Goal: Task Accomplishment & Management: Manage account settings

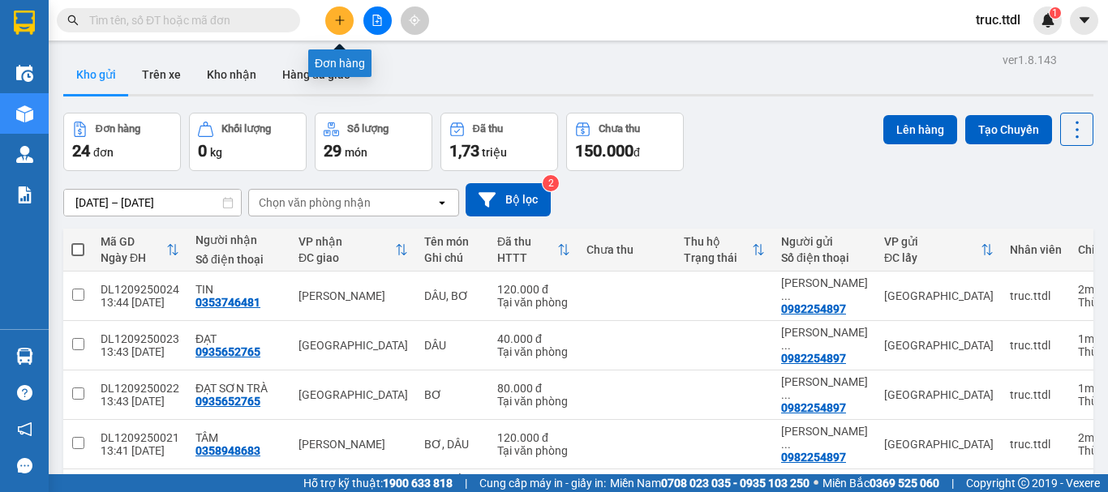
click at [330, 19] on button at bounding box center [339, 20] width 28 height 28
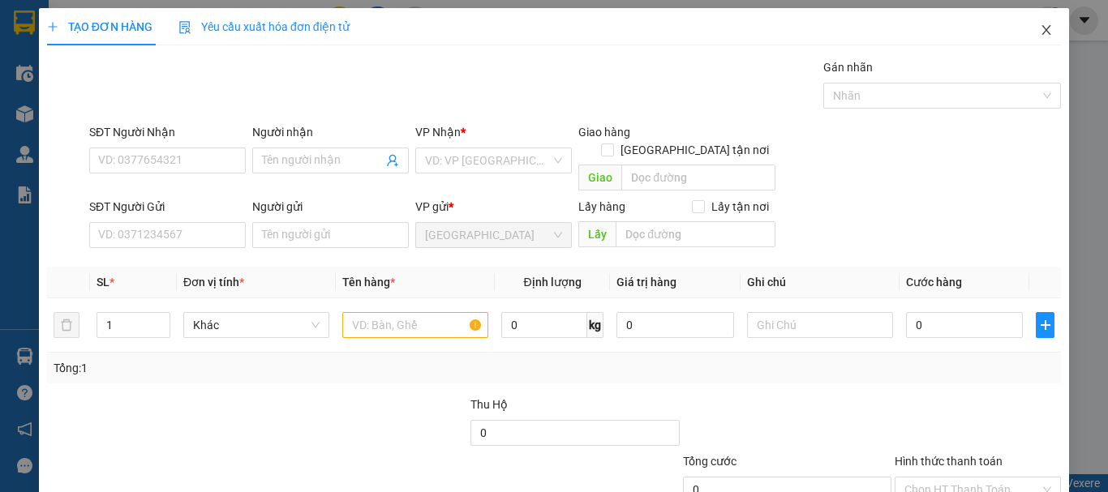
click at [1040, 28] on icon "close" at bounding box center [1046, 30] width 13 height 13
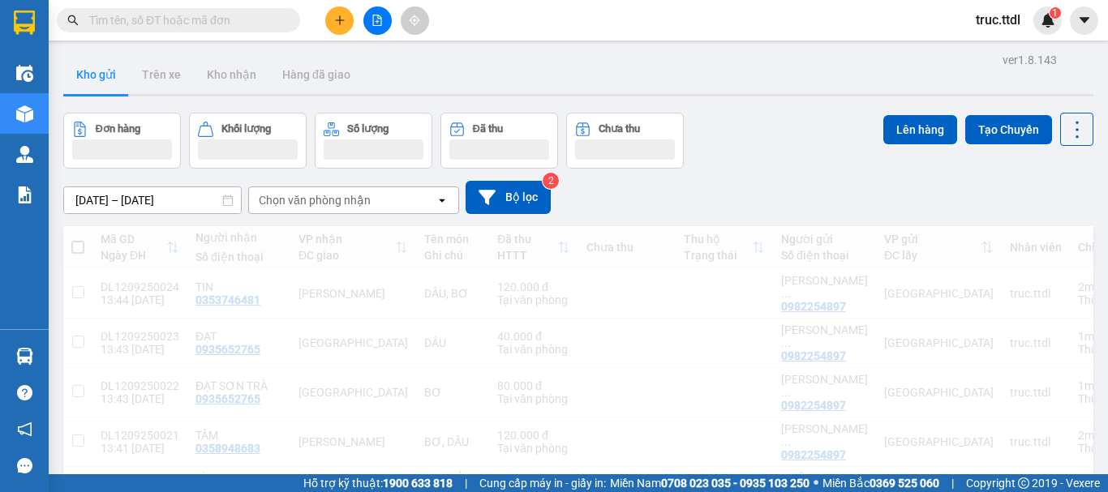
click at [323, 153] on button "Số lượng" at bounding box center [374, 141] width 118 height 56
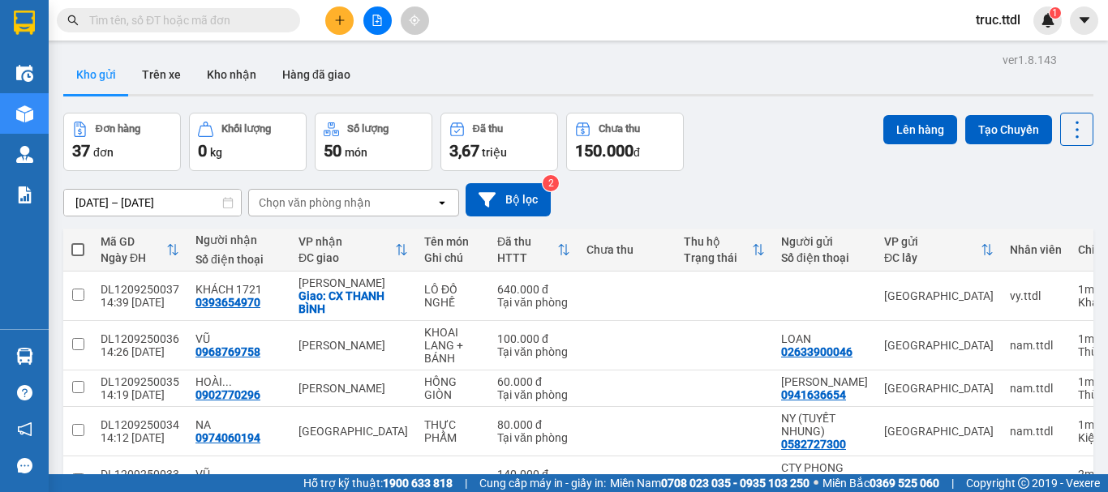
click at [251, 12] on input "text" at bounding box center [184, 20] width 191 height 18
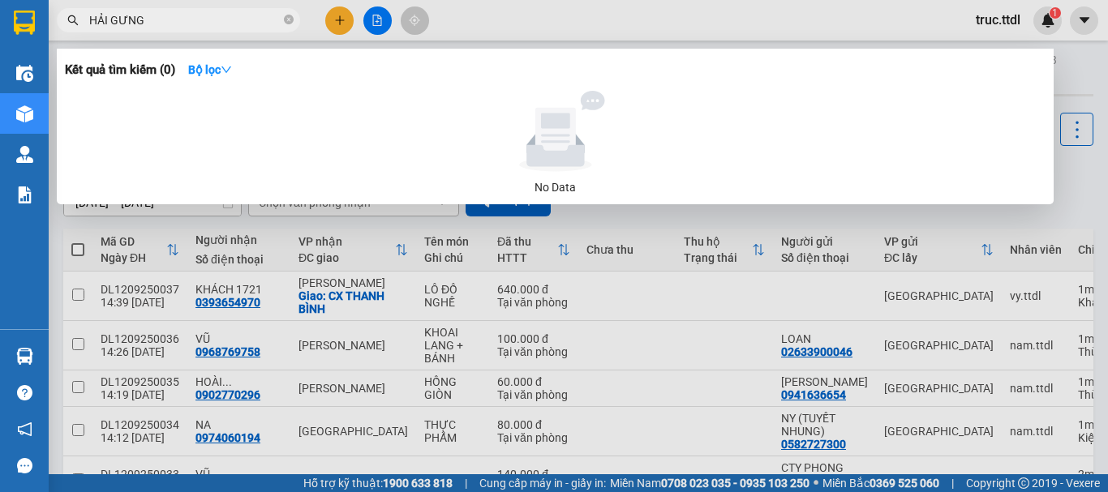
click at [116, 22] on input "HẢI GƯNG" at bounding box center [184, 20] width 191 height 18
type input "HẢI HƯNG"
click at [193, 64] on button "Bộ lọc" at bounding box center [210, 70] width 70 height 26
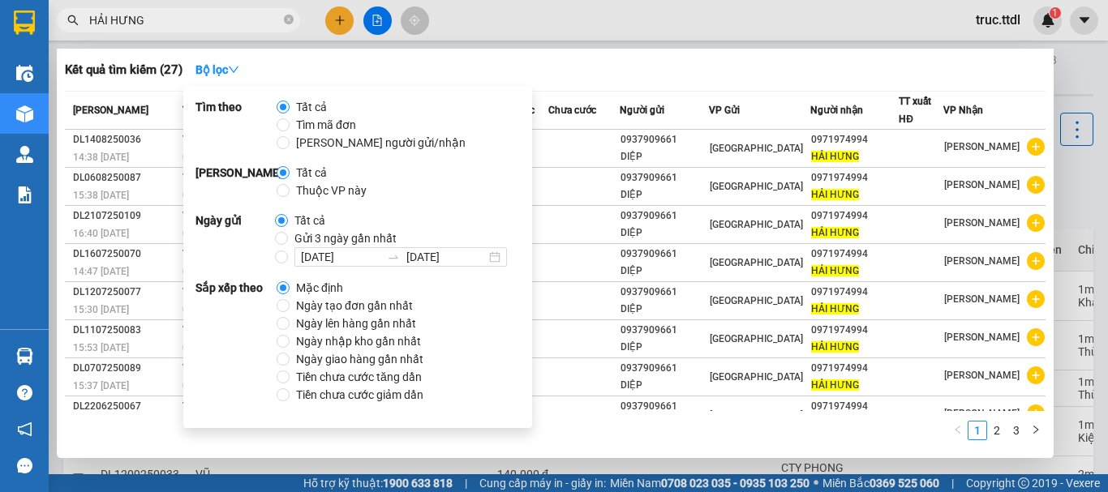
click at [348, 301] on span "Ngày tạo đơn gần nhất" at bounding box center [355, 306] width 130 height 18
click at [290, 301] on input "Ngày tạo đơn gần nhất" at bounding box center [283, 305] width 13 height 13
radio input "true"
radio input "false"
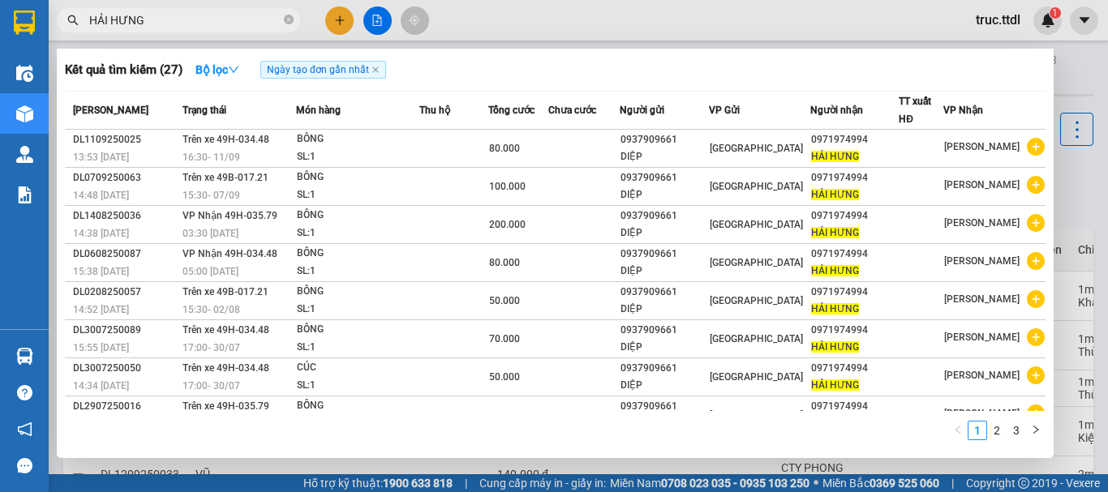
click at [727, 72] on div "Kết quả tìm kiếm ( 27 ) Bộ lọc Ngày tạo đơn gần nhất" at bounding box center [555, 70] width 981 height 26
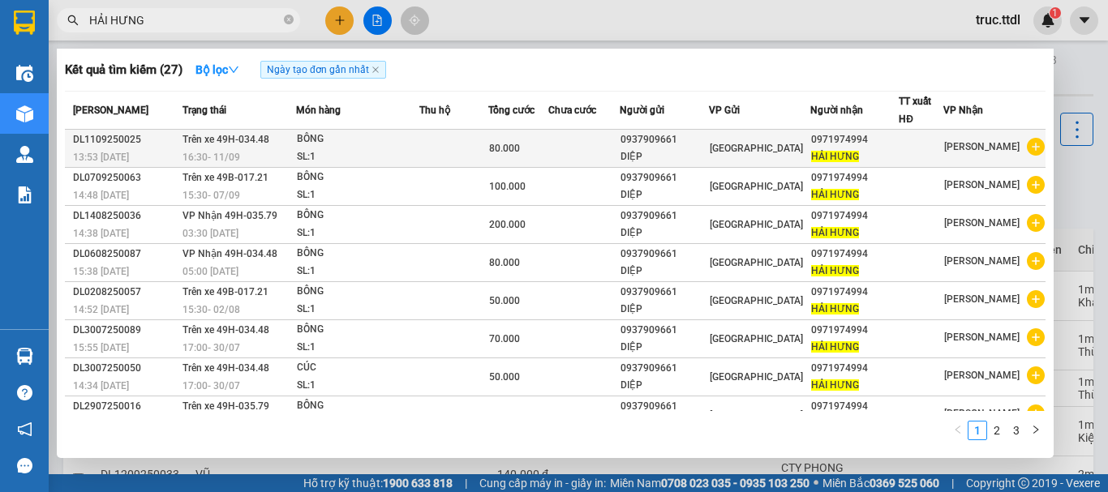
click at [641, 149] on td "0937909661 DIỆP" at bounding box center [664, 149] width 88 height 38
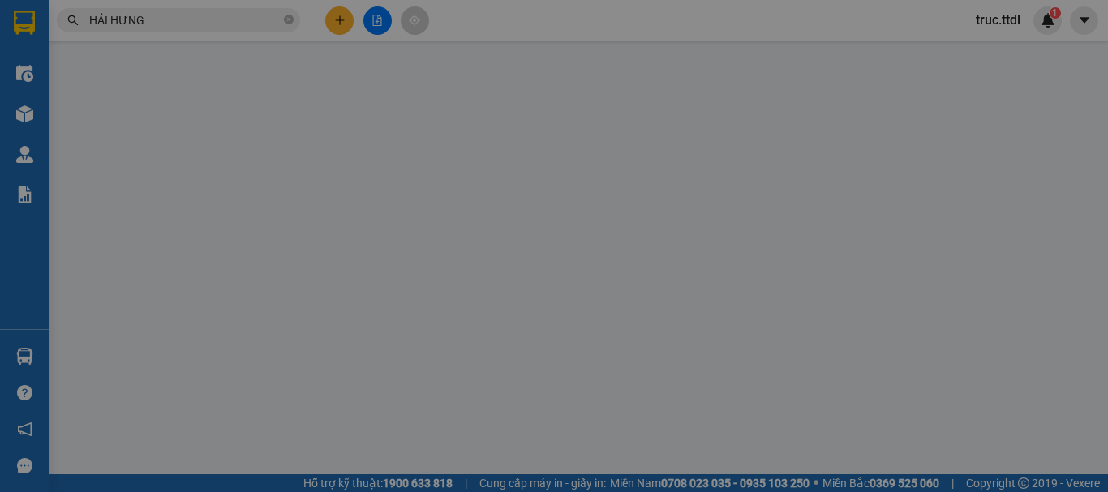
type input "0971974994"
type input "HẢI HƯNG"
type input "0937909661"
type input "DIỆP"
type input "80.000"
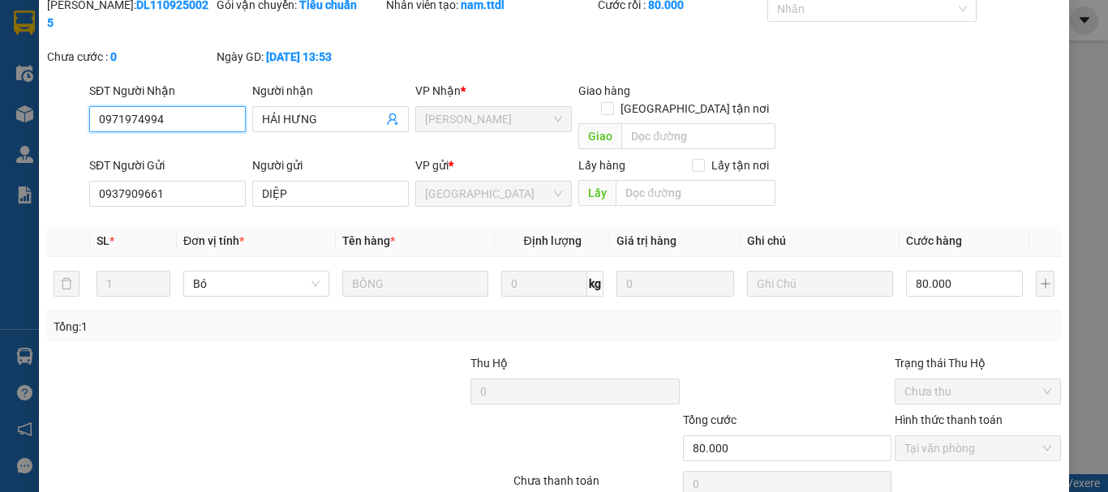
scroll to position [144, 0]
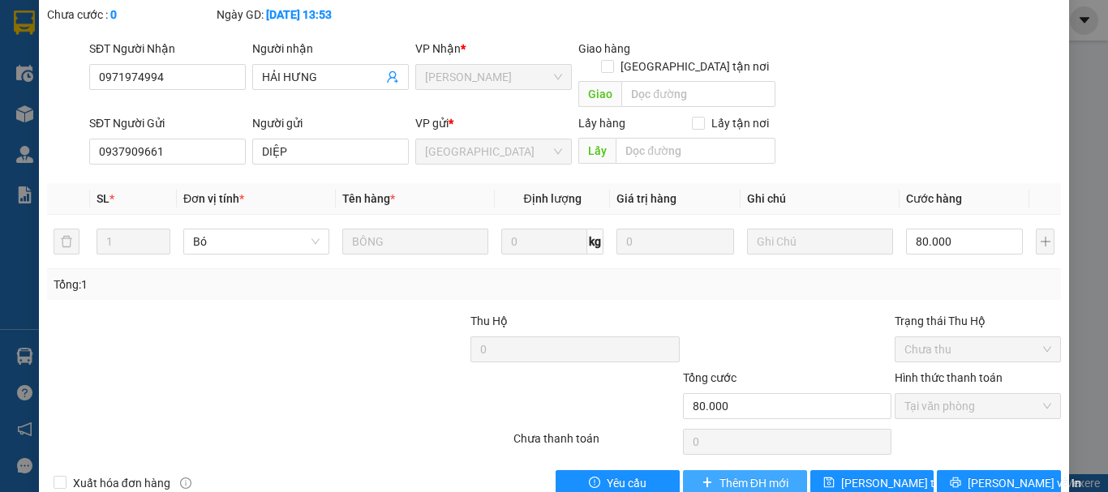
click at [738, 471] on button "Thêm ĐH mới" at bounding box center [745, 484] width 124 height 26
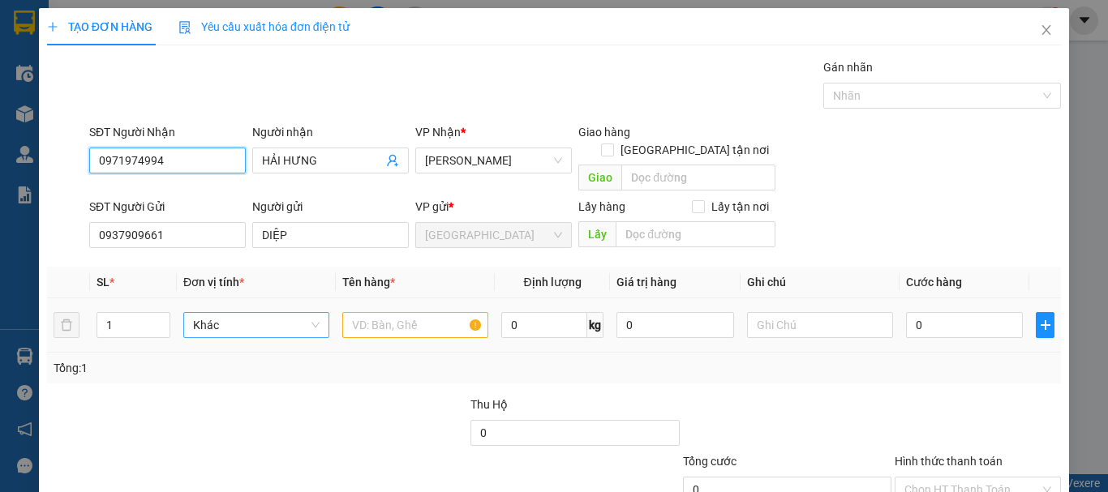
click at [260, 313] on span "Khác" at bounding box center [256, 325] width 127 height 24
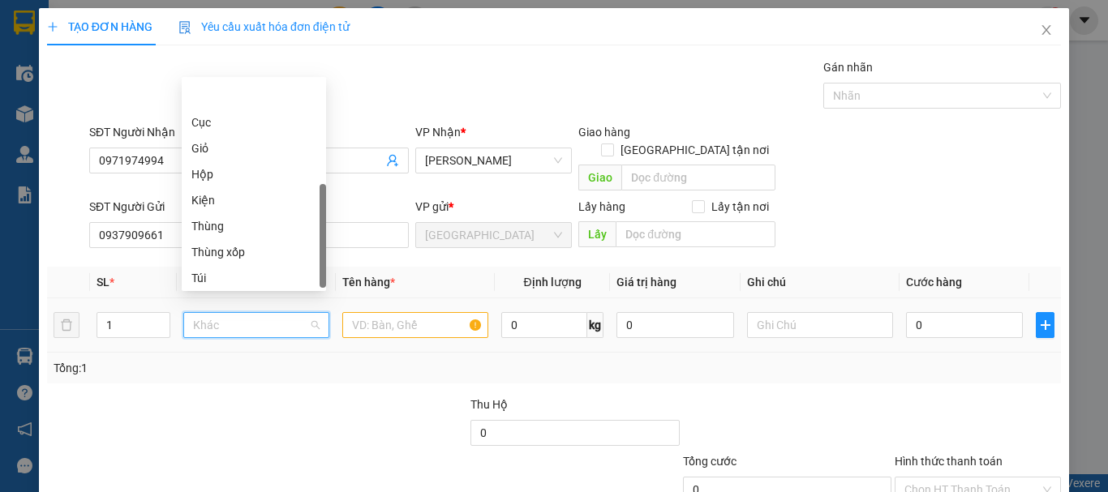
type input "T"
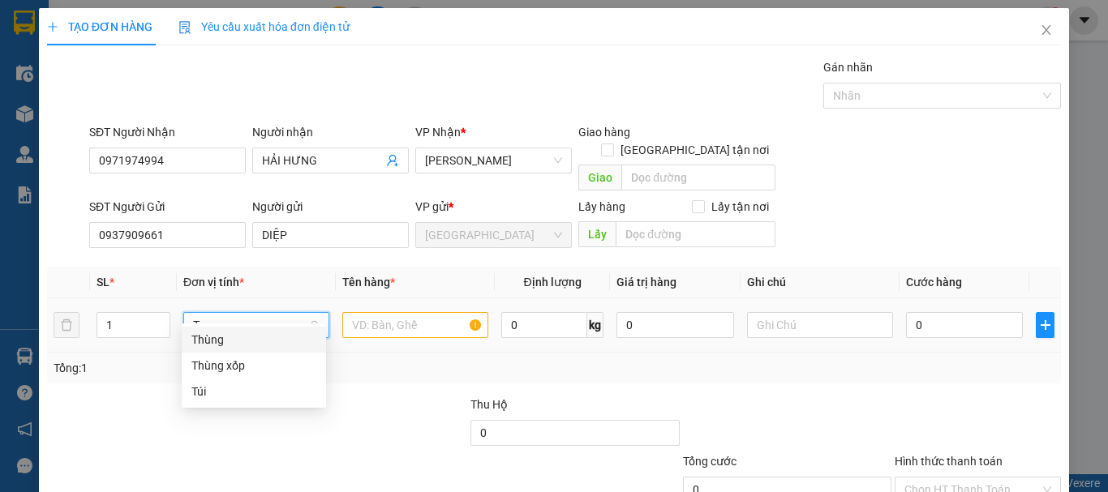
click at [256, 338] on div "Thùng" at bounding box center [253, 340] width 125 height 18
click at [362, 312] on input "text" at bounding box center [415, 325] width 146 height 26
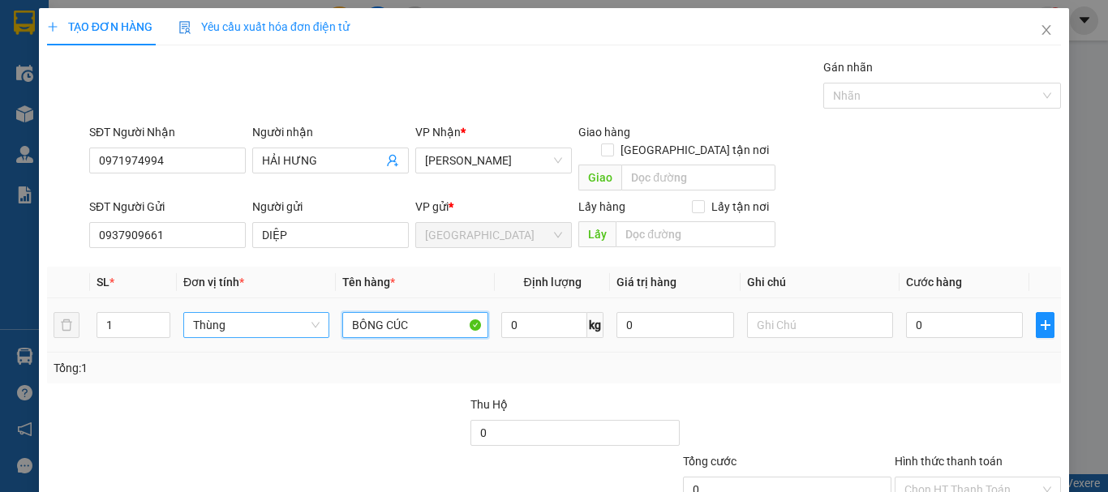
type input "BÔNG CÚC"
type input "1"
type input "10"
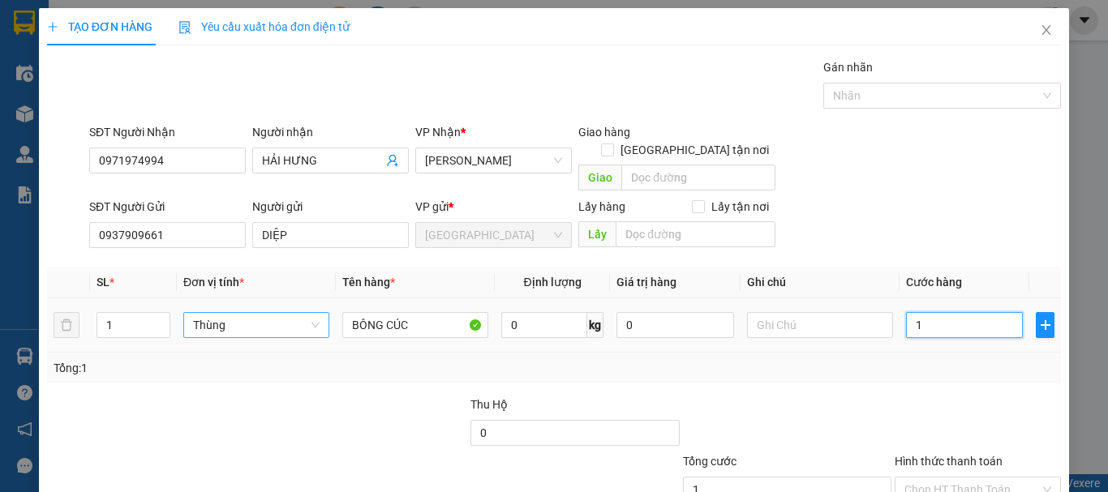
type input "10"
type input "100"
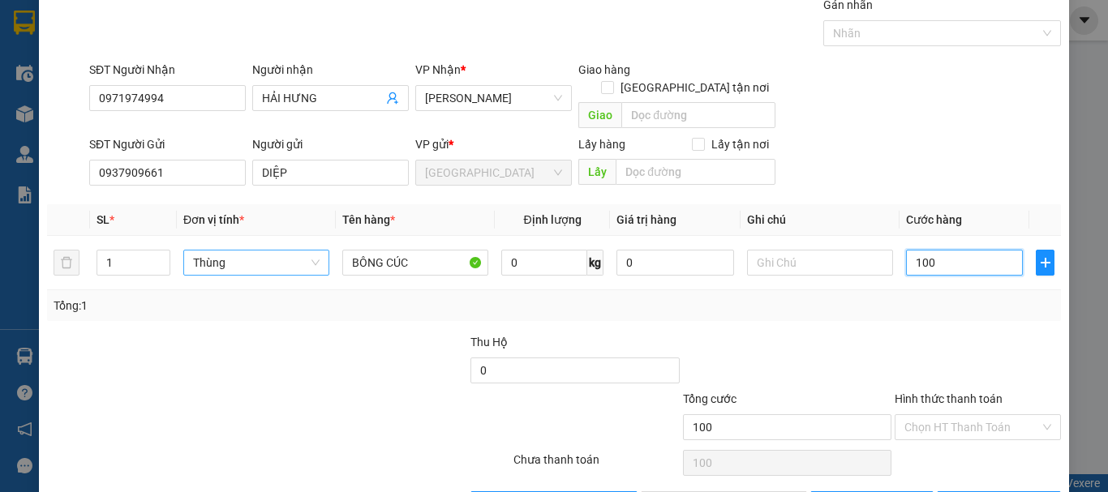
scroll to position [101, 0]
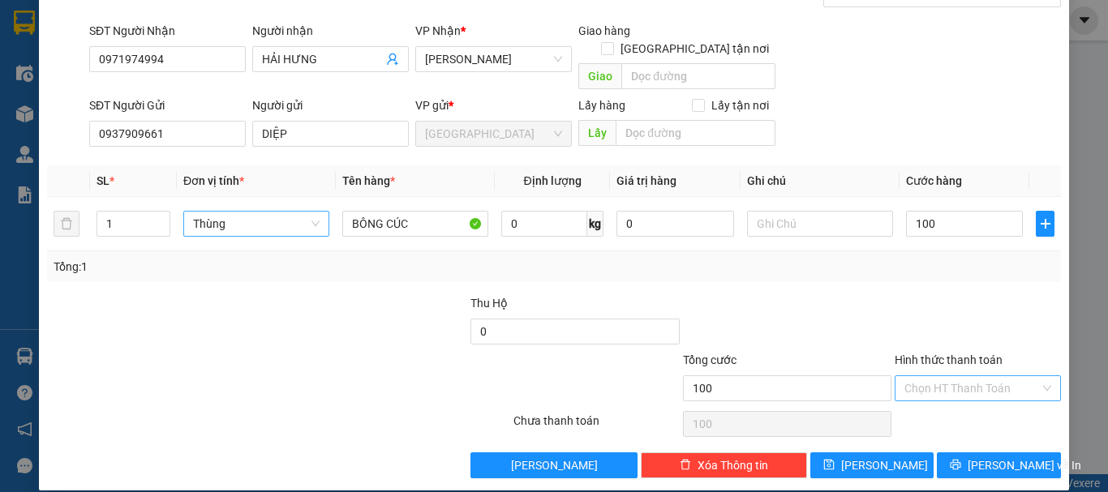
type input "100.000"
click at [987, 376] on input "Hình thức thanh toán" at bounding box center [972, 388] width 135 height 24
drag, startPoint x: 970, startPoint y: 403, endPoint x: 970, endPoint y: 462, distance: 58.4
click at [970, 405] on div "Tại văn phòng" at bounding box center [968, 403] width 145 height 18
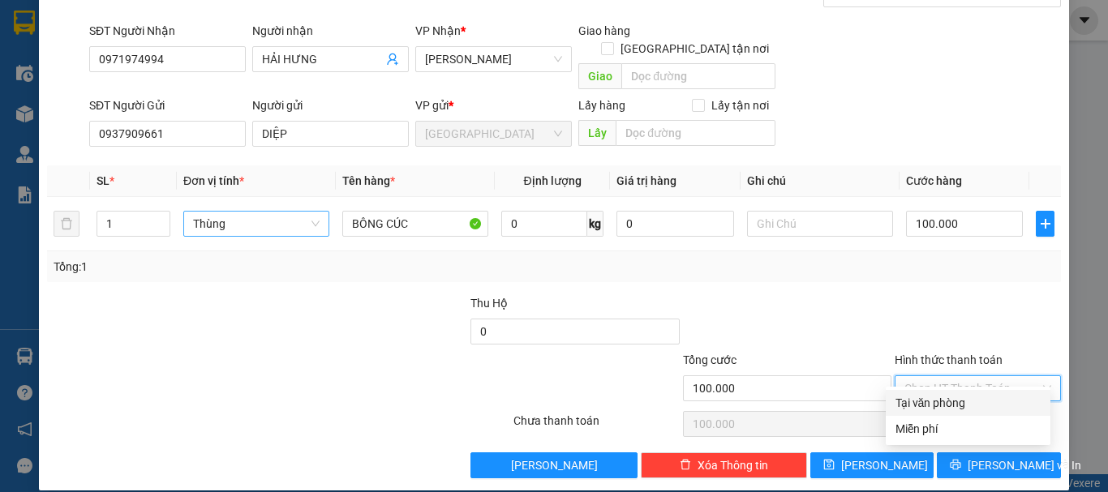
type input "0"
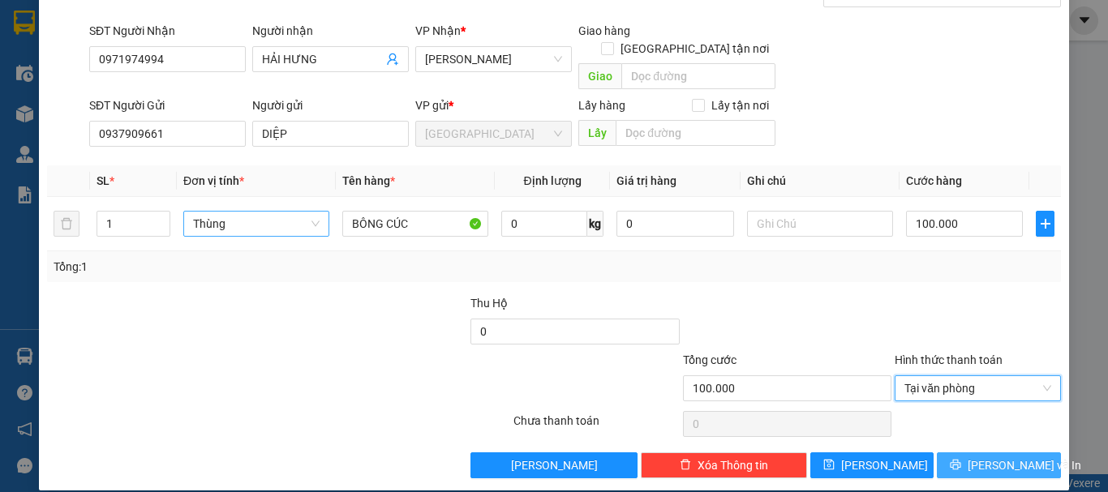
click at [976, 457] on span "Lưu và In" at bounding box center [1025, 466] width 114 height 18
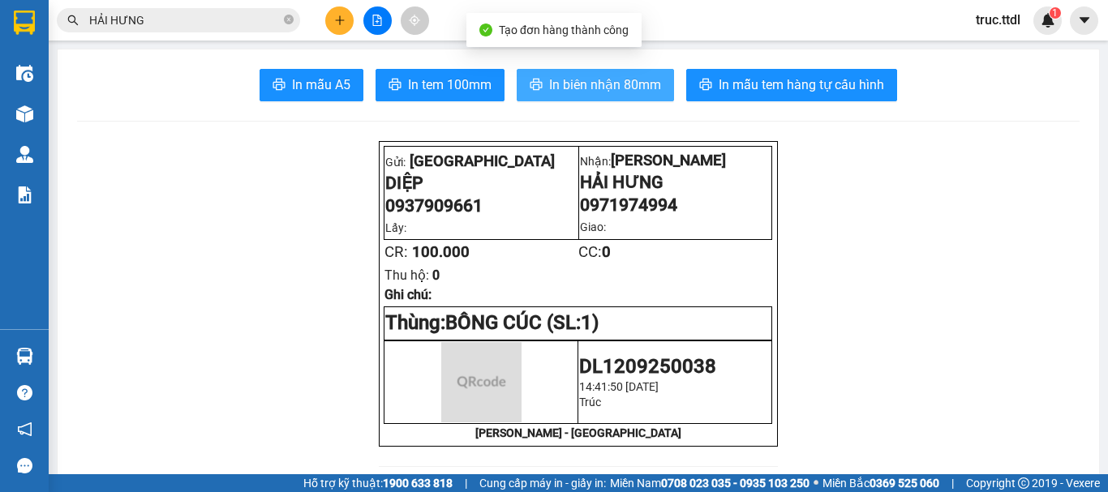
click at [647, 91] on span "In biên nhận 80mm" at bounding box center [605, 85] width 112 height 20
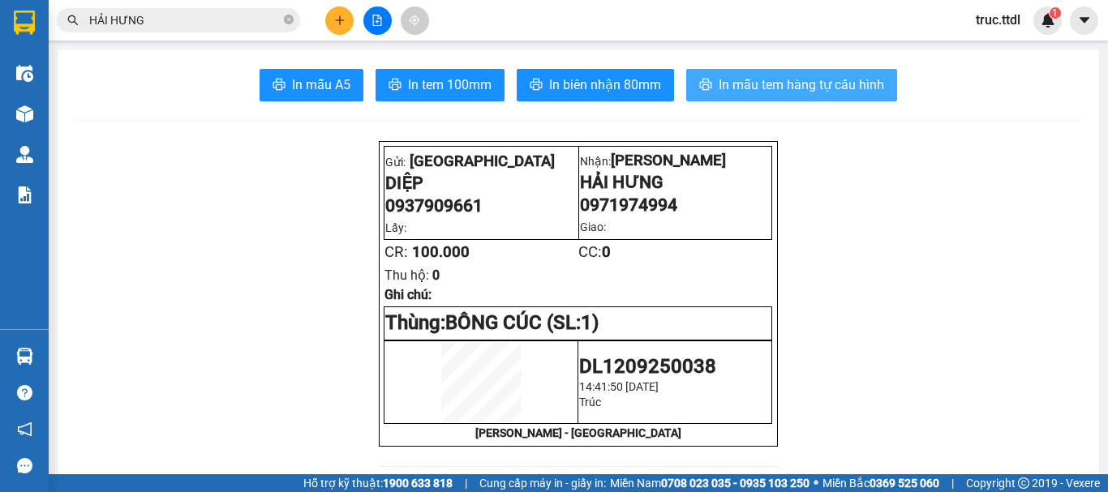
click at [828, 78] on span "In mẫu tem hàng tự cấu hình" at bounding box center [802, 85] width 166 height 20
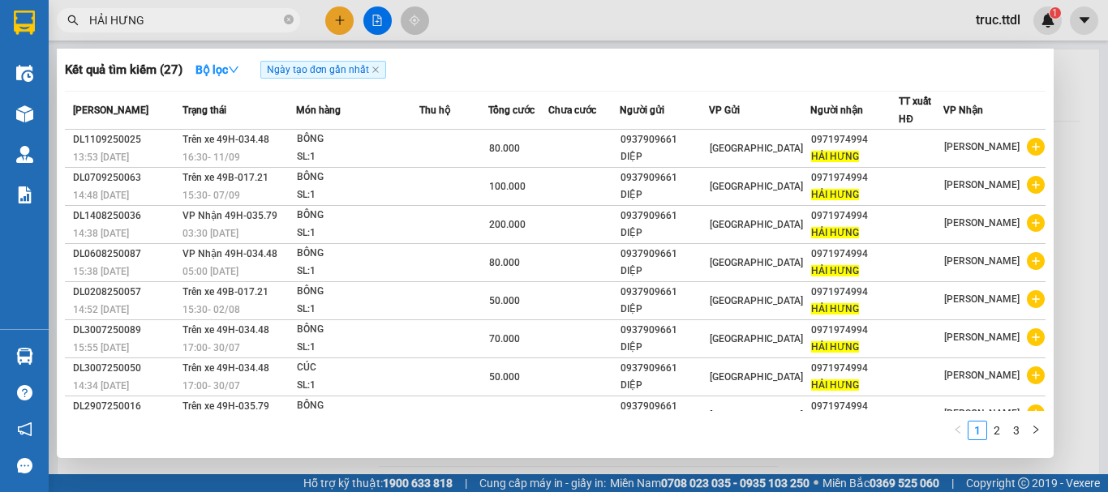
drag, startPoint x: 179, startPoint y: 24, endPoint x: 62, endPoint y: 46, distance: 119.8
click at [19, 69] on section "Kết quả tìm kiếm ( 27 ) Bộ lọc Ngày tạo đơn gần nhất Mã ĐH Trạng thái Món hàng …" at bounding box center [554, 246] width 1108 height 492
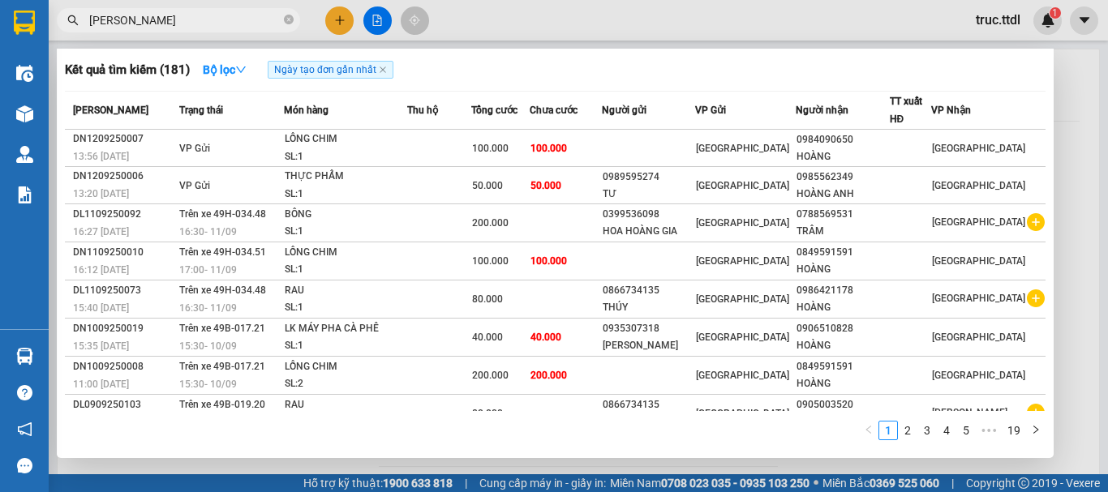
type input "HOÀNG CHINH"
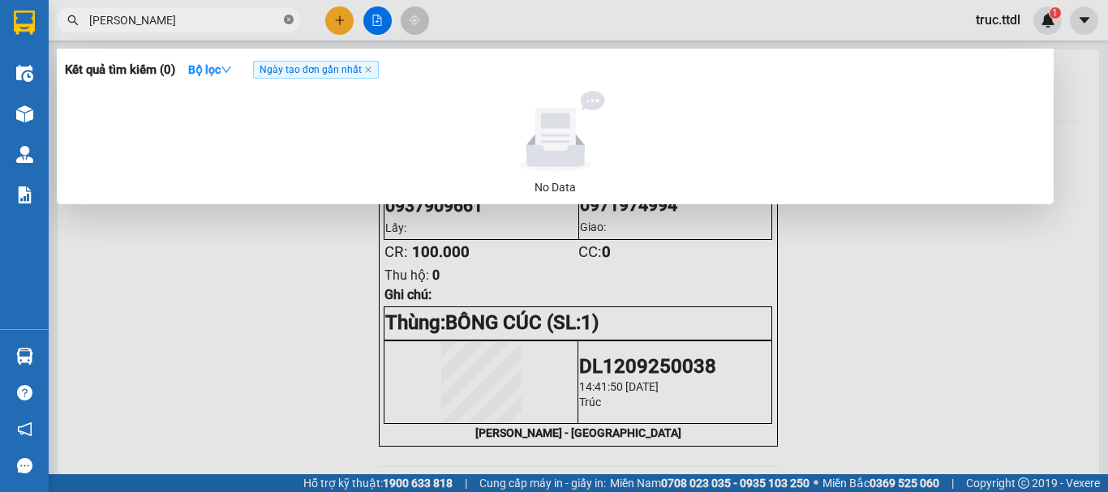
click at [286, 15] on icon "close-circle" at bounding box center [289, 20] width 10 height 10
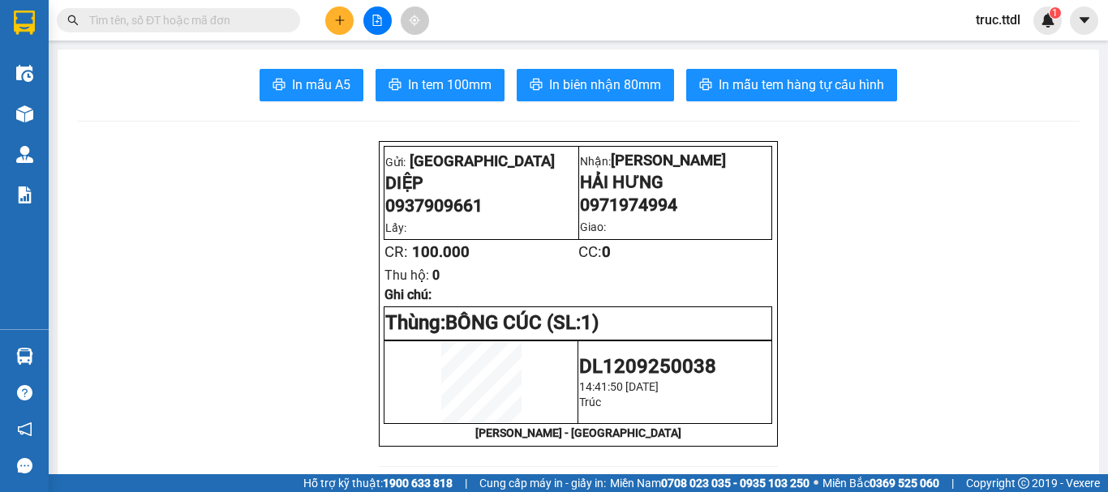
click at [334, 19] on icon "plus" at bounding box center [339, 20] width 11 height 11
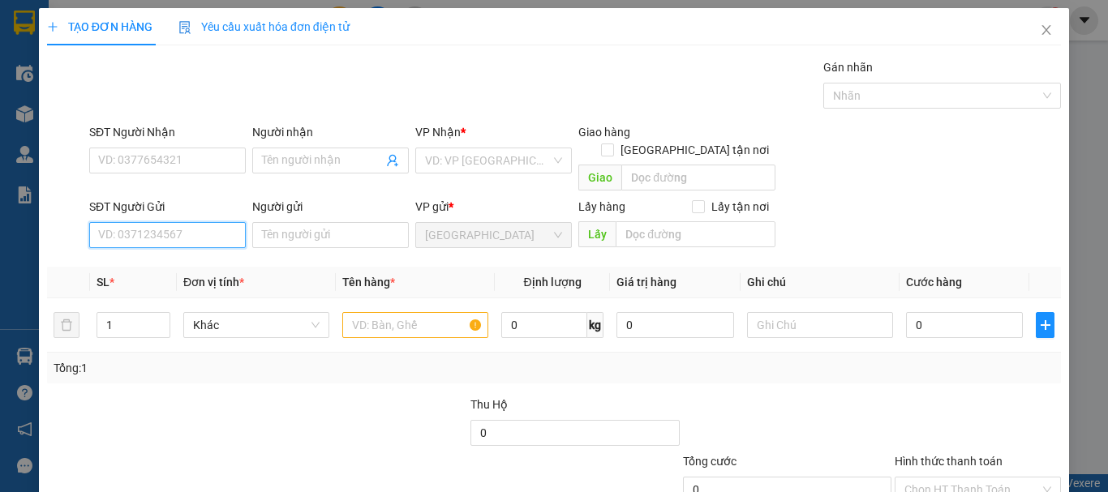
click at [221, 222] on input "SĐT Người Gửi" at bounding box center [167, 235] width 157 height 26
click at [1040, 31] on icon "close" at bounding box center [1046, 30] width 13 height 13
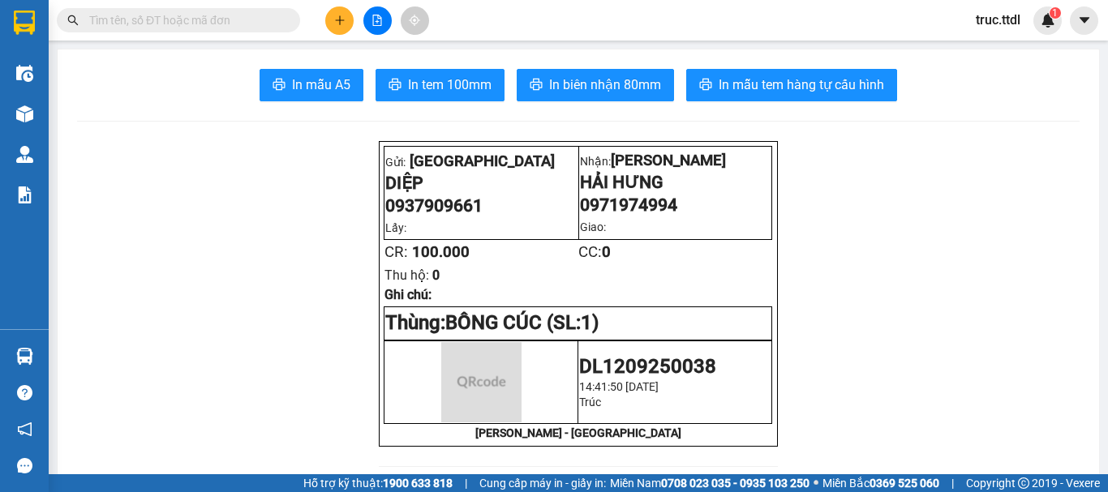
click at [143, 24] on input "text" at bounding box center [184, 20] width 191 height 18
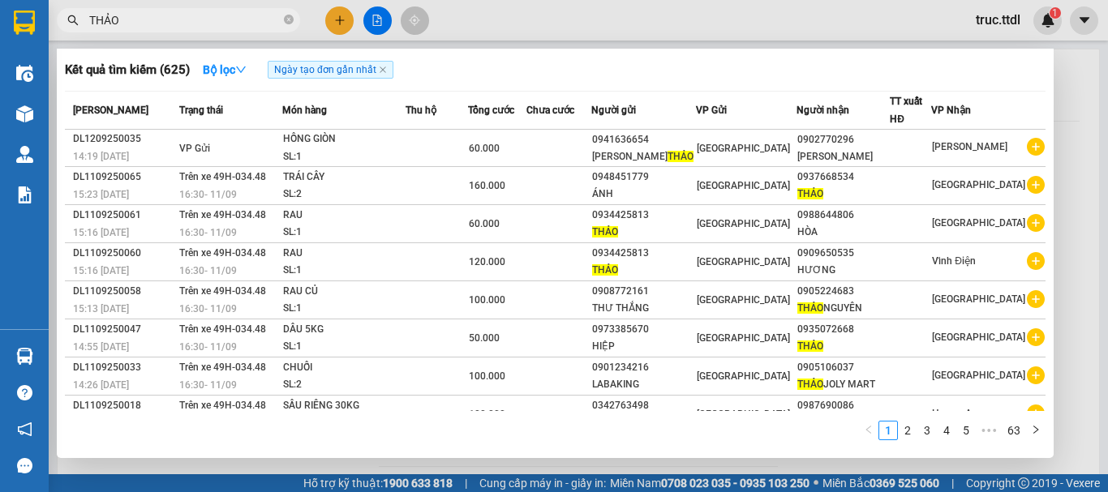
type input "THẢO"
click at [338, 20] on div at bounding box center [554, 246] width 1108 height 492
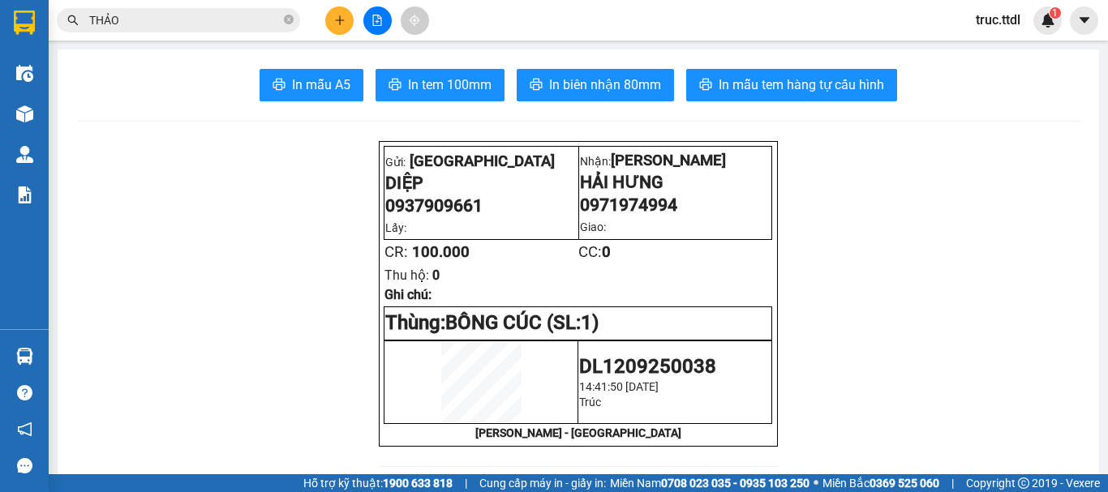
click at [334, 12] on button at bounding box center [339, 20] width 28 height 28
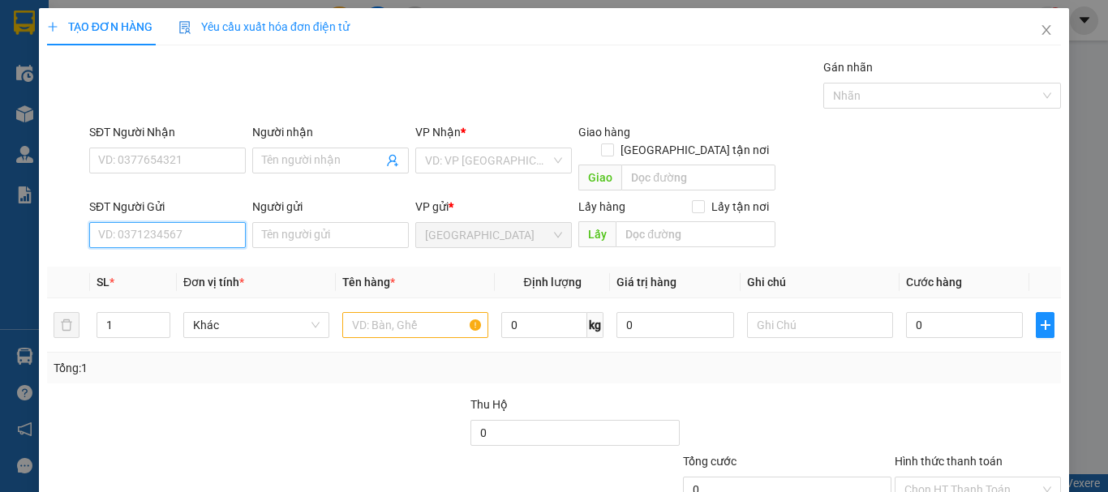
drag, startPoint x: 205, startPoint y: 222, endPoint x: 240, endPoint y: 209, distance: 37.2
click at [209, 222] on input "SĐT Người Gửi" at bounding box center [167, 235] width 157 height 26
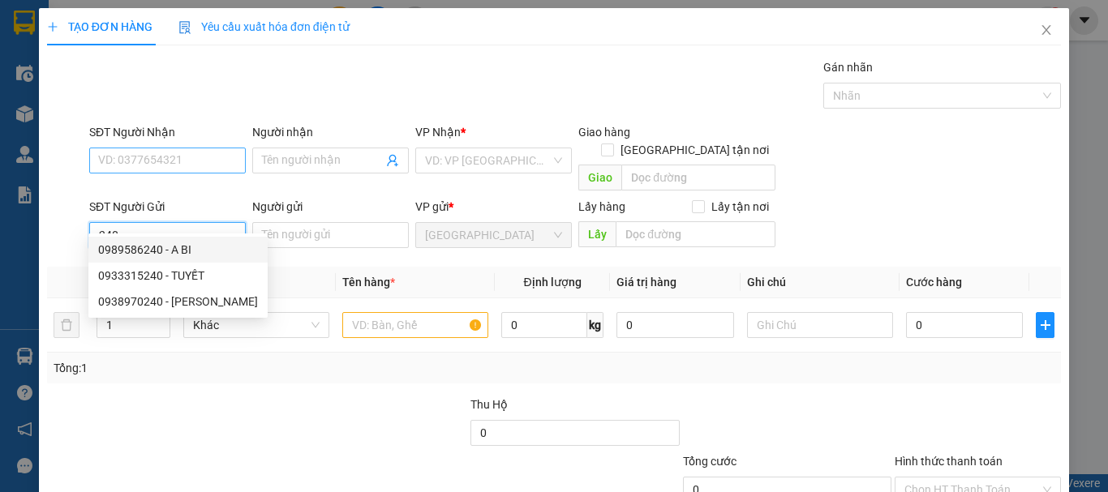
type input "240"
click at [176, 171] on input "SĐT Người Nhận" at bounding box center [167, 161] width 157 height 26
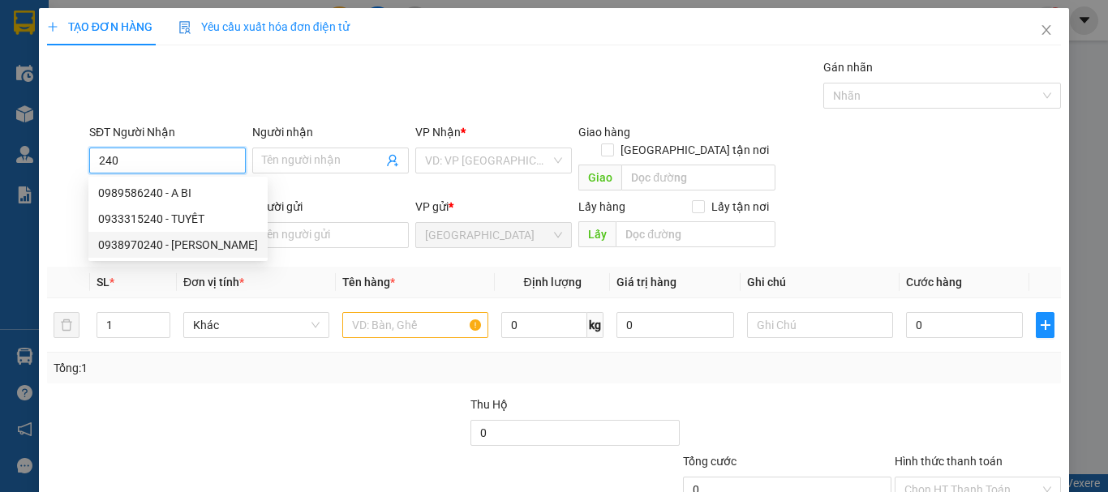
click at [235, 242] on div "0938970240 - HOÀNG TRINH" at bounding box center [178, 245] width 160 height 18
type input "0938970240"
type input "HOÀNG TRINH"
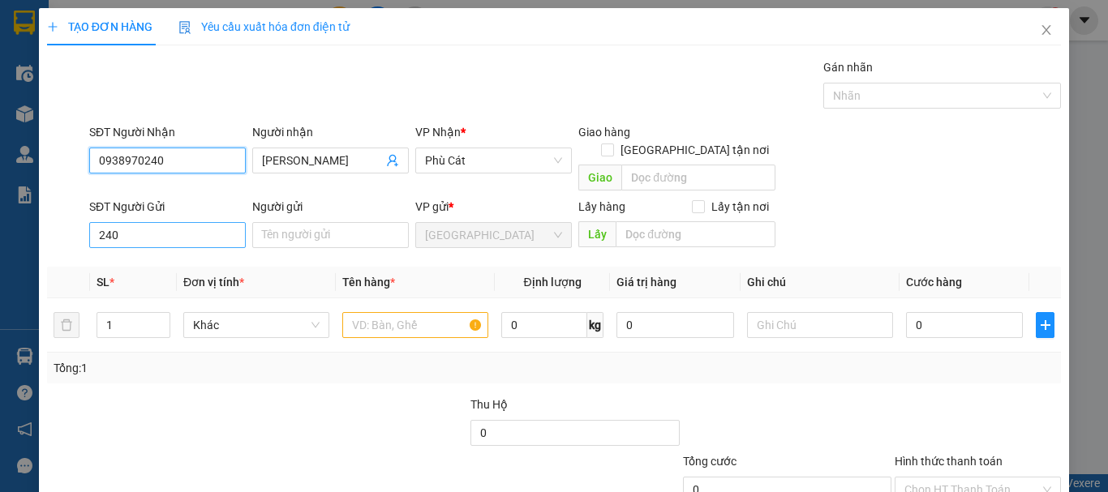
type input "0938970240"
click at [157, 222] on input "240" at bounding box center [167, 235] width 157 height 26
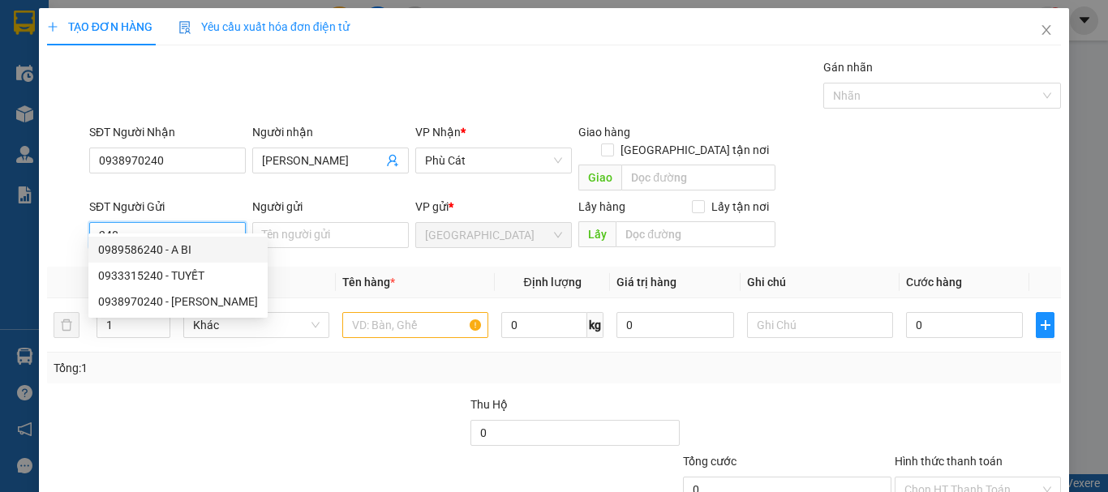
drag, startPoint x: 154, startPoint y: 217, endPoint x: 32, endPoint y: 234, distance: 122.9
click at [4, 249] on div "TẠO ĐƠN HÀNG Yêu cầu xuất hóa đơn điện tử Transit Pickup Surcharge Ids Transit …" at bounding box center [554, 246] width 1108 height 492
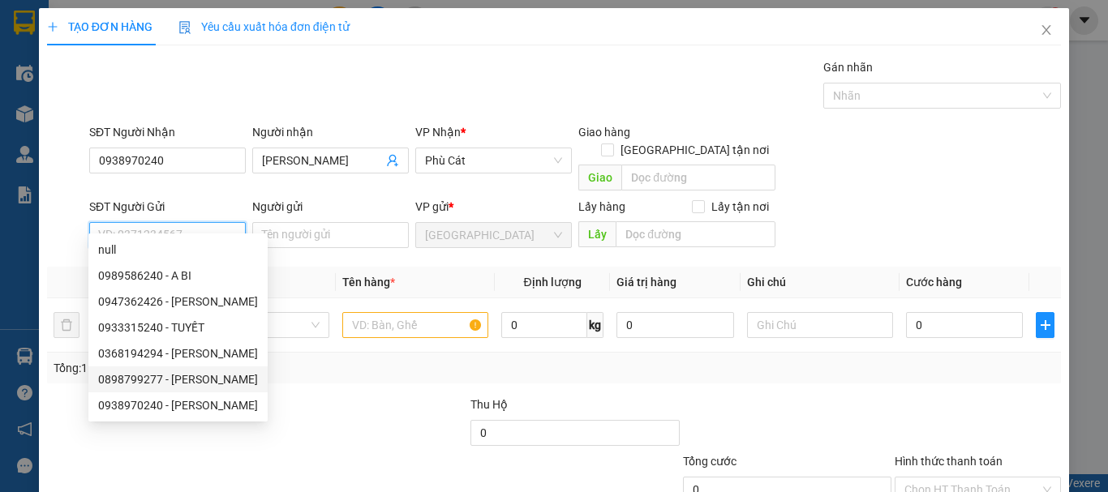
click at [204, 376] on div "0898799277 - THẢO" at bounding box center [178, 380] width 160 height 18
type input "0898799277"
type input "THẢO"
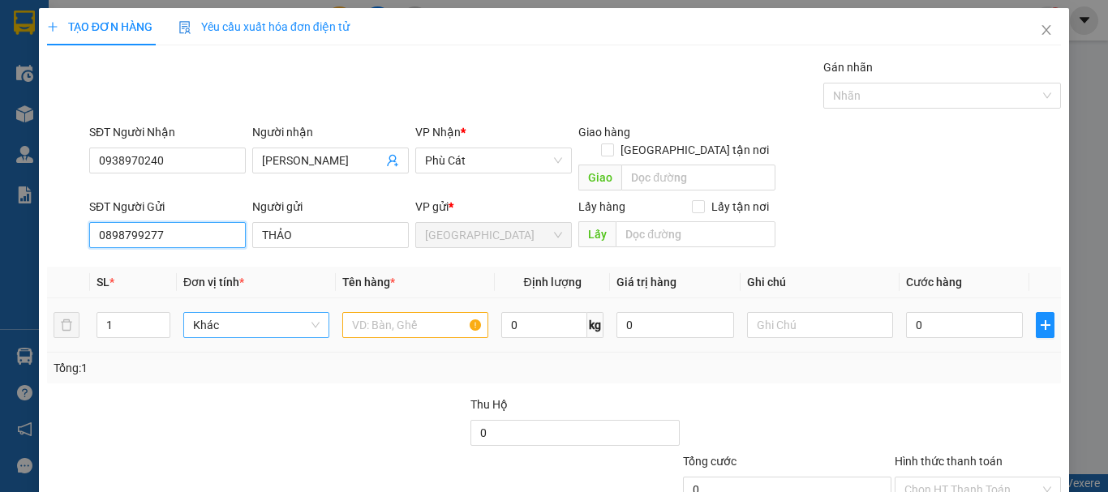
click at [269, 313] on span "Khác" at bounding box center [256, 325] width 127 height 24
type input "0898799277"
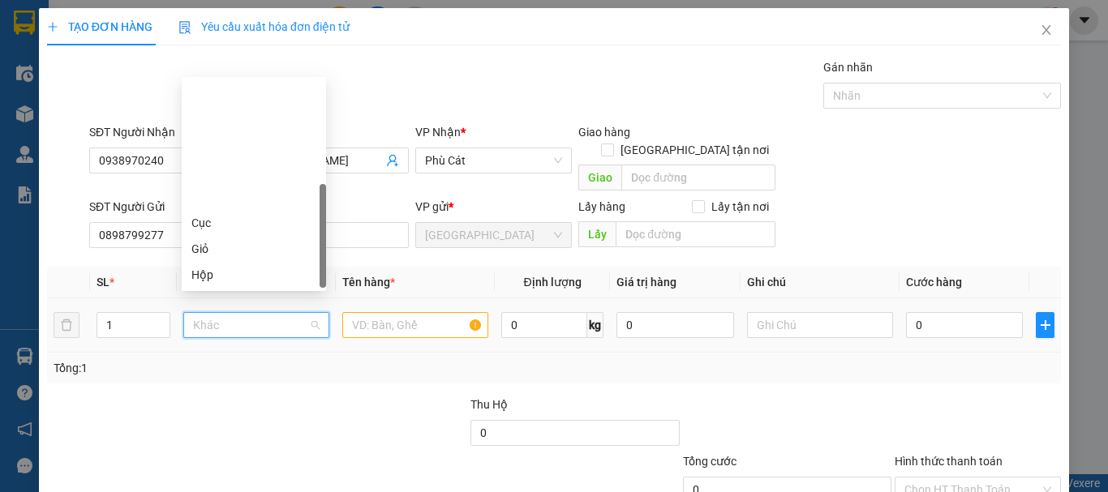
scroll to position [156, 0]
type input "T"
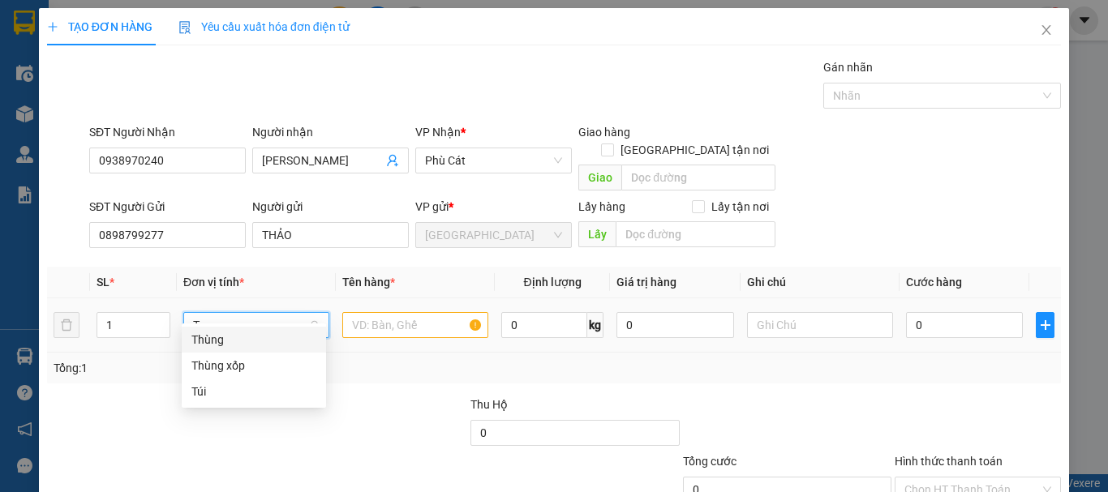
click at [274, 338] on div "Thùng" at bounding box center [253, 340] width 125 height 18
click at [420, 312] on input "text" at bounding box center [415, 325] width 146 height 26
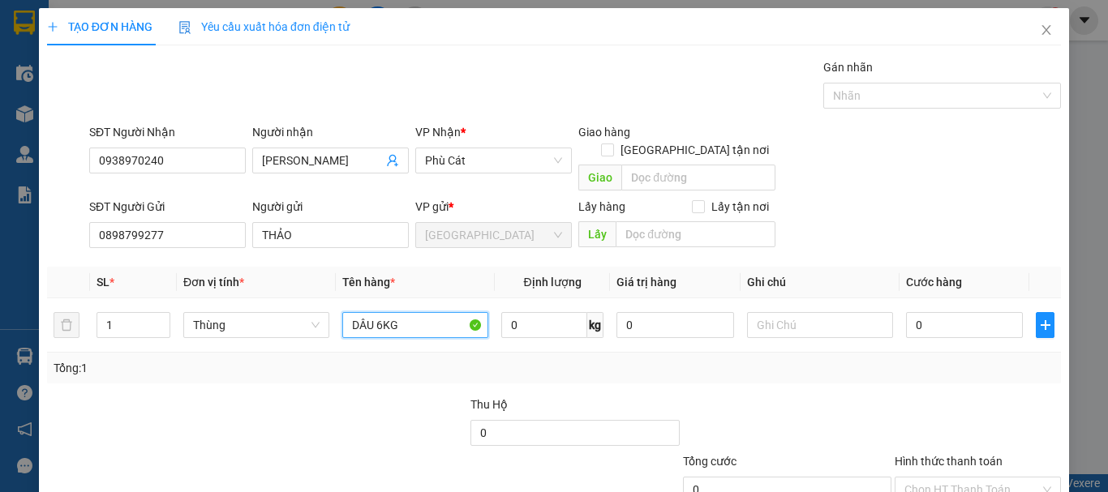
type input "DÂU 6KG"
type input "50"
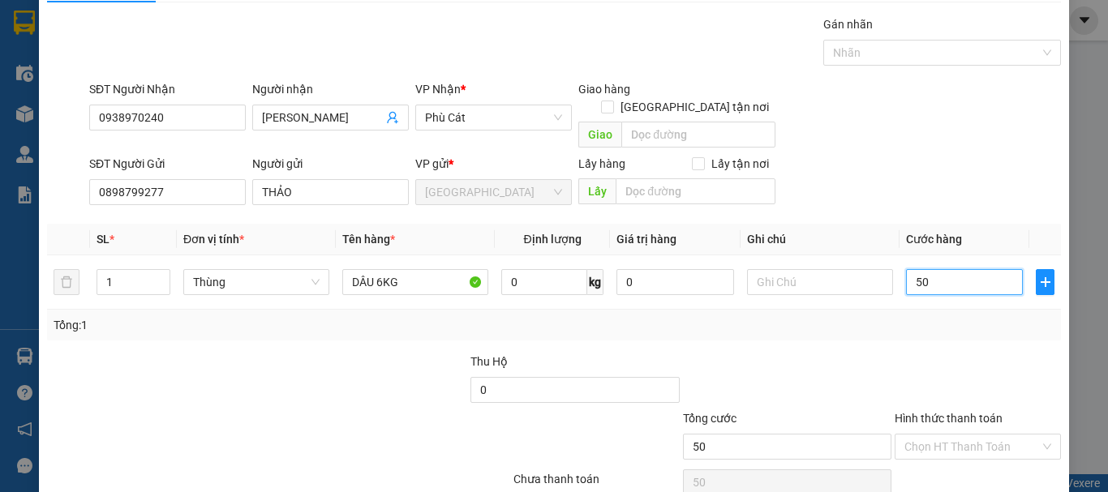
scroll to position [101, 0]
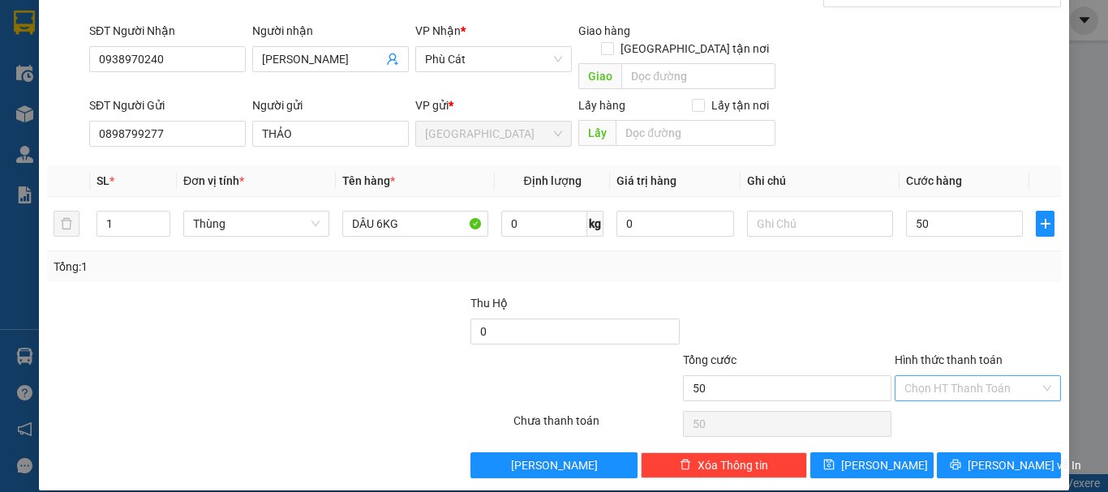
type input "50.000"
click at [983, 381] on input "Hình thức thanh toán" at bounding box center [972, 388] width 135 height 24
drag, startPoint x: 979, startPoint y: 399, endPoint x: 983, endPoint y: 439, distance: 40.0
click at [979, 400] on div "Tại văn phòng" at bounding box center [968, 403] width 145 height 18
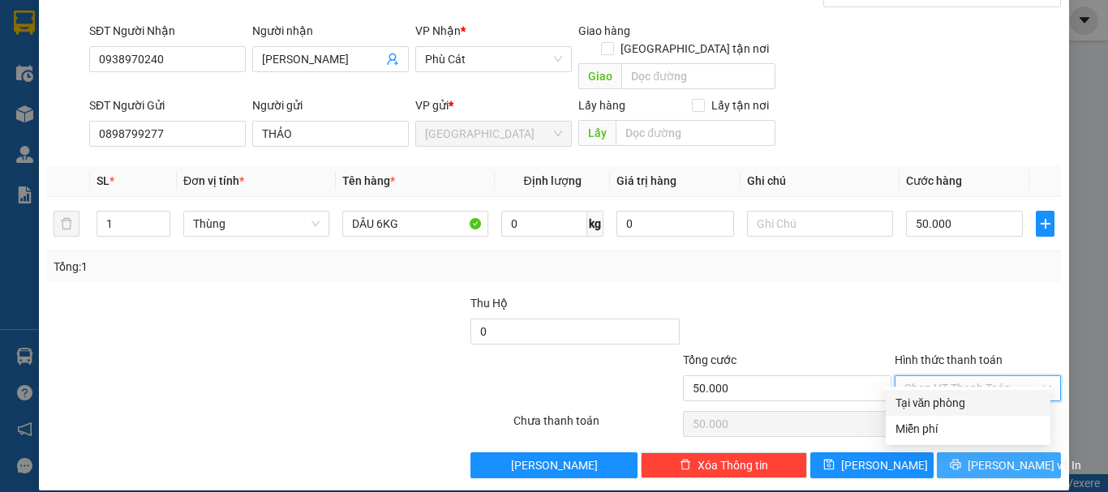
type input "0"
click at [983, 457] on span "Lưu và In" at bounding box center [1025, 466] width 114 height 18
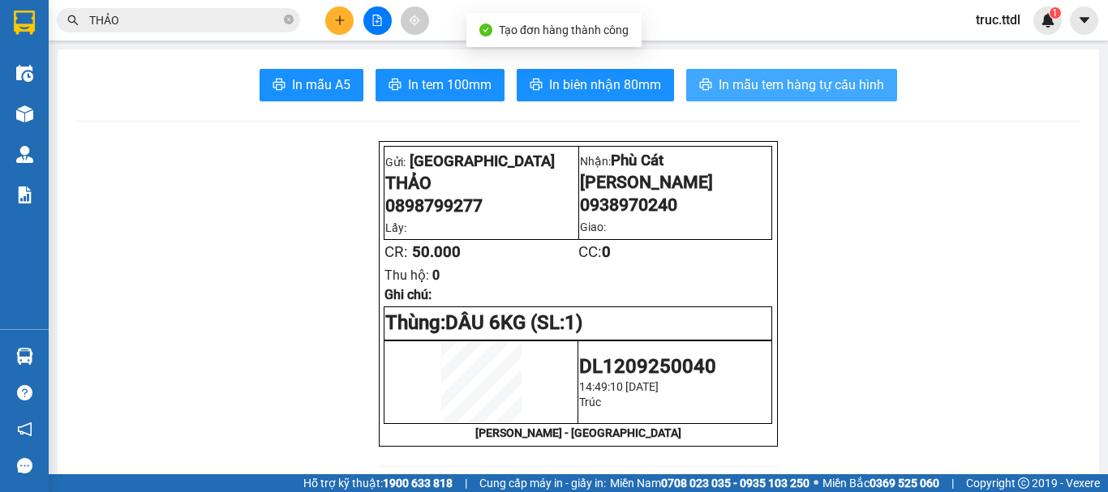
click at [748, 80] on span "In mẫu tem hàng tự cấu hình" at bounding box center [802, 85] width 166 height 20
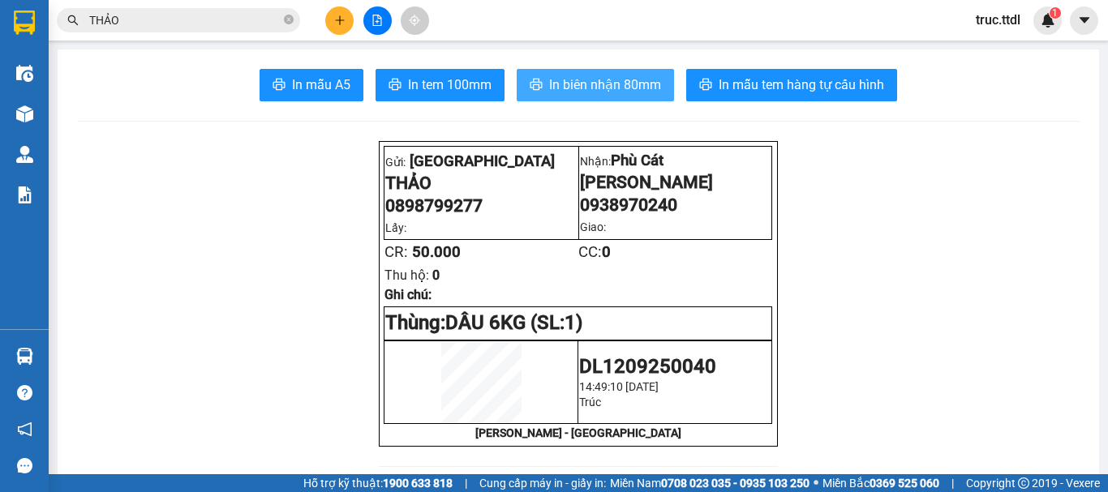
click at [597, 91] on span "In biên nhận 80mm" at bounding box center [605, 85] width 112 height 20
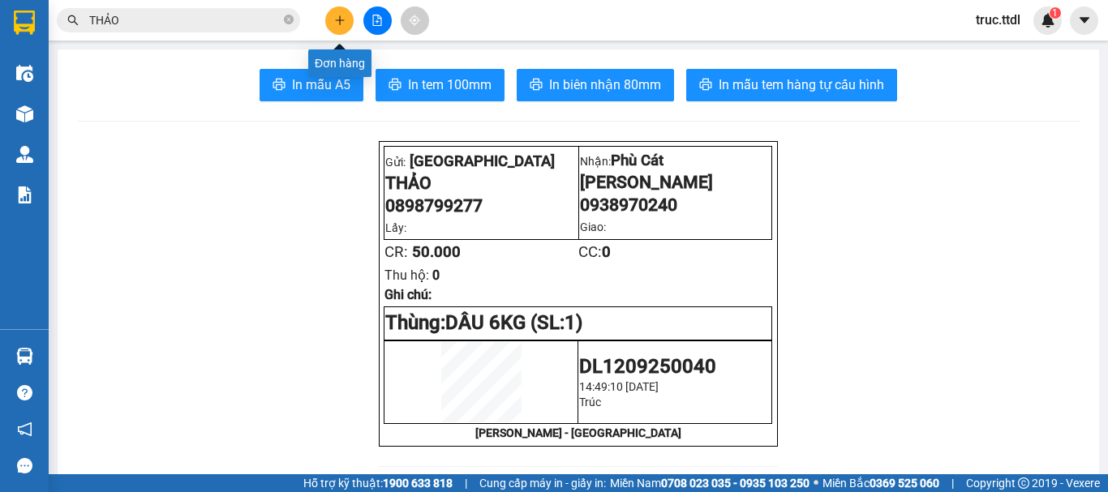
click at [334, 20] on icon "plus" at bounding box center [339, 20] width 11 height 11
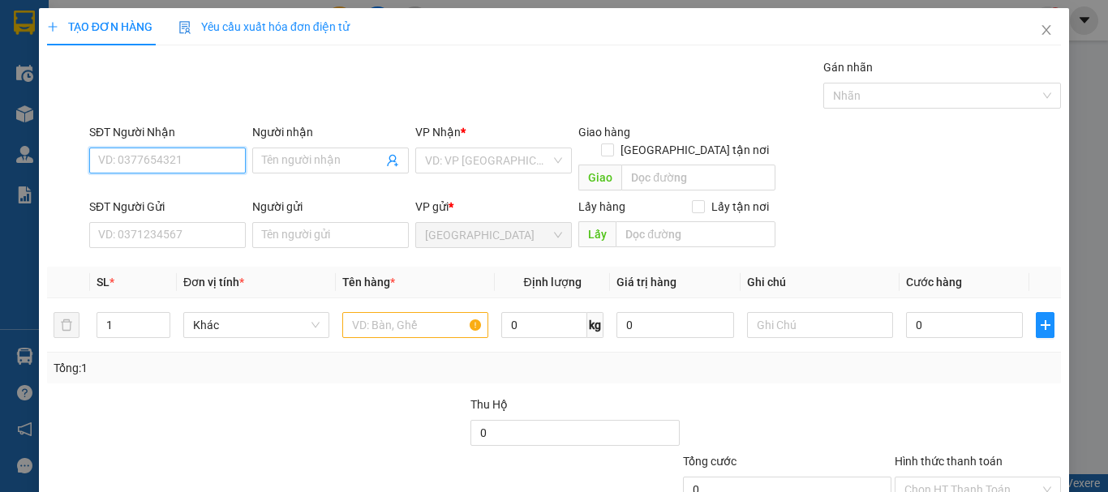
drag, startPoint x: 199, startPoint y: 165, endPoint x: 209, endPoint y: 161, distance: 10.3
click at [200, 163] on input "SĐT Người Nhận" at bounding box center [167, 161] width 157 height 26
type input "284"
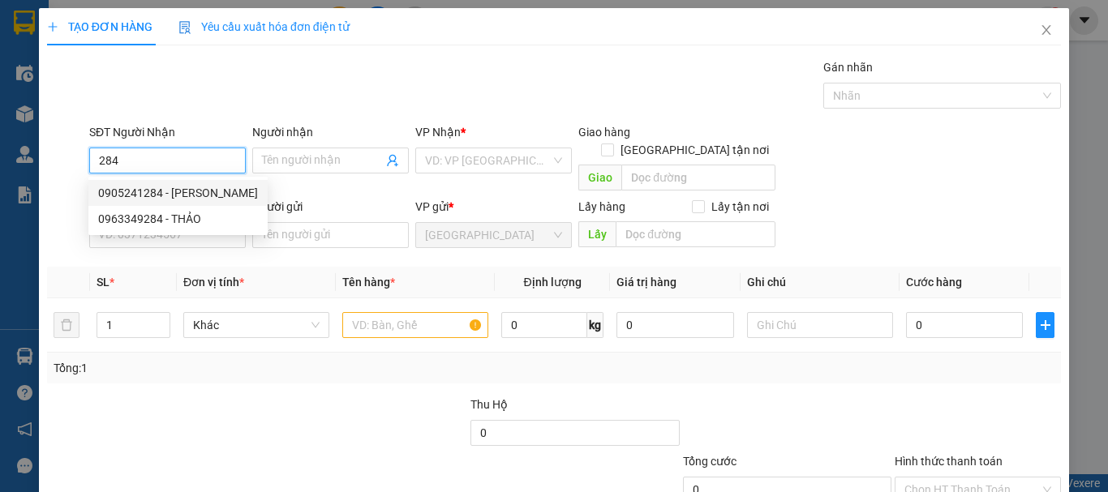
drag, startPoint x: 161, startPoint y: 169, endPoint x: 1, endPoint y: 203, distance: 163.4
click at [0, 203] on div "TẠO ĐƠN HÀNG Yêu cầu xuất hóa đơn điện tử Transit Pickup Surcharge Ids Transit …" at bounding box center [554, 246] width 1108 height 492
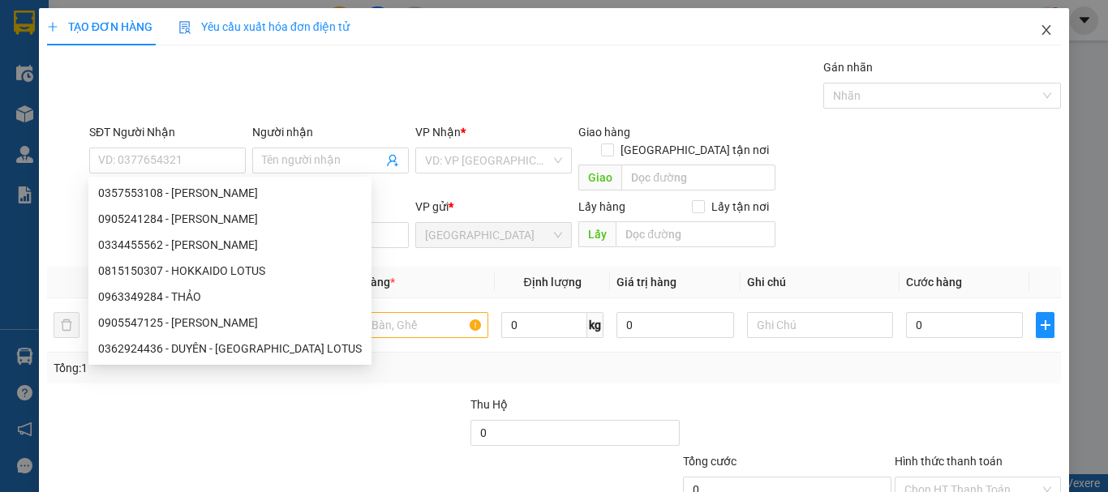
click at [1040, 28] on icon "close" at bounding box center [1046, 30] width 13 height 13
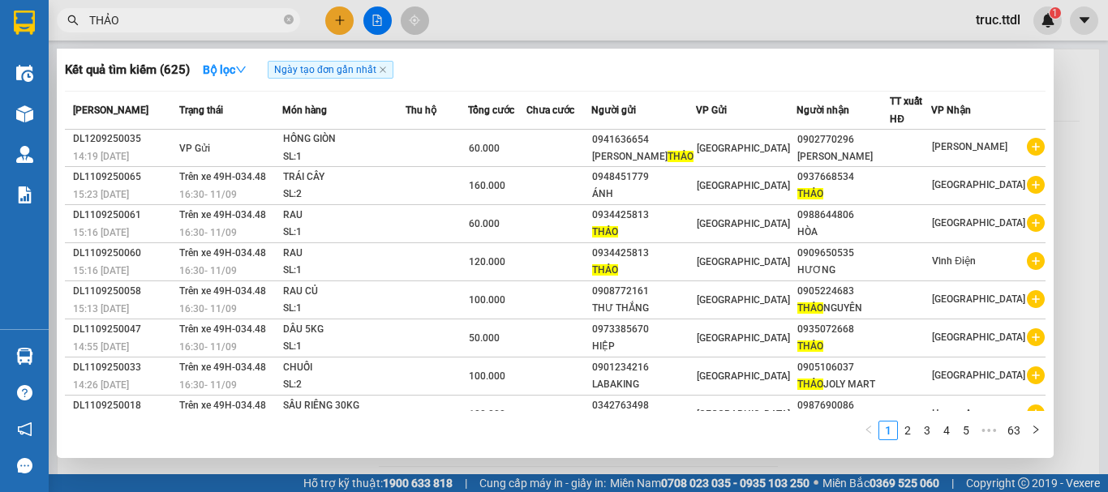
click at [203, 21] on input "THẢO" at bounding box center [184, 20] width 191 height 18
click at [332, 26] on div at bounding box center [554, 246] width 1108 height 492
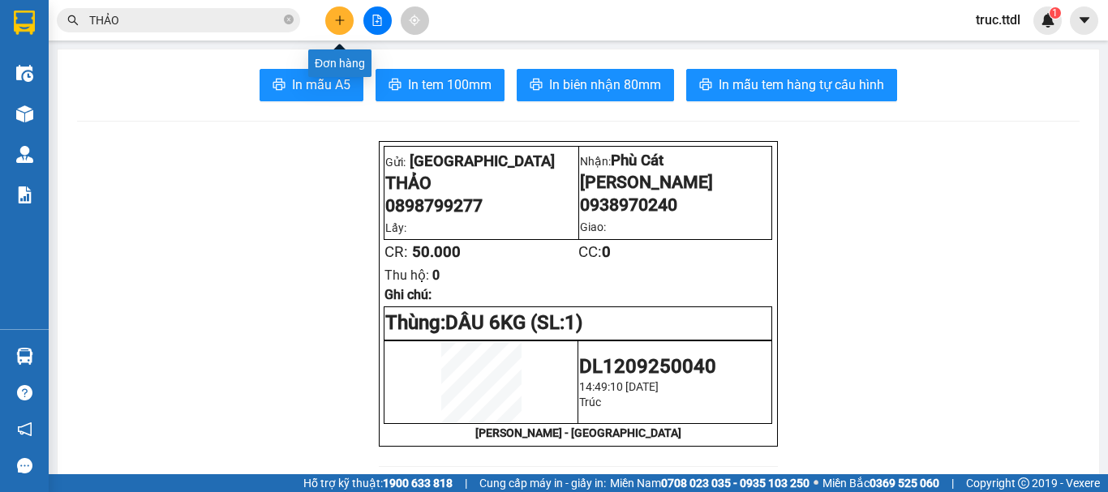
click at [338, 23] on icon "plus" at bounding box center [339, 20] width 11 height 11
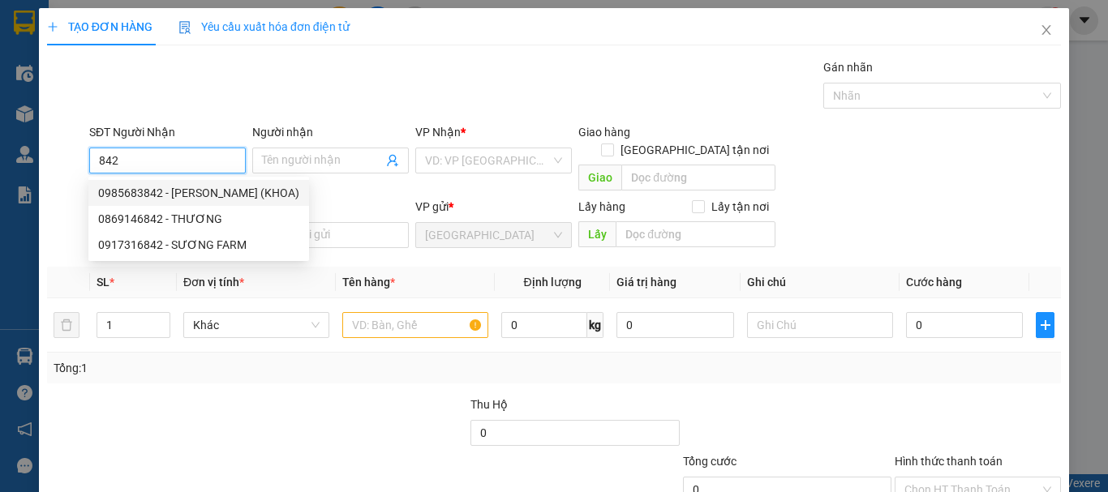
click at [201, 191] on div "0985683842 - ĐĂNG (KHOA)" at bounding box center [198, 193] width 201 height 18
type input "0985683842"
type input "ĐĂNG (KHOA)"
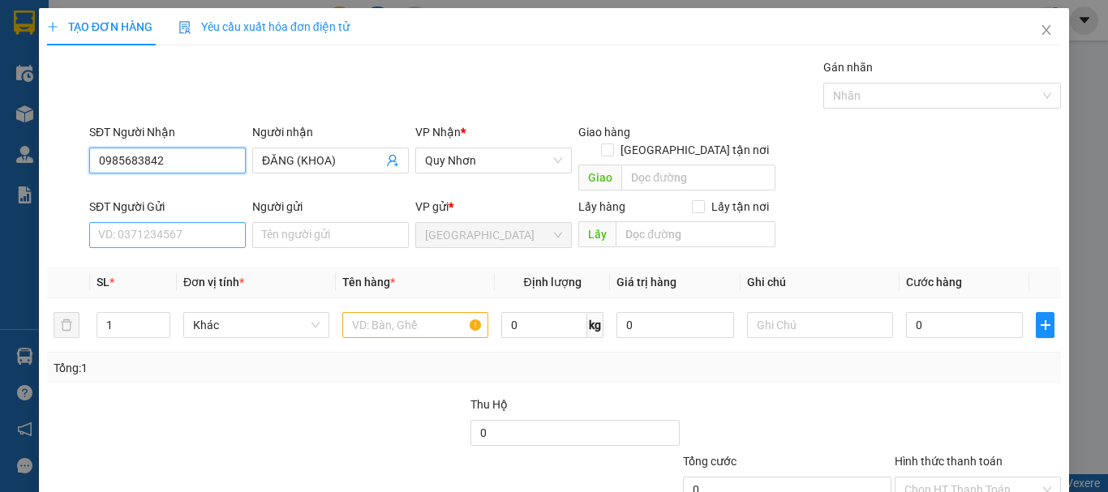
type input "0985683842"
click at [213, 227] on input "SĐT Người Gửi" at bounding box center [167, 235] width 157 height 26
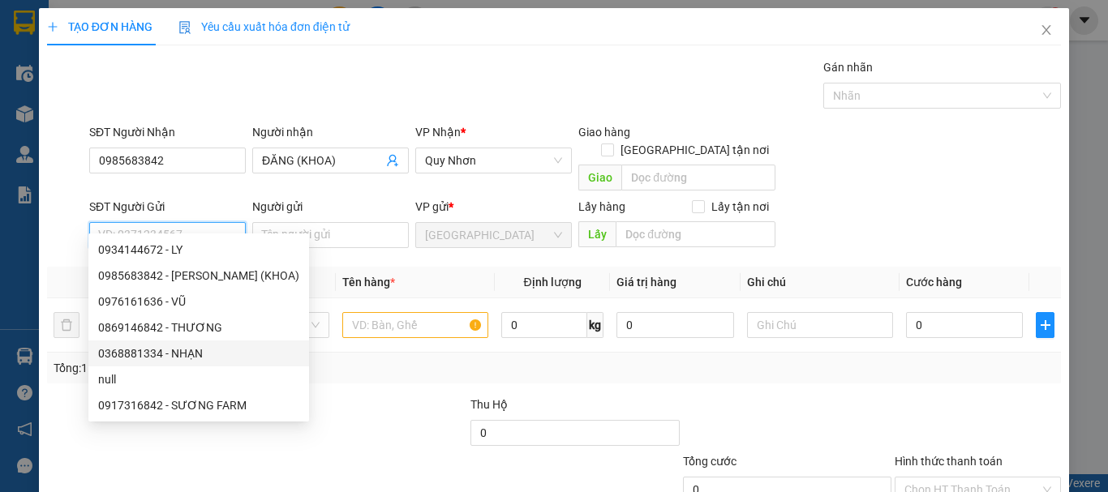
click at [217, 223] on input "SĐT Người Gửi" at bounding box center [167, 235] width 157 height 26
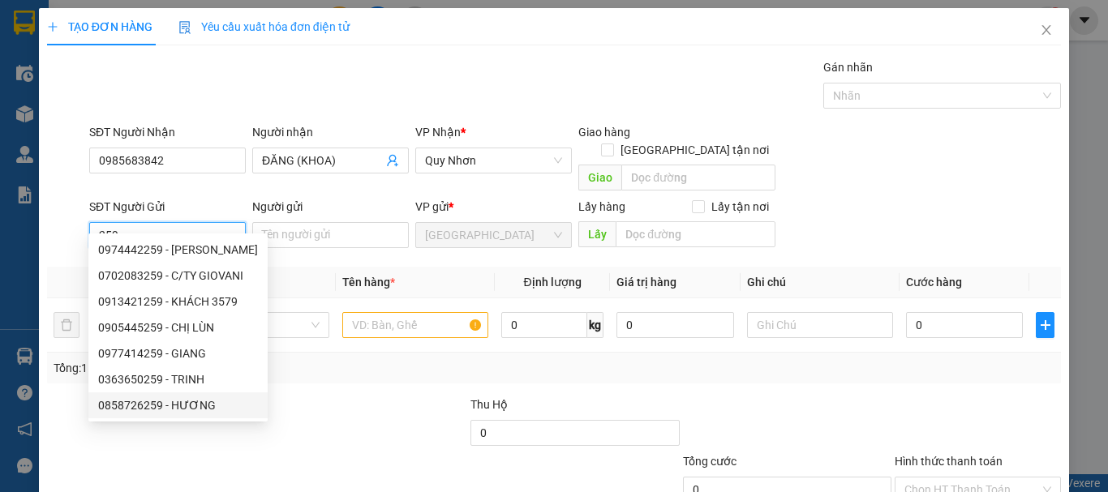
click at [209, 411] on div "0858726259 - HƯƠNG" at bounding box center [178, 406] width 160 height 18
type input "0858726259"
type input "HƯƠNG"
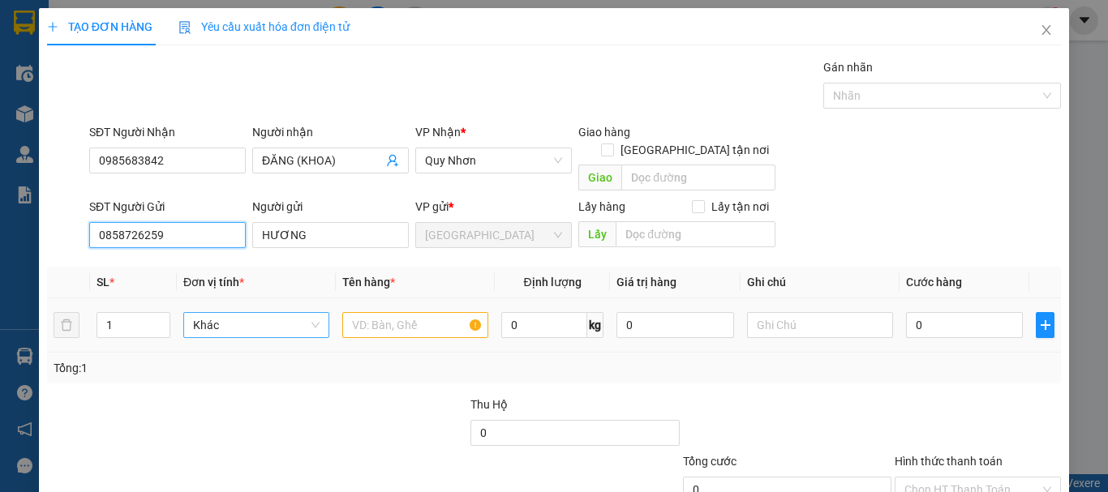
click at [285, 313] on span "Khác" at bounding box center [256, 325] width 127 height 24
type input "0858726259"
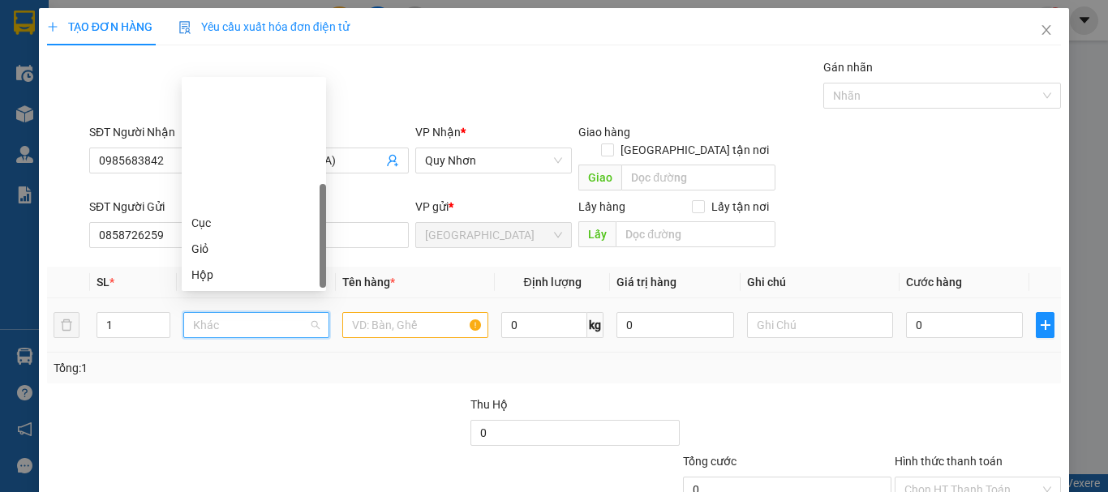
scroll to position [156, 0]
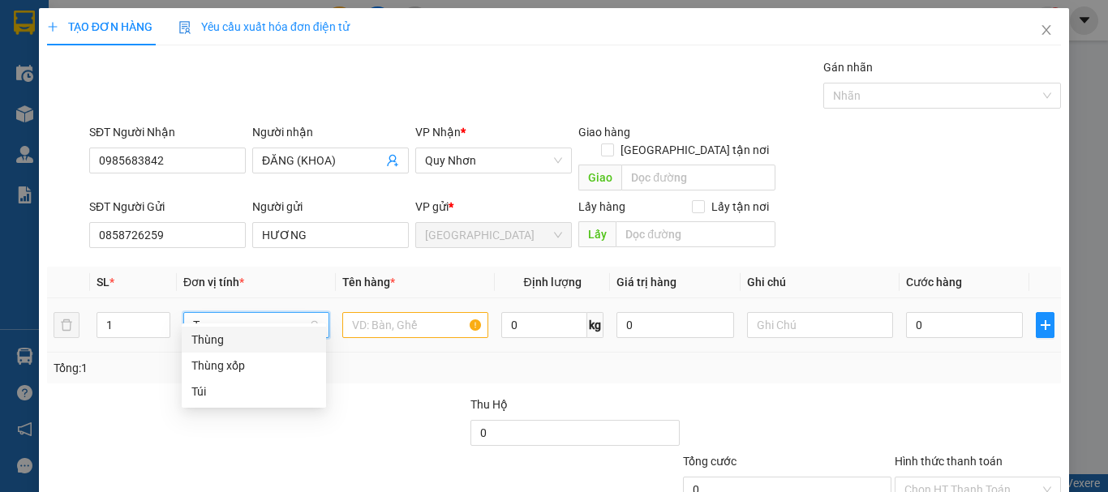
type input "T"
click at [277, 331] on div "Thùng" at bounding box center [253, 340] width 125 height 18
click at [381, 312] on input "text" at bounding box center [415, 325] width 146 height 26
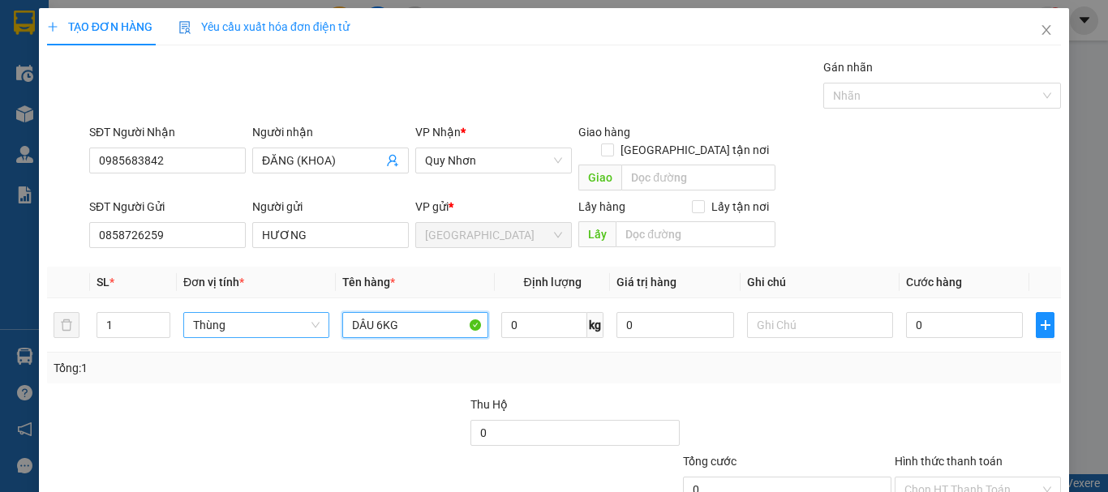
type input "DÂU 6KG"
type input "5"
type input "50"
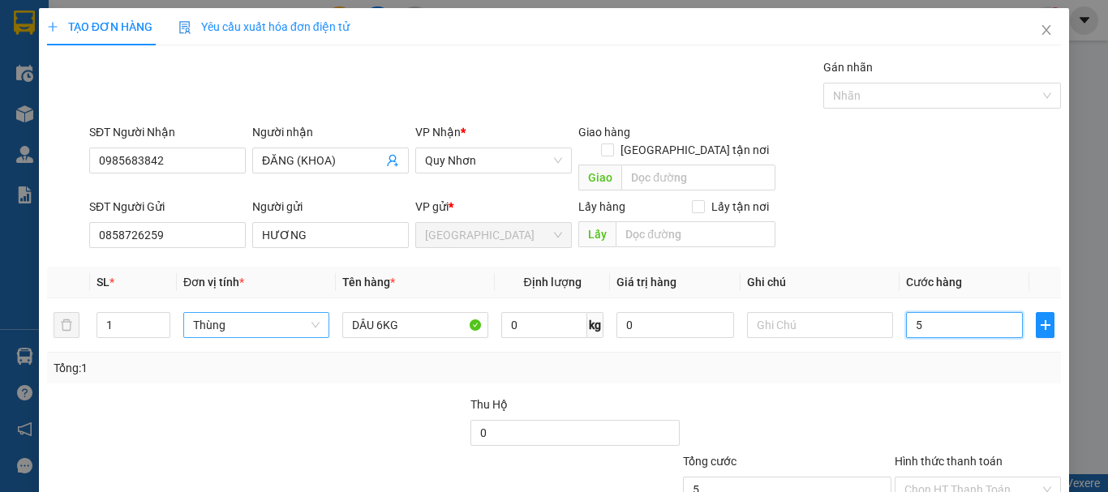
type input "50"
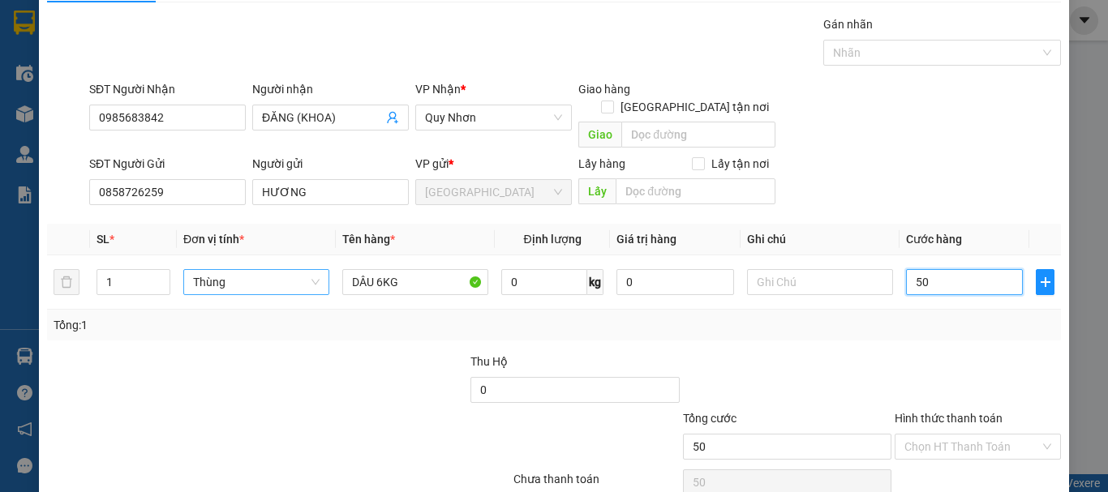
scroll to position [101, 0]
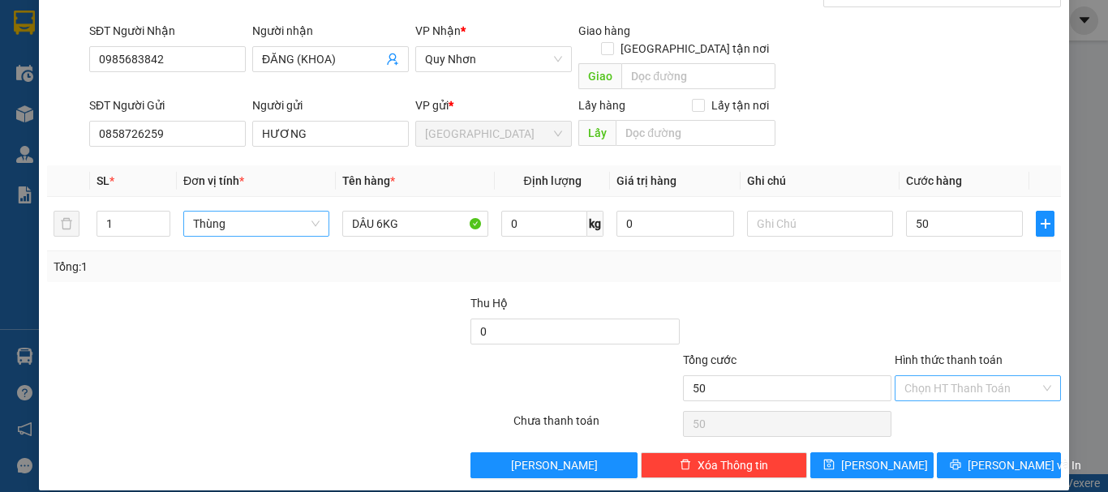
type input "50.000"
click at [990, 376] on input "Hình thức thanh toán" at bounding box center [972, 388] width 135 height 24
click at [967, 397] on div "Tại văn phòng" at bounding box center [968, 403] width 145 height 18
type input "0"
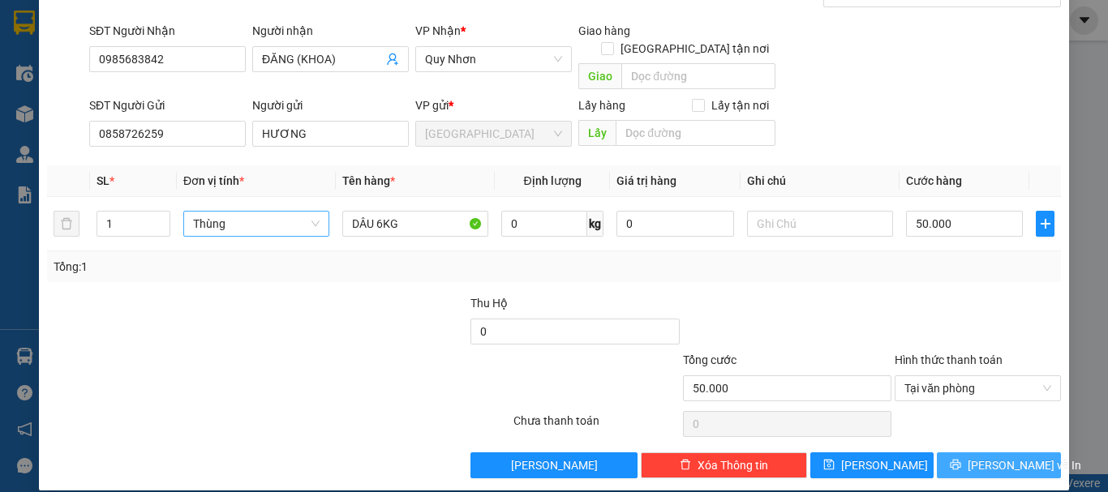
click at [989, 453] on button "Lưu và In" at bounding box center [999, 466] width 124 height 26
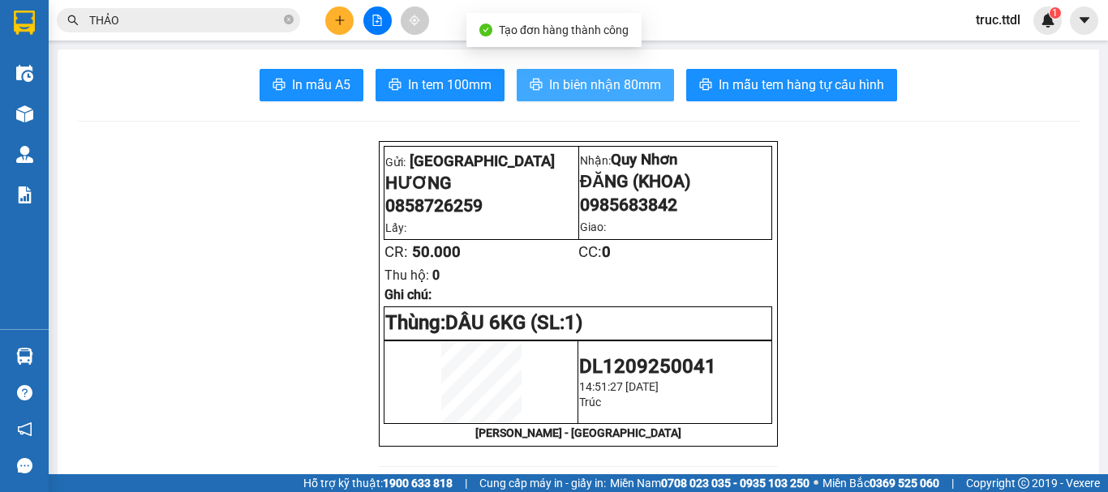
click at [615, 89] on span "In biên nhận 80mm" at bounding box center [605, 85] width 112 height 20
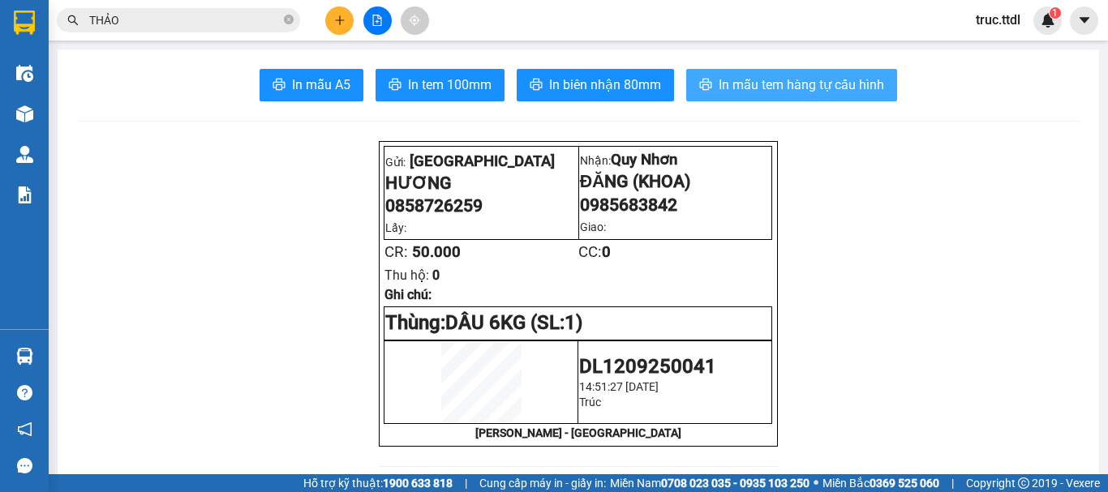
click at [841, 80] on span "In mẫu tem hàng tự cấu hình" at bounding box center [802, 85] width 166 height 20
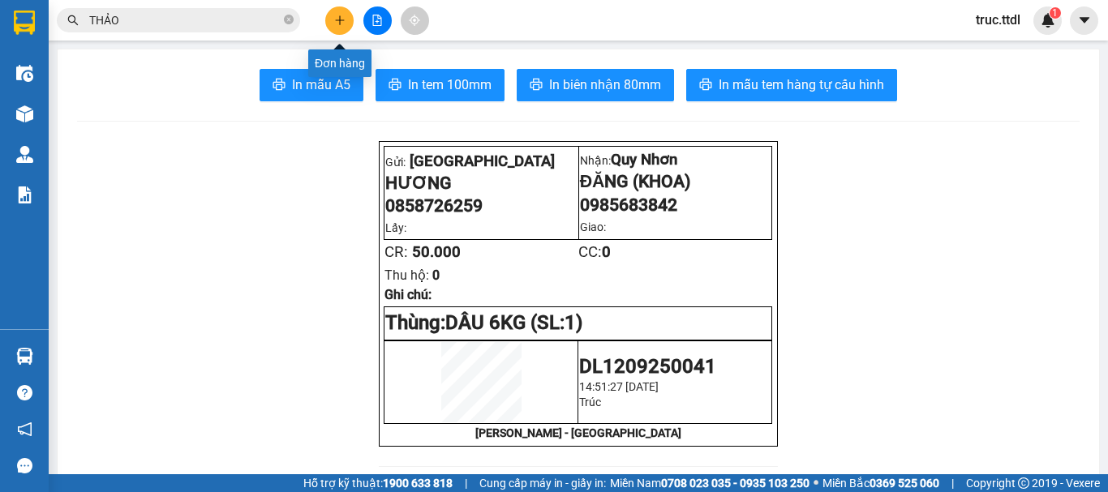
click at [335, 23] on icon "plus" at bounding box center [339, 20] width 11 height 11
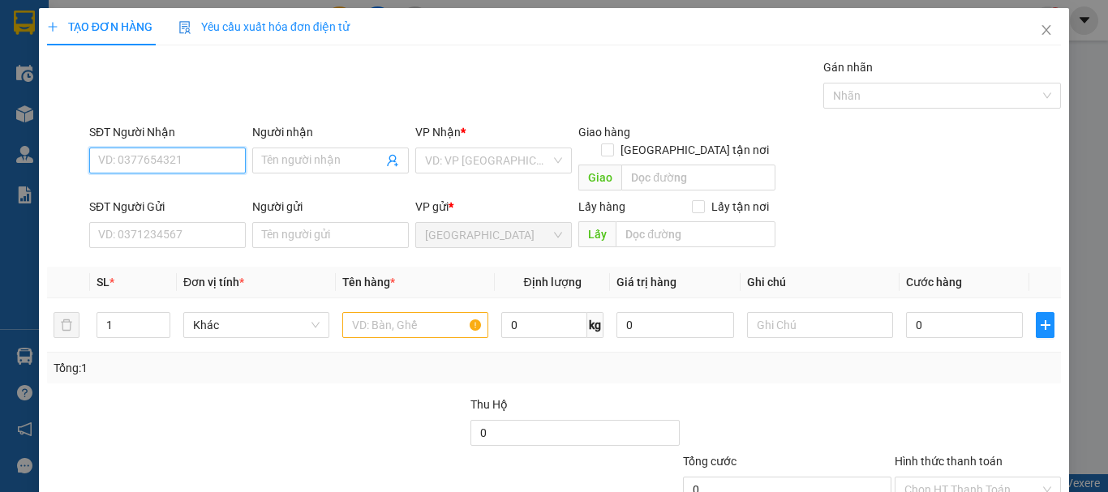
drag, startPoint x: 203, startPoint y: 167, endPoint x: 220, endPoint y: 170, distance: 17.2
click at [202, 167] on input "SĐT Người Nhận" at bounding box center [167, 161] width 157 height 26
type input "0912233545"
click at [302, 158] on input "Người nhận" at bounding box center [322, 161] width 121 height 18
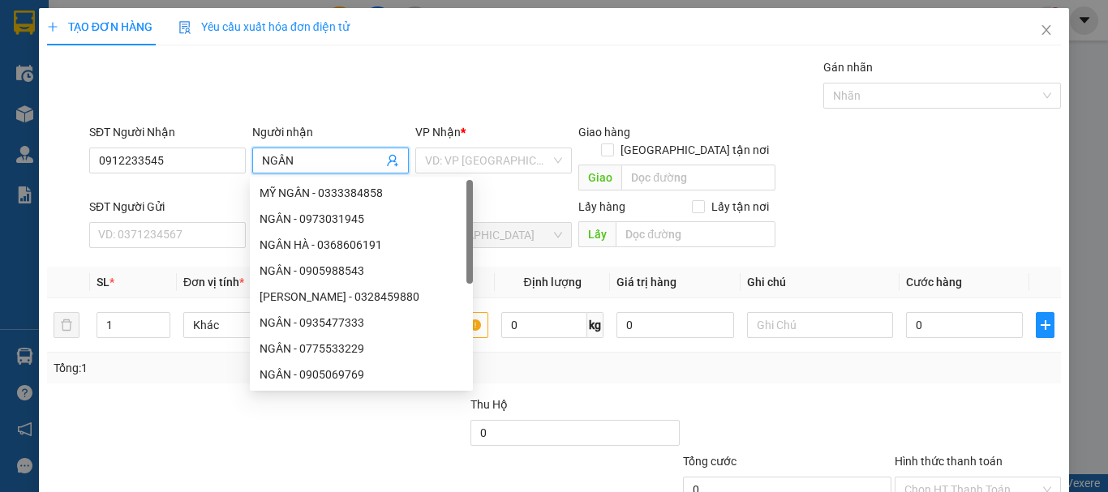
type input "NGÂN"
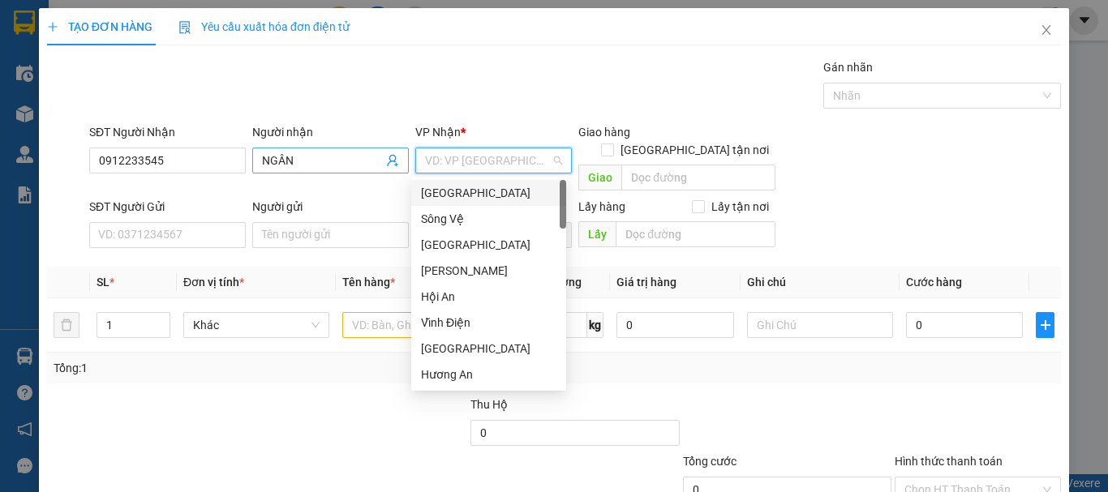
type input "D"
type input "Đ"
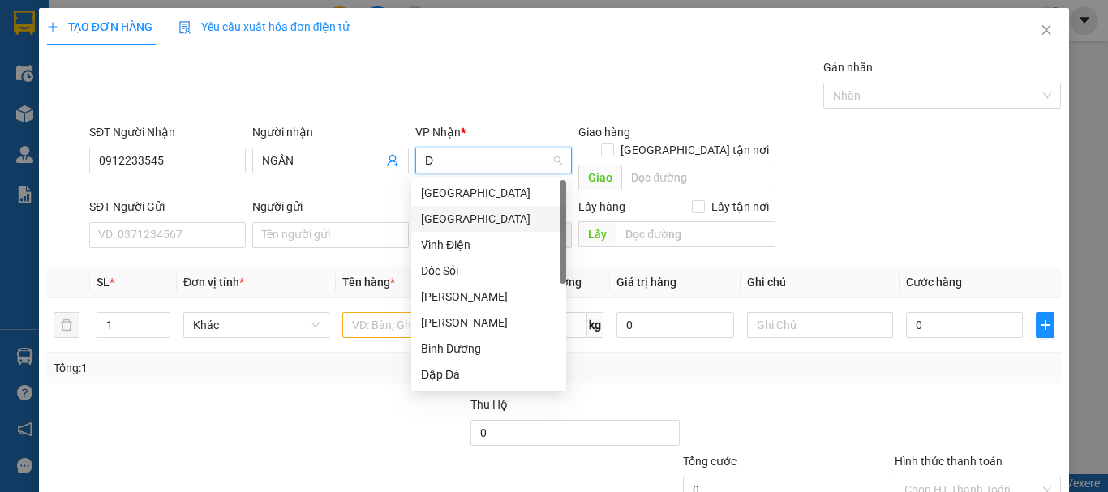
click at [455, 220] on div "Đà Nẵng" at bounding box center [488, 219] width 135 height 18
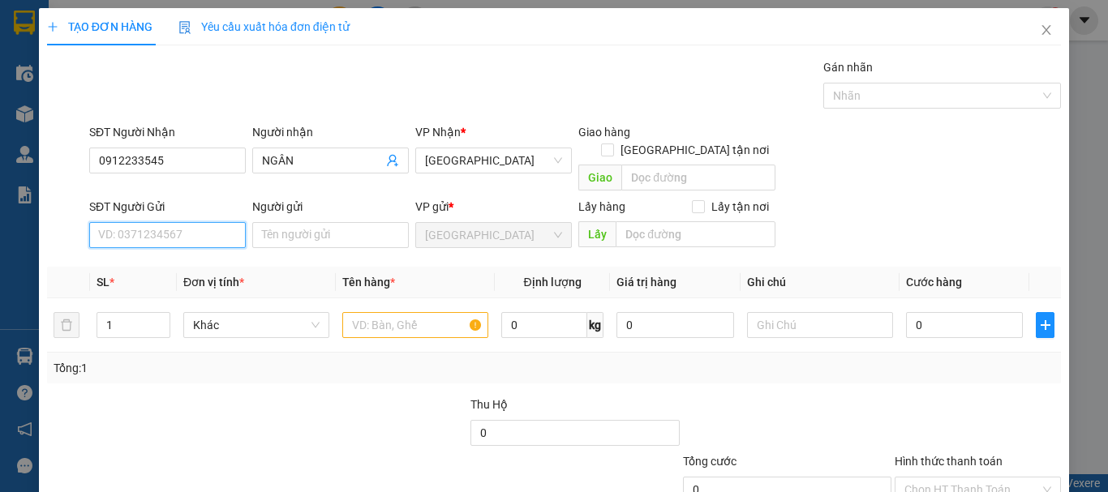
click at [170, 222] on input "SĐT Người Gửi" at bounding box center [167, 235] width 157 height 26
type input "0987640654"
click at [181, 247] on div "0987640654 - TUYẾT" at bounding box center [165, 250] width 135 height 18
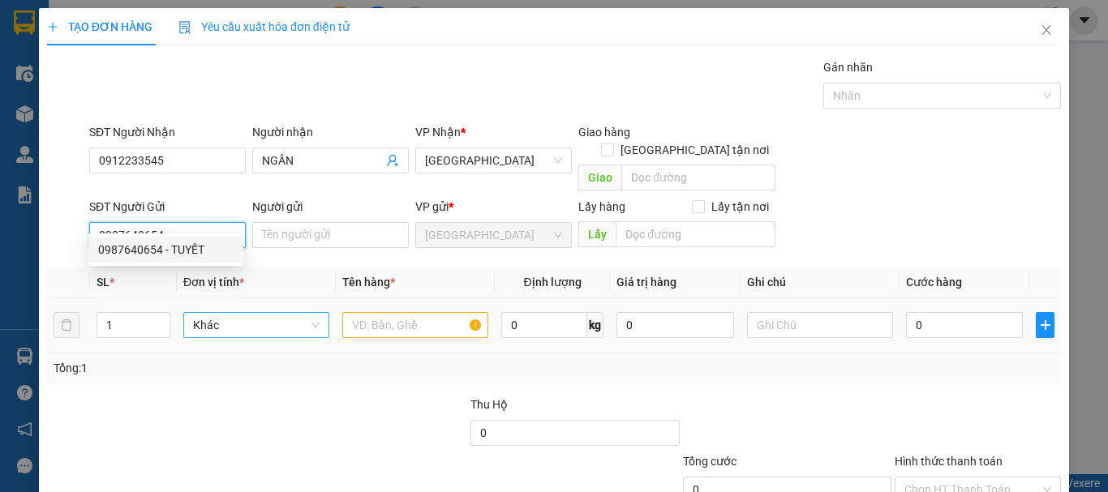
type input "TUYẾT"
click at [231, 313] on span "Khác" at bounding box center [256, 325] width 127 height 24
type input "0987640654"
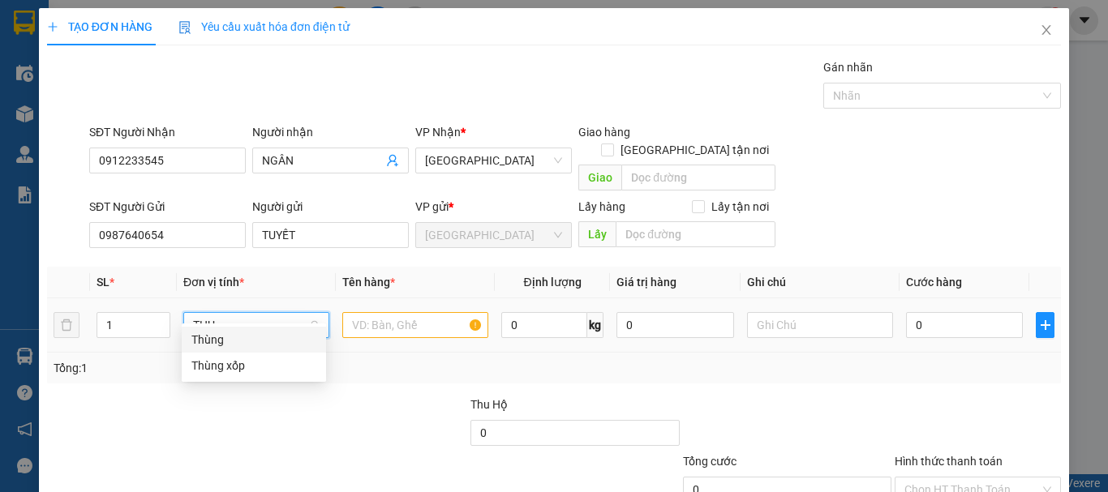
type input "TH"
click at [404, 312] on input "text" at bounding box center [415, 325] width 146 height 26
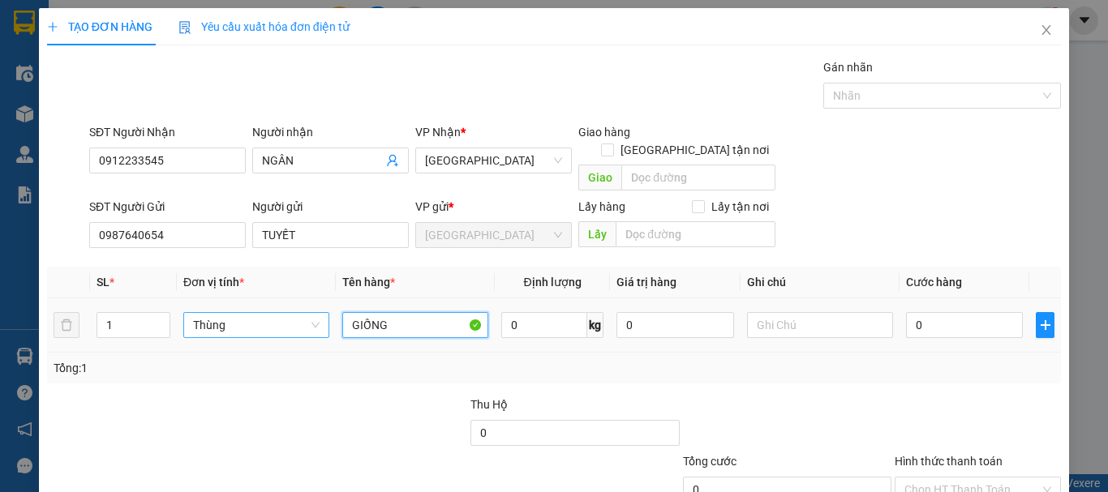
type input "GIỐNG"
type input "1"
type input "10"
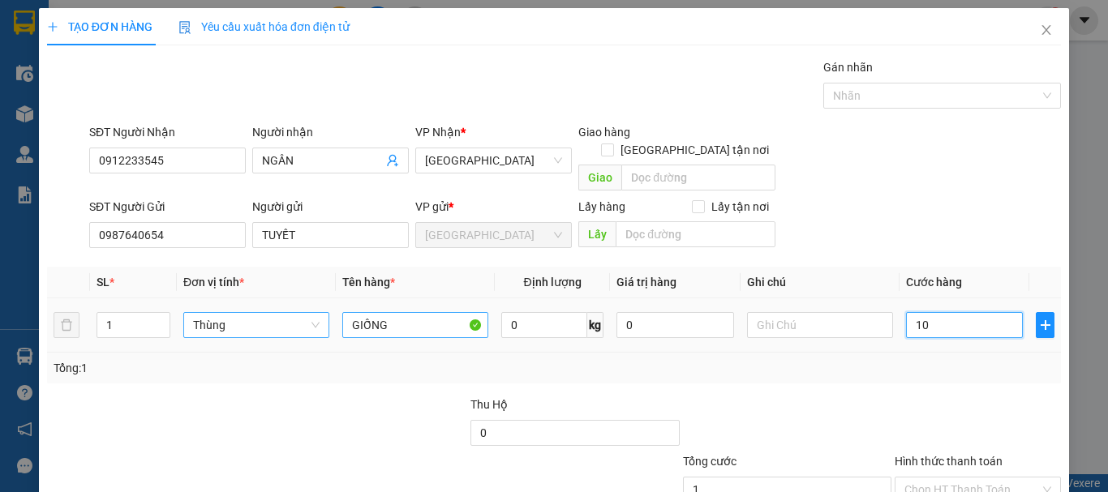
type input "10"
type input "100"
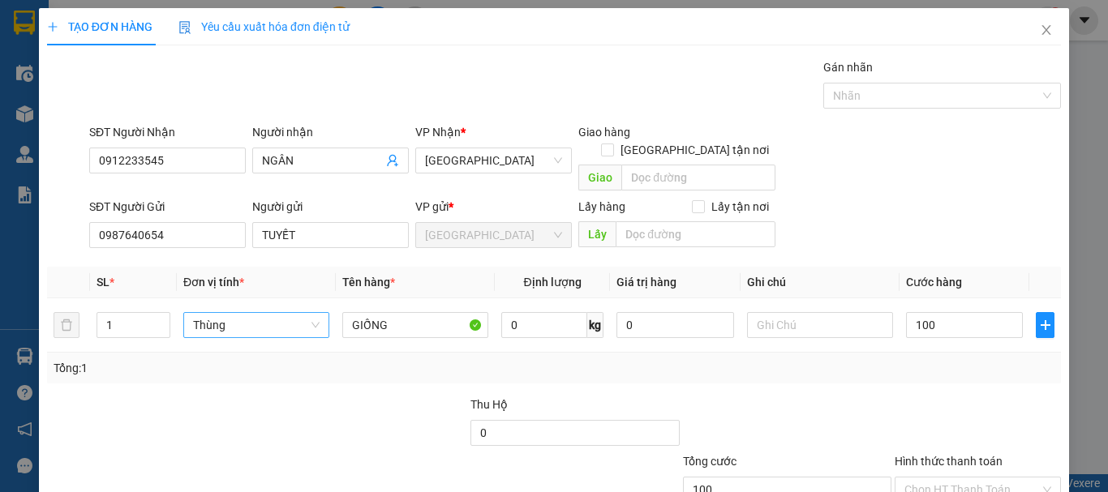
type input "100.000"
click at [776, 359] on div "Tổng: 1" at bounding box center [554, 368] width 1001 height 18
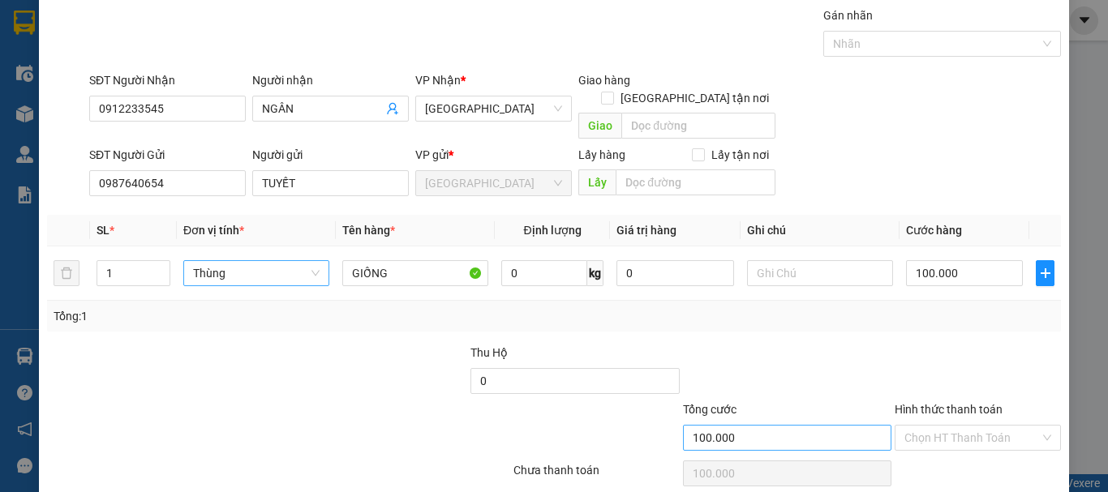
scroll to position [101, 0]
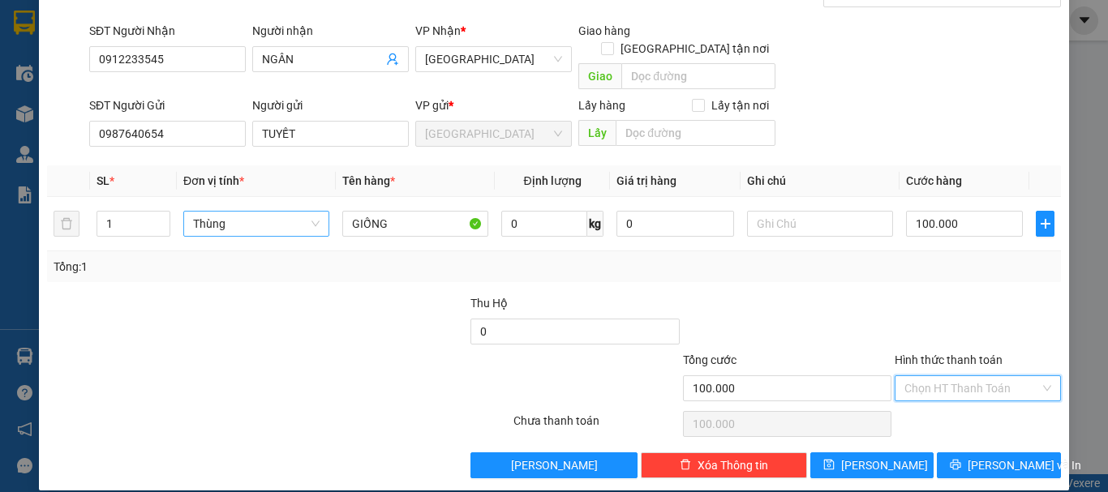
click at [916, 376] on input "Hình thức thanh toán" at bounding box center [972, 388] width 135 height 24
click at [935, 399] on div "Tại văn phòng" at bounding box center [968, 403] width 145 height 18
type input "0"
click at [978, 457] on span "Lưu và In" at bounding box center [1025, 466] width 114 height 18
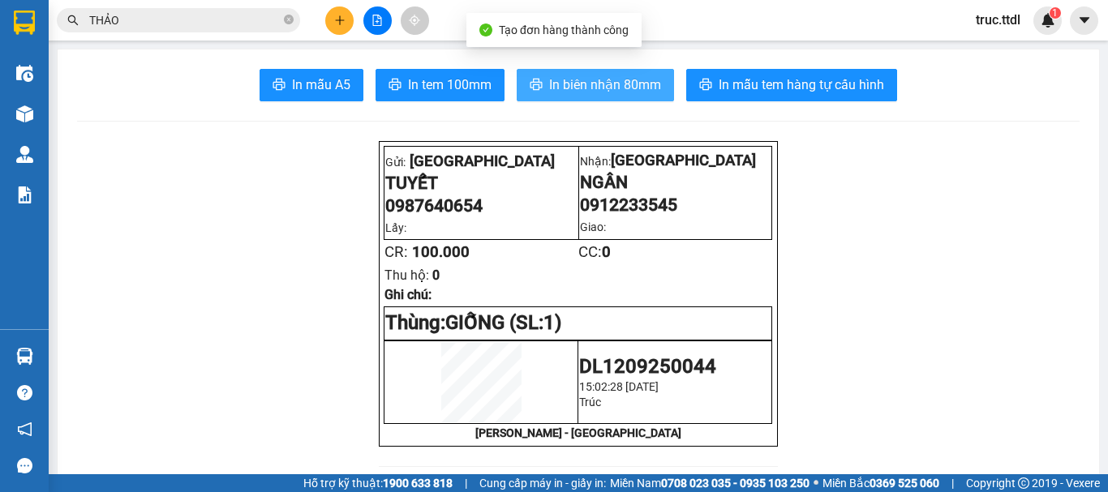
click at [633, 77] on span "In biên nhận 80mm" at bounding box center [605, 85] width 112 height 20
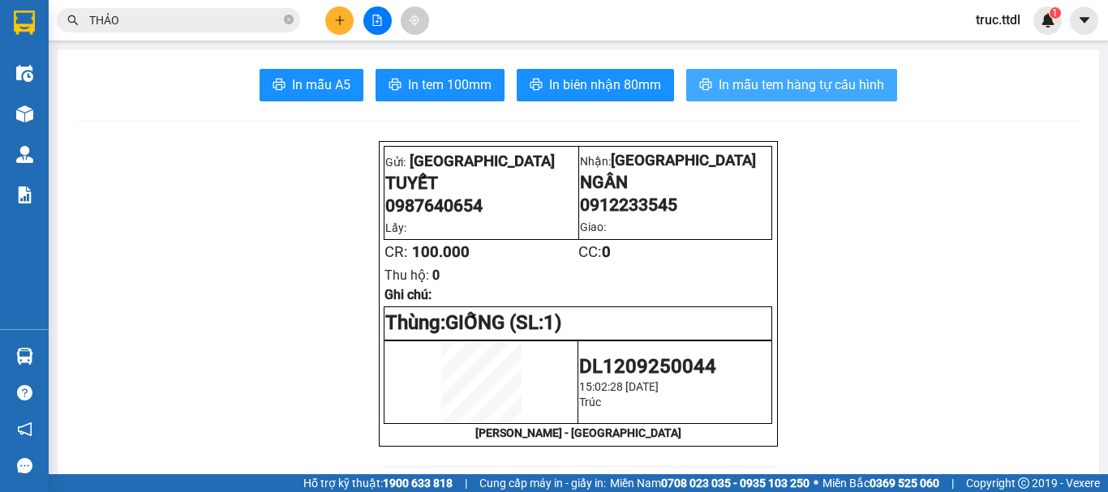
click at [797, 92] on span "In mẫu tem hàng tự cấu hình" at bounding box center [802, 85] width 166 height 20
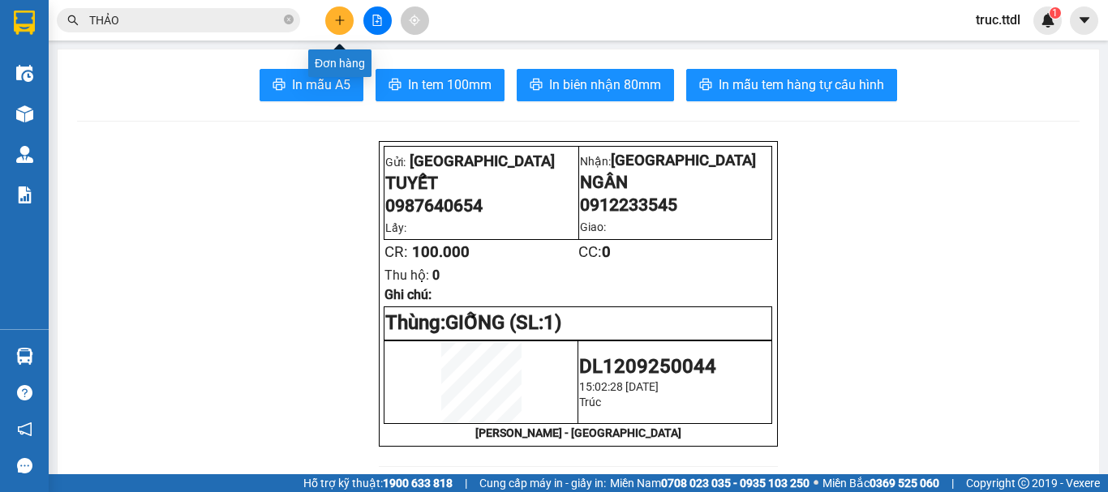
click at [331, 24] on button at bounding box center [339, 20] width 28 height 28
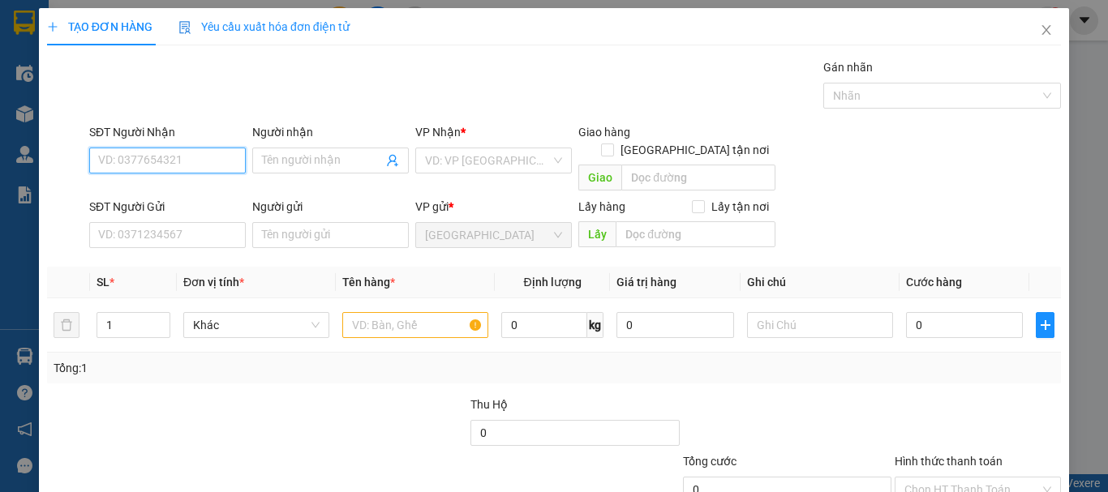
click at [190, 170] on input "SĐT Người Nhận" at bounding box center [167, 161] width 157 height 26
type input "0975526416"
type input "CHỊ BÌNH"
type input "0975526416"
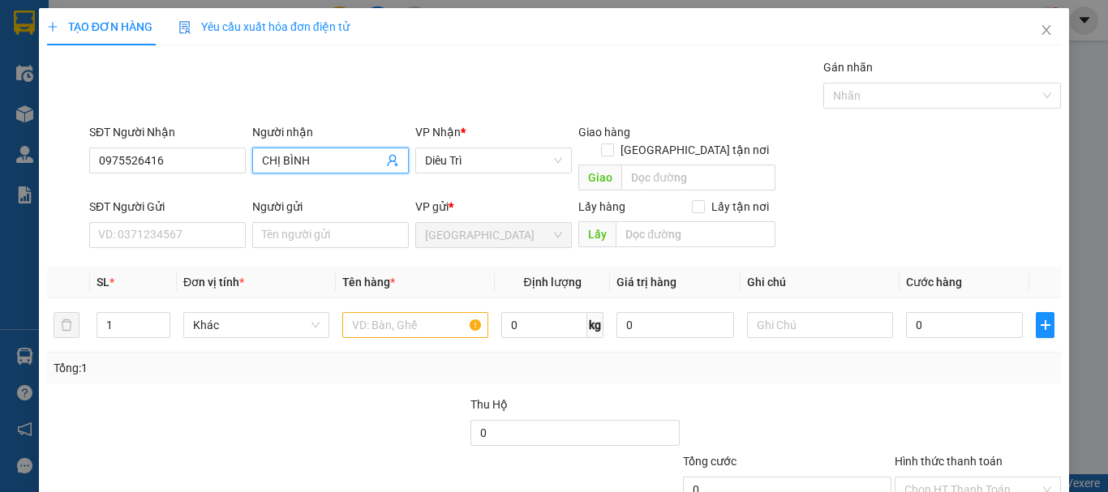
drag, startPoint x: 284, startPoint y: 160, endPoint x: 243, endPoint y: 180, distance: 46.1
click at [243, 179] on div "SĐT Người Nhận 0975526416 Người nhận CHỊ BÌNH CHỊ BÌNH VP Nhận * Diêu Trì Giao …" at bounding box center [575, 160] width 979 height 75
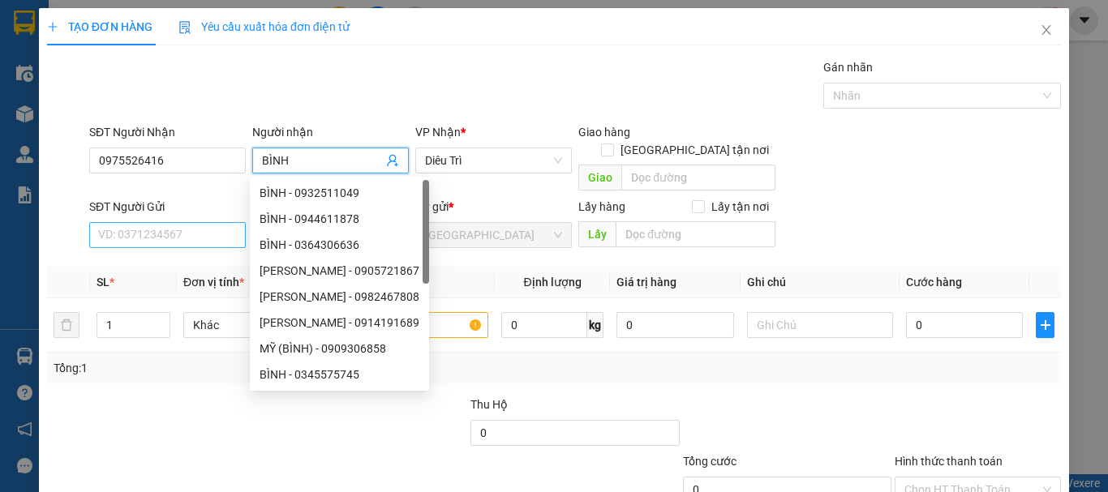
type input "BÌNH"
click at [209, 223] on input "SĐT Người Gửi" at bounding box center [167, 235] width 157 height 26
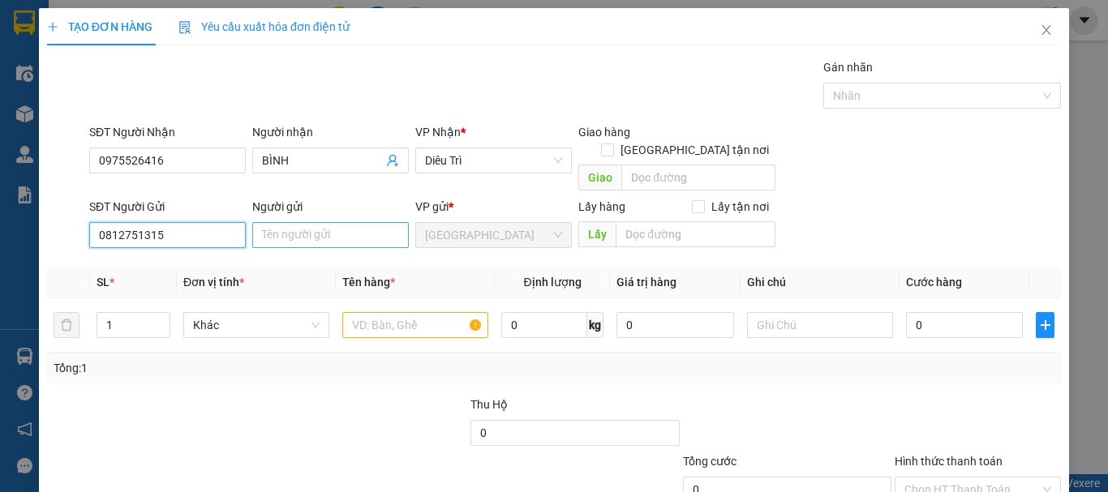
type input "0812751315"
click at [282, 222] on input "Người gửi" at bounding box center [330, 235] width 157 height 26
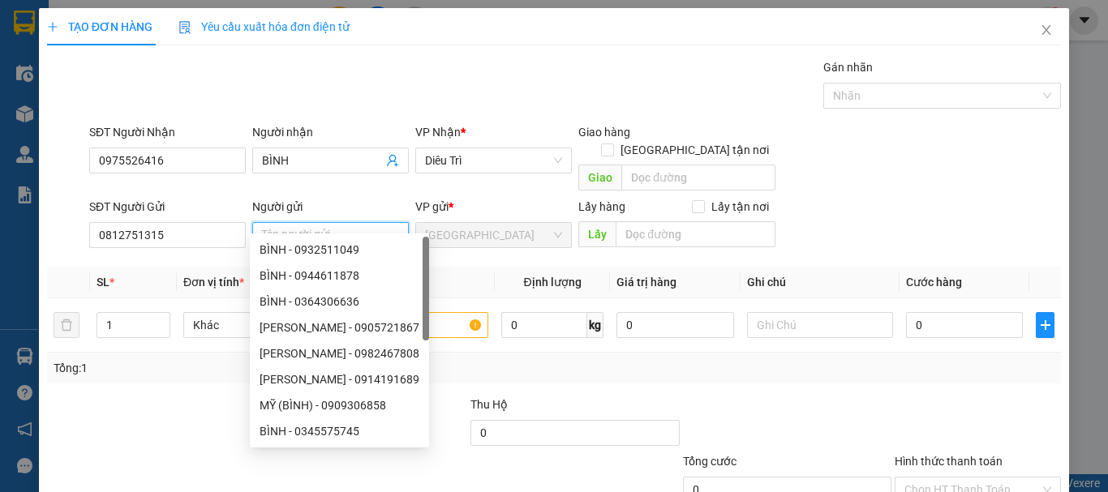
type input "D"
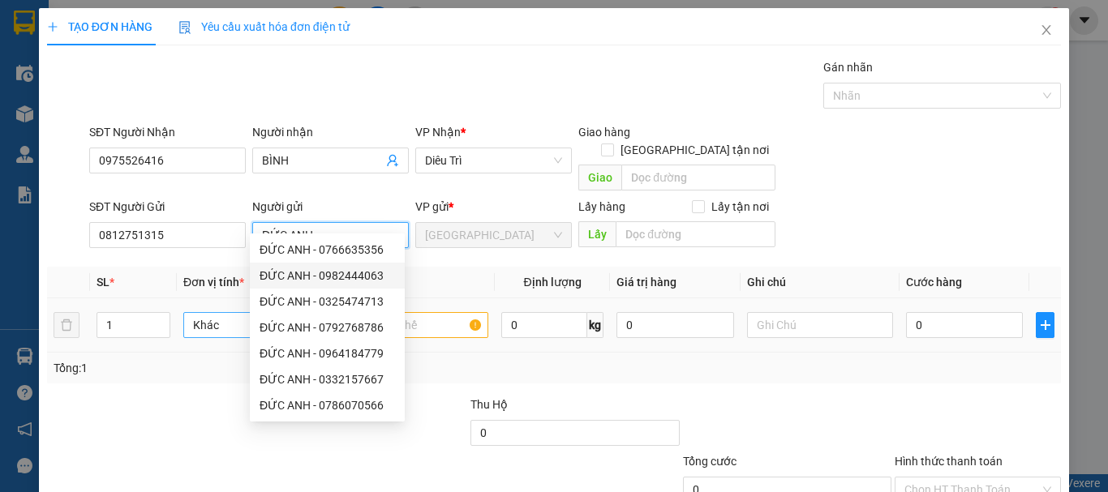
click at [193, 313] on span "Khác" at bounding box center [256, 325] width 127 height 24
type input "ĐỨC ANH"
type input "X"
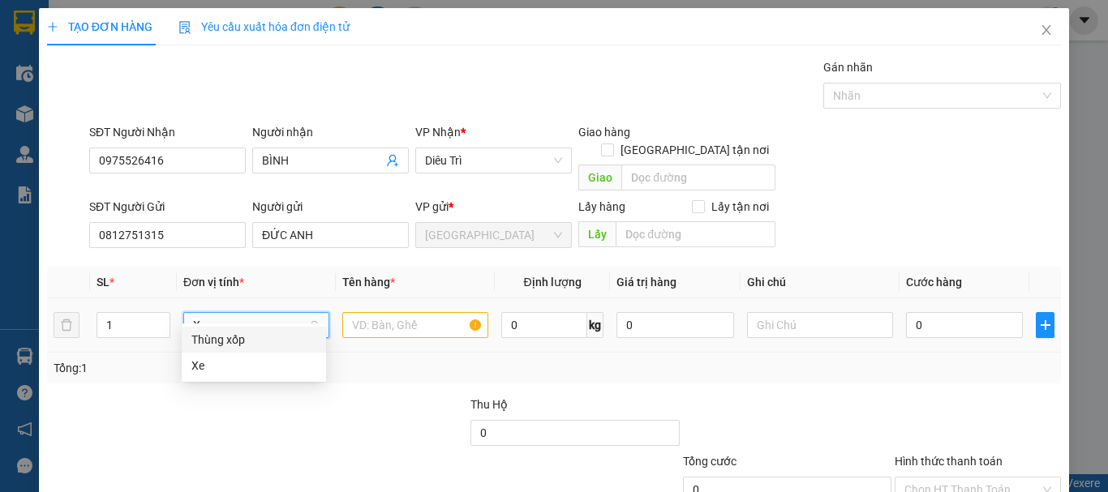
click at [212, 338] on div "Thùng xốp" at bounding box center [253, 340] width 125 height 18
click at [374, 312] on input "text" at bounding box center [415, 325] width 146 height 26
type input "D"
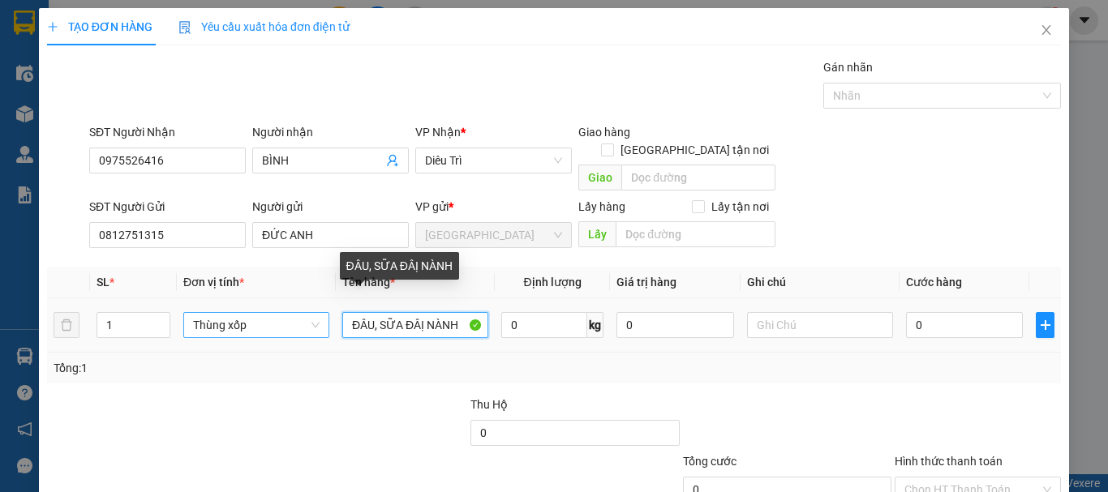
click at [422, 312] on input "ĐÂU, SỮA ĐÂỊ NÀNH" at bounding box center [415, 325] width 146 height 26
click at [376, 312] on input "ĐÂU, SỮA ĐẬU NÀNH" at bounding box center [415, 325] width 146 height 26
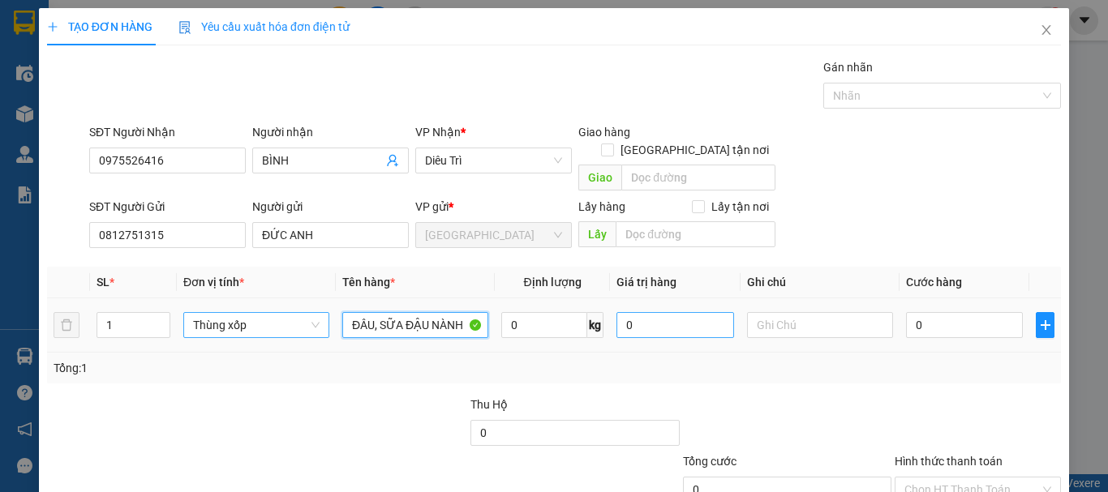
type input "ĐÂU, SỮA ĐẬU NÀNH"
drag, startPoint x: 650, startPoint y: 313, endPoint x: 613, endPoint y: 318, distance: 37.6
click at [617, 318] on input "0" at bounding box center [675, 325] width 117 height 26
type input "500.000"
click at [829, 359] on div "Tổng: 1" at bounding box center [554, 368] width 1001 height 18
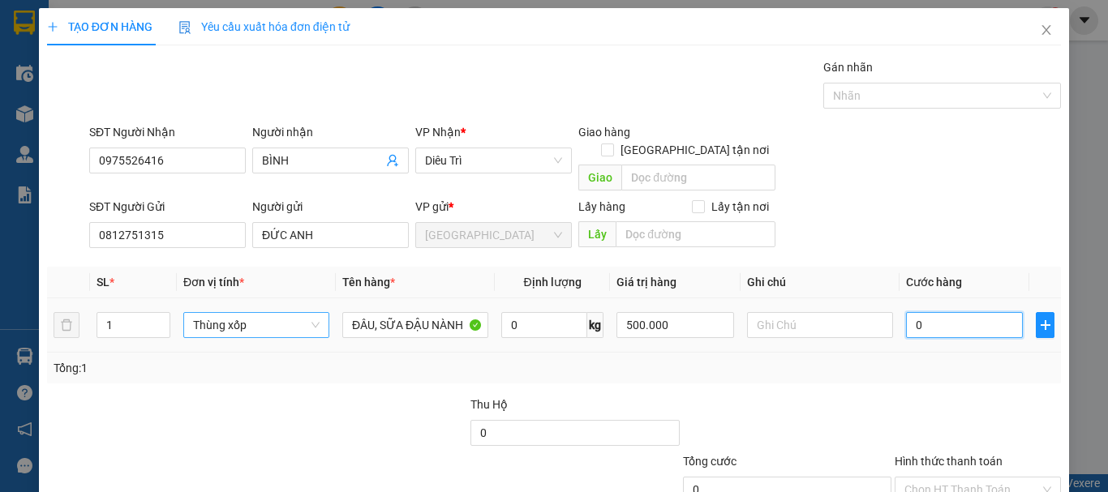
click at [945, 312] on input "0" at bounding box center [964, 325] width 117 height 26
type input "7"
type input "70"
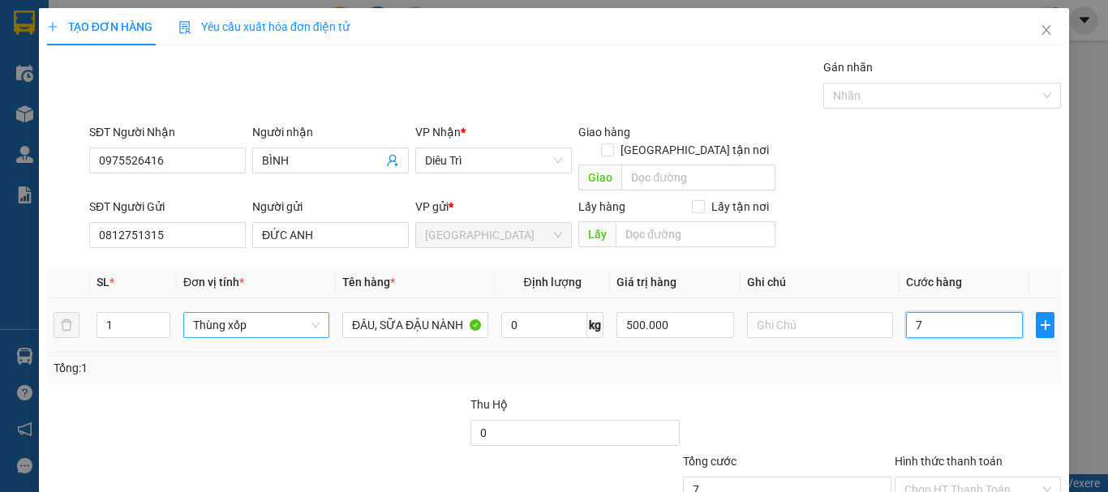
type input "70"
type input "70.000"
click at [916, 359] on div "Tổng: 1" at bounding box center [554, 368] width 1001 height 18
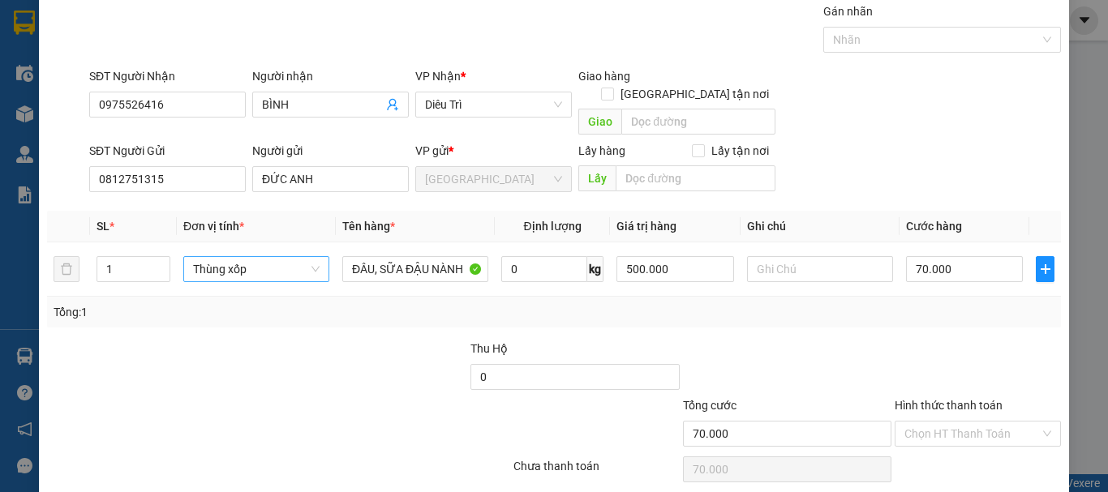
scroll to position [101, 0]
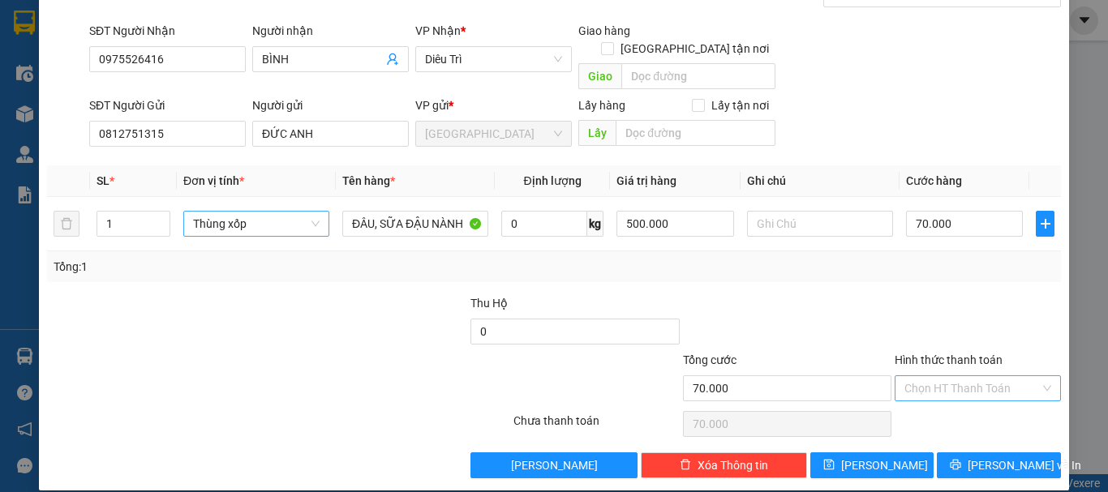
click at [953, 376] on input "Hình thức thanh toán" at bounding box center [972, 388] width 135 height 24
click at [963, 406] on div "Tại văn phòng" at bounding box center [968, 403] width 145 height 18
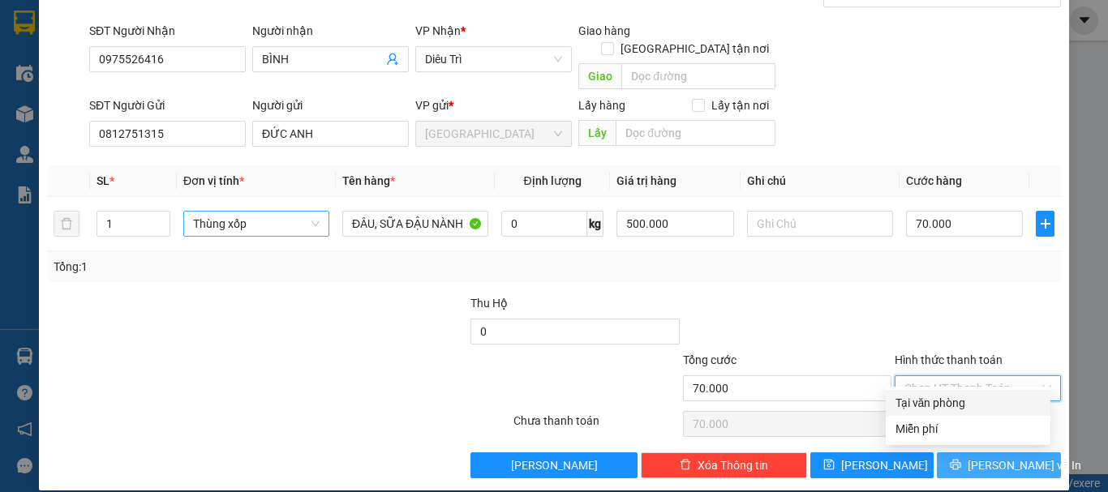
type input "0"
click at [986, 453] on button "Lưu và In" at bounding box center [999, 466] width 124 height 26
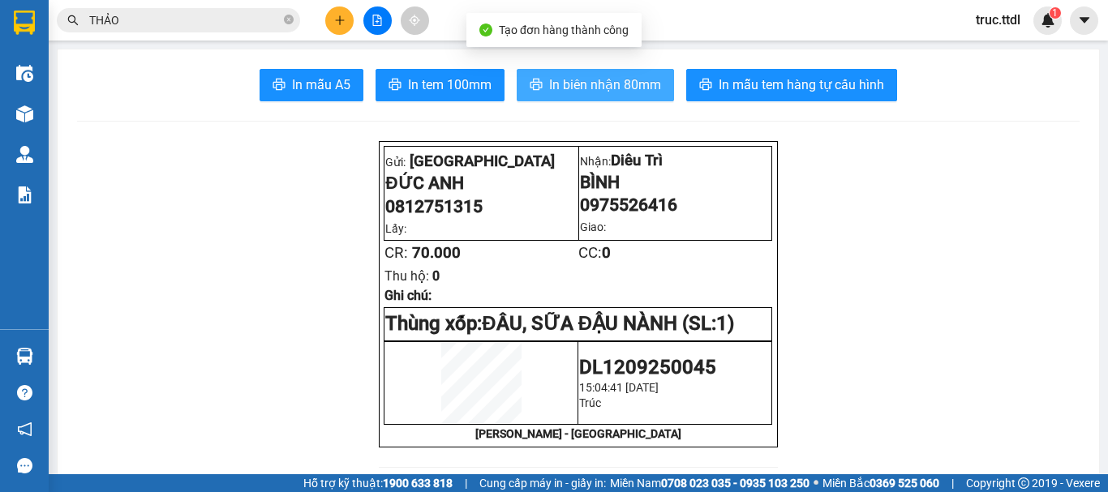
click at [634, 79] on span "In biên nhận 80mm" at bounding box center [605, 85] width 112 height 20
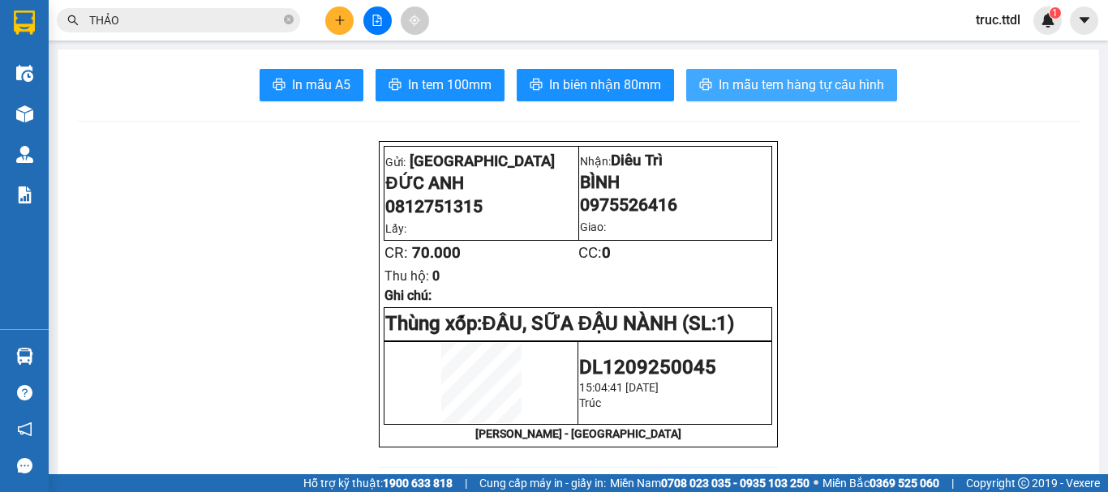
click at [828, 78] on span "In mẫu tem hàng tự cấu hình" at bounding box center [802, 85] width 166 height 20
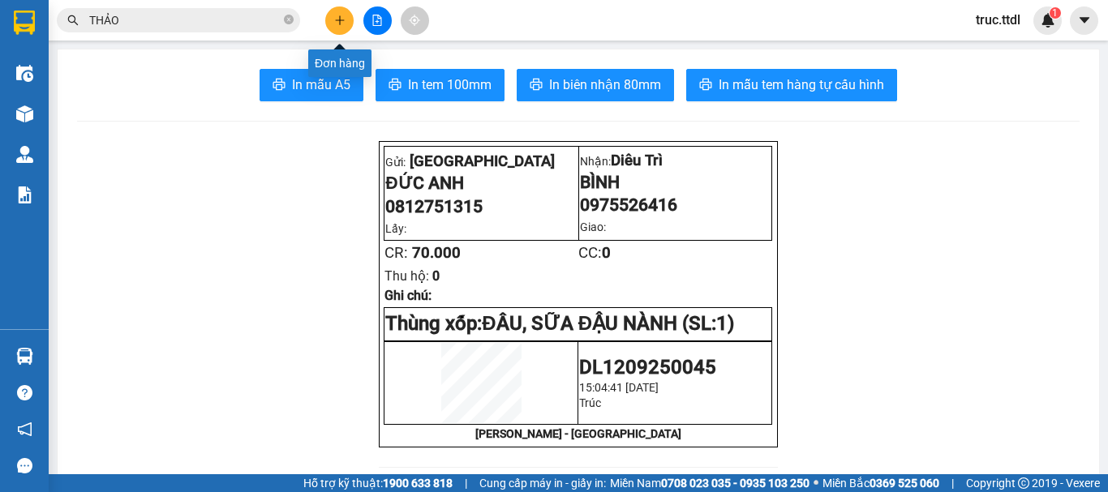
click at [346, 19] on button at bounding box center [339, 20] width 28 height 28
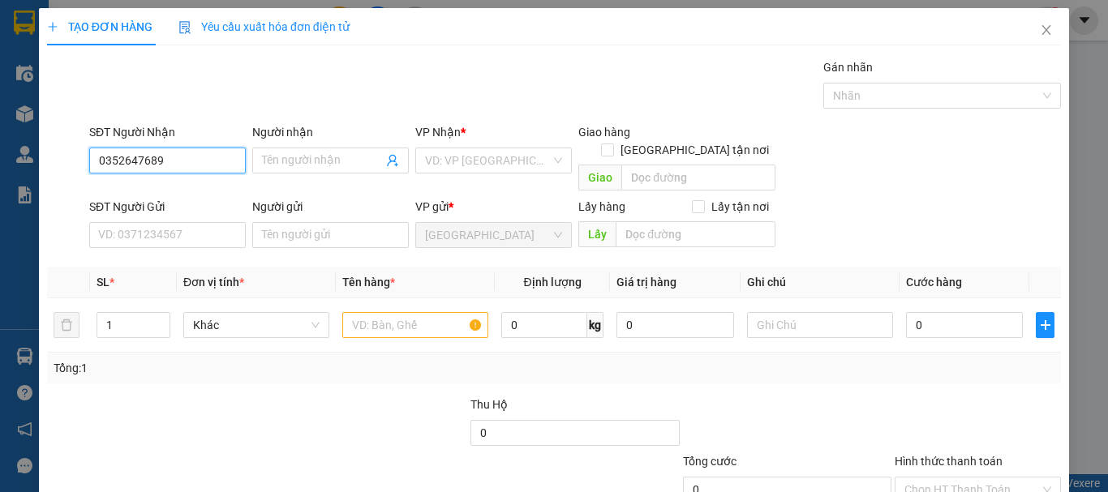
click at [120, 161] on input "0352647689" at bounding box center [167, 161] width 157 height 26
click at [142, 160] on input "0352647689" at bounding box center [167, 161] width 157 height 26
click at [168, 159] on input "0352647689" at bounding box center [167, 161] width 157 height 26
type input "0352647689"
click at [320, 157] on input "Người nhận" at bounding box center [322, 161] width 121 height 18
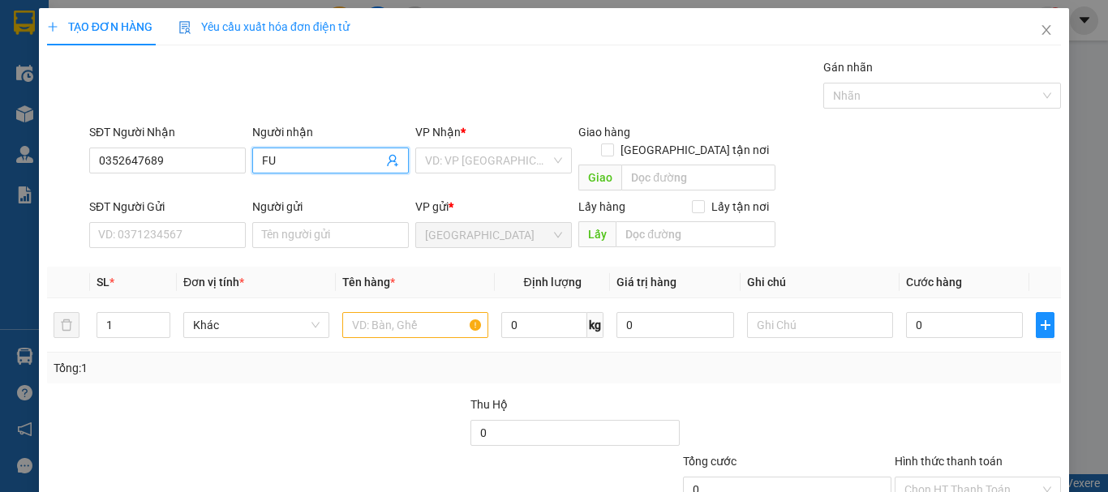
type input "F"
type input "DƯƠNG"
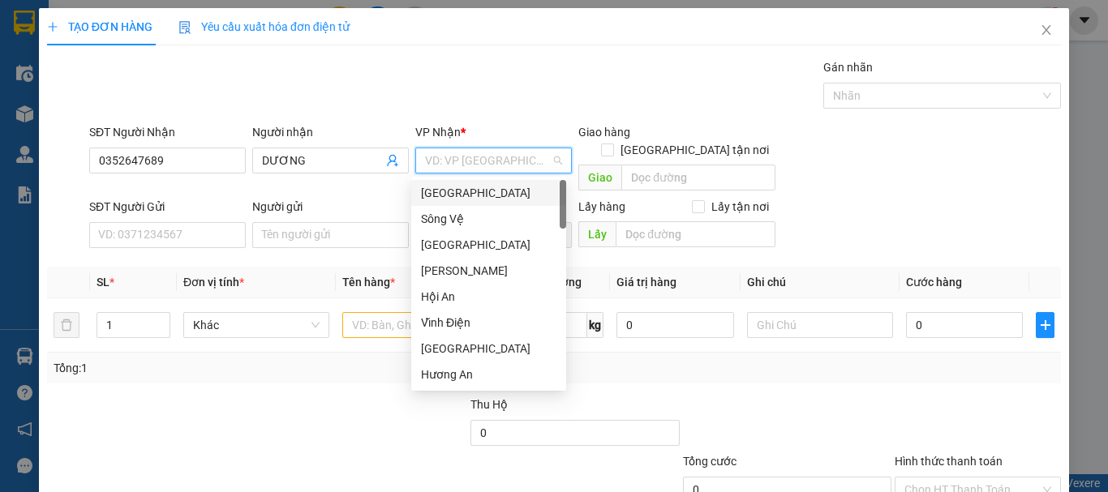
type input "D"
type input "Đ"
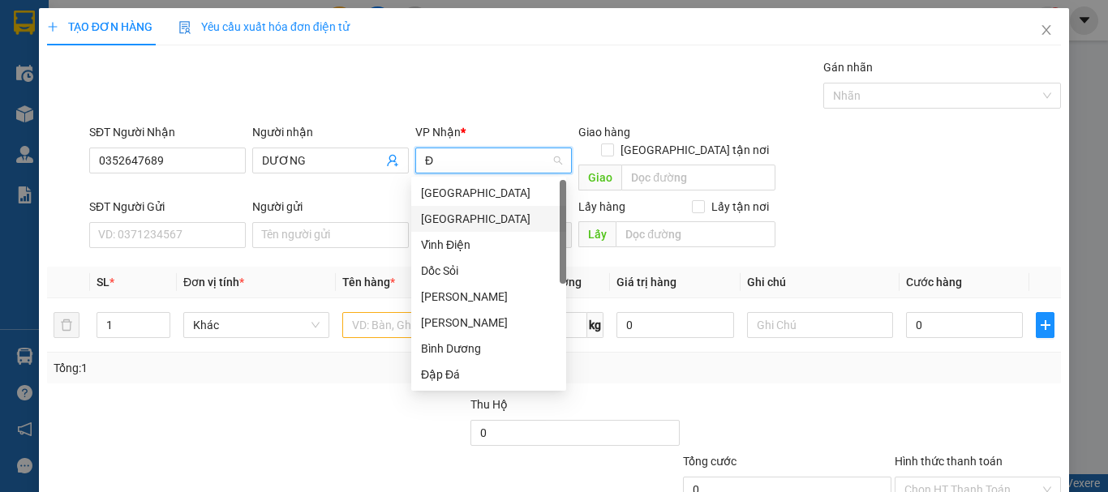
click at [448, 218] on div "Đà Nẵng" at bounding box center [488, 219] width 135 height 18
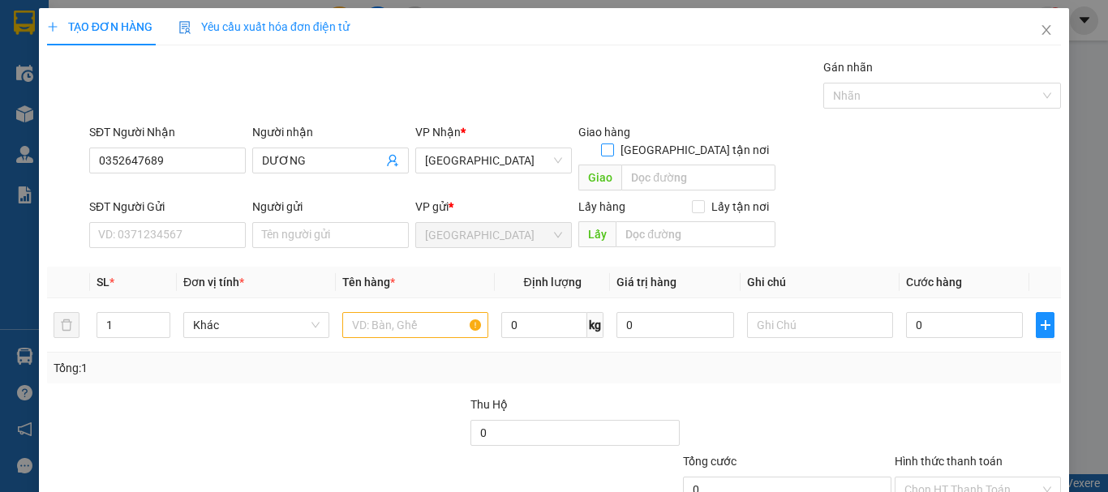
click at [613, 144] on input "Giao tận nơi" at bounding box center [606, 149] width 11 height 11
checkbox input "true"
click at [678, 165] on input "text" at bounding box center [699, 178] width 154 height 26
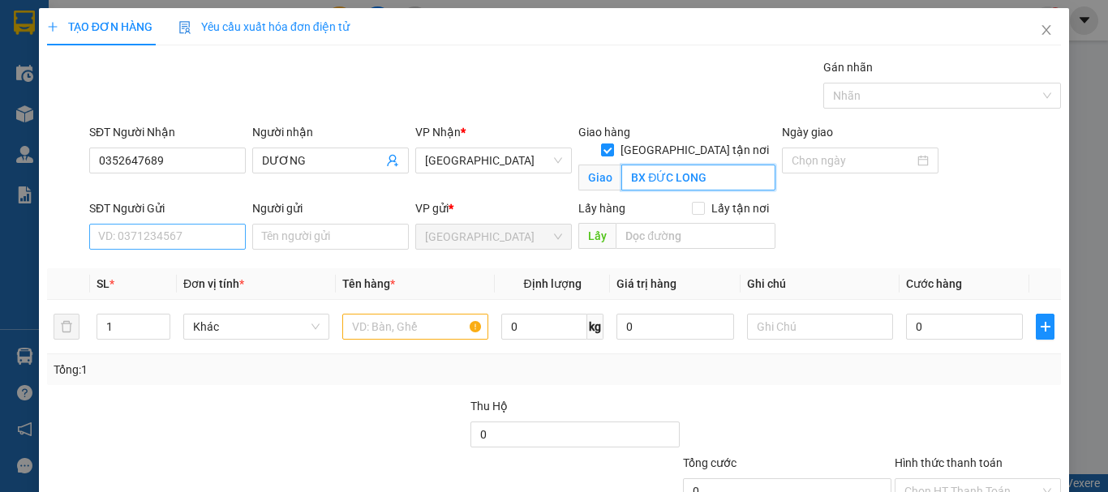
type input "BX ĐỨC LONG"
click at [170, 244] on input "SĐT Người Gửi" at bounding box center [167, 237] width 157 height 26
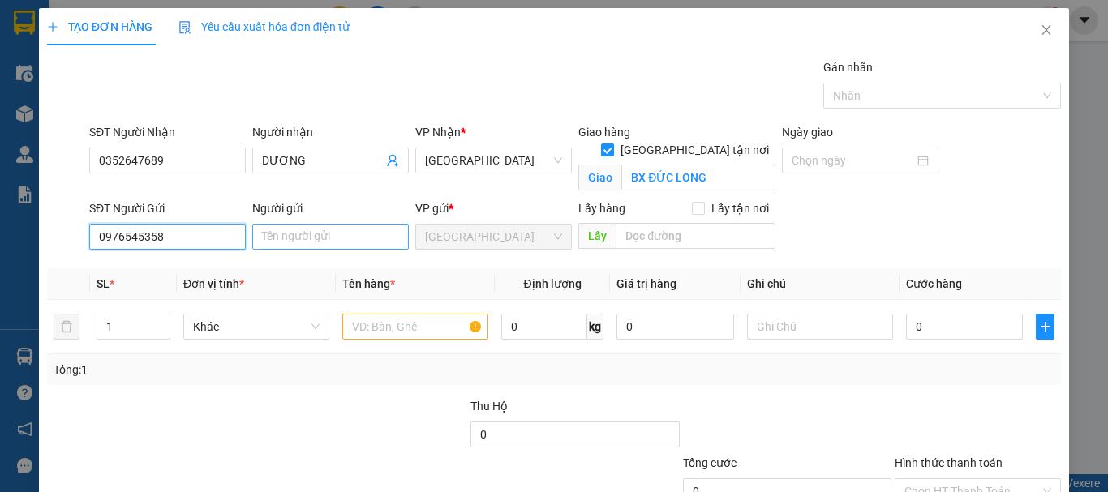
type input "0976545358"
click at [282, 234] on input "Người gửi" at bounding box center [330, 237] width 157 height 26
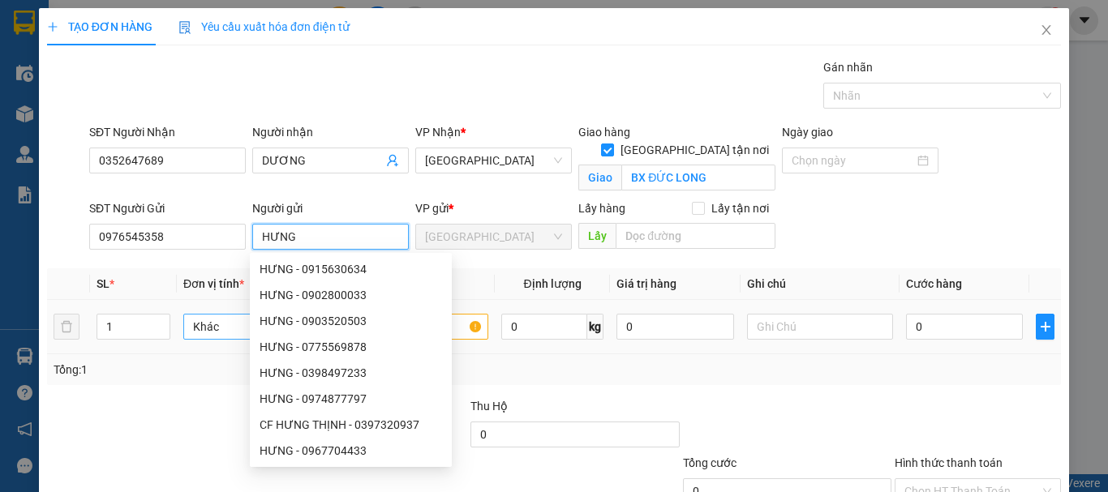
click at [218, 327] on span "Khác" at bounding box center [256, 327] width 127 height 24
type input "HƯNG"
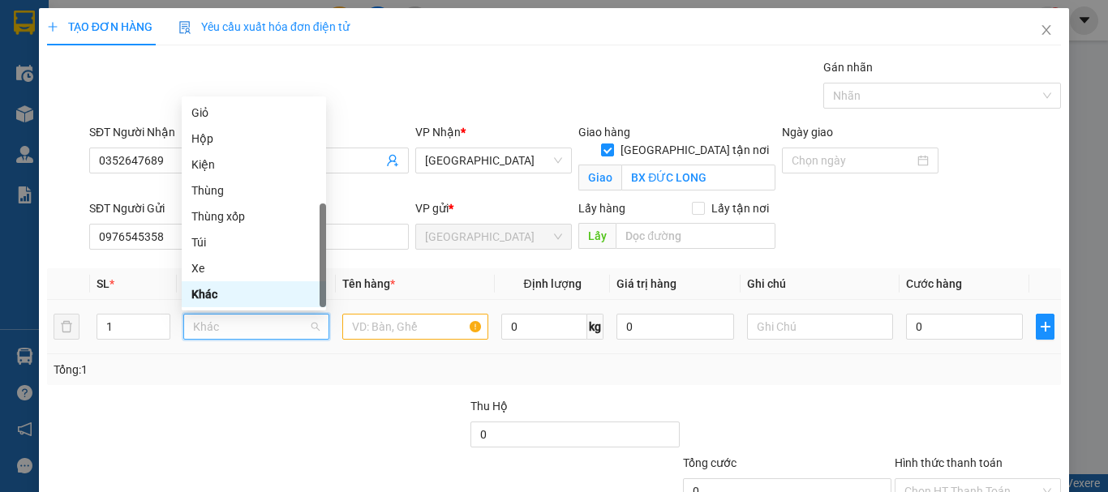
type input "T"
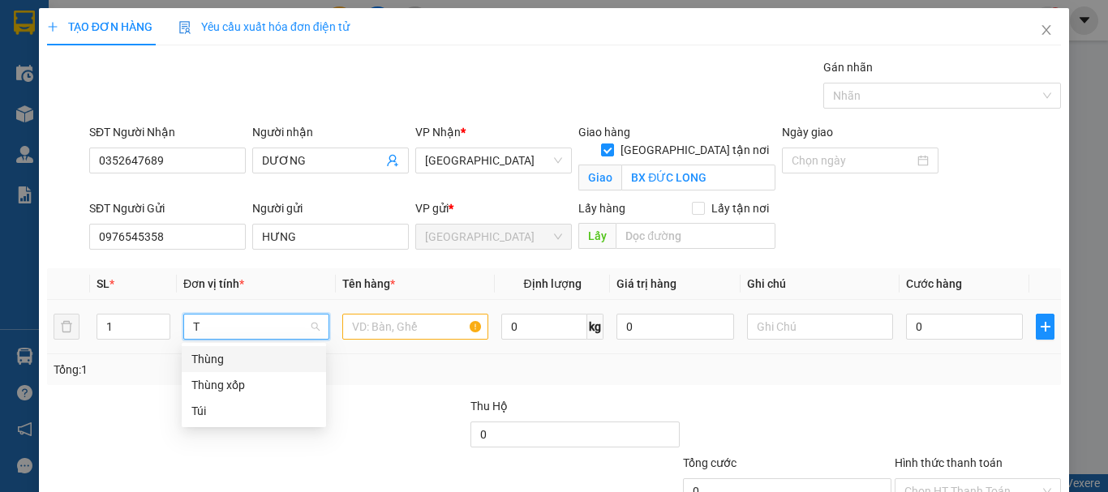
click at [226, 355] on div "Thùng" at bounding box center [253, 360] width 125 height 18
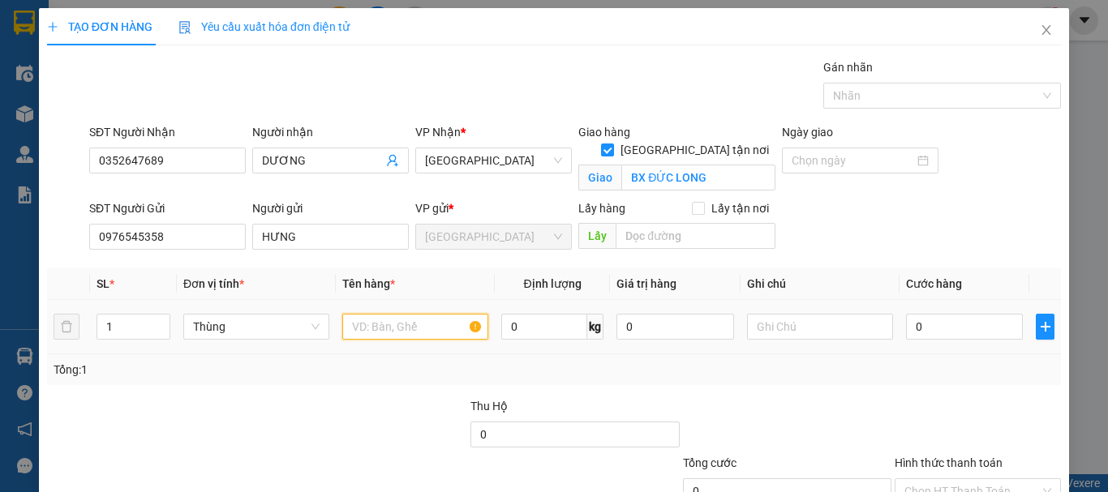
click at [400, 323] on input "text" at bounding box center [415, 327] width 146 height 26
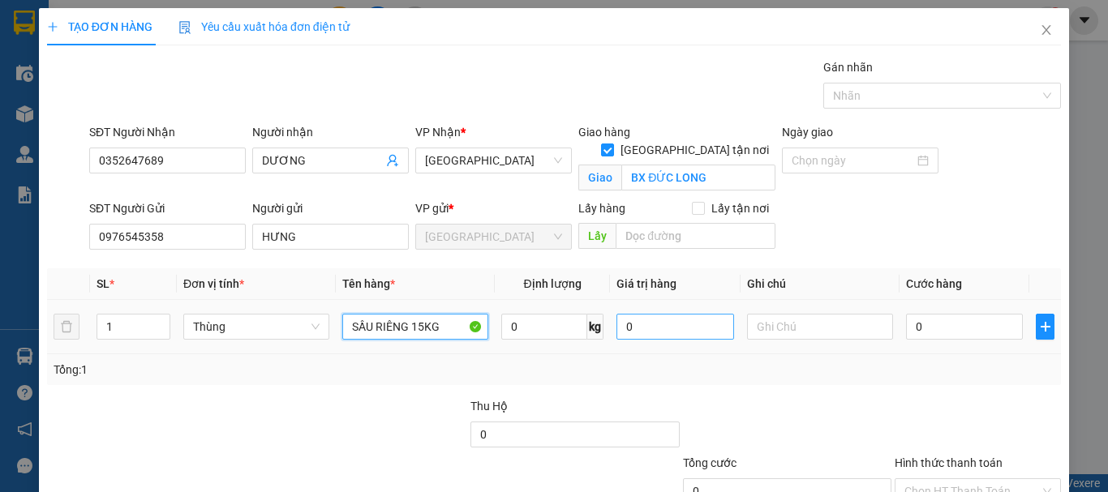
type input "SẦU RIÊNG 15KG"
click at [665, 325] on input "0" at bounding box center [675, 327] width 117 height 26
type input "500.000"
click at [713, 395] on div "Transit Pickup Surcharge Ids Transit Deliver Surcharge Ids Transit Deliver Surc…" at bounding box center [554, 319] width 1014 height 523
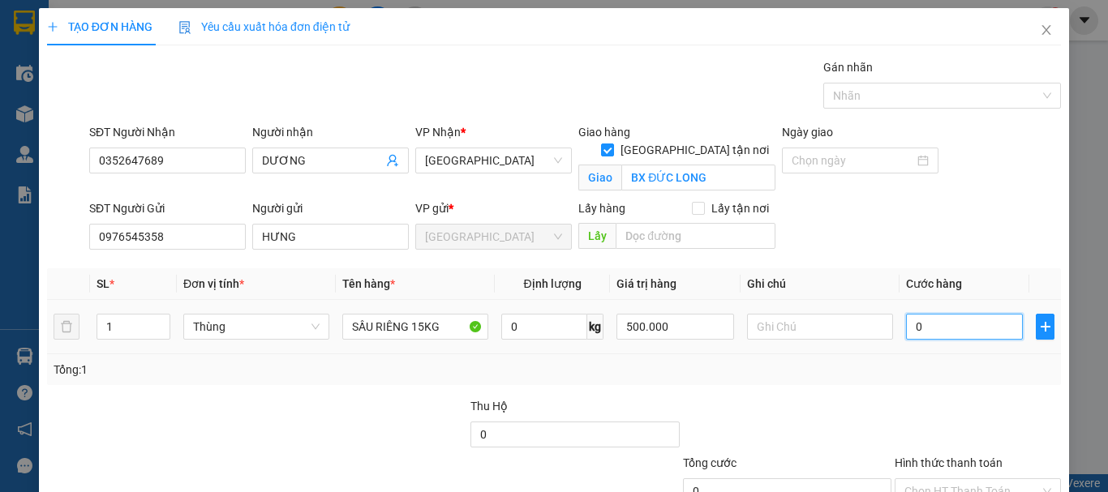
click at [948, 339] on input "0" at bounding box center [964, 327] width 117 height 26
type input "7"
type input "70"
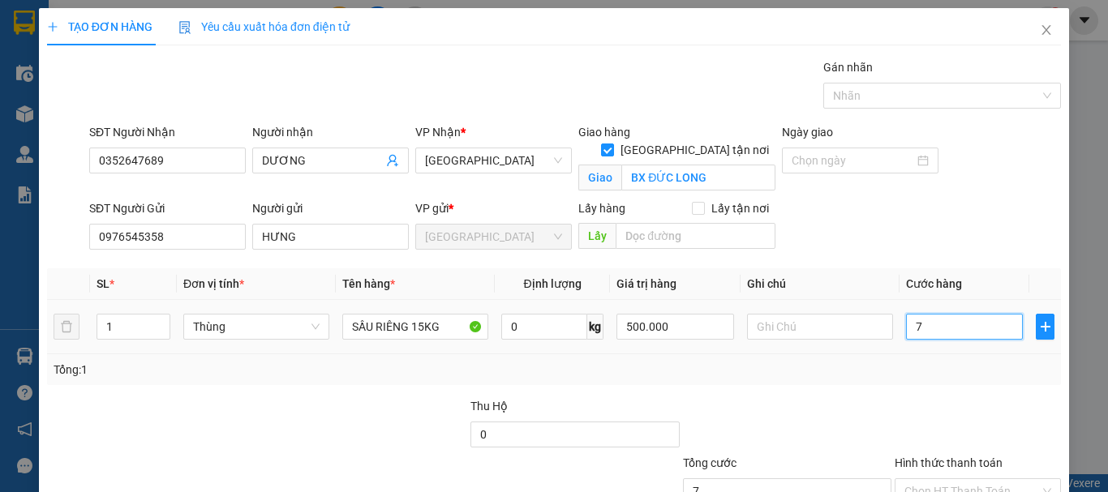
type input "70"
click at [1011, 389] on div "Transit Pickup Surcharge Ids Transit Deliver Surcharge Ids Transit Deliver Surc…" at bounding box center [554, 319] width 1014 height 523
type input "70.000"
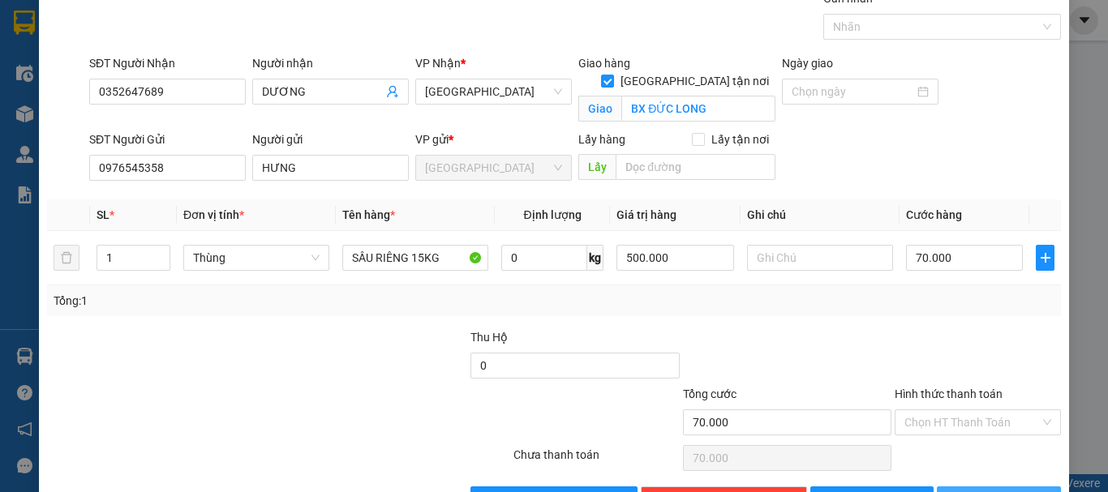
scroll to position [121, 0]
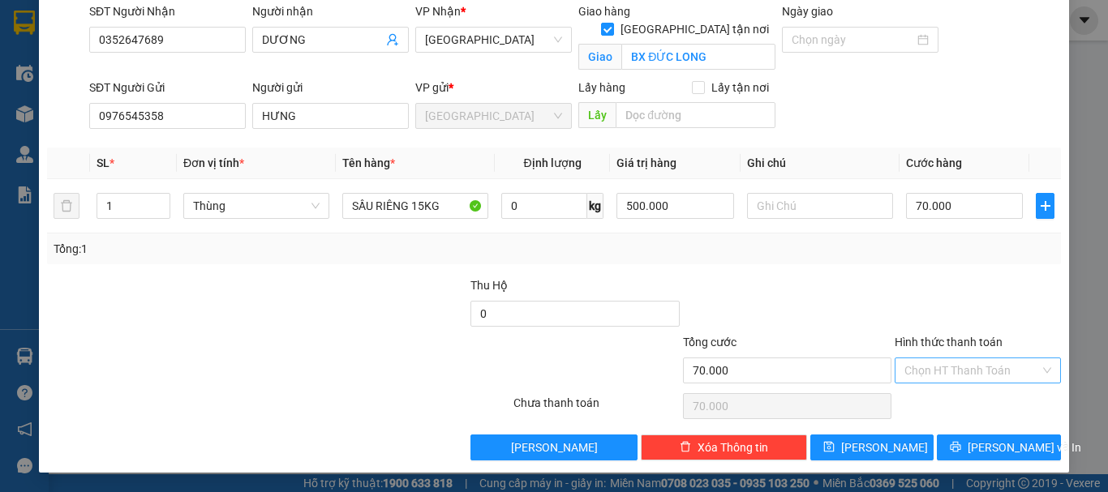
click at [996, 369] on input "Hình thức thanh toán" at bounding box center [972, 371] width 135 height 24
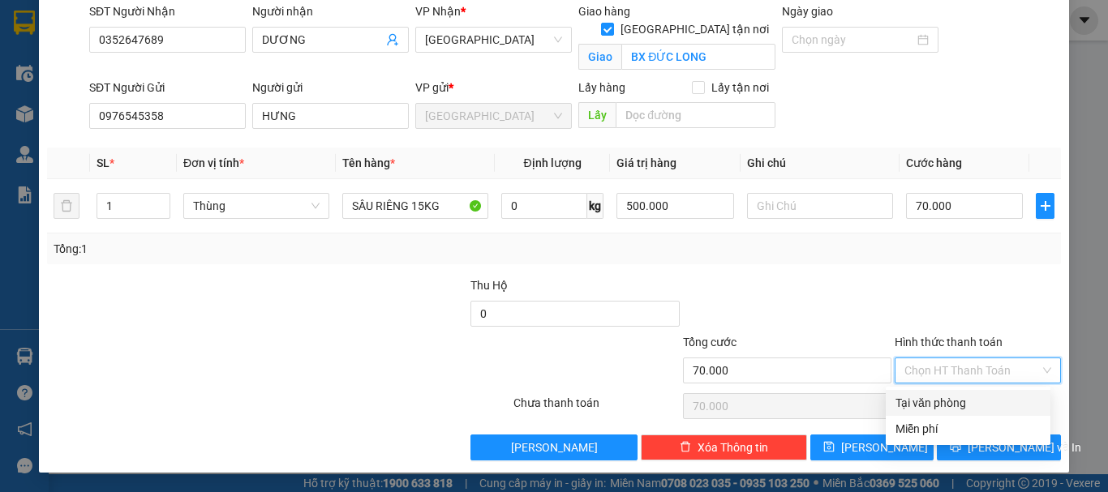
click at [965, 398] on div "Tại văn phòng" at bounding box center [968, 403] width 145 height 18
type input "0"
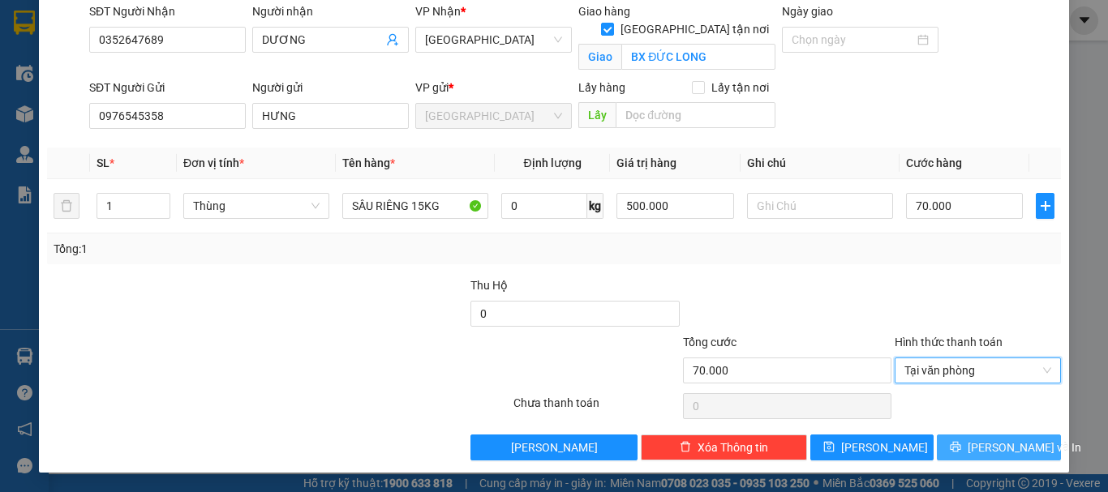
click at [992, 447] on span "Lưu và In" at bounding box center [1025, 448] width 114 height 18
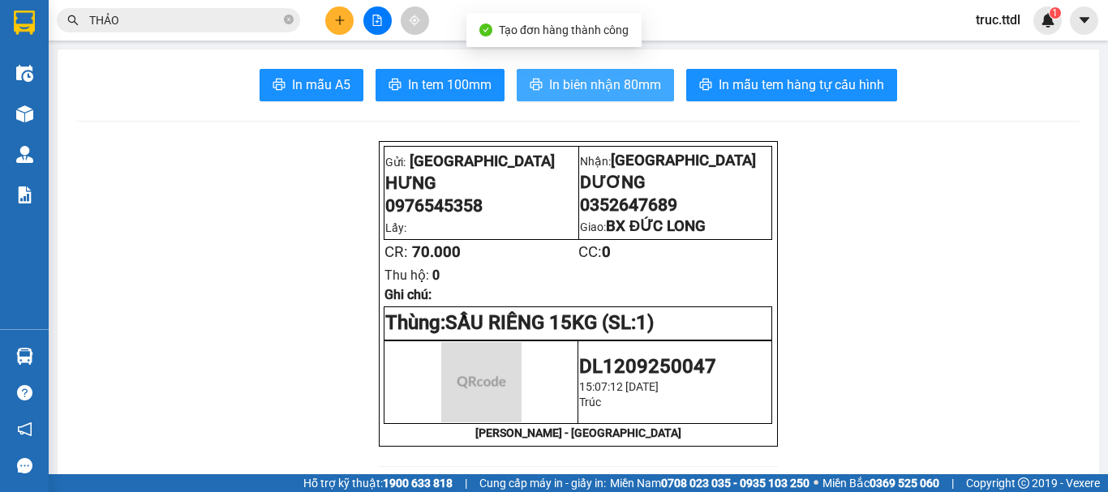
click at [641, 84] on span "In biên nhận 80mm" at bounding box center [605, 85] width 112 height 20
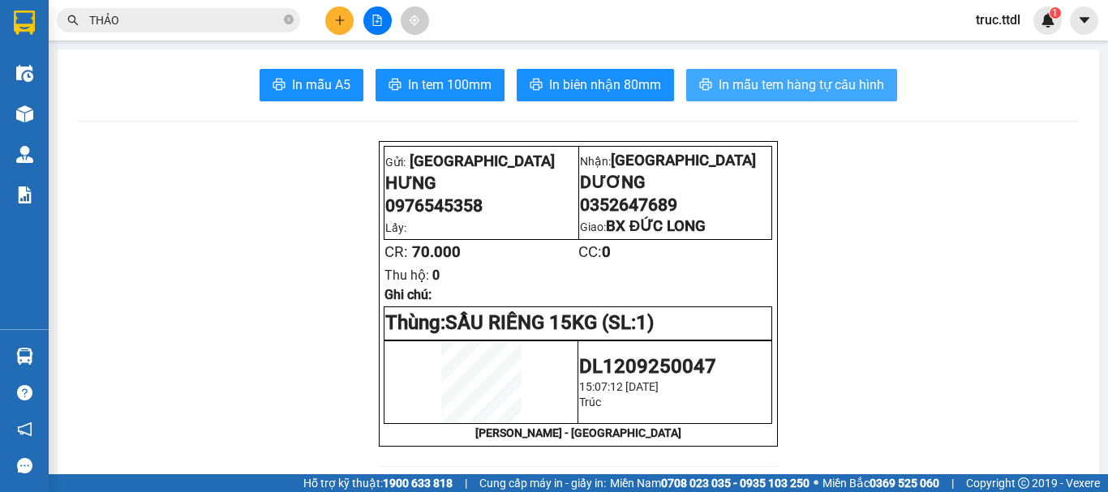
click at [826, 94] on span "In mẫu tem hàng tự cấu hình" at bounding box center [802, 85] width 166 height 20
click at [295, 20] on span "THẢO" at bounding box center [178, 20] width 243 height 24
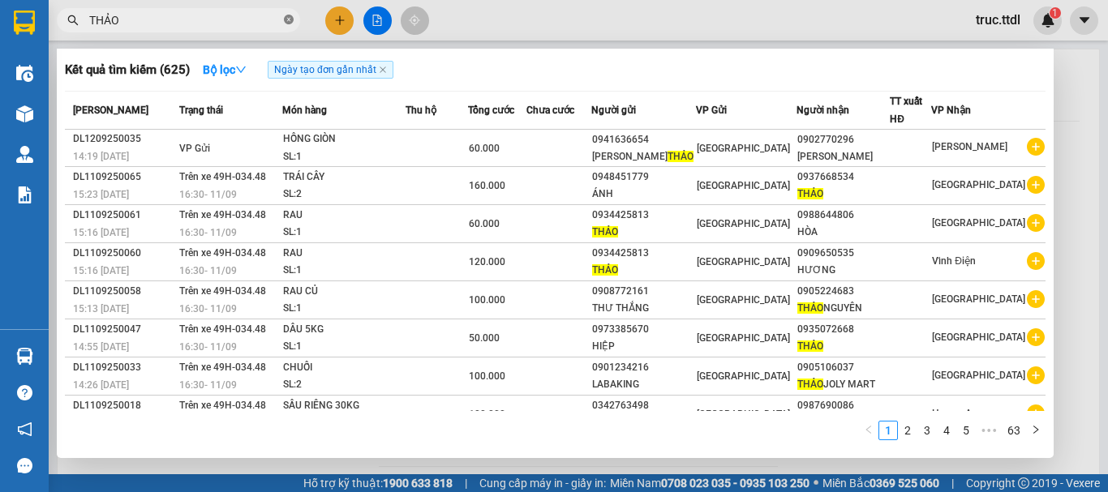
click at [288, 23] on icon "close-circle" at bounding box center [289, 20] width 10 height 10
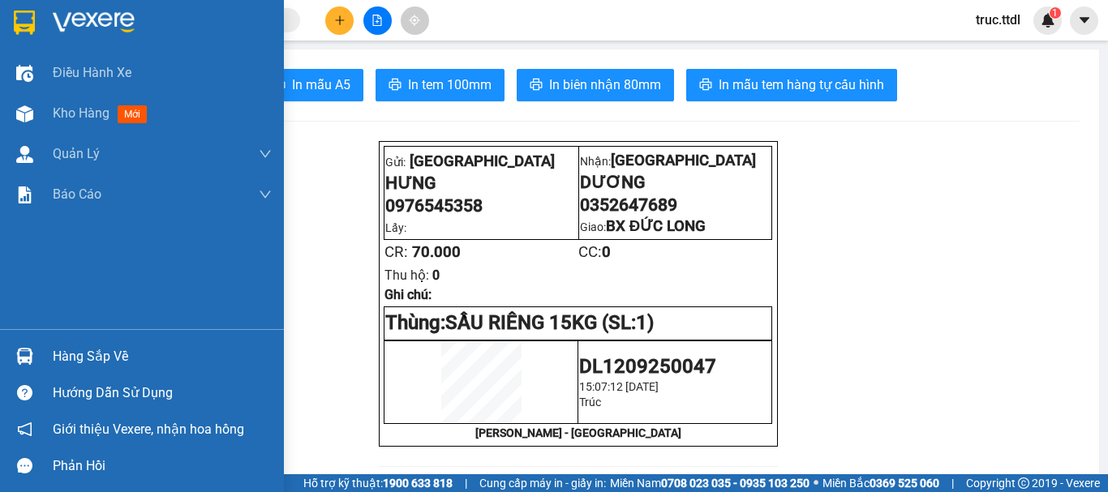
click at [22, 26] on img at bounding box center [24, 23] width 21 height 24
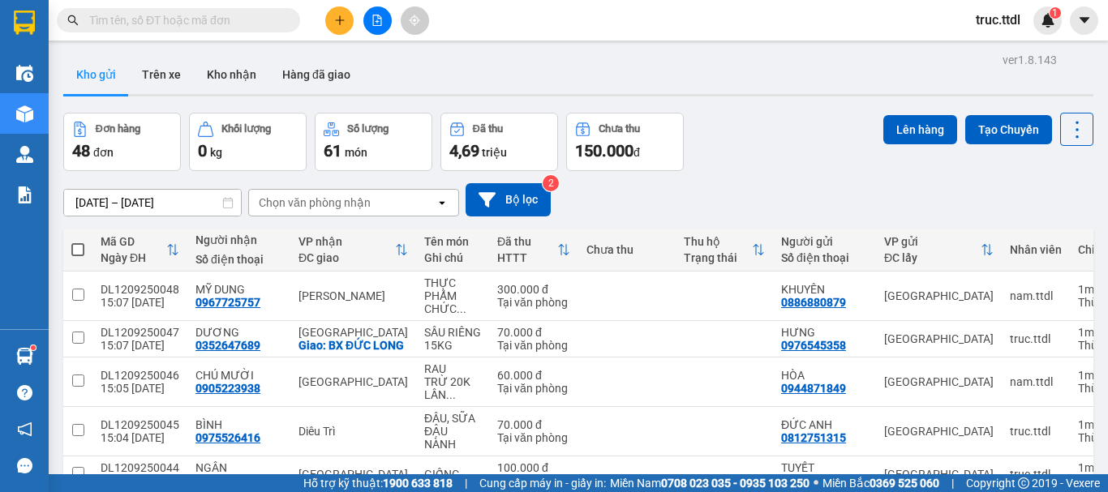
click at [345, 24] on icon "plus" at bounding box center [339, 20] width 11 height 11
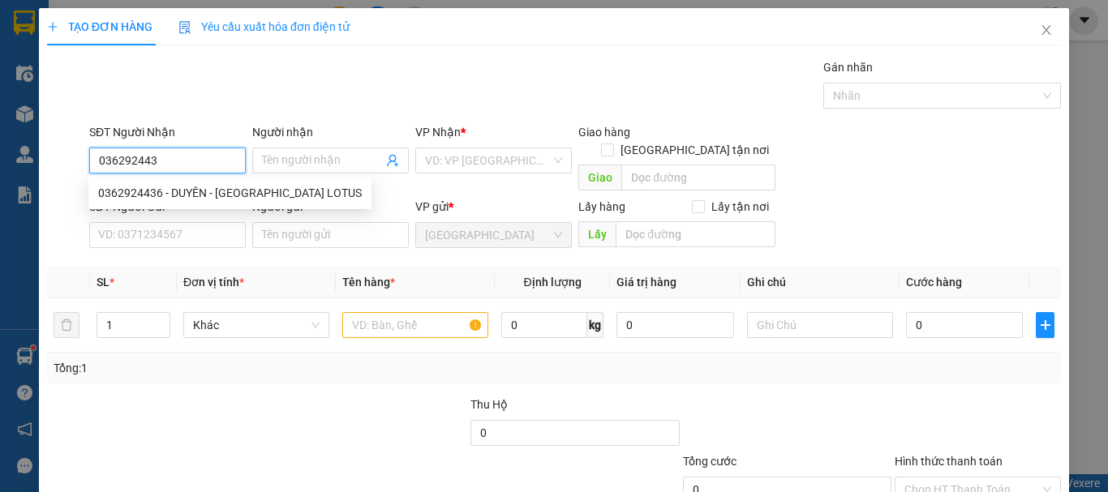
type input "0362924436"
click at [217, 192] on div "0362924436 - DUYÊN - HOKKAIDO LOTUS" at bounding box center [230, 193] width 264 height 18
type input "DUYÊN - HOKKAIDO LOTUS"
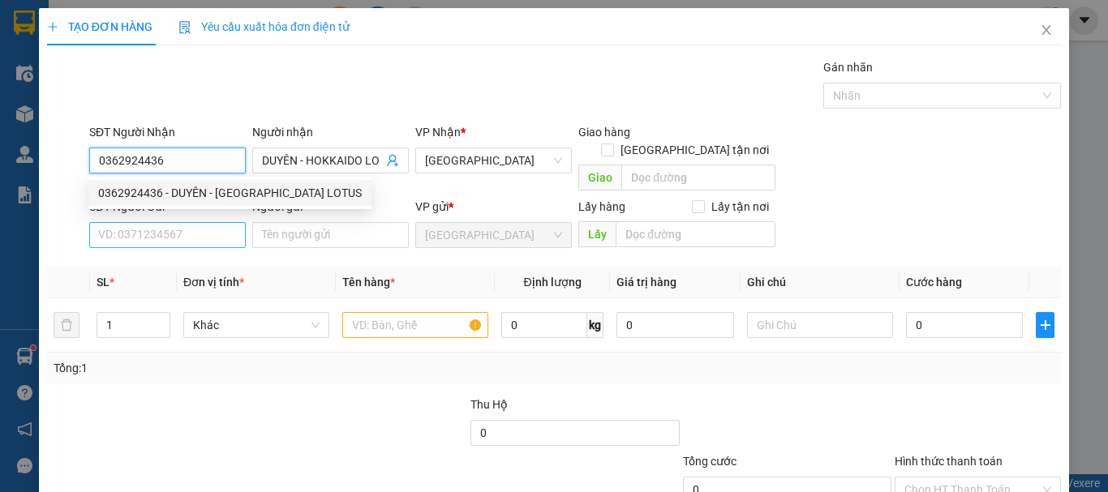
type input "0362924436"
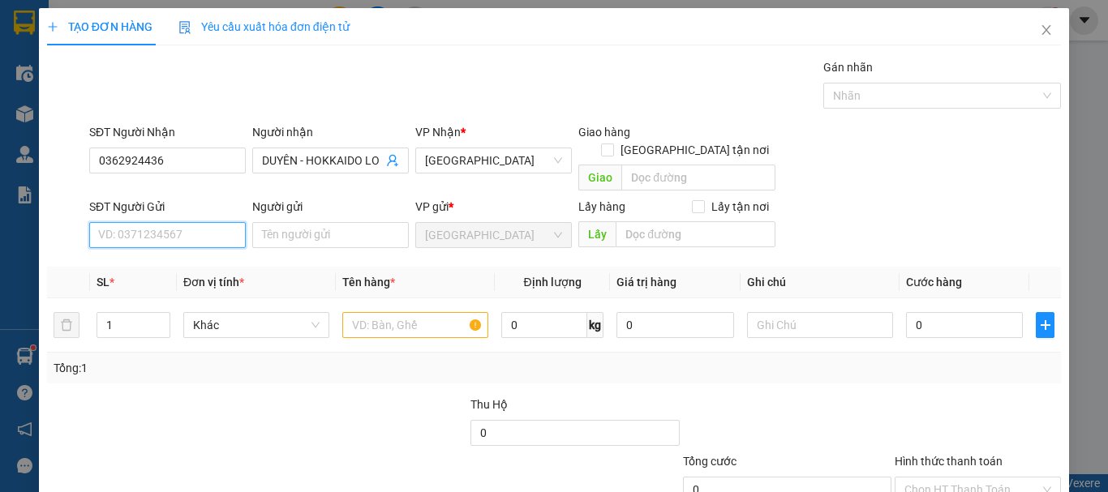
click at [196, 222] on input "SĐT Người Gửi" at bounding box center [167, 235] width 157 height 26
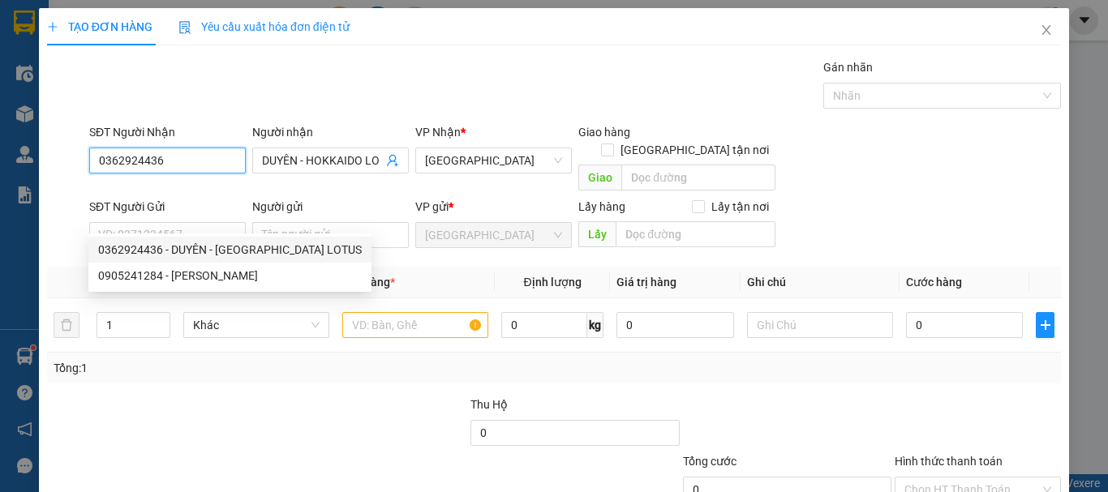
drag, startPoint x: 185, startPoint y: 161, endPoint x: 2, endPoint y: 209, distance: 189.5
click at [0, 209] on div "TẠO ĐƠN HÀNG Yêu cầu xuất hóa đơn điện tử Transit Pickup Surcharge Ids Transit …" at bounding box center [554, 246] width 1108 height 492
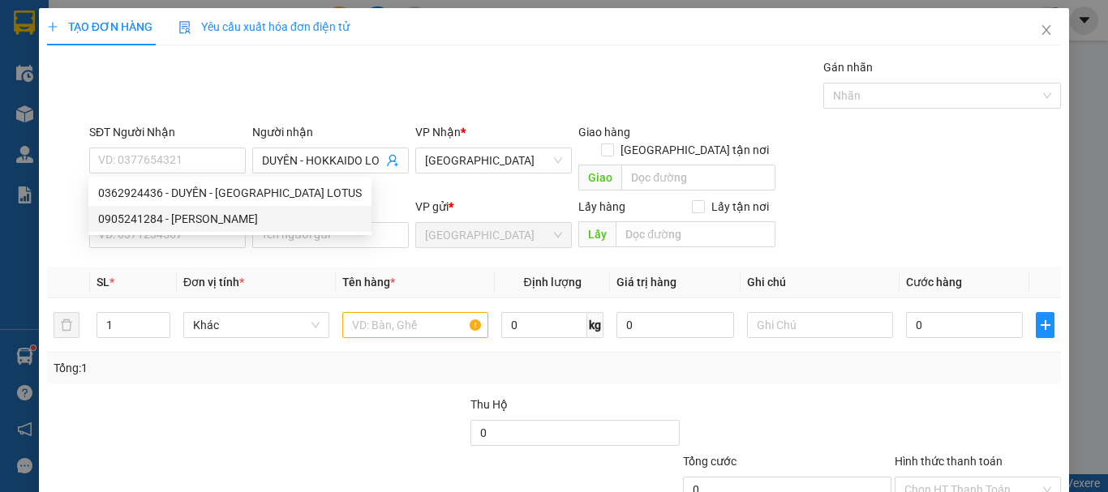
click at [331, 267] on th "Đơn vị tính *" at bounding box center [256, 283] width 159 height 32
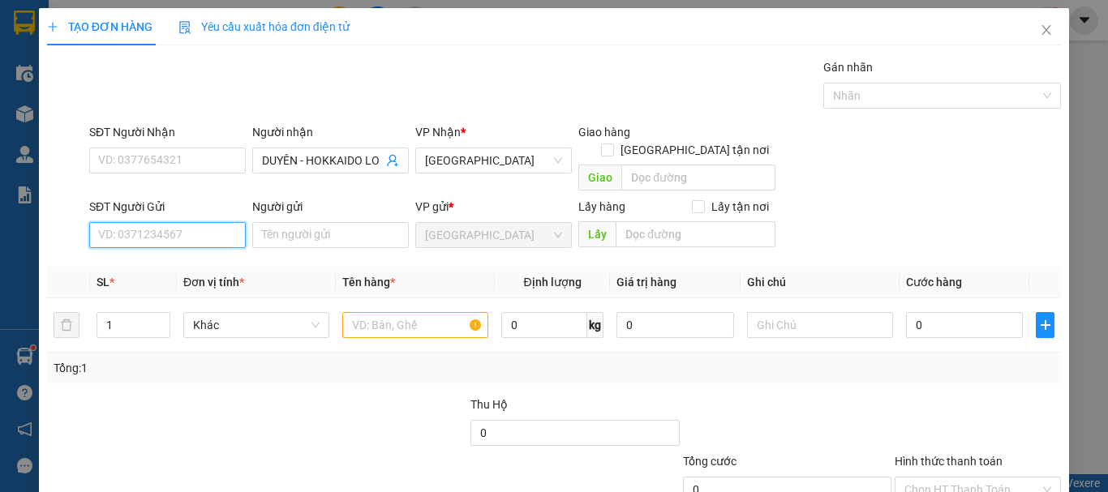
click at [218, 222] on input "SĐT Người Gửi" at bounding box center [167, 235] width 157 height 26
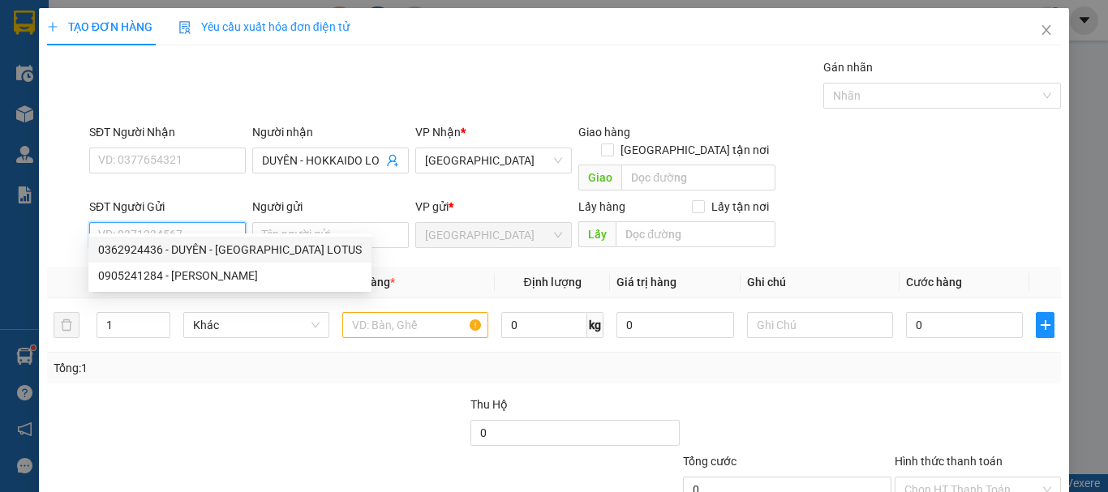
paste input "0362924436"
type input "0362924436"
click at [216, 245] on div "0362924436 - DUYÊN - HOKKAIDO LOTUS" at bounding box center [230, 250] width 264 height 18
type input "DUYÊN - HOKKAIDO LOTUS"
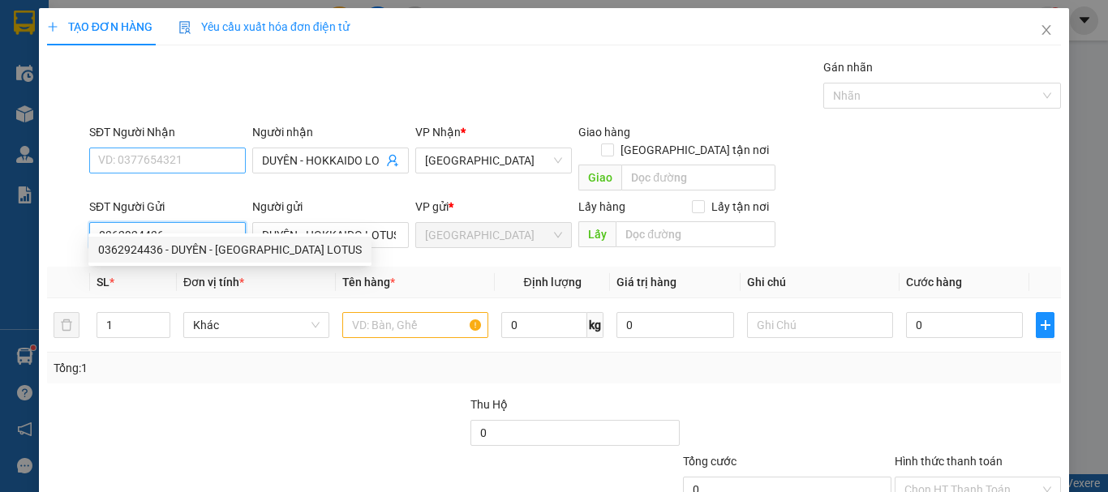
type input "0362924436"
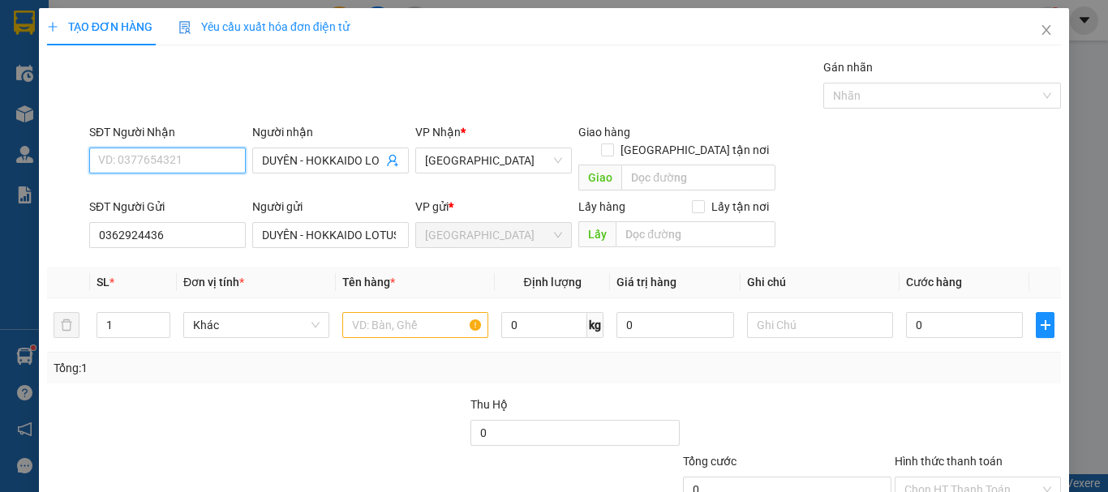
click at [199, 167] on input "SĐT Người Nhận" at bounding box center [167, 161] width 157 height 26
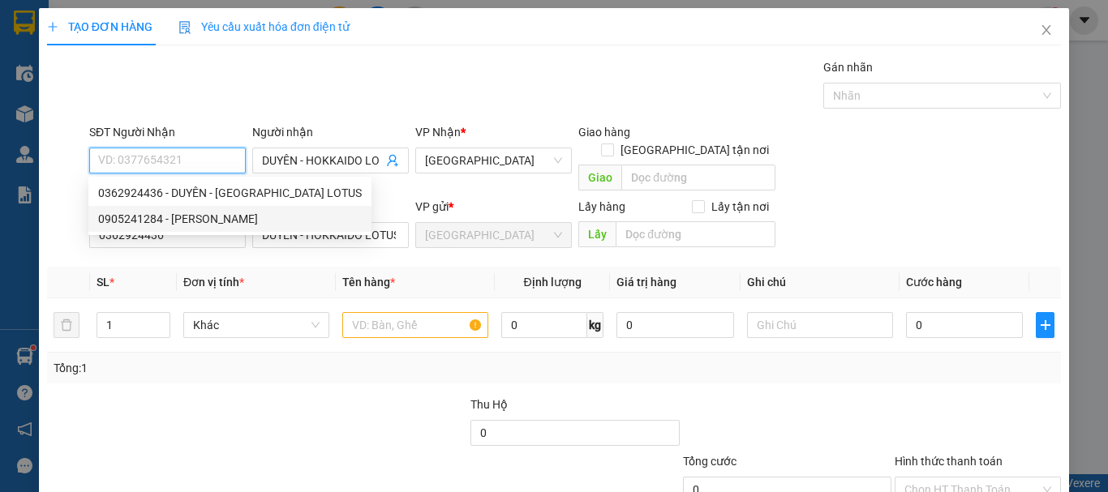
click at [204, 223] on div "0905241284 - VŨ JOLYMART" at bounding box center [230, 219] width 264 height 18
type input "0905241284"
type input "VŨ JOLYMART"
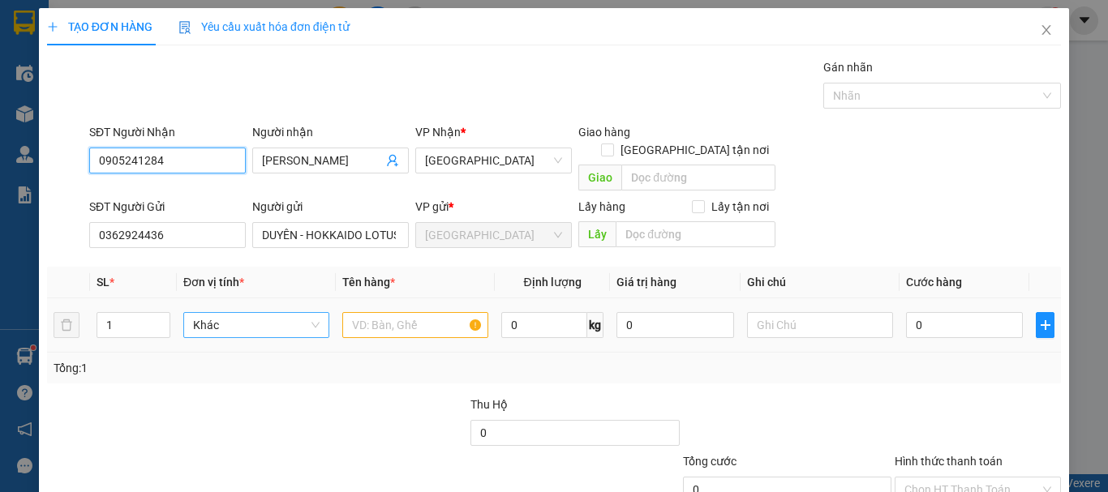
click at [243, 313] on span "Khác" at bounding box center [256, 325] width 127 height 24
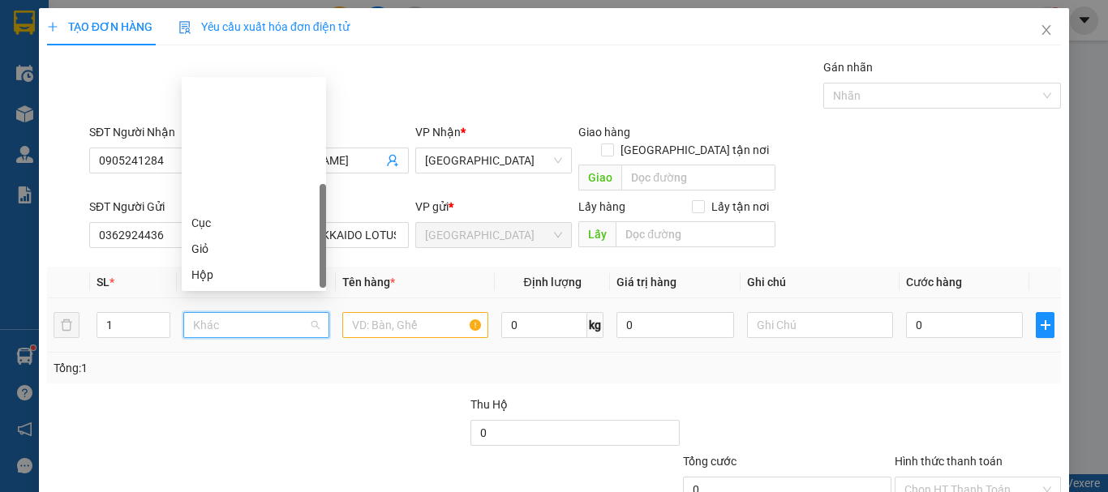
scroll to position [156, 0]
type input "T"
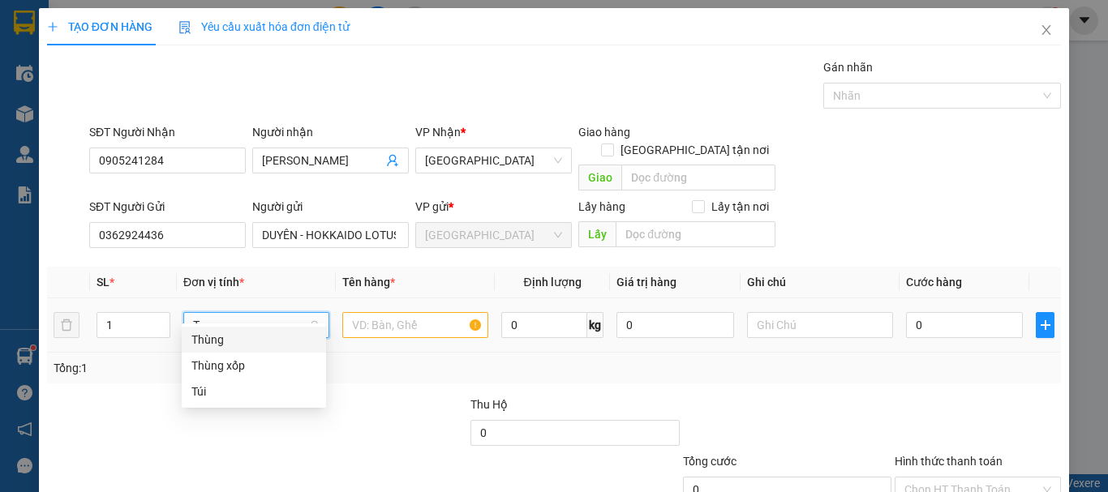
scroll to position [0, 0]
drag, startPoint x: 251, startPoint y: 341, endPoint x: 273, endPoint y: 339, distance: 22.0
click at [251, 342] on div "Thùng" at bounding box center [253, 340] width 125 height 18
click at [399, 312] on input "text" at bounding box center [415, 325] width 146 height 26
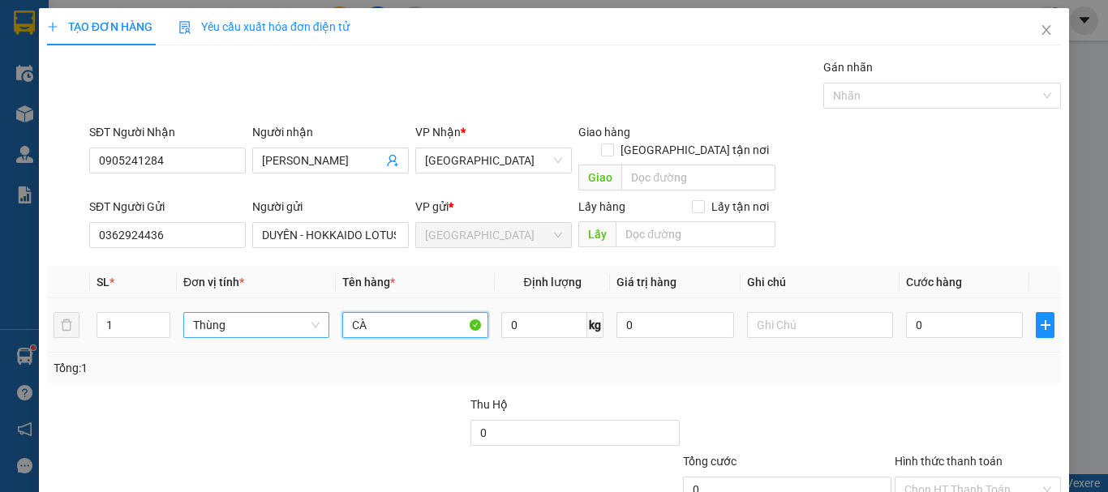
type input "C"
click at [234, 313] on span "Thùng" at bounding box center [256, 325] width 127 height 24
type input "DÂU 7KG"
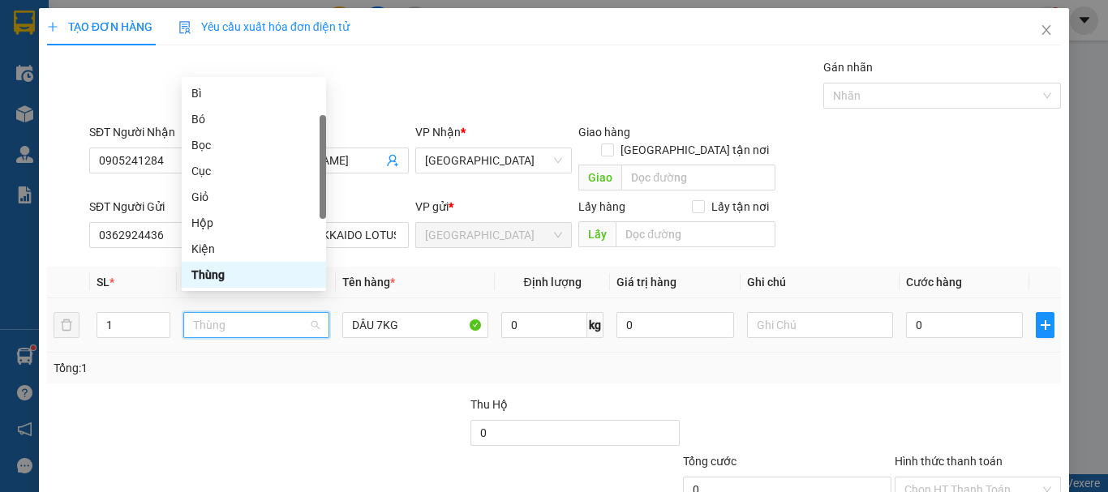
type input "X"
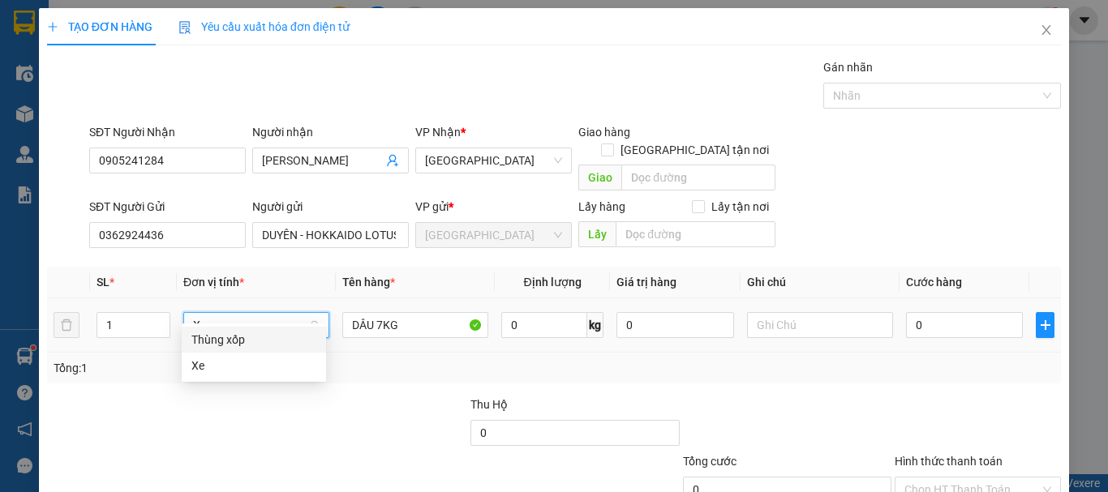
click at [257, 342] on div "Thùng xốp" at bounding box center [253, 340] width 125 height 18
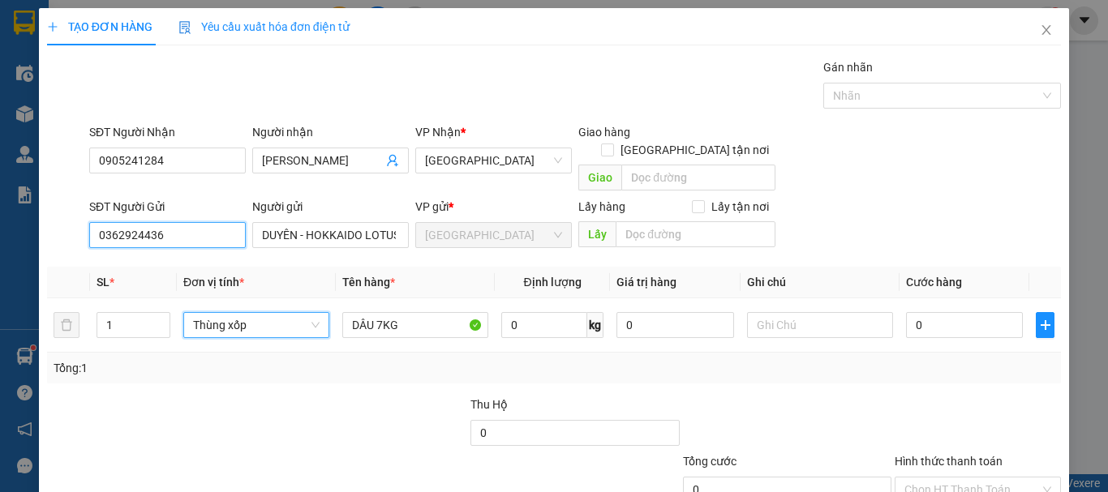
drag, startPoint x: 191, startPoint y: 217, endPoint x: 101, endPoint y: 230, distance: 91.9
click at [7, 250] on div "TẠO ĐƠN HÀNG Yêu cầu xuất hóa đơn điện tử Transit Pickup Surcharge Ids Transit …" at bounding box center [554, 246] width 1108 height 492
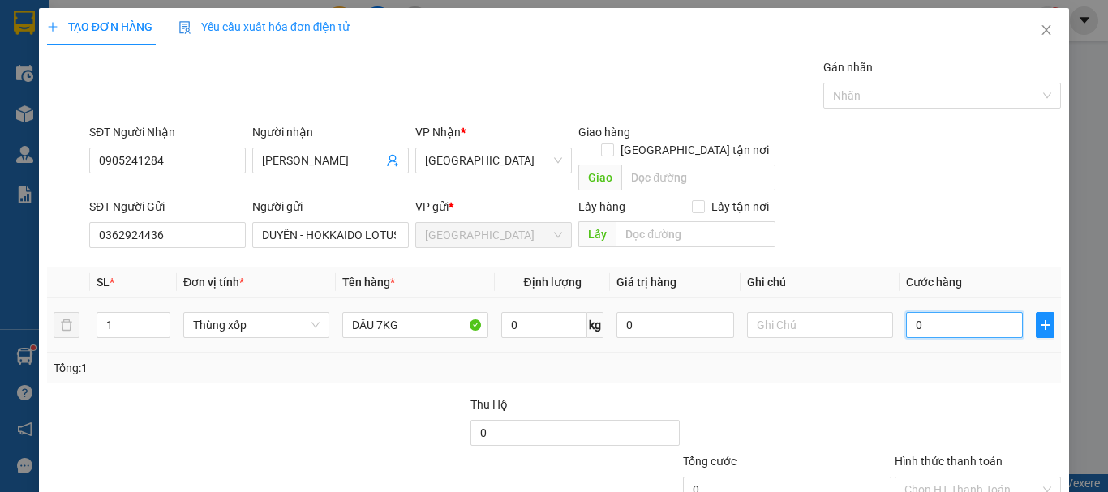
click at [943, 312] on input "0" at bounding box center [964, 325] width 117 height 26
type input "8"
type input "80"
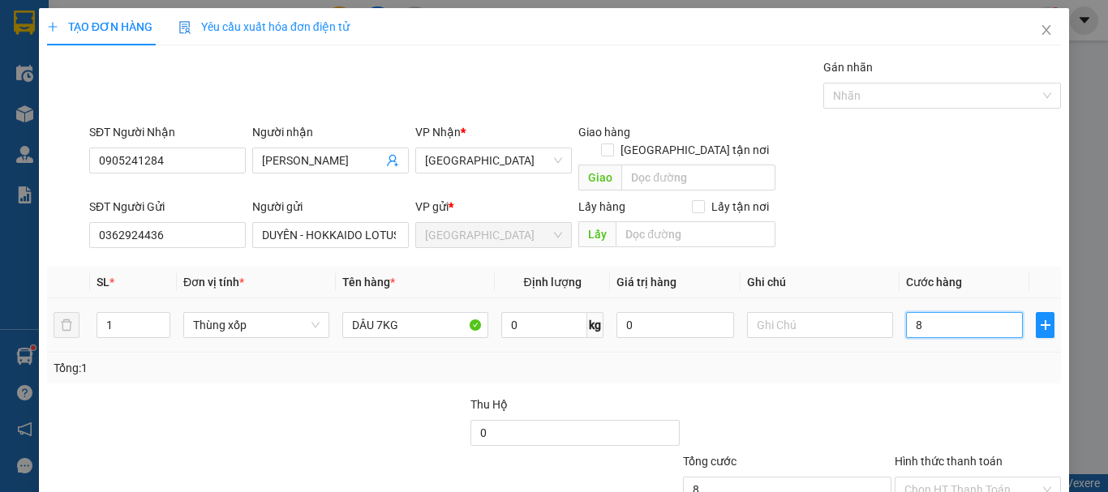
type input "80"
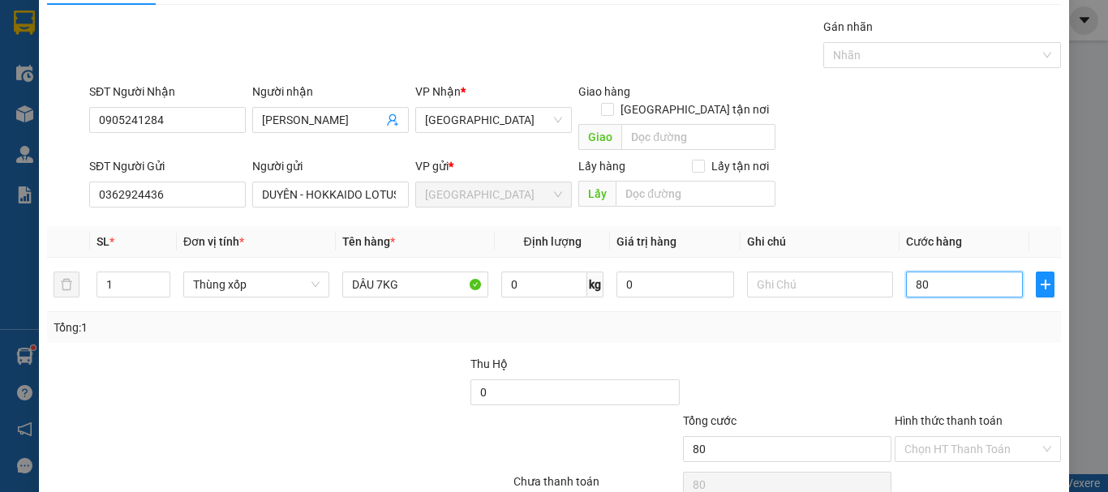
scroll to position [101, 0]
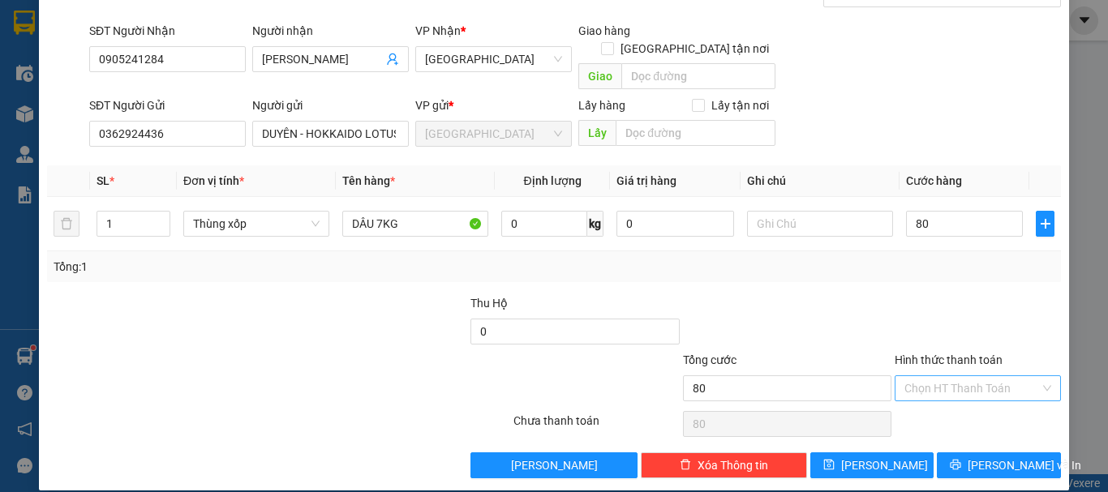
type input "80.000"
click at [996, 376] on input "Hình thức thanh toán" at bounding box center [972, 388] width 135 height 24
click at [990, 410] on div "Tại văn phòng" at bounding box center [968, 403] width 145 height 18
type input "0"
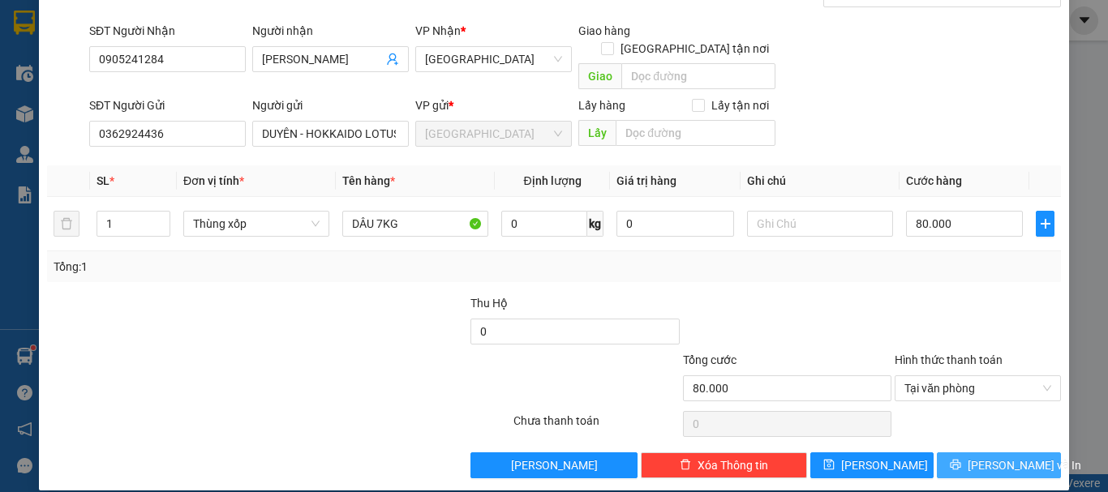
drag, startPoint x: 987, startPoint y: 424, endPoint x: 993, endPoint y: 436, distance: 13.4
click at [988, 429] on div "Transit Pickup Surcharge Ids Transit Deliver Surcharge Ids Transit Deliver Surc…" at bounding box center [554, 218] width 1014 height 522
click at [994, 457] on span "Lưu và In" at bounding box center [1025, 466] width 114 height 18
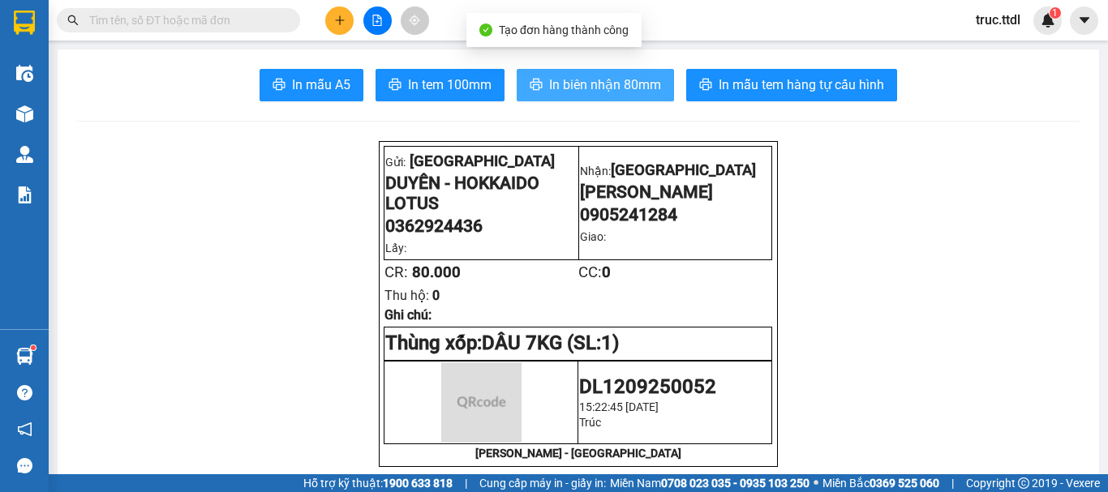
click at [549, 80] on span "In biên nhận 80mm" at bounding box center [605, 85] width 112 height 20
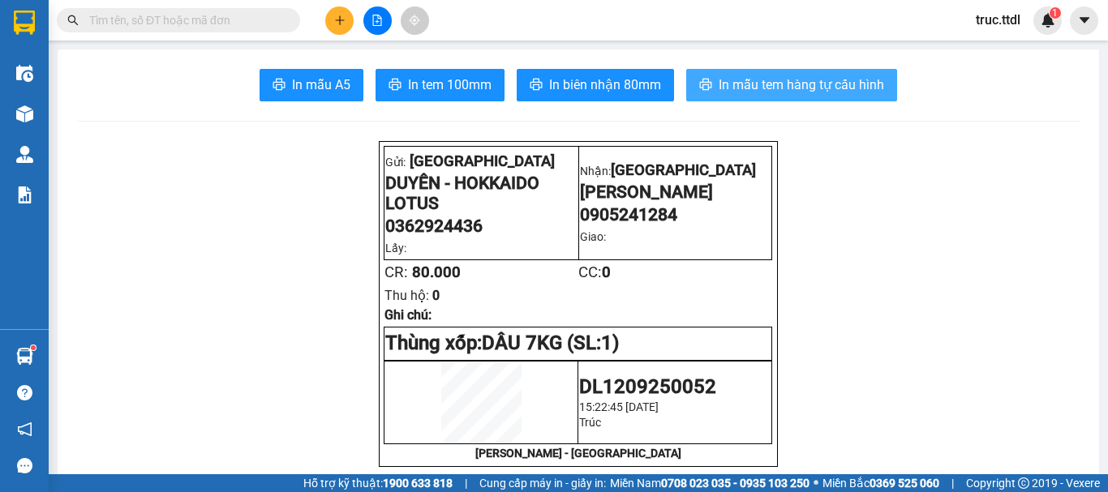
click at [794, 83] on span "In mẫu tem hàng tự cấu hình" at bounding box center [802, 85] width 166 height 20
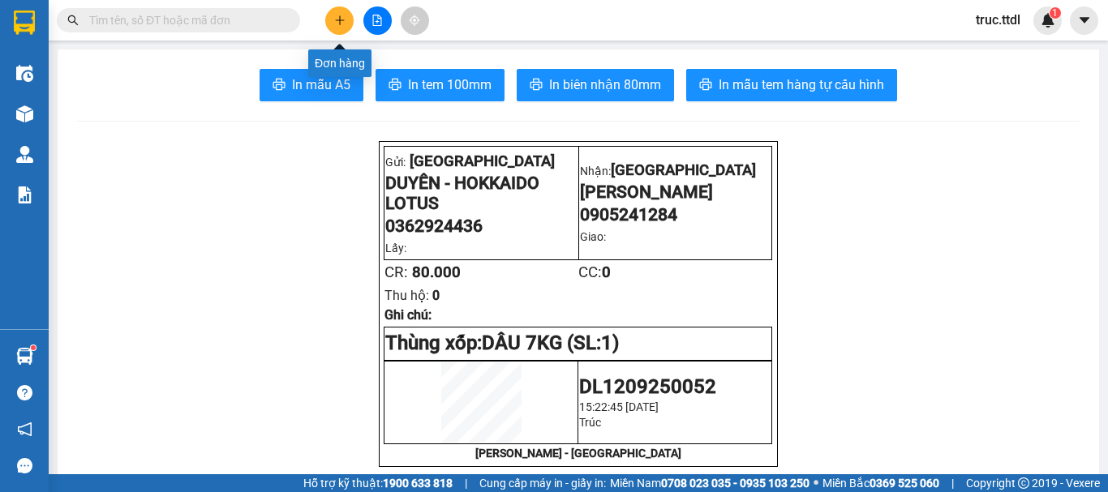
click at [345, 21] on icon "plus" at bounding box center [339, 20] width 11 height 11
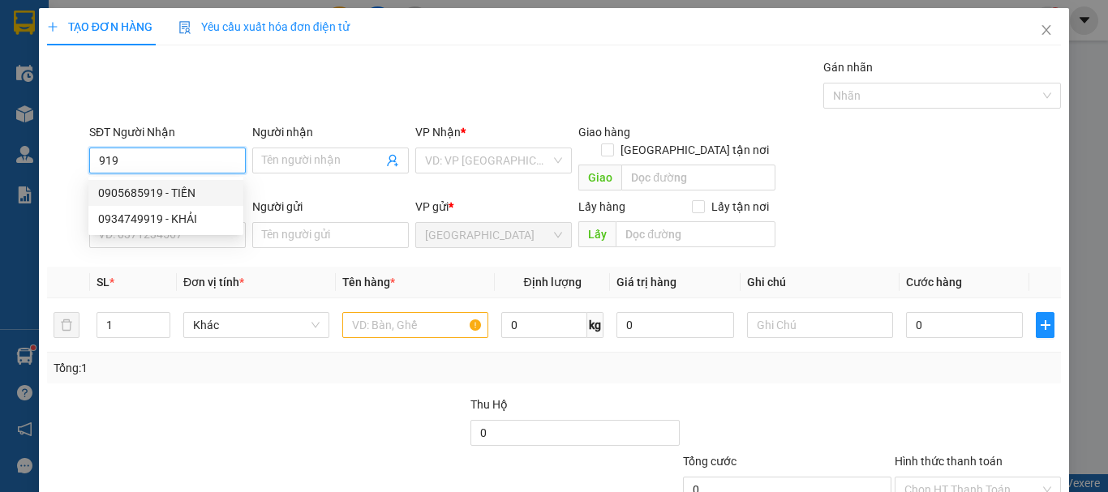
click at [199, 191] on div "0905685919 - TIẾN" at bounding box center [165, 193] width 135 height 18
type input "0905685919"
type input "TIẾN"
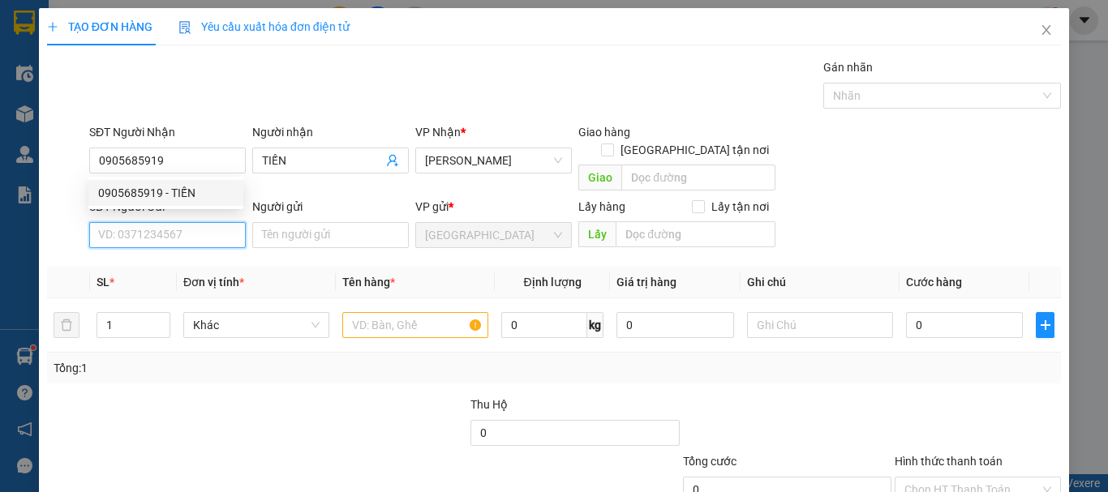
click at [213, 222] on input "SĐT Người Gửi" at bounding box center [167, 235] width 157 height 26
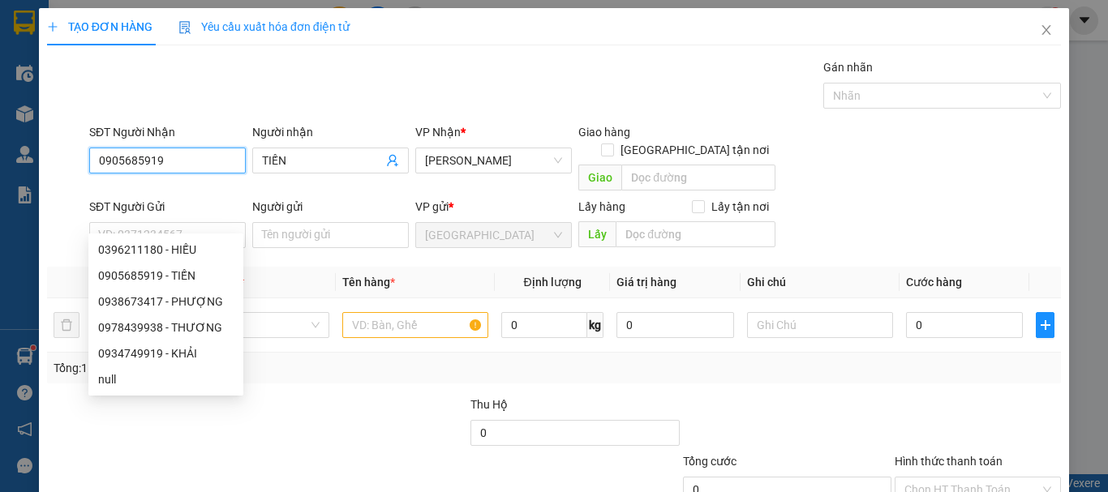
drag, startPoint x: 130, startPoint y: 174, endPoint x: 6, endPoint y: 234, distance: 137.5
click at [0, 234] on div "TẠO ĐƠN HÀNG Yêu cầu xuất hóa đơn điện tử Transit Pickup Surcharge Ids Transit …" at bounding box center [554, 246] width 1108 height 492
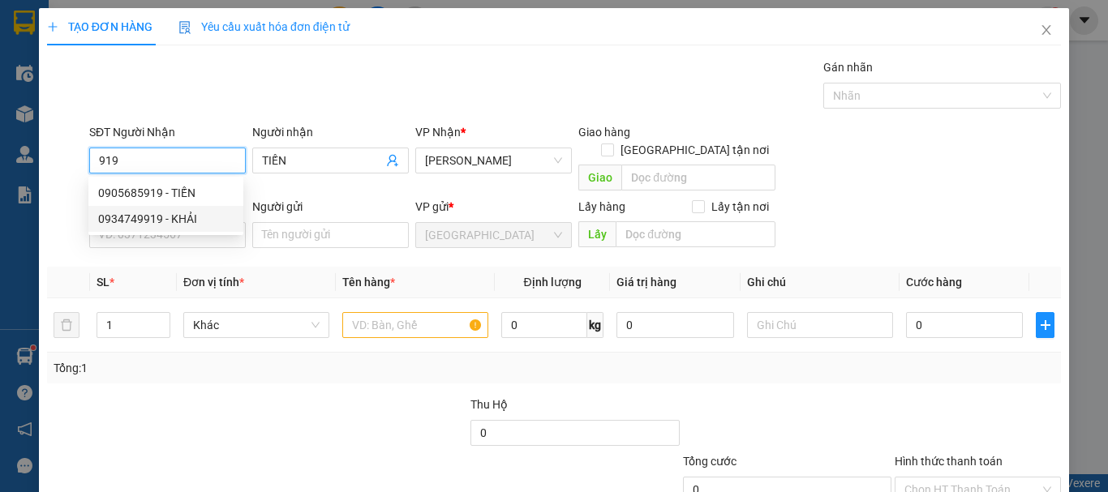
click at [167, 217] on div "0934749919 - KHẢI" at bounding box center [165, 219] width 135 height 18
type input "0934749919"
type input "KHẢI"
type input "0934749919"
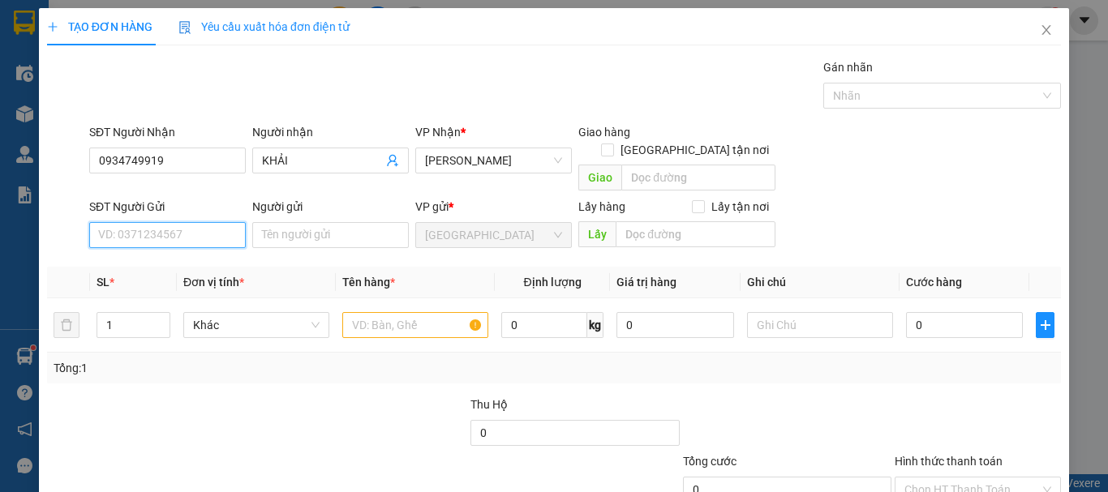
click at [197, 222] on input "SĐT Người Gửi" at bounding box center [167, 235] width 157 height 26
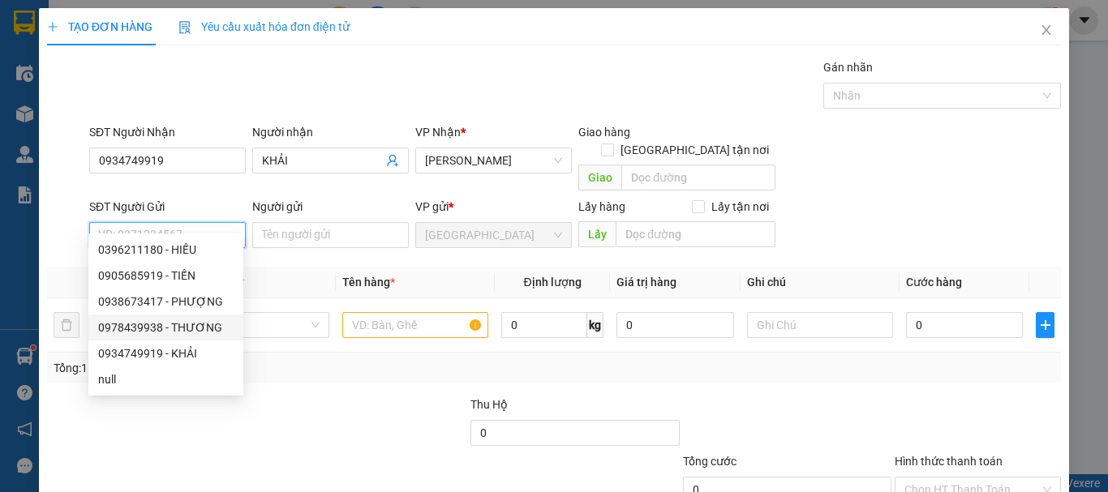
click at [204, 325] on div "0978439938 - THƯƠNG" at bounding box center [165, 328] width 135 height 18
type input "0978439938"
type input "THƯƠNG"
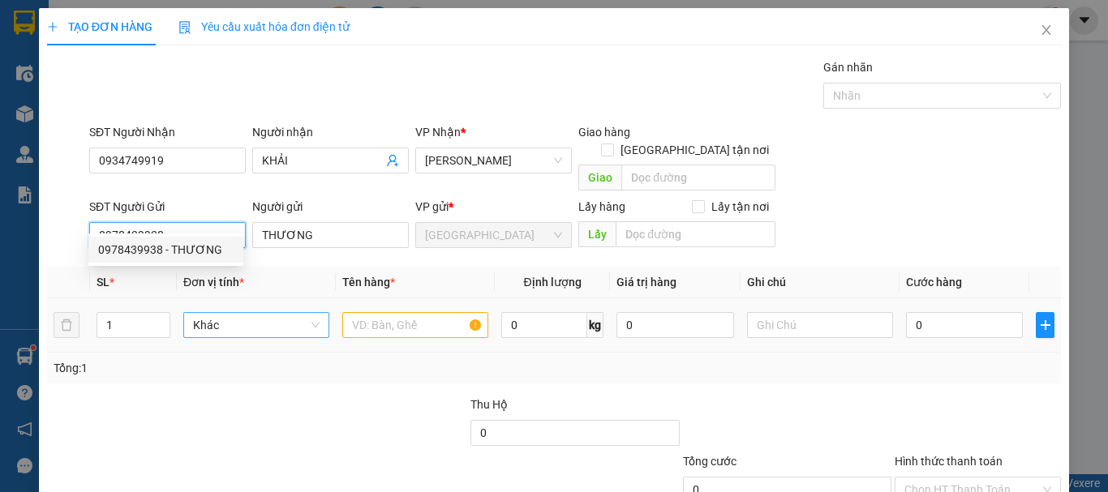
click at [262, 313] on span "Khác" at bounding box center [256, 325] width 127 height 24
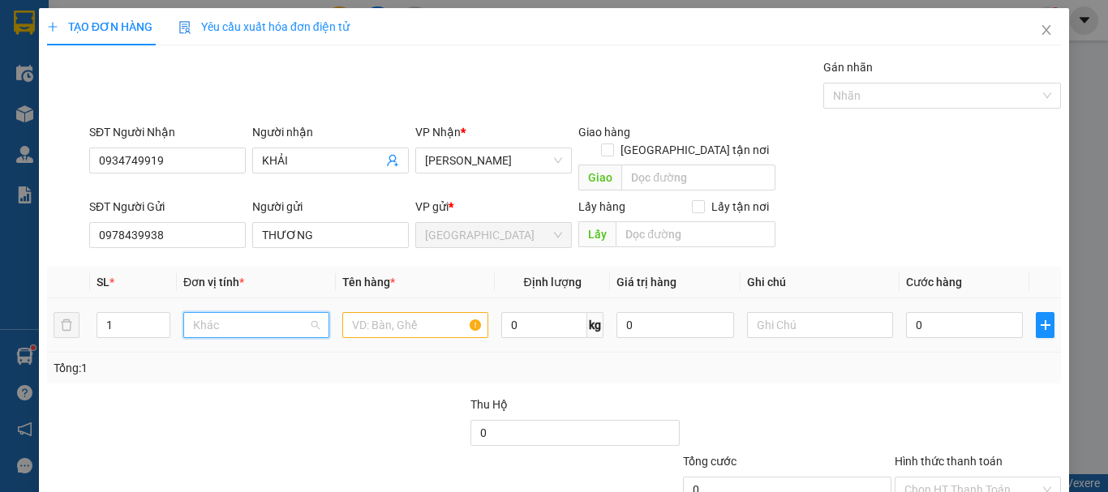
scroll to position [156, 0]
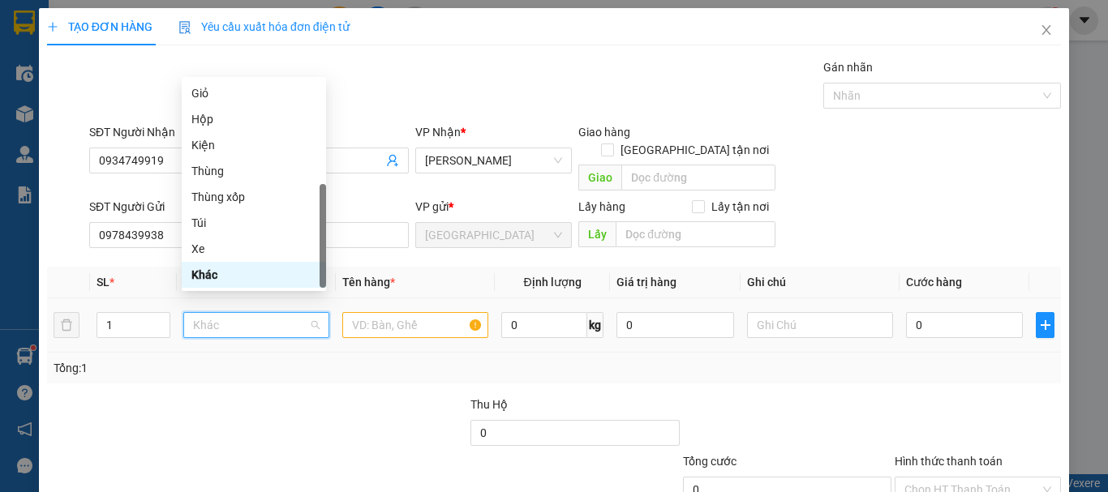
type input "T"
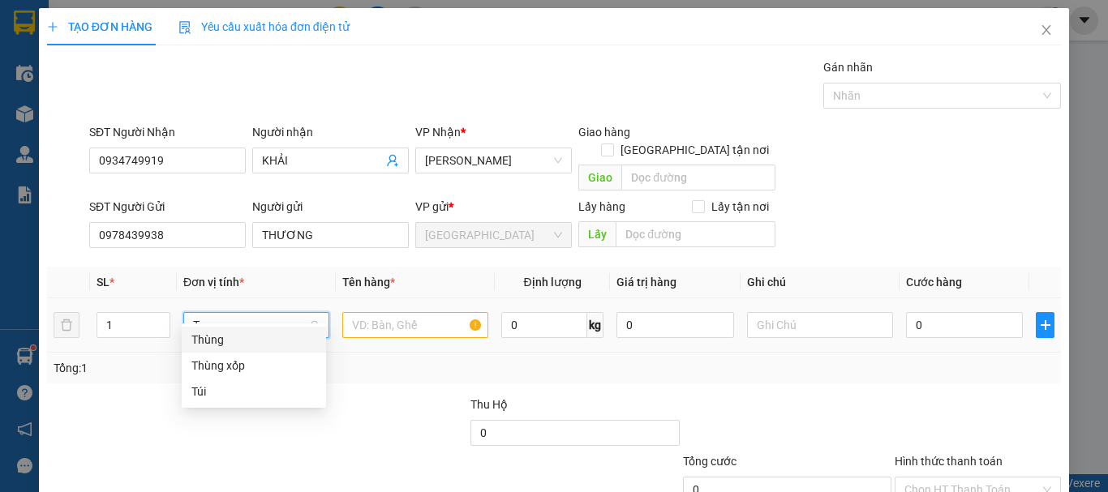
scroll to position [0, 0]
drag, startPoint x: 260, startPoint y: 335, endPoint x: 346, endPoint y: 322, distance: 86.2
click at [260, 336] on div "Thùng" at bounding box center [253, 340] width 125 height 18
click at [363, 313] on input "text" at bounding box center [415, 325] width 146 height 26
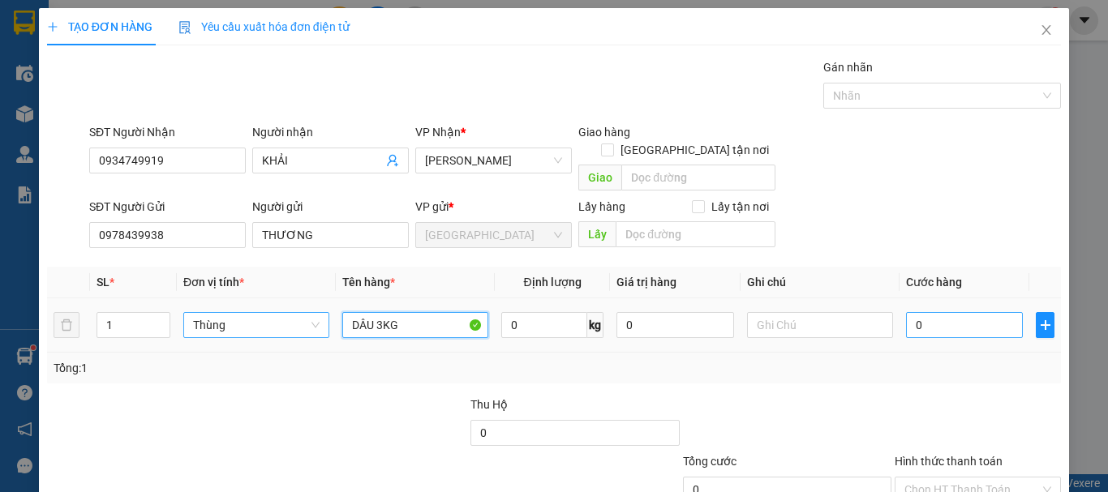
type input "DÂU 3KG"
click at [922, 312] on input "0" at bounding box center [964, 325] width 117 height 26
type input "3"
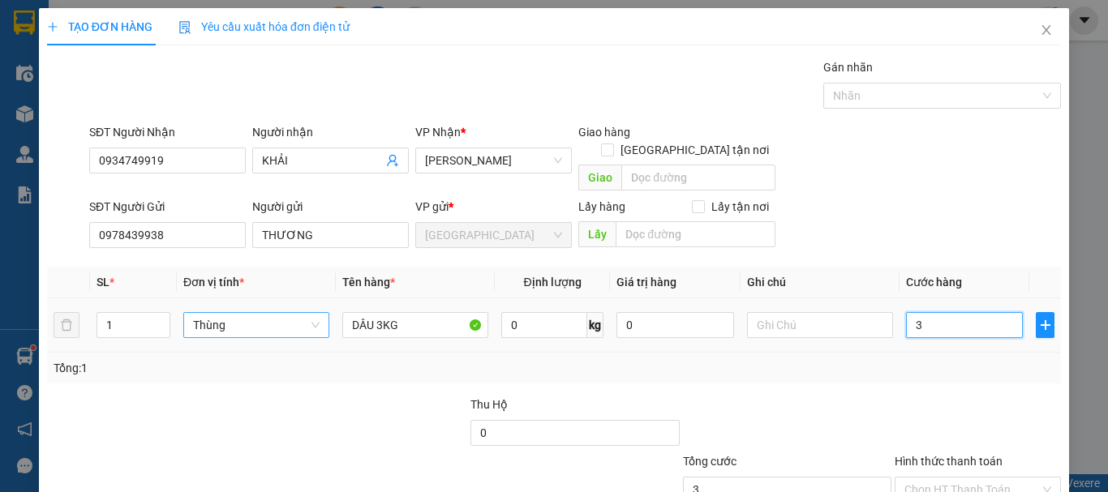
type input "30"
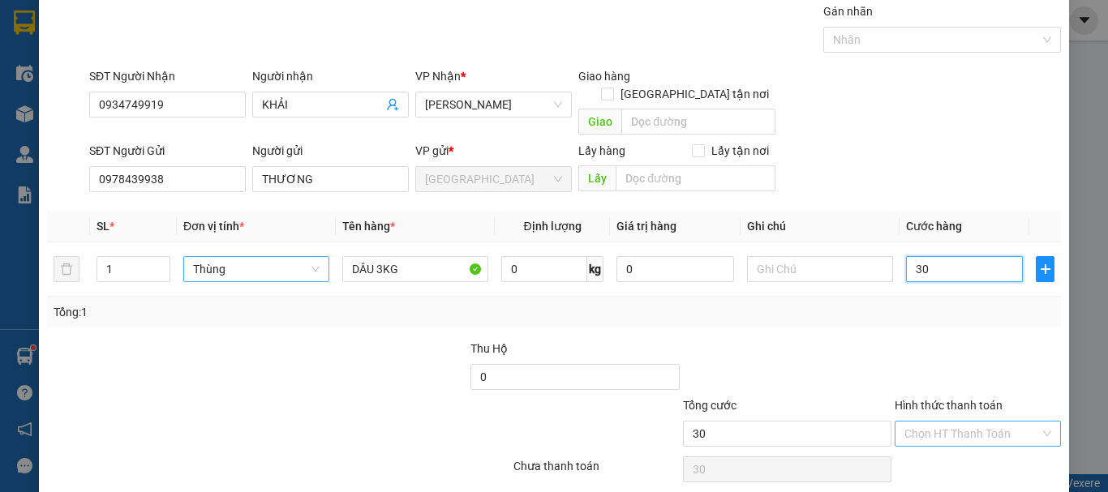
scroll to position [101, 0]
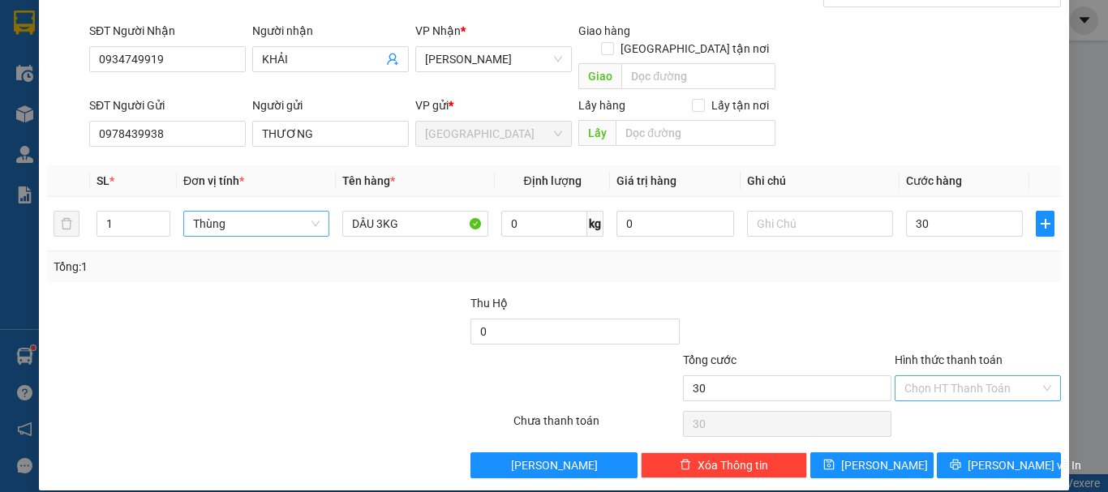
type input "30.000"
click at [996, 376] on input "Hình thức thanh toán" at bounding box center [972, 388] width 135 height 24
click at [970, 409] on div "Tại văn phòng" at bounding box center [968, 403] width 145 height 18
type input "0"
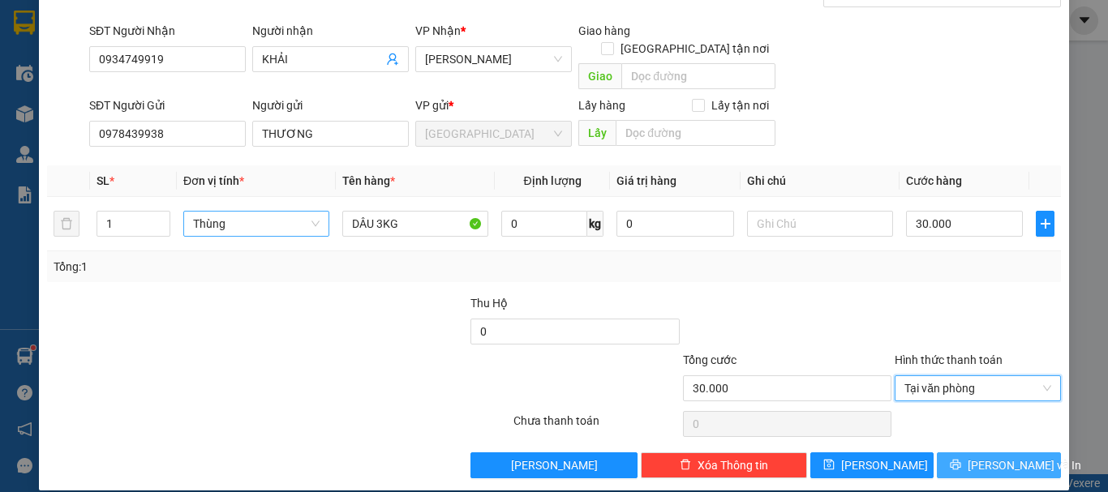
click at [983, 457] on span "Lưu và In" at bounding box center [1025, 466] width 114 height 18
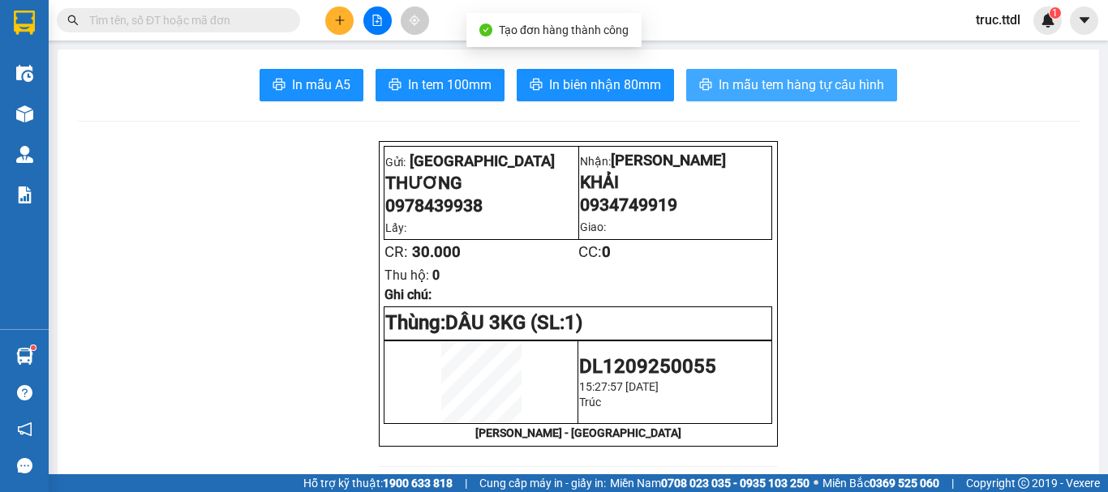
click at [751, 85] on span "In mẫu tem hàng tự cấu hình" at bounding box center [802, 85] width 166 height 20
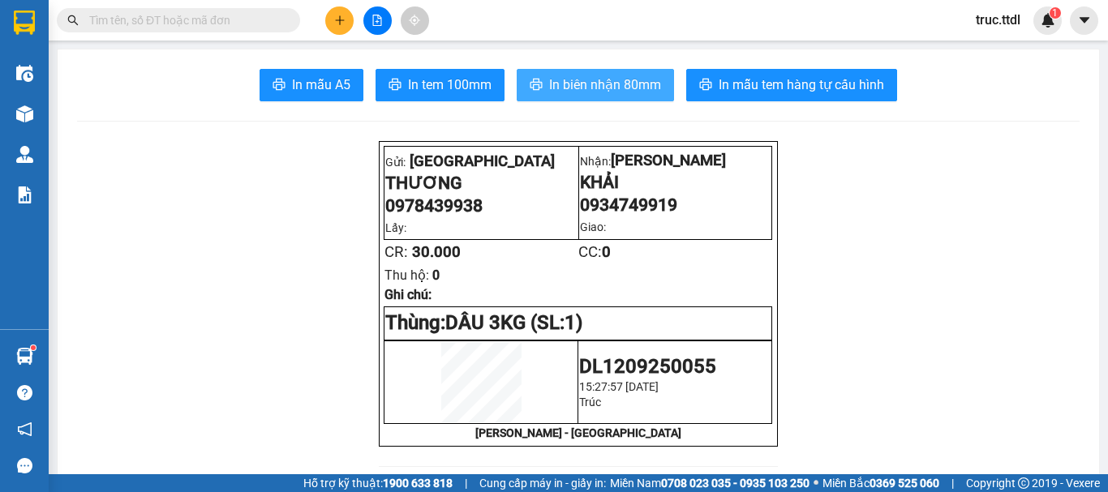
click at [634, 92] on span "In biên nhận 80mm" at bounding box center [605, 85] width 112 height 20
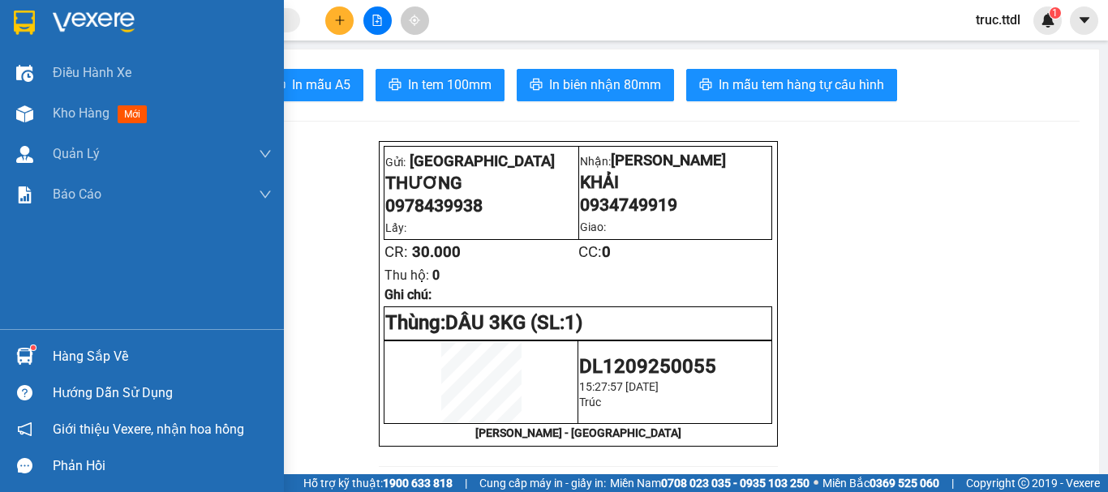
click at [32, 11] on img at bounding box center [24, 23] width 21 height 24
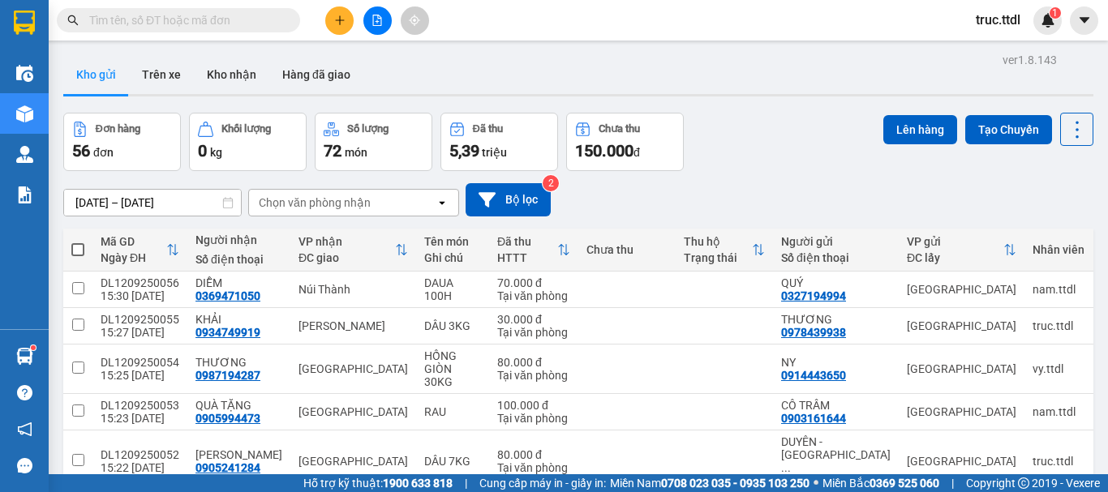
click at [335, 24] on icon "plus" at bounding box center [339, 20] width 11 height 11
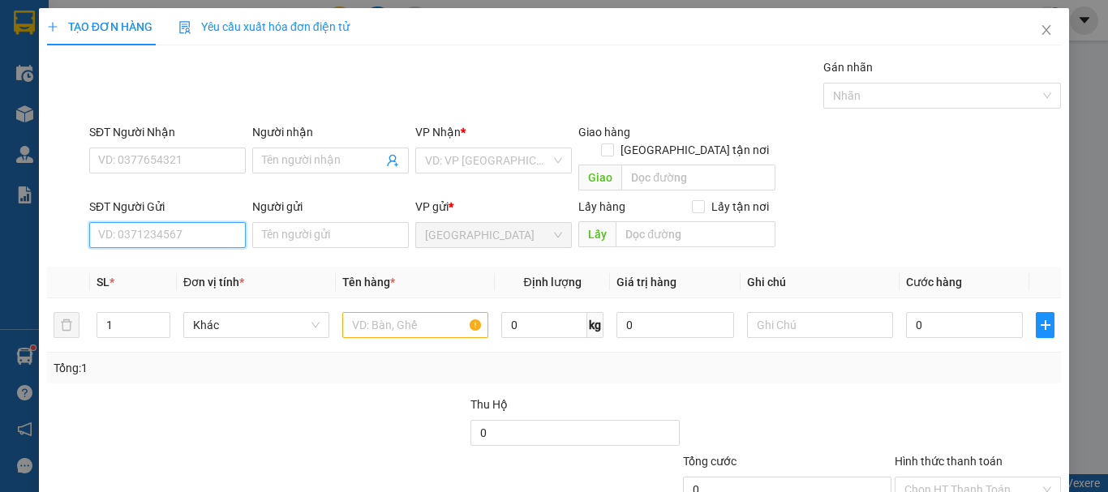
click at [178, 222] on input "SĐT Người Gửi" at bounding box center [167, 235] width 157 height 26
type input "0398876676"
type input "NGA"
type input "0398876676"
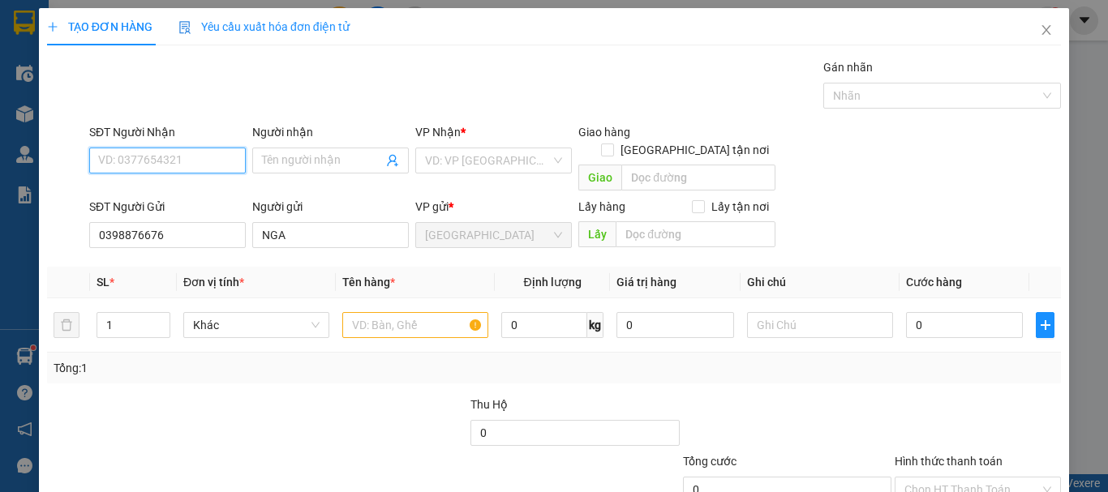
click at [178, 166] on input "SĐT Người Nhận" at bounding box center [167, 161] width 157 height 26
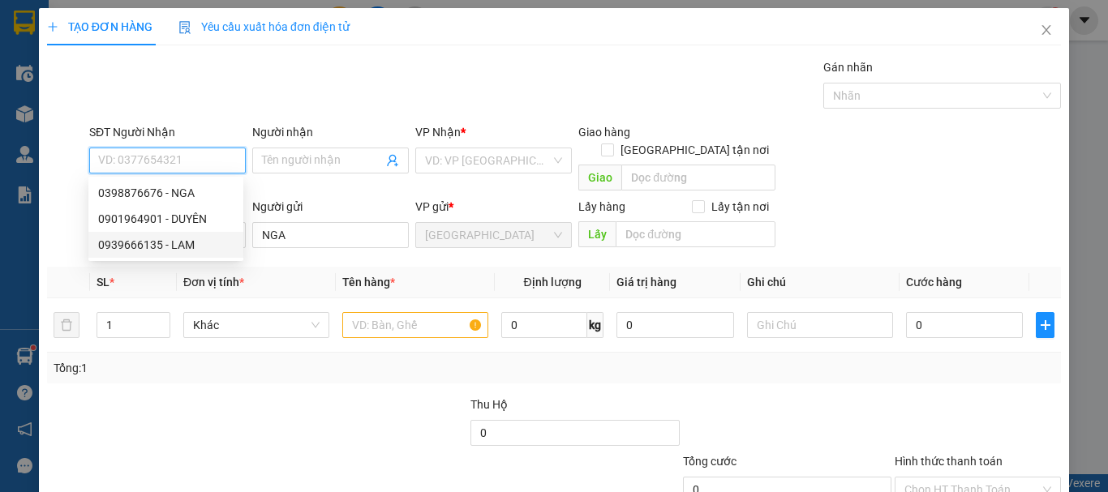
click at [204, 246] on div "0939666135 - LAM" at bounding box center [165, 245] width 135 height 18
type input "0939666135"
type input "LAM"
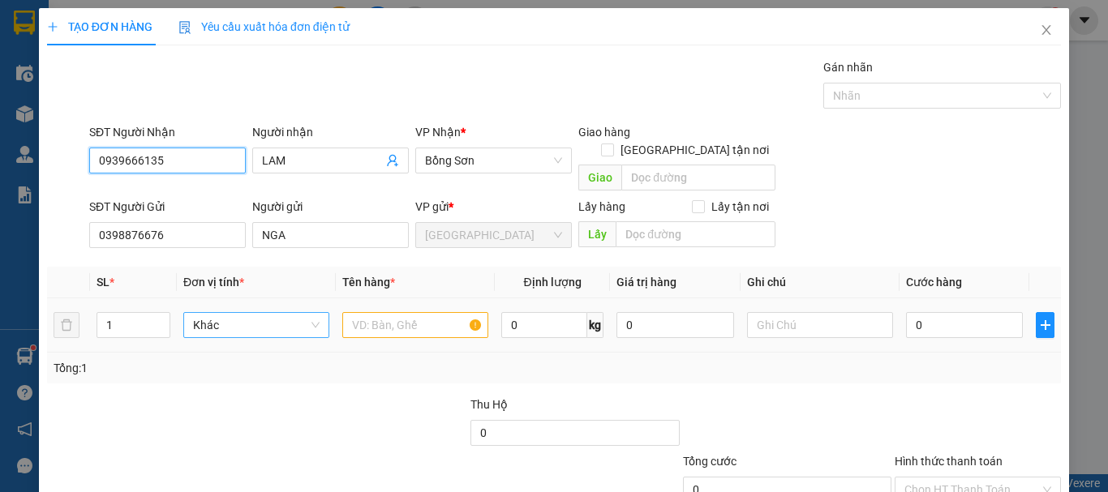
drag, startPoint x: 265, startPoint y: 297, endPoint x: 264, endPoint y: 308, distance: 11.4
click at [264, 313] on span "Khác" at bounding box center [256, 325] width 127 height 24
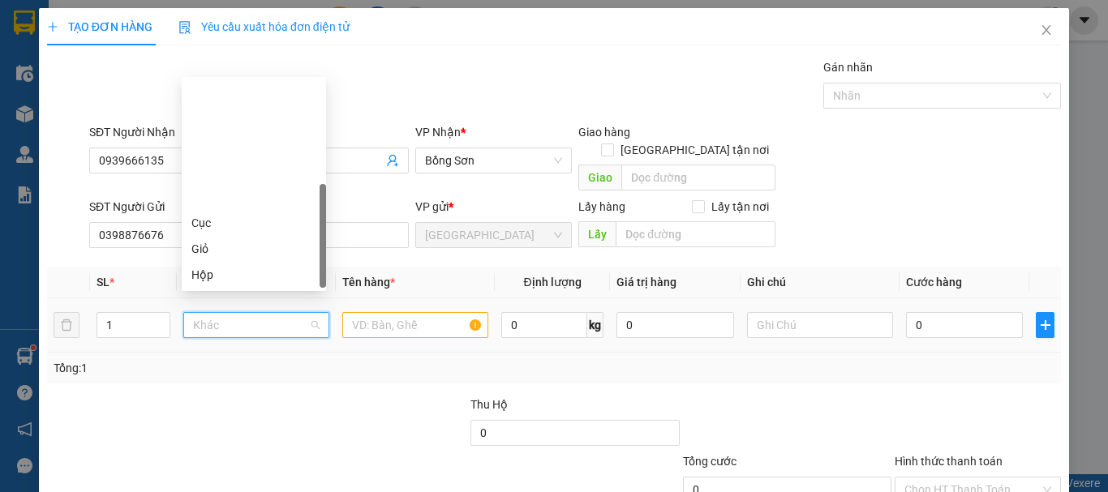
scroll to position [156, 0]
type input "T"
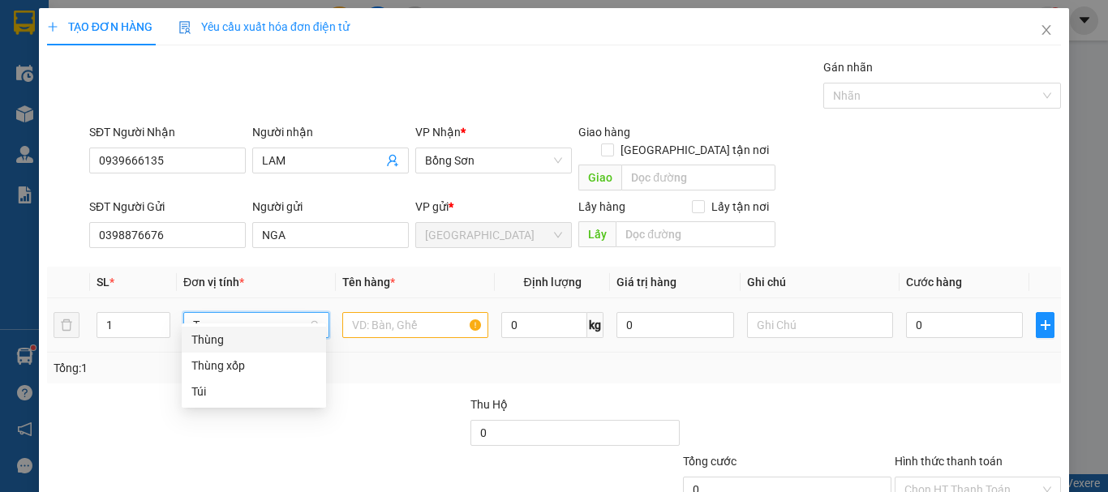
scroll to position [0, 0]
click at [265, 334] on div "Thùng" at bounding box center [253, 340] width 125 height 18
click at [360, 312] on input "text" at bounding box center [415, 325] width 146 height 26
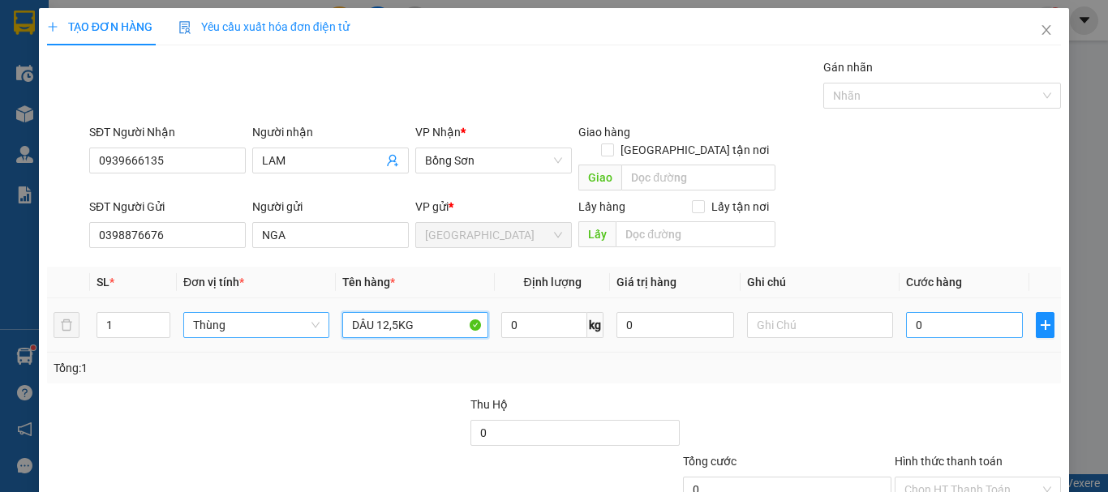
type input "DÂU 12,5KG"
click at [961, 312] on input "0" at bounding box center [964, 325] width 117 height 26
type input "1"
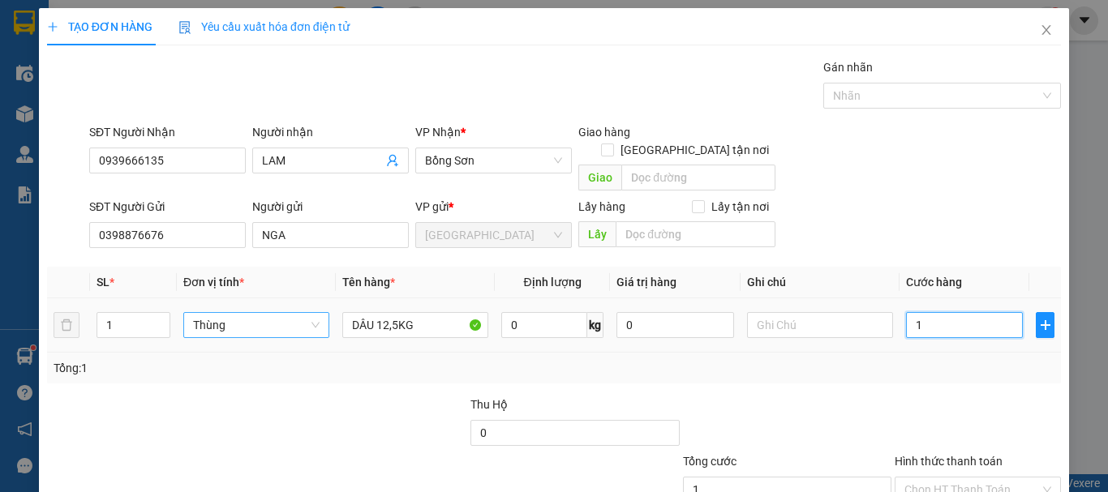
type input "12"
type input "12*"
type input "0"
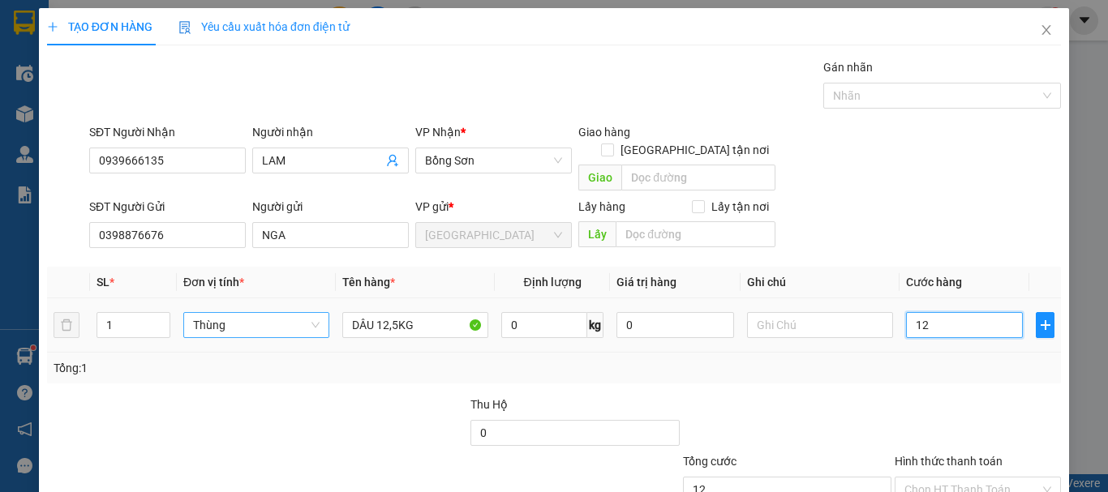
type input "0"
type input "84.000"
click at [961, 369] on div "Transit Pickup Surcharge Ids Transit Deliver Surcharge Ids Transit Deliver Surc…" at bounding box center [554, 319] width 1014 height 522
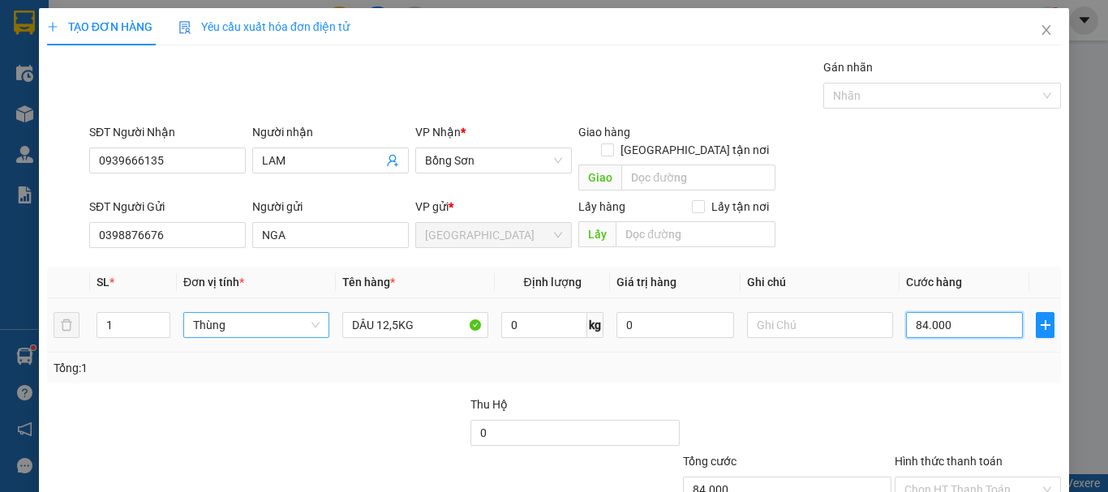
click at [944, 312] on input "84.000" at bounding box center [964, 325] width 117 height 26
type input "9"
type input "90"
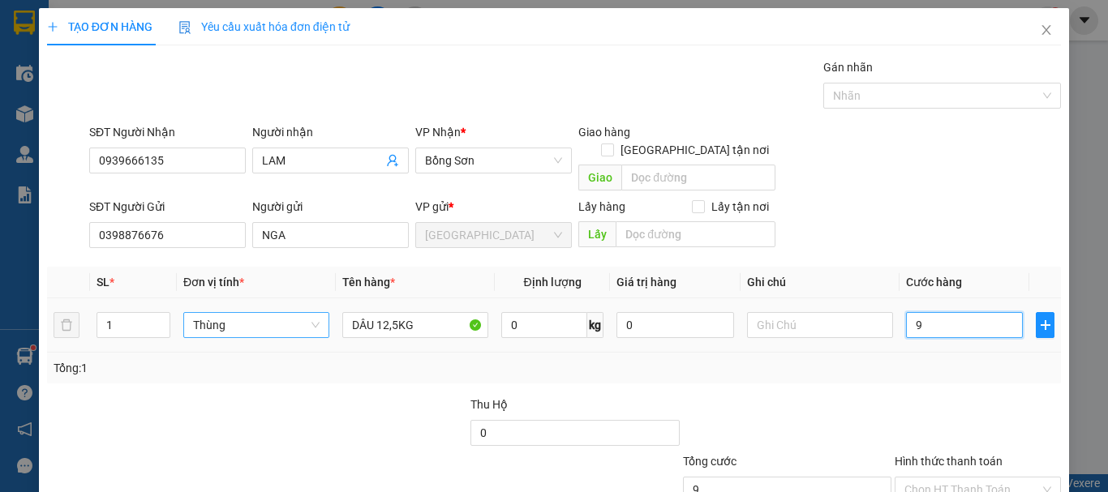
type input "90"
click at [940, 312] on input "90" at bounding box center [964, 325] width 117 height 26
type input "9"
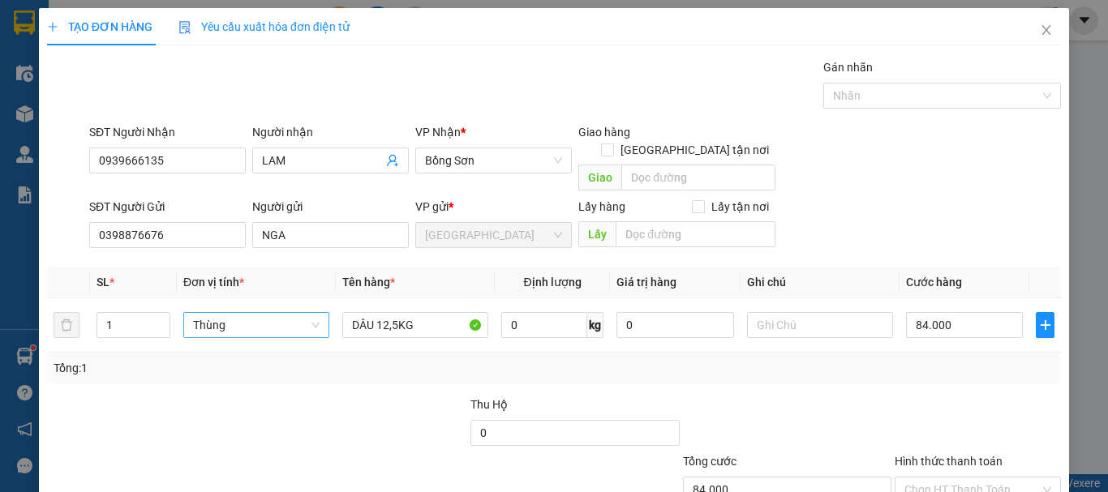
click at [931, 396] on div at bounding box center [978, 424] width 170 height 57
click at [945, 312] on input "84.000" at bounding box center [964, 325] width 117 height 26
click at [986, 363] on div "Tổng: 1" at bounding box center [554, 368] width 1014 height 31
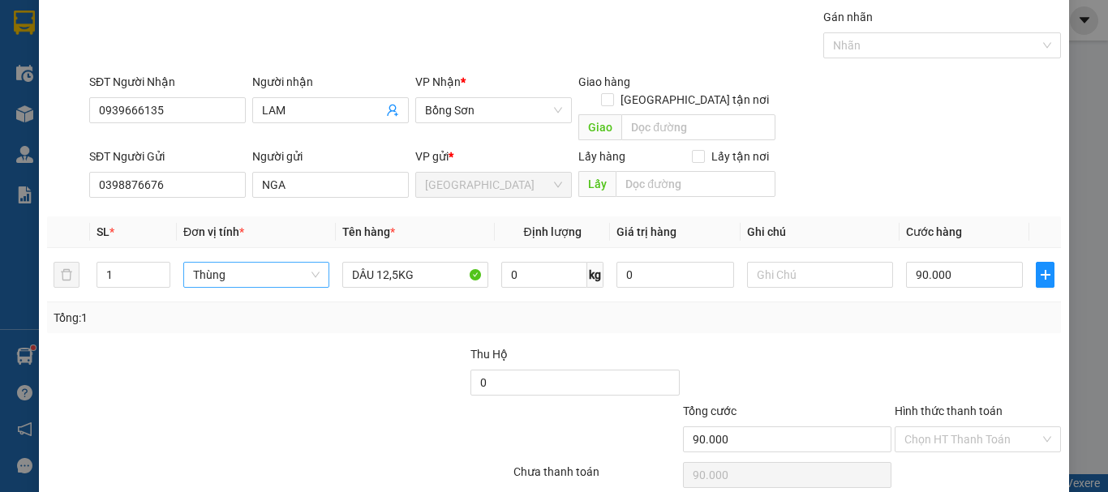
scroll to position [101, 0]
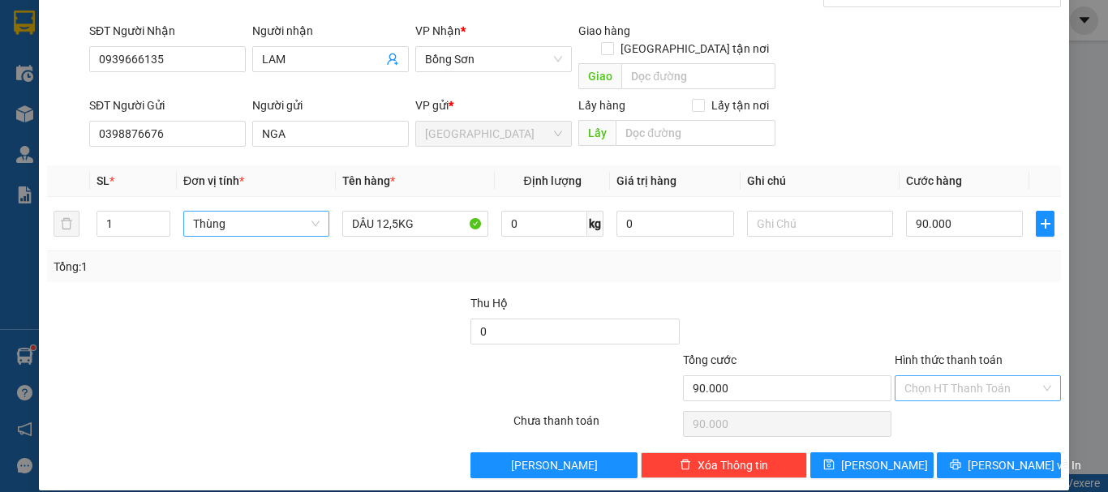
click at [974, 376] on input "Hình thức thanh toán" at bounding box center [972, 388] width 135 height 24
click at [974, 389] on div "Transit Pickup Surcharge Ids Transit Deliver Surcharge Ids Transit Deliver Surc…" at bounding box center [554, 218] width 1014 height 522
click at [975, 376] on input "Hình thức thanh toán" at bounding box center [972, 388] width 135 height 24
click at [977, 401] on div "Tại văn phòng" at bounding box center [968, 403] width 145 height 18
click at [987, 457] on span "Lưu và In" at bounding box center [1025, 466] width 114 height 18
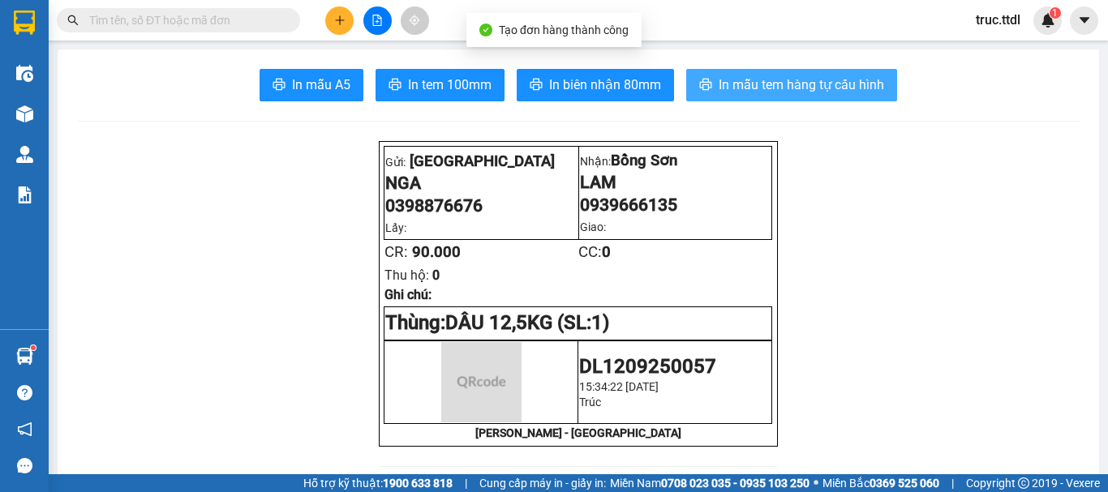
click at [798, 83] on span "In mẫu tem hàng tự cấu hình" at bounding box center [802, 85] width 166 height 20
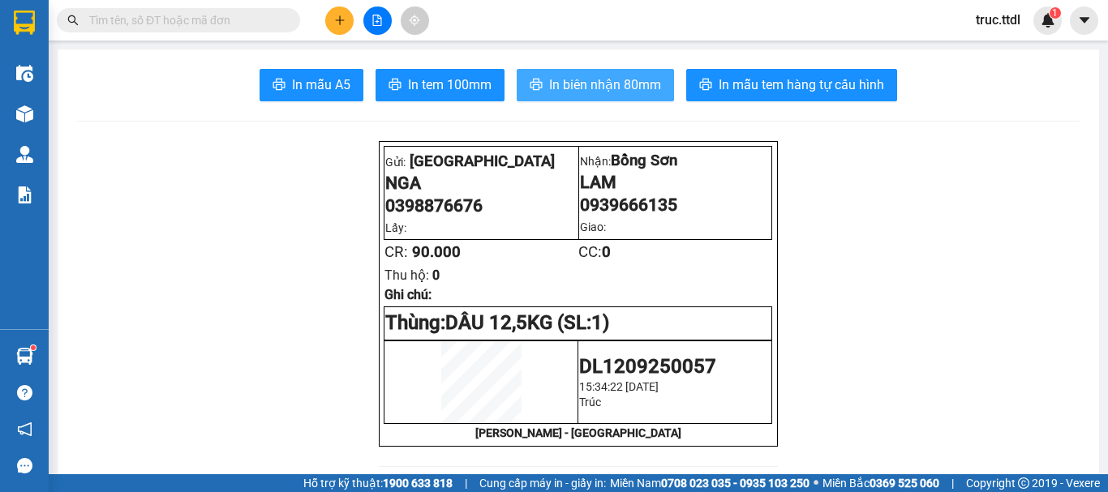
click at [640, 88] on span "In biên nhận 80mm" at bounding box center [605, 85] width 112 height 20
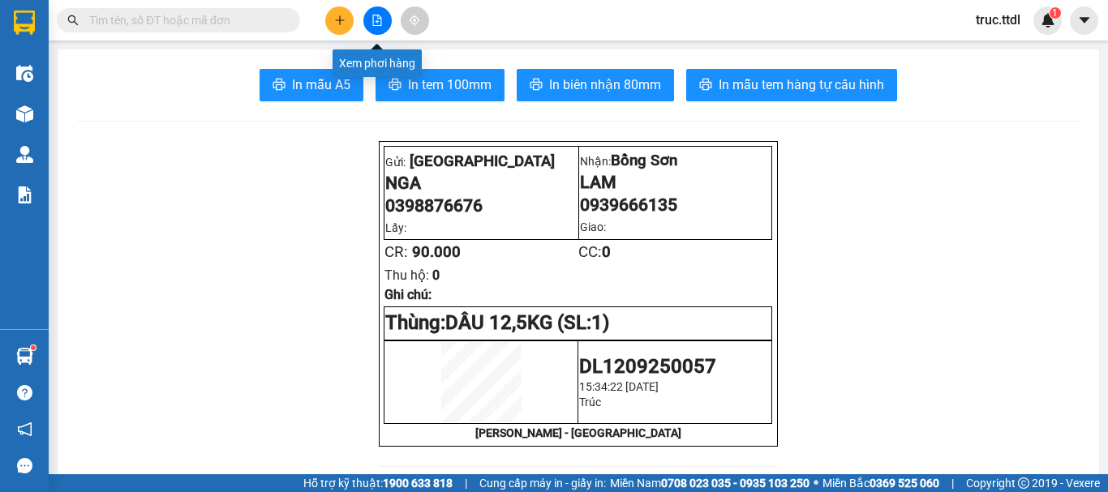
click at [343, 15] on icon "plus" at bounding box center [339, 20] width 11 height 11
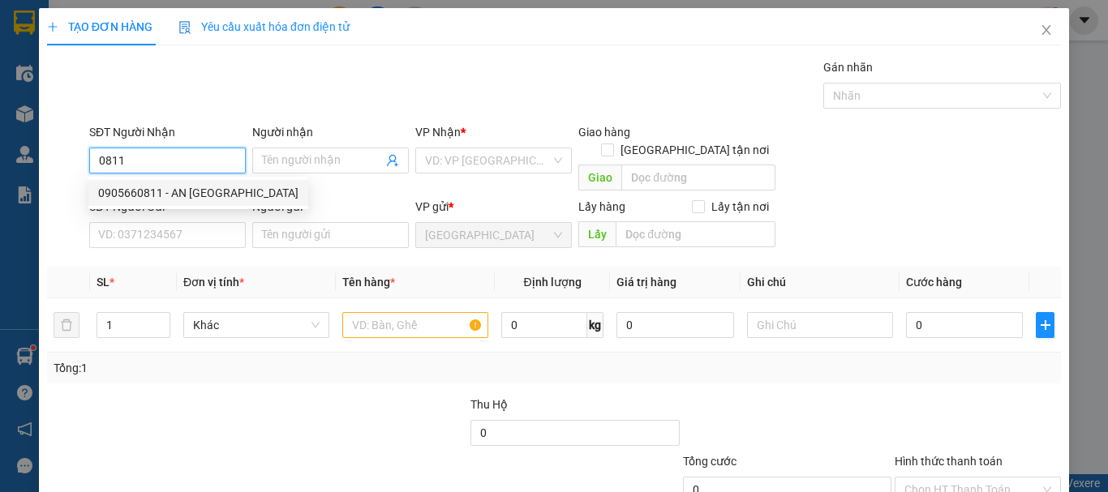
click at [209, 193] on div "0905660811 - AN PHÚ FARM" at bounding box center [198, 193] width 200 height 18
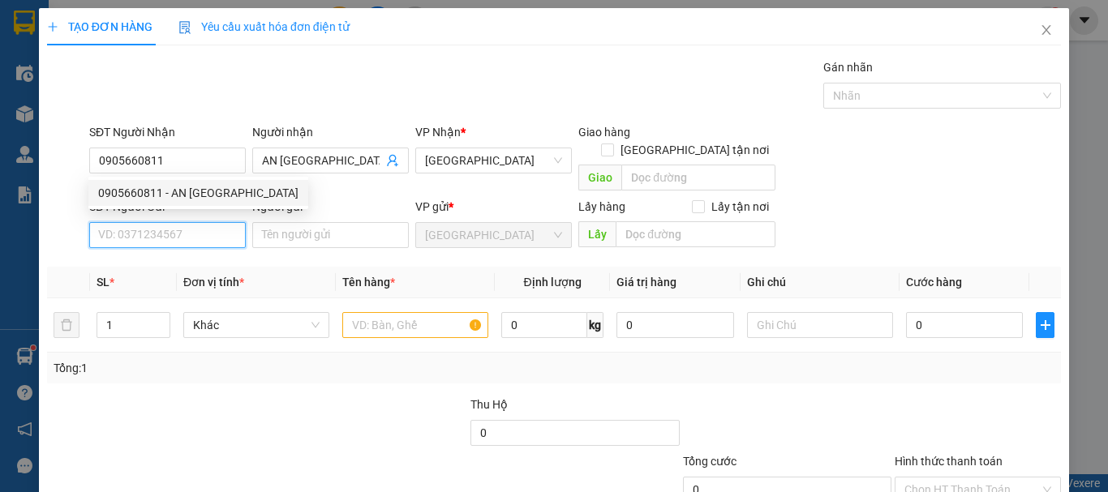
click at [215, 225] on input "SĐT Người Gửi" at bounding box center [167, 235] width 157 height 26
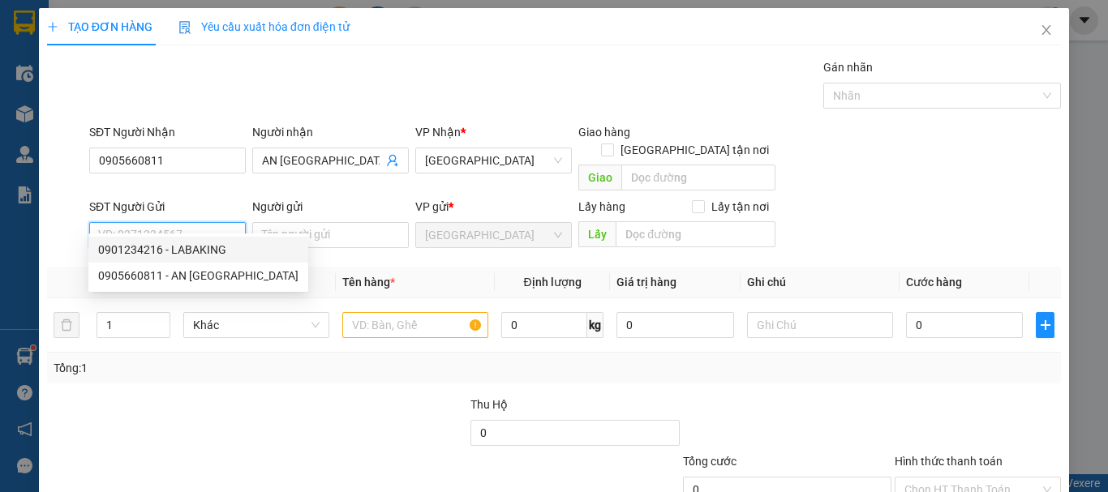
click at [212, 243] on div "0901234216 - LABAKING" at bounding box center [198, 250] width 200 height 18
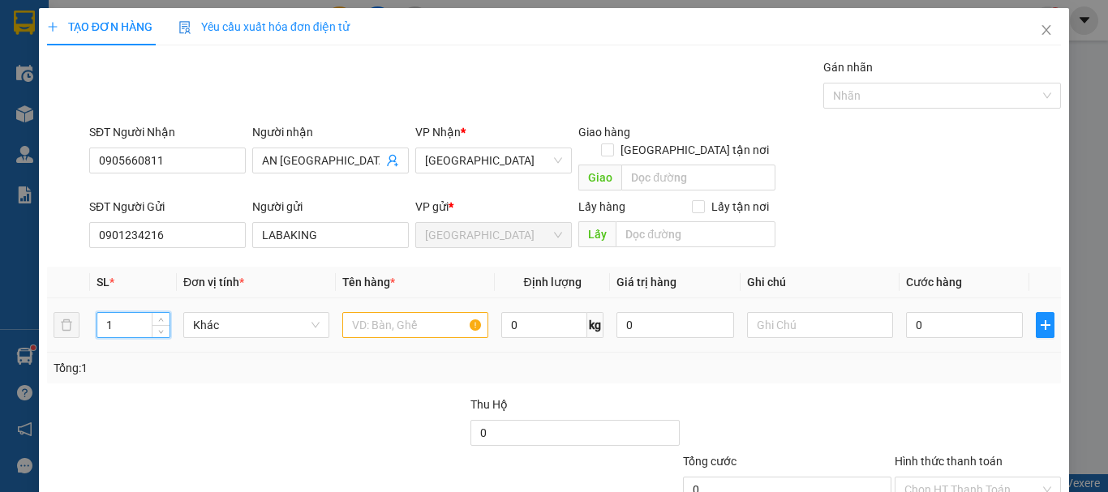
drag, startPoint x: 135, startPoint y: 304, endPoint x: 100, endPoint y: 323, distance: 40.3
click at [100, 322] on div "1" at bounding box center [134, 325] width 74 height 32
click at [255, 313] on span "Khác" at bounding box center [256, 325] width 127 height 24
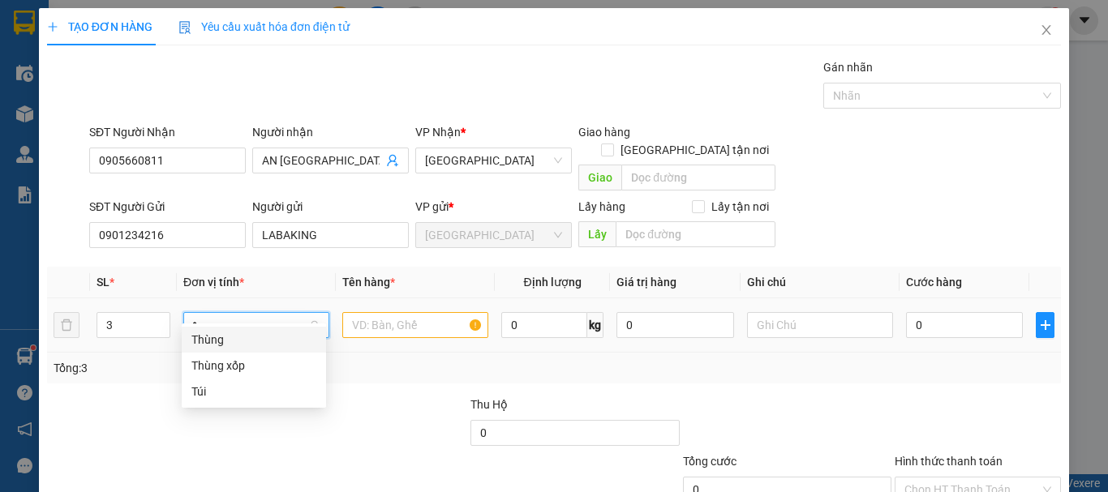
drag, startPoint x: 256, startPoint y: 335, endPoint x: 337, endPoint y: 318, distance: 82.1
click at [256, 336] on div "Thùng" at bounding box center [253, 340] width 125 height 18
click at [387, 312] on input "text" at bounding box center [415, 325] width 146 height 26
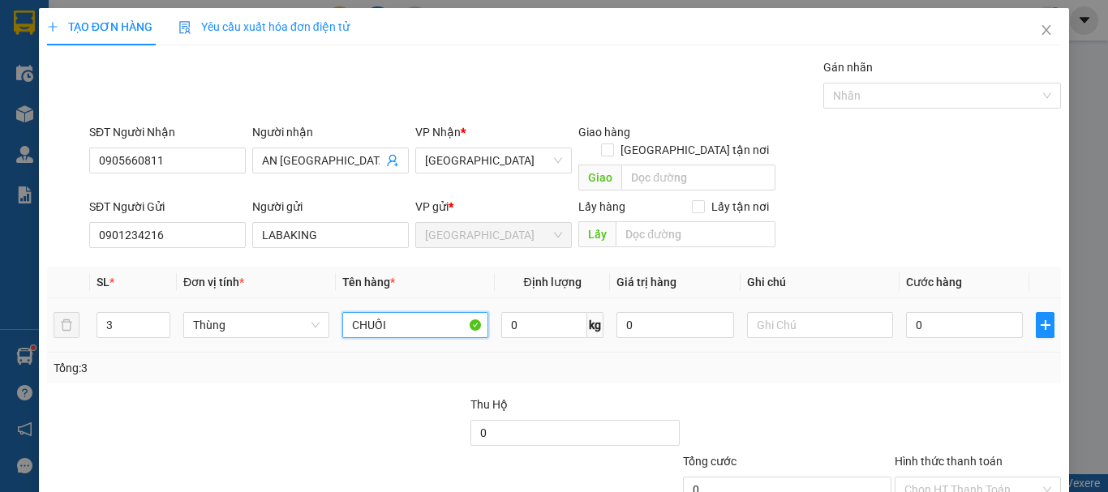
drag, startPoint x: 388, startPoint y: 303, endPoint x: 353, endPoint y: 308, distance: 35.2
click at [353, 312] on input "CHUỐI" at bounding box center [415, 325] width 146 height 26
click at [393, 312] on input "CHUỐI" at bounding box center [415, 325] width 146 height 26
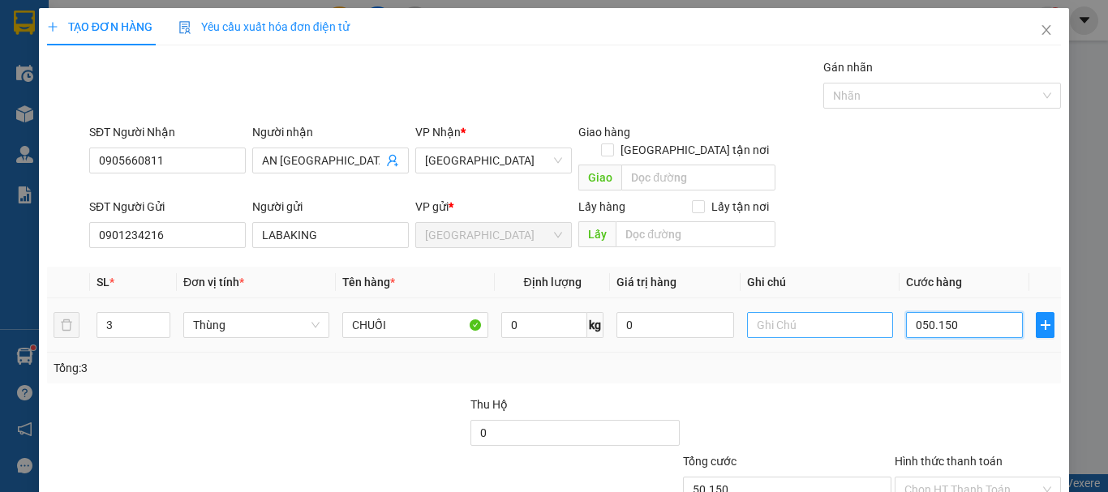
drag, startPoint x: 928, startPoint y: 304, endPoint x: 880, endPoint y: 308, distance: 48.9
click at [880, 308] on tr "3 Thùng CHUỐI 0 kg 0 050.150" at bounding box center [554, 326] width 1014 height 54
click at [970, 396] on div at bounding box center [978, 424] width 170 height 57
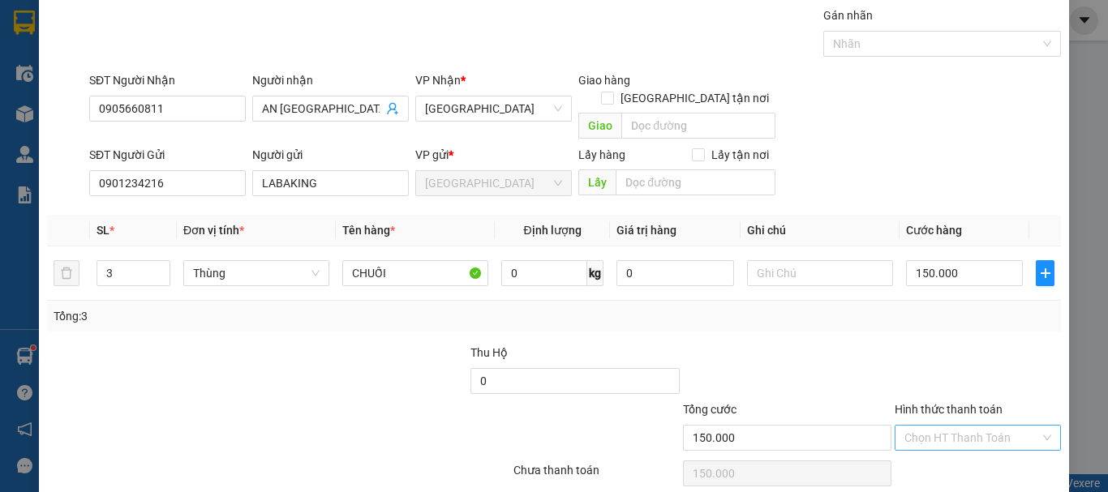
scroll to position [101, 0]
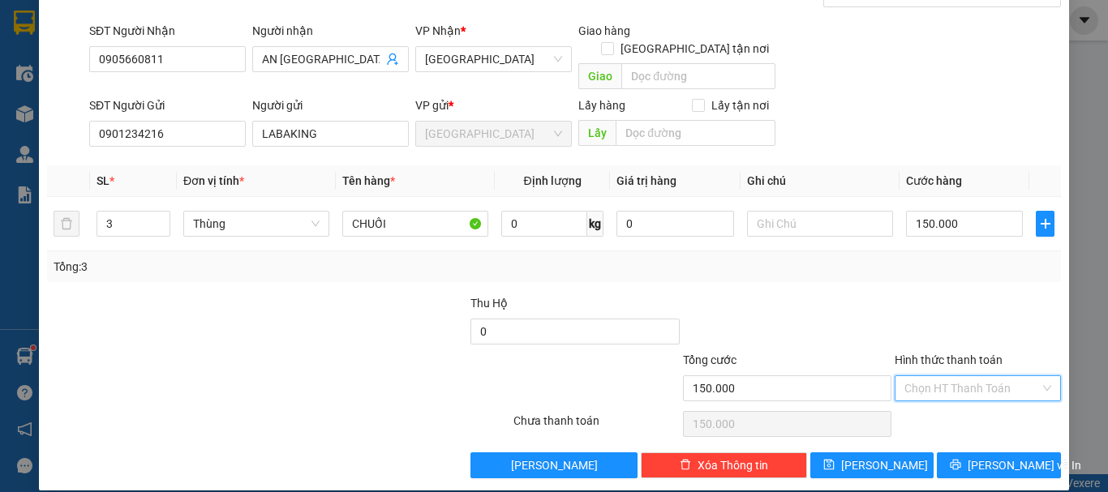
click at [972, 376] on input "Hình thức thanh toán" at bounding box center [972, 388] width 135 height 24
click at [959, 399] on div "Tại văn phòng" at bounding box center [968, 403] width 145 height 18
drag, startPoint x: 892, startPoint y: 446, endPoint x: 833, endPoint y: 461, distance: 60.2
click at [891, 453] on button "Lưu" at bounding box center [873, 466] width 124 height 26
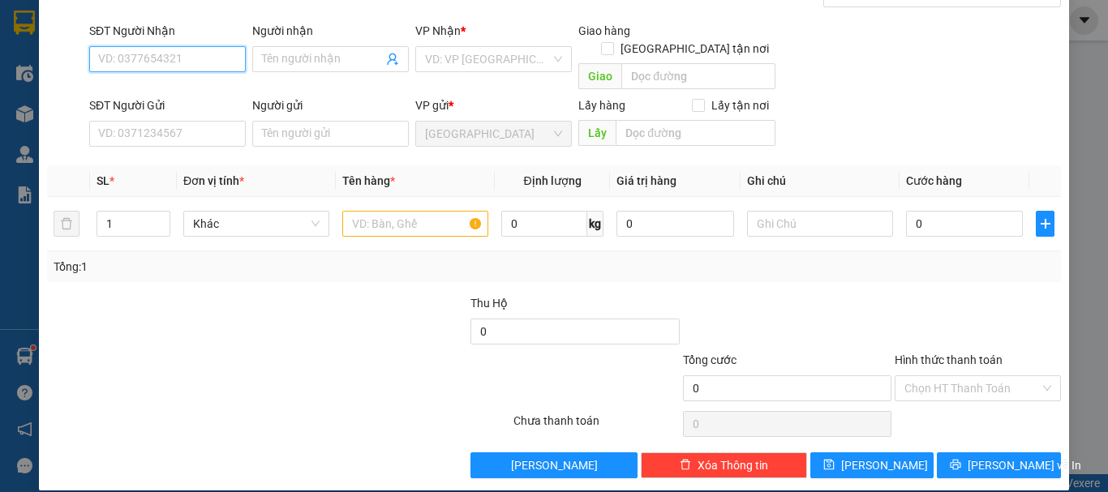
click at [199, 56] on input "SĐT Người Nhận" at bounding box center [167, 59] width 157 height 26
click at [204, 97] on div "0935809980 - FAMILY FRUITS - HÀ" at bounding box center [185, 92] width 174 height 18
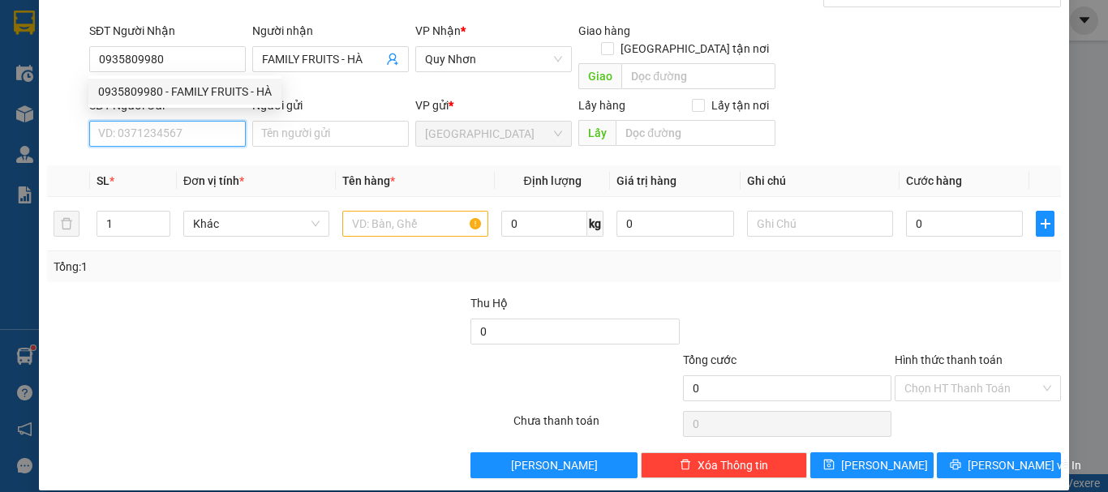
click at [212, 126] on input "SĐT Người Gửi" at bounding box center [167, 134] width 157 height 26
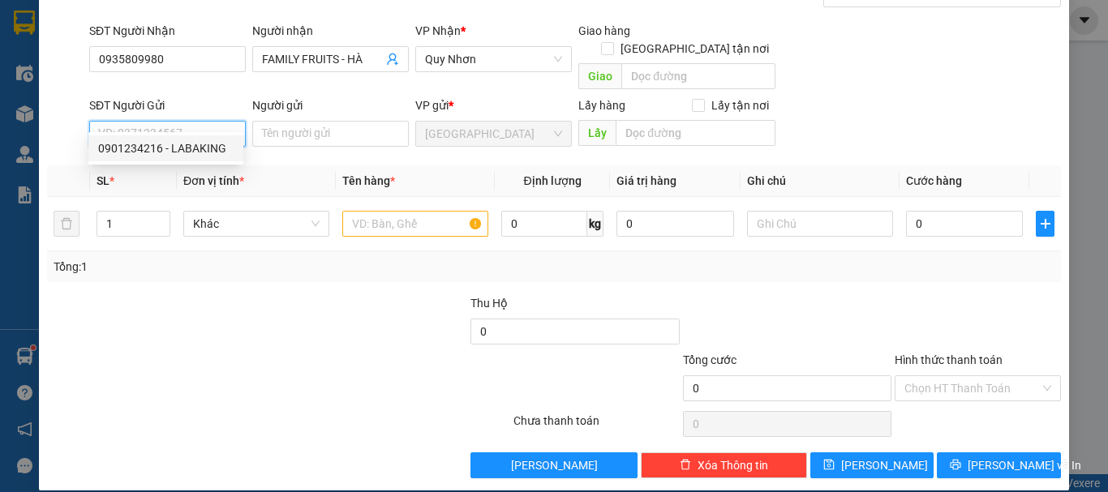
click at [204, 143] on div "0901234216 - LABAKING" at bounding box center [165, 149] width 135 height 18
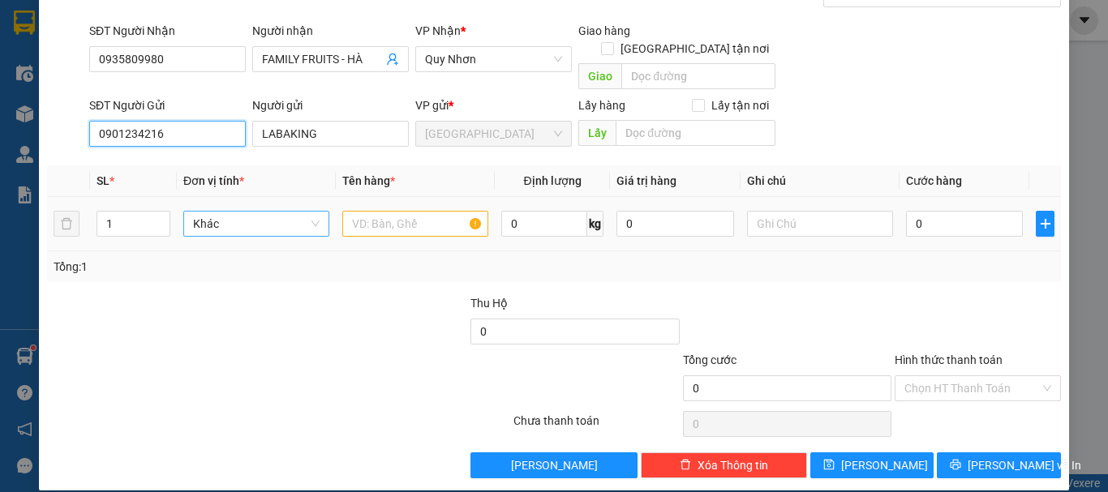
click at [204, 212] on span "Khác" at bounding box center [256, 224] width 127 height 24
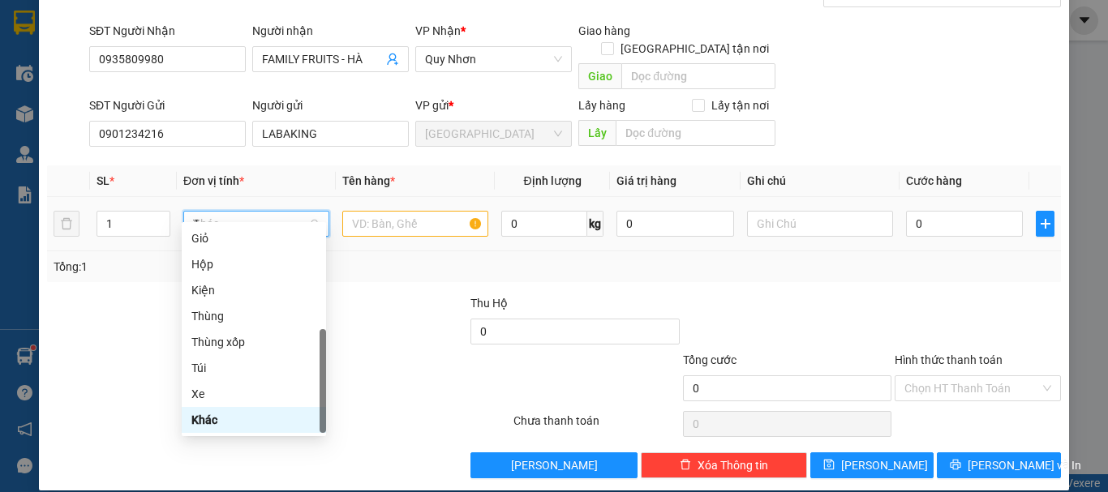
scroll to position [0, 0]
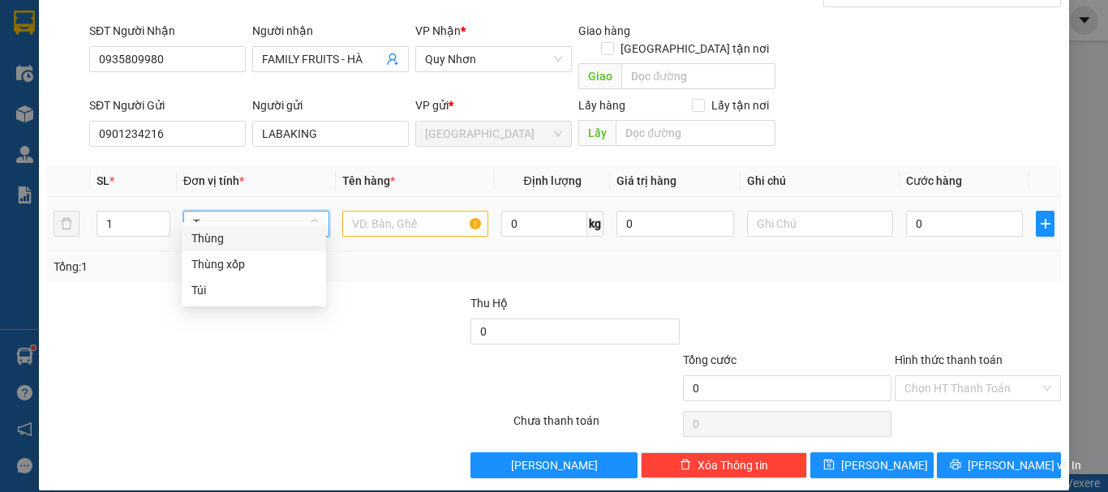
click at [240, 237] on div "Thùng" at bounding box center [253, 239] width 125 height 18
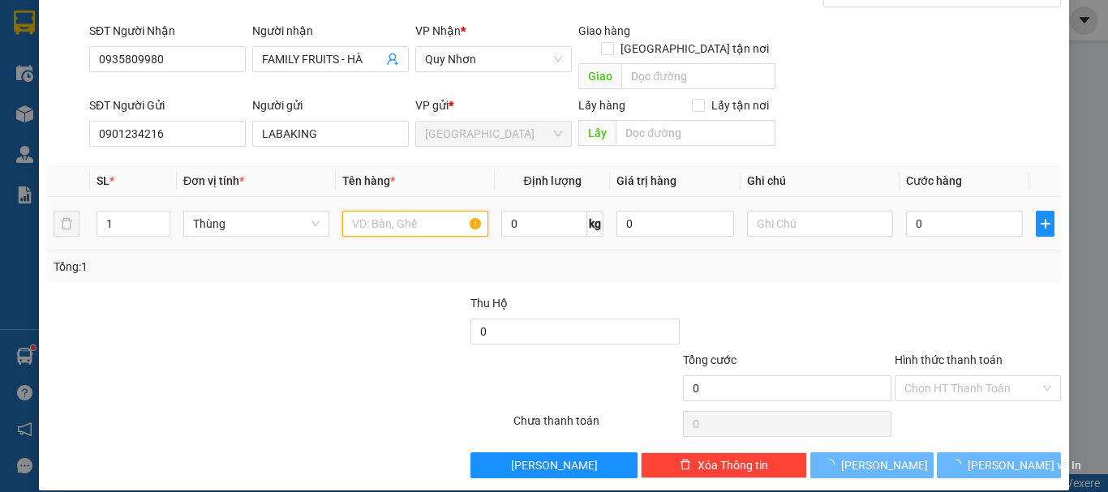
click at [393, 213] on input "text" at bounding box center [415, 224] width 146 height 26
paste input "CHUỐI"
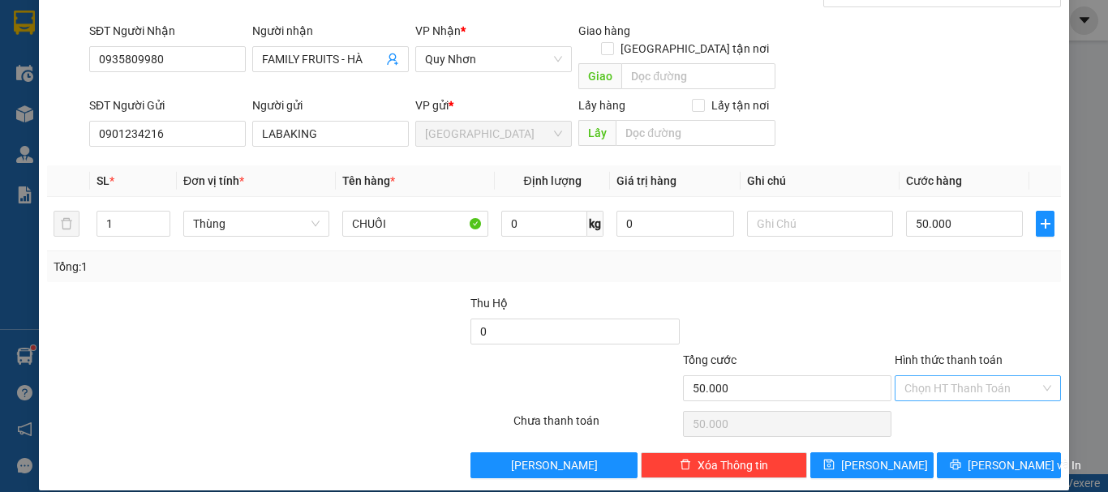
drag, startPoint x: 1011, startPoint y: 372, endPoint x: 954, endPoint y: 404, distance: 65.4
click at [1009, 376] on input "Hình thức thanh toán" at bounding box center [972, 388] width 135 height 24
click at [940, 409] on div "Tại văn phòng" at bounding box center [968, 403] width 145 height 18
click at [871, 457] on span "Lưu" at bounding box center [884, 466] width 87 height 18
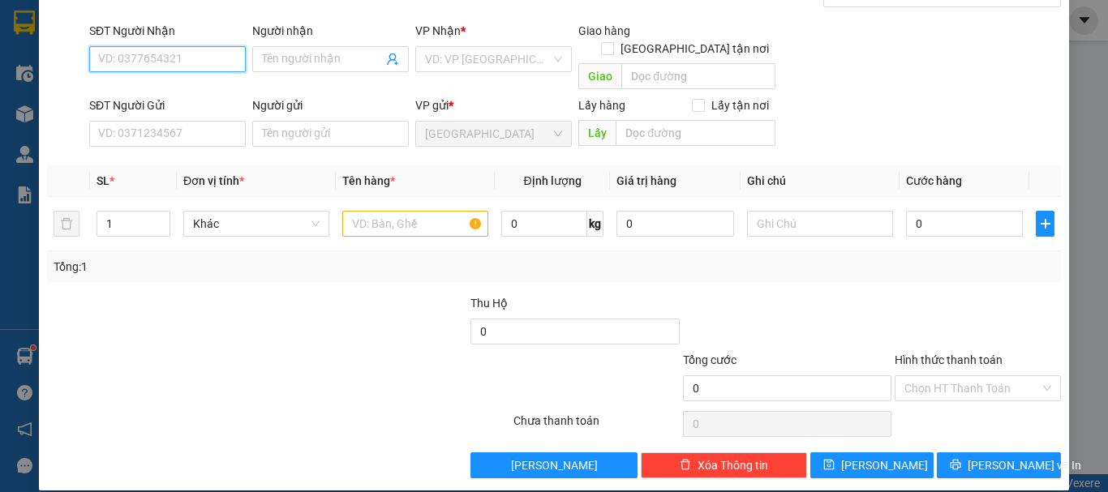
click at [178, 56] on input "SĐT Người Nhận" at bounding box center [167, 59] width 157 height 26
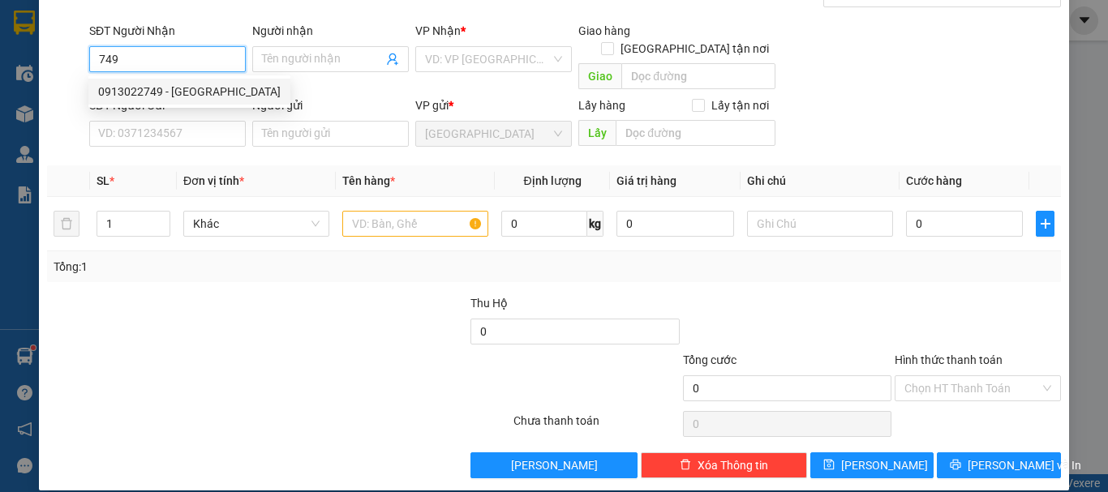
click at [193, 93] on div "0913022749 - CẨM LY" at bounding box center [189, 92] width 183 height 18
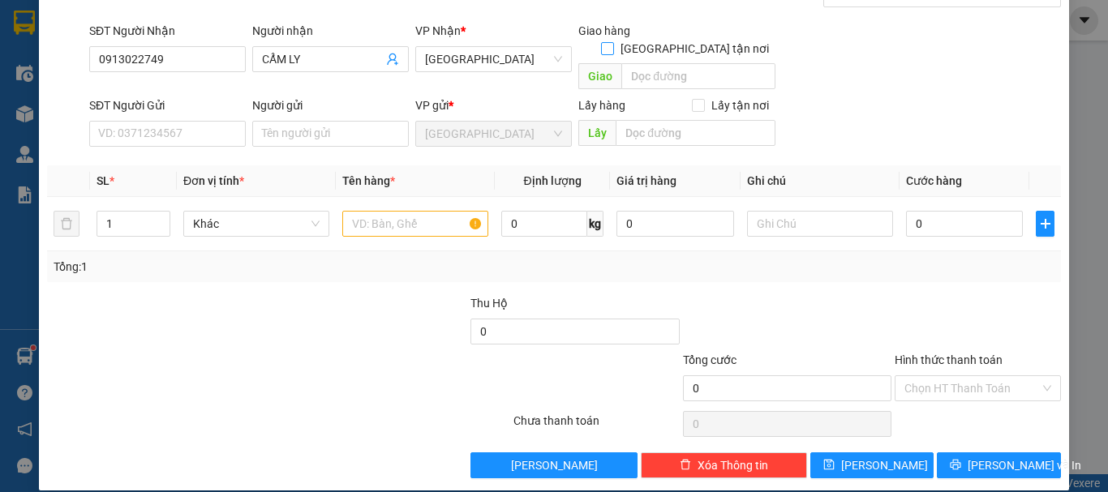
click at [613, 42] on input "Giao tận nơi" at bounding box center [606, 47] width 11 height 11
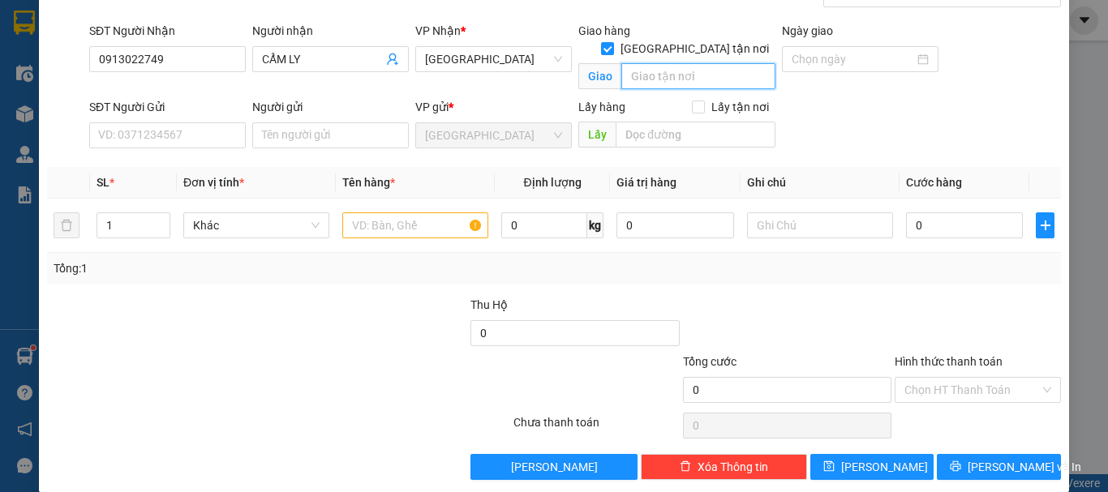
click at [666, 63] on input "text" at bounding box center [699, 76] width 154 height 26
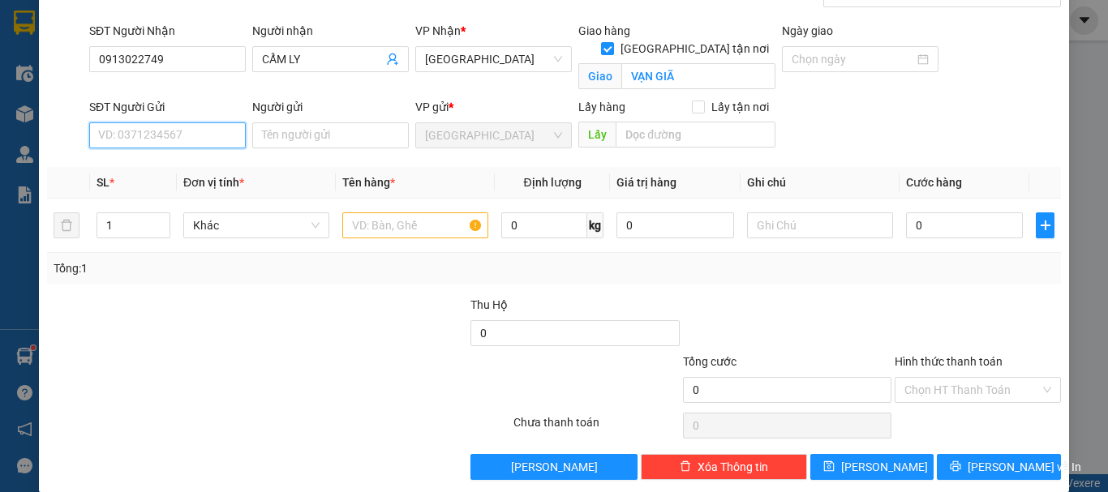
click at [190, 140] on input "SĐT Người Gửi" at bounding box center [167, 136] width 157 height 26
click at [200, 167] on div "0901234216 - LABAKING" at bounding box center [165, 168] width 135 height 18
click at [217, 212] on div "Khác" at bounding box center [256, 225] width 146 height 32
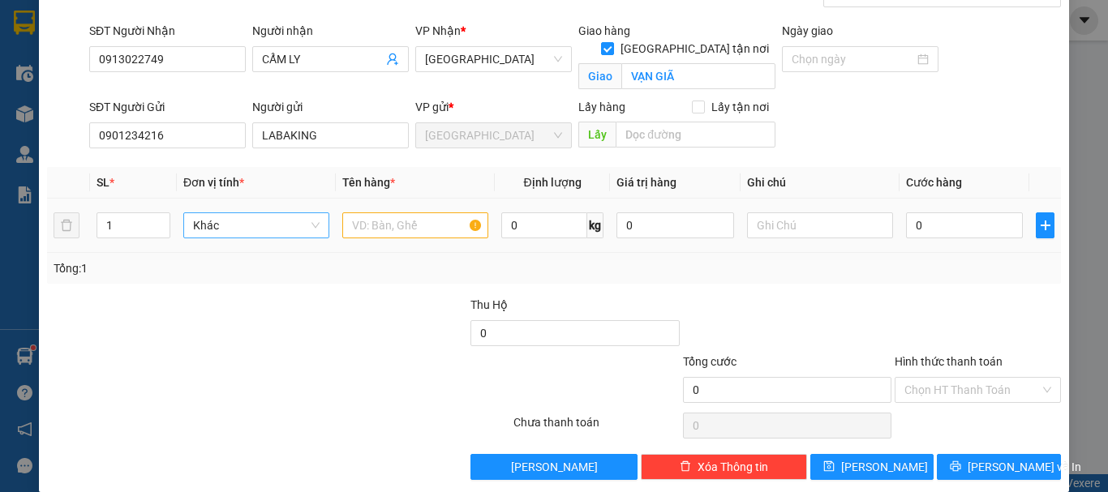
click at [217, 217] on span "Khác" at bounding box center [256, 225] width 127 height 24
click at [277, 258] on div "Thùng" at bounding box center [253, 258] width 125 height 18
click at [407, 231] on input "text" at bounding box center [415, 226] width 146 height 26
paste input "CHUỐI"
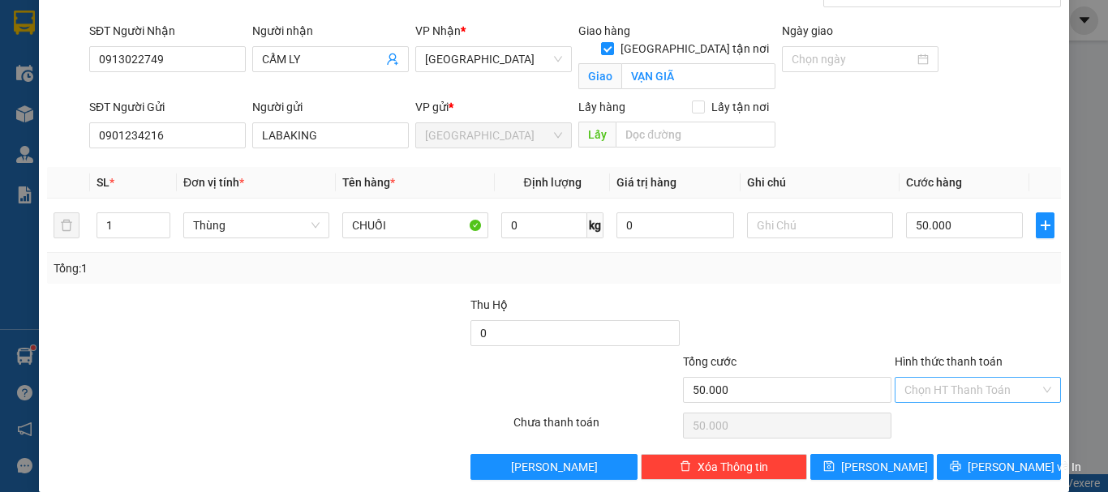
click at [987, 388] on input "Hình thức thanh toán" at bounding box center [972, 390] width 135 height 24
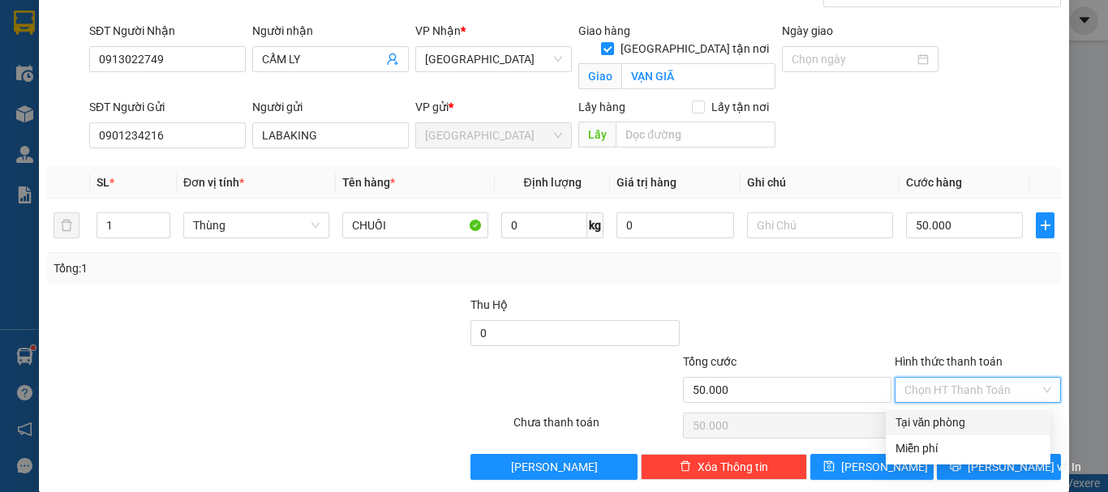
click at [981, 424] on div "Tại văn phòng" at bounding box center [968, 423] width 145 height 18
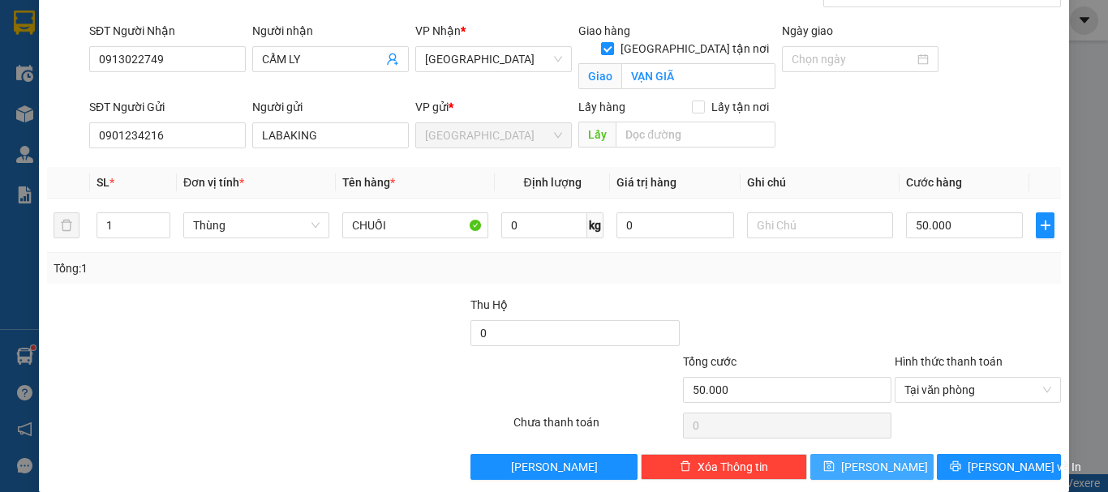
drag, startPoint x: 882, startPoint y: 468, endPoint x: 837, endPoint y: 475, distance: 45.9
click at [882, 469] on button "Lưu" at bounding box center [873, 467] width 124 height 26
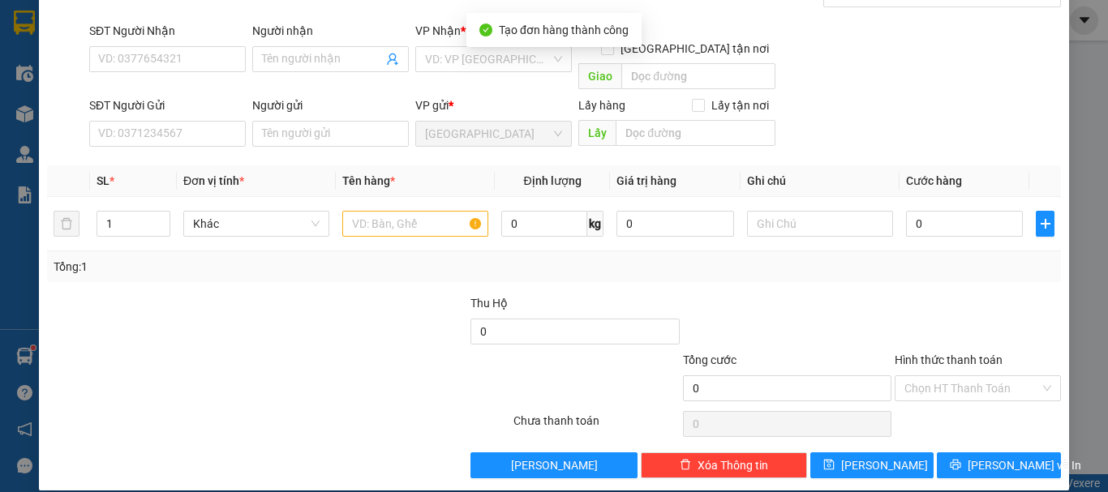
click at [217, 44] on div "SĐT Người Nhận" at bounding box center [167, 34] width 157 height 24
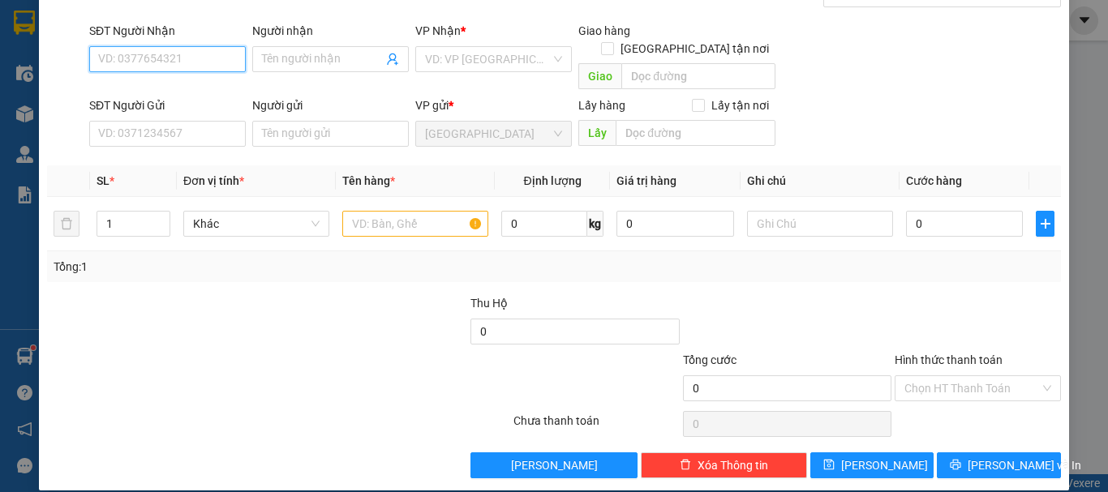
click at [220, 53] on input "SĐT Người Nhận" at bounding box center [167, 59] width 157 height 26
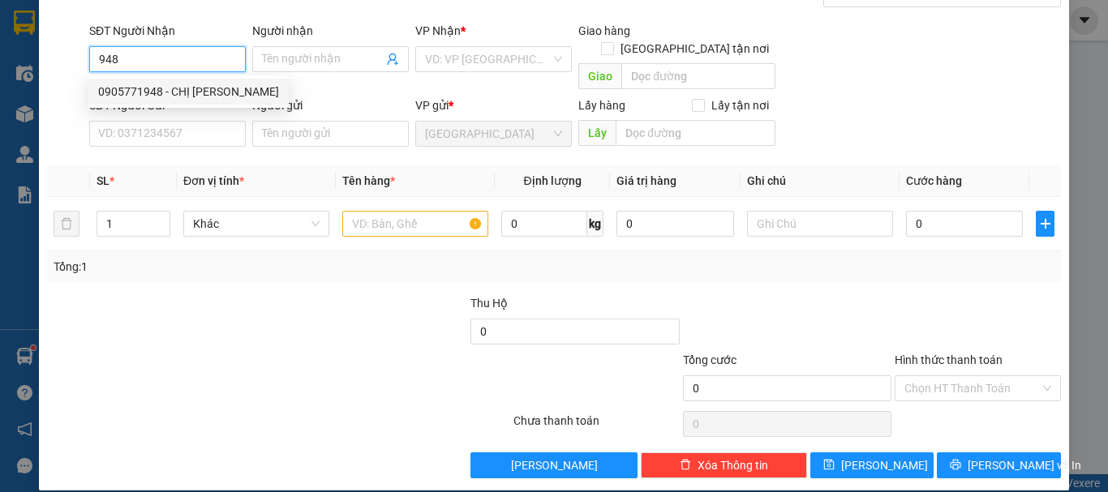
click at [200, 89] on div "0905771948 - CHỊ TUẤN" at bounding box center [188, 92] width 181 height 18
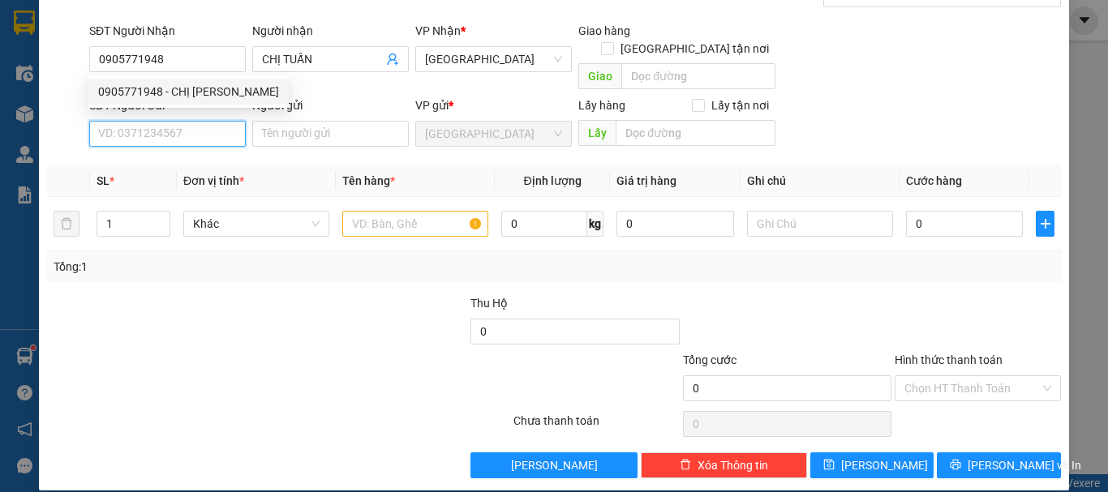
click at [211, 127] on input "SĐT Người Gửi" at bounding box center [167, 134] width 157 height 26
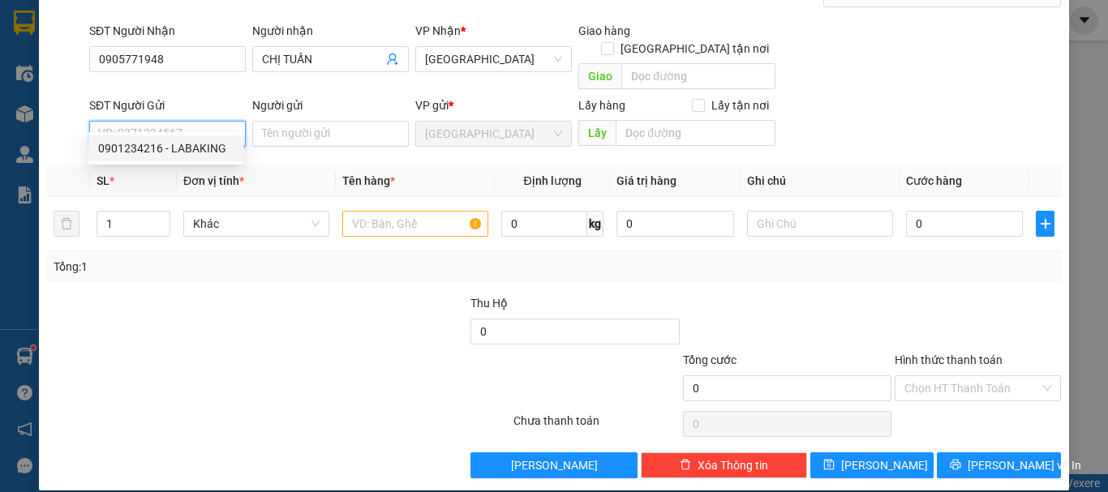
click at [207, 145] on div "0901234216 - LABAKING" at bounding box center [165, 149] width 135 height 18
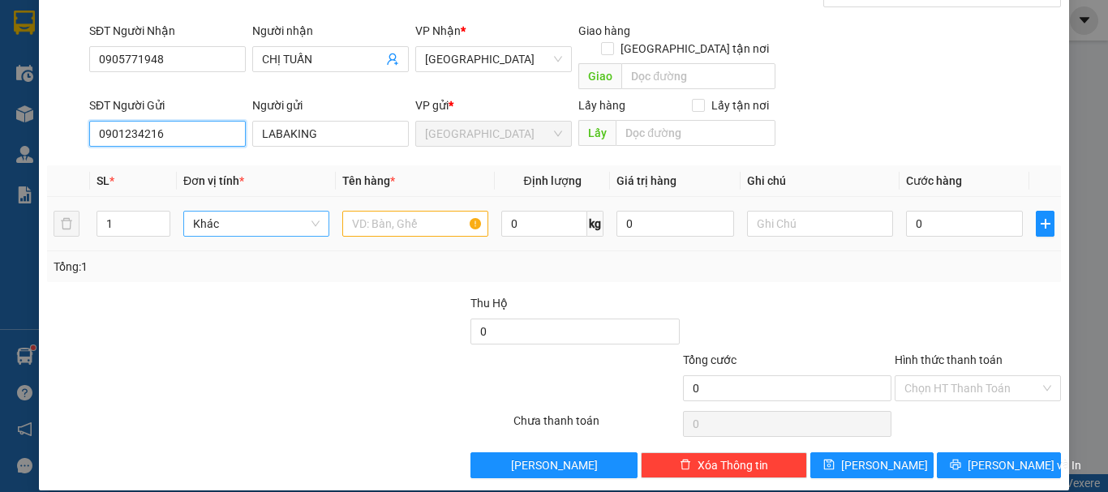
click at [229, 212] on span "Khác" at bounding box center [256, 224] width 127 height 24
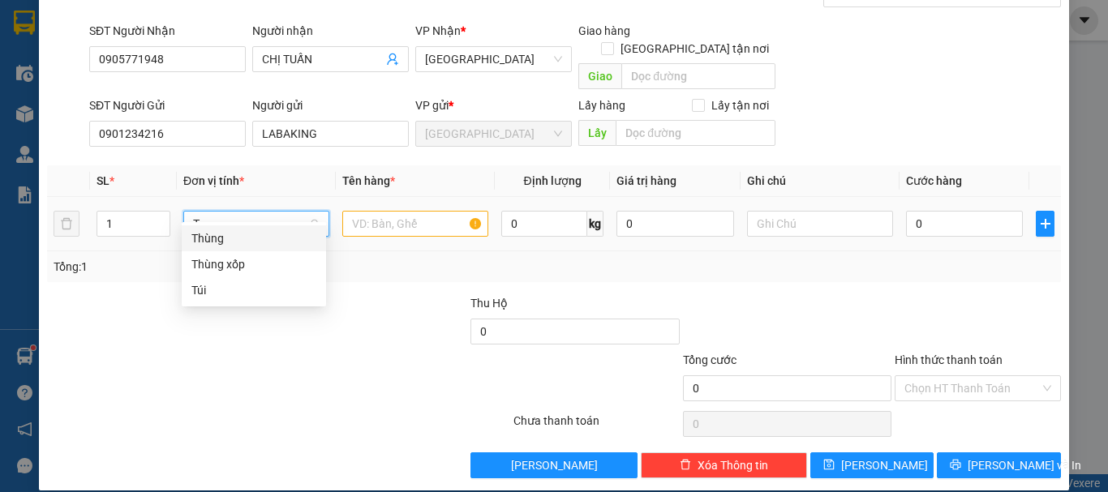
click at [252, 233] on div "Thùng" at bounding box center [253, 239] width 125 height 18
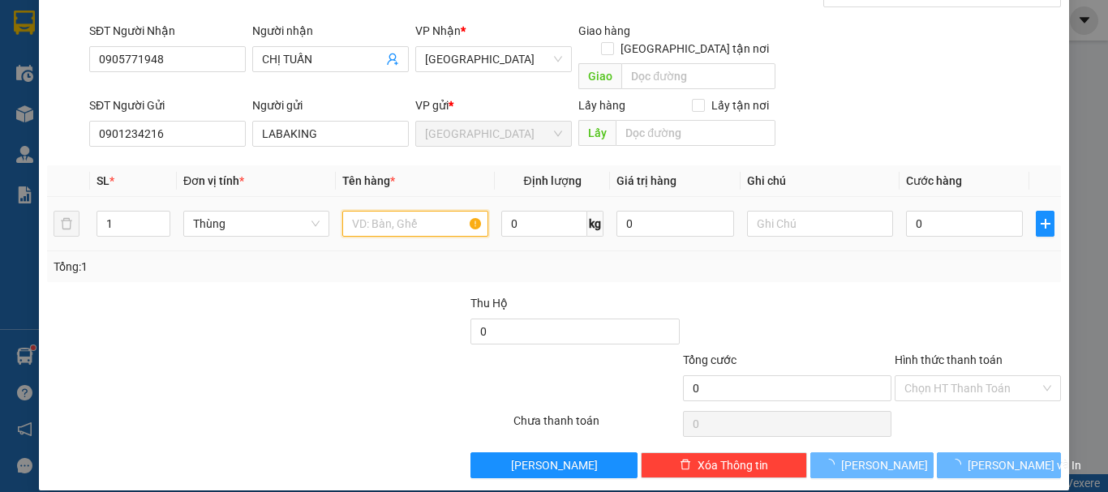
click at [407, 214] on input "text" at bounding box center [415, 224] width 146 height 26
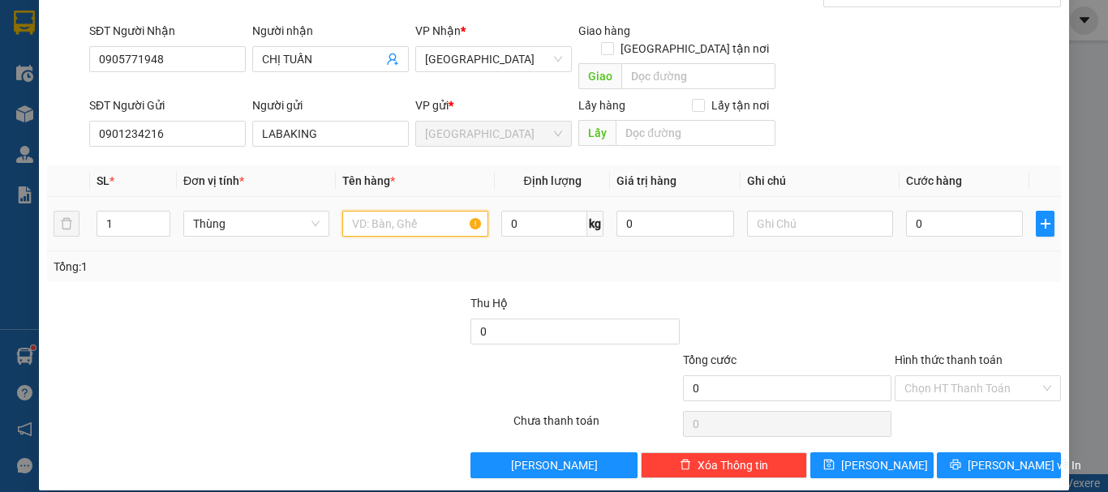
paste input "CHUỐI"
drag, startPoint x: 1022, startPoint y: 377, endPoint x: 983, endPoint y: 386, distance: 40.0
click at [1017, 376] on input "Hình thức thanh toán" at bounding box center [972, 388] width 135 height 24
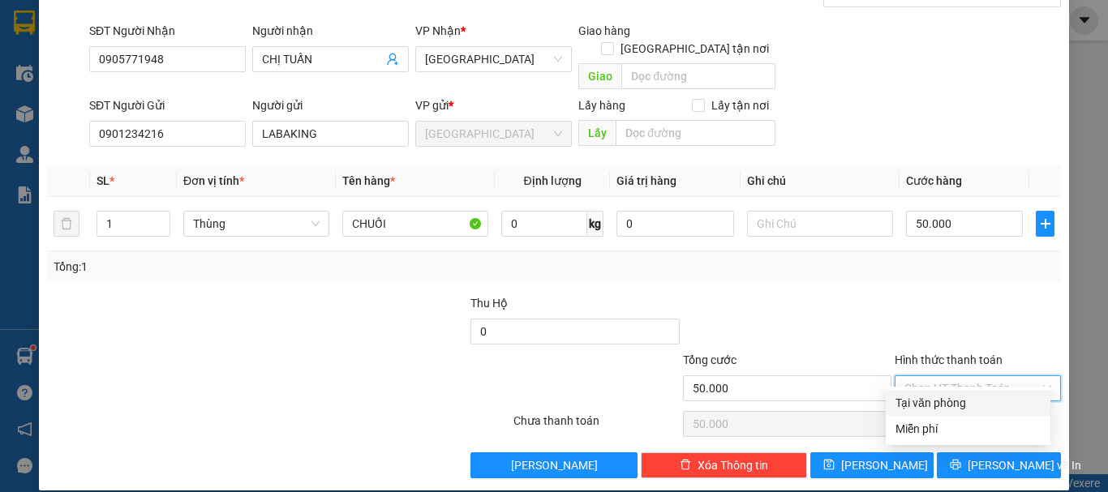
click at [977, 394] on div "Tại văn phòng" at bounding box center [968, 403] width 145 height 18
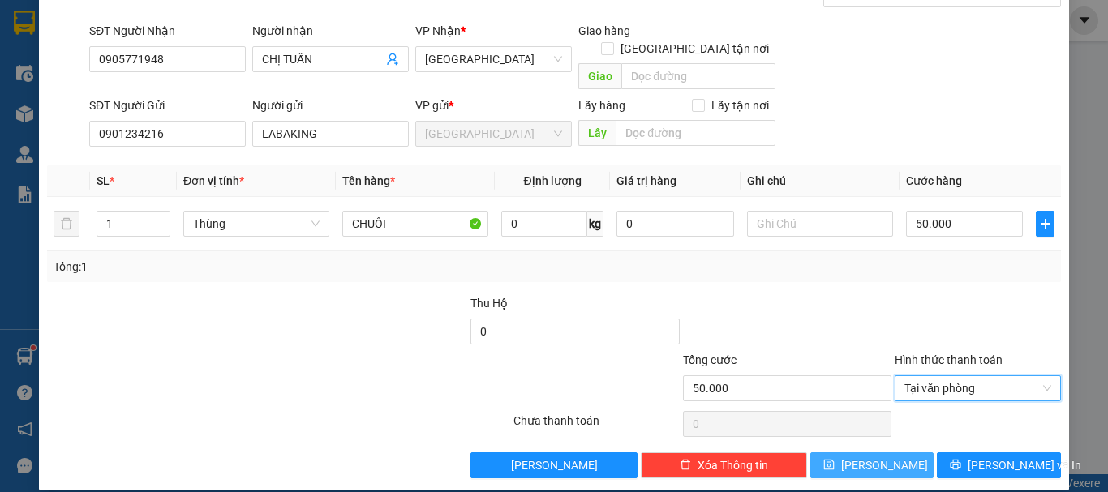
click at [871, 457] on span "Lưu" at bounding box center [884, 466] width 87 height 18
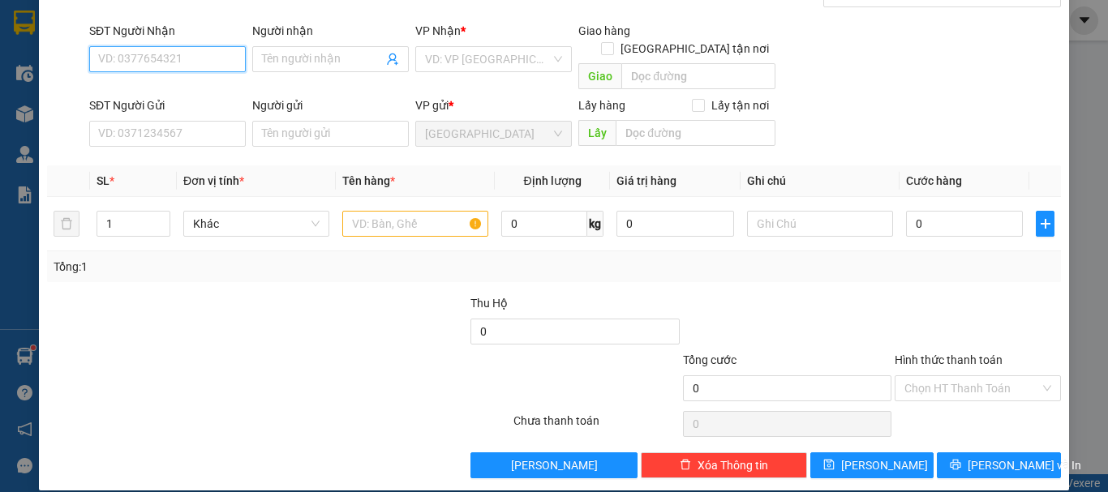
drag, startPoint x: 195, startPoint y: 59, endPoint x: 210, endPoint y: 48, distance: 19.1
click at [195, 58] on input "SĐT Người Nhận" at bounding box center [167, 59] width 157 height 26
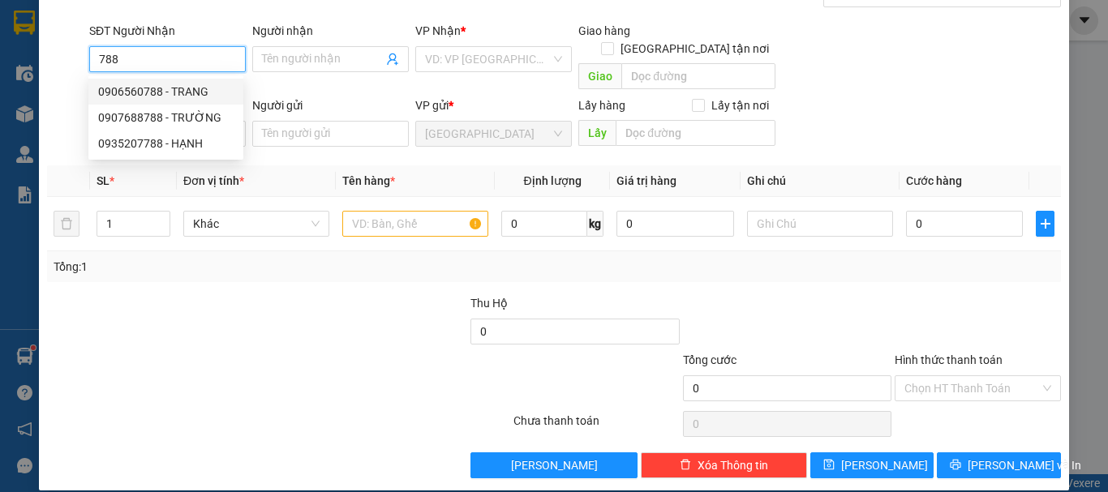
click at [200, 94] on div "0906560788 - TRANG" at bounding box center [165, 92] width 135 height 18
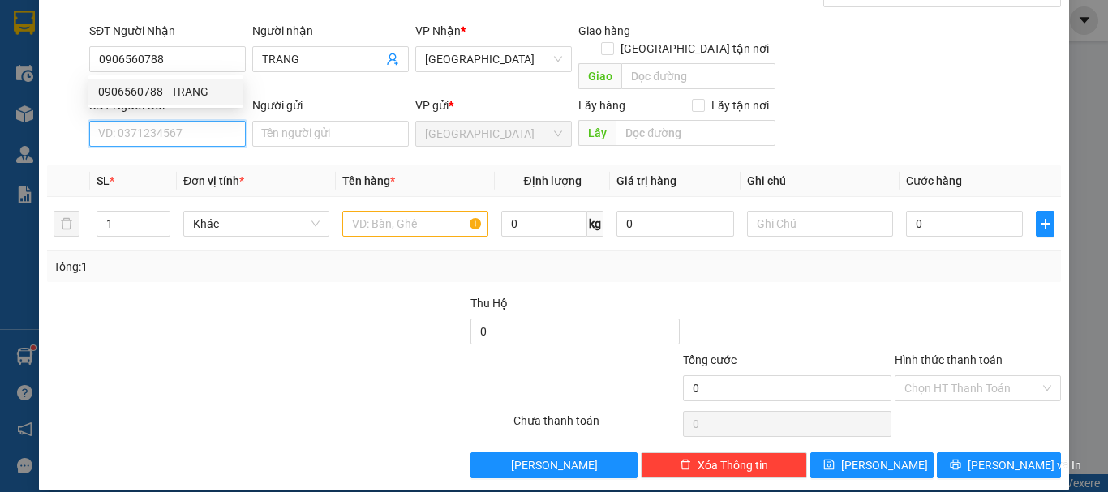
click at [204, 121] on input "SĐT Người Gửi" at bounding box center [167, 134] width 157 height 26
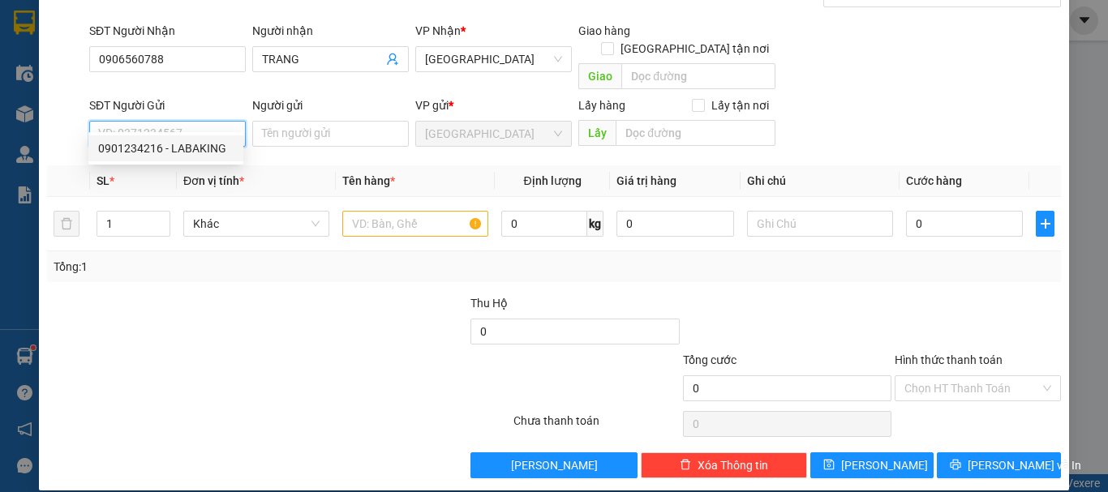
click at [205, 155] on div "0901234216 - LABAKING" at bounding box center [165, 149] width 135 height 18
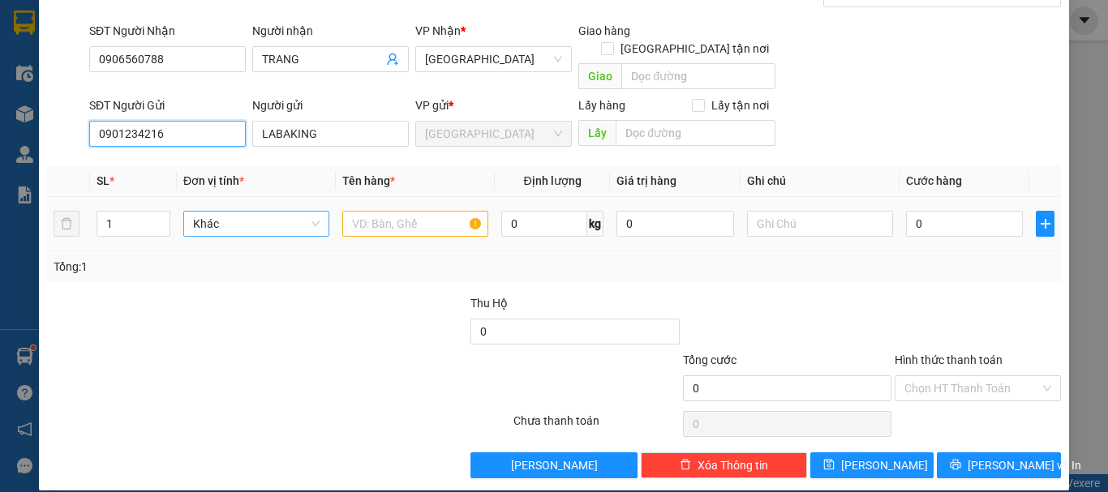
click at [239, 212] on span "Khác" at bounding box center [256, 224] width 127 height 24
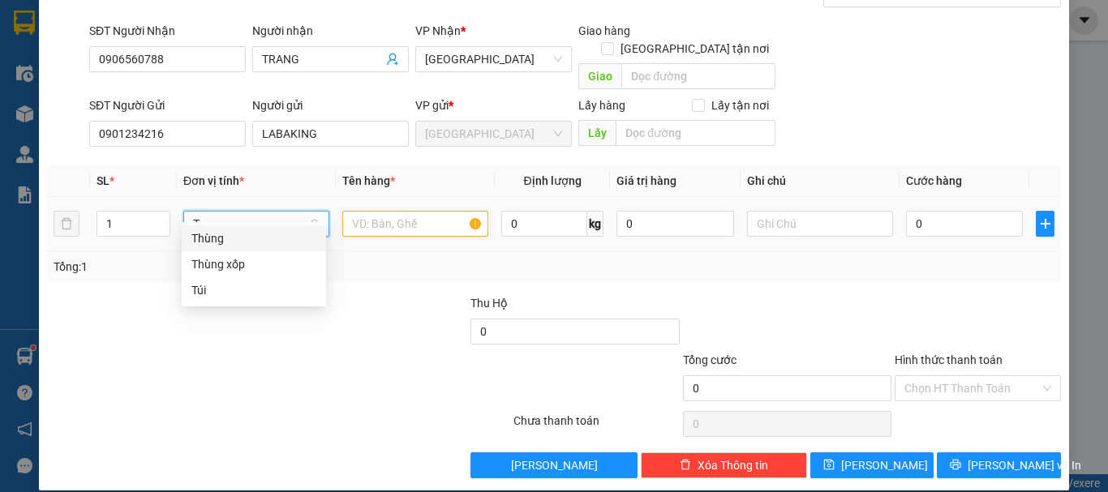
click at [264, 237] on div "Thùng" at bounding box center [253, 239] width 125 height 18
click at [397, 215] on input "text" at bounding box center [415, 224] width 146 height 26
paste input "CHUỐI"
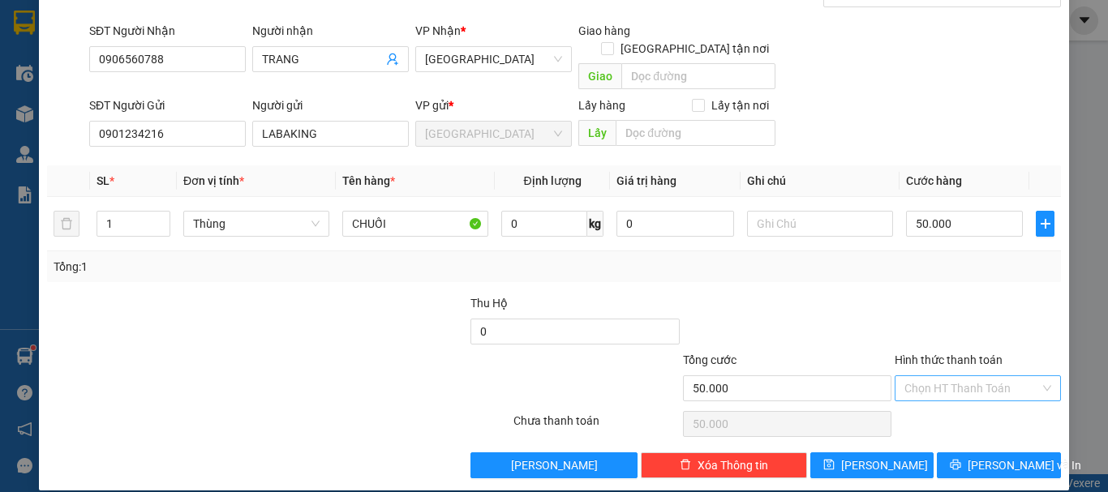
click at [948, 378] on input "Hình thức thanh toán" at bounding box center [972, 388] width 135 height 24
click at [954, 407] on div "Tại văn phòng" at bounding box center [968, 403] width 145 height 18
click at [889, 453] on button "Lưu" at bounding box center [873, 466] width 124 height 26
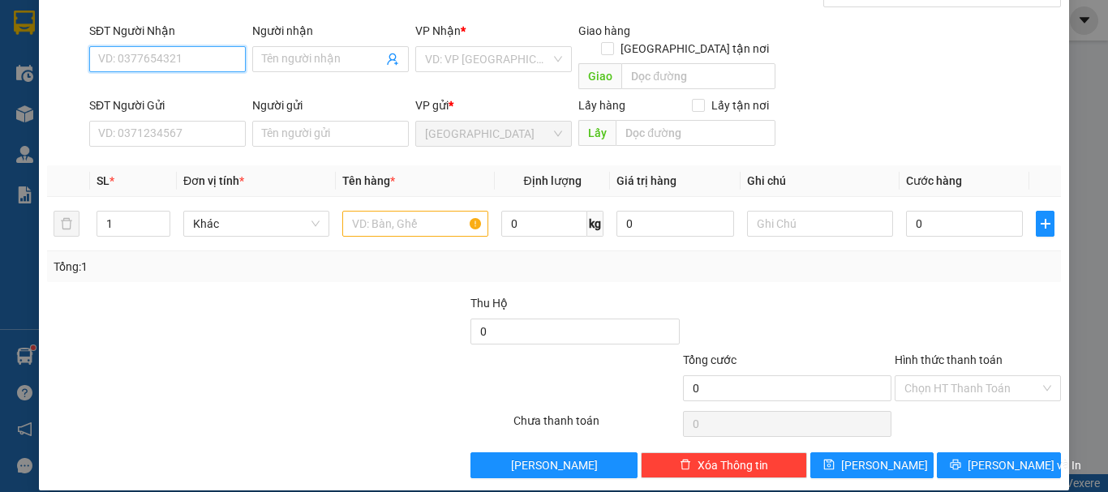
click at [208, 57] on input "SĐT Người Nhận" at bounding box center [167, 59] width 157 height 26
click at [211, 85] on div "0905106037 - THẢO JOLY MART" at bounding box center [180, 92] width 164 height 18
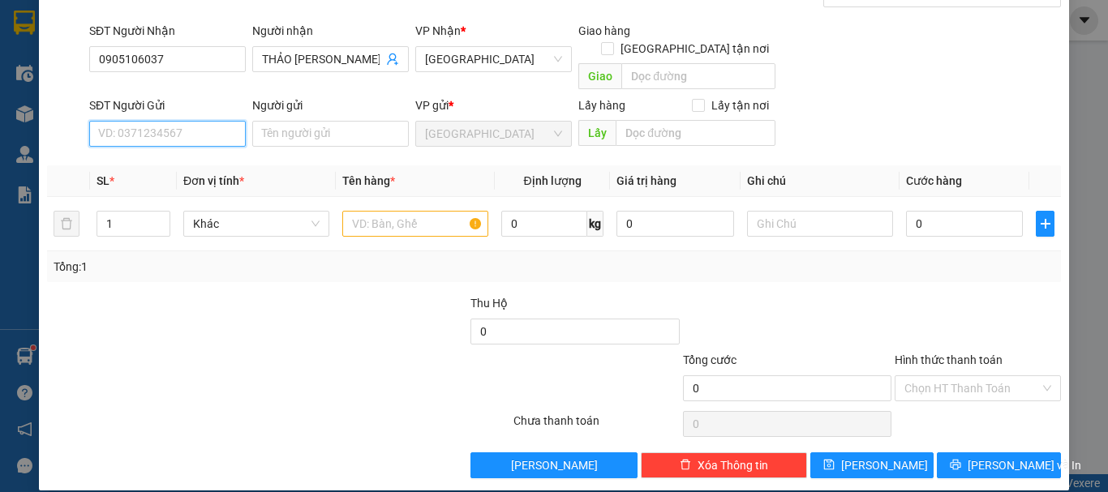
click at [206, 121] on input "SĐT Người Gửi" at bounding box center [167, 134] width 157 height 26
click at [226, 157] on div "0901234216 - LABAKING" at bounding box center [165, 148] width 155 height 26
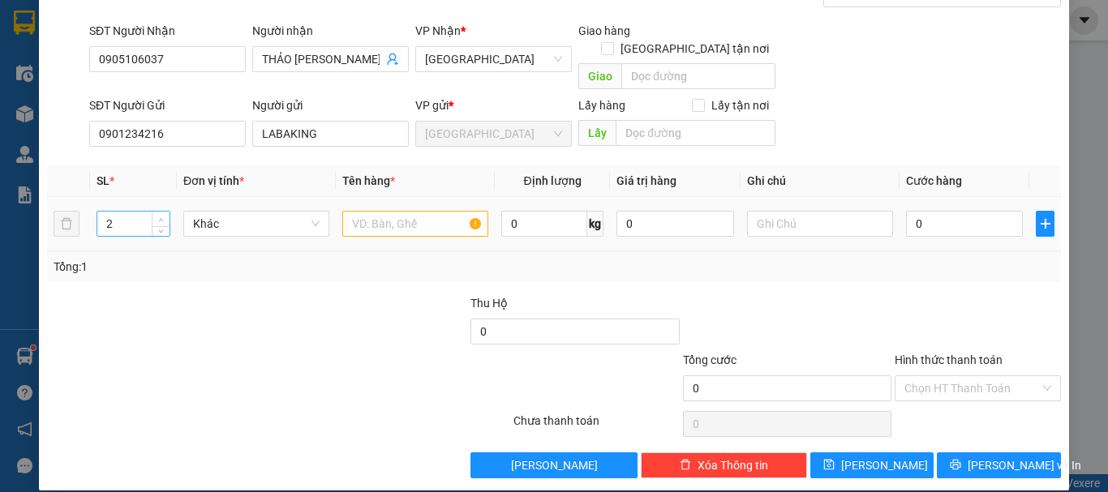
click at [163, 215] on span "up" at bounding box center [162, 220] width 10 height 10
click at [229, 212] on span "Khác" at bounding box center [256, 224] width 127 height 24
drag, startPoint x: 256, startPoint y: 238, endPoint x: 372, endPoint y: 214, distance: 118.4
click at [257, 239] on div "Thùng" at bounding box center [253, 239] width 125 height 18
click at [372, 214] on input "text" at bounding box center [415, 224] width 146 height 26
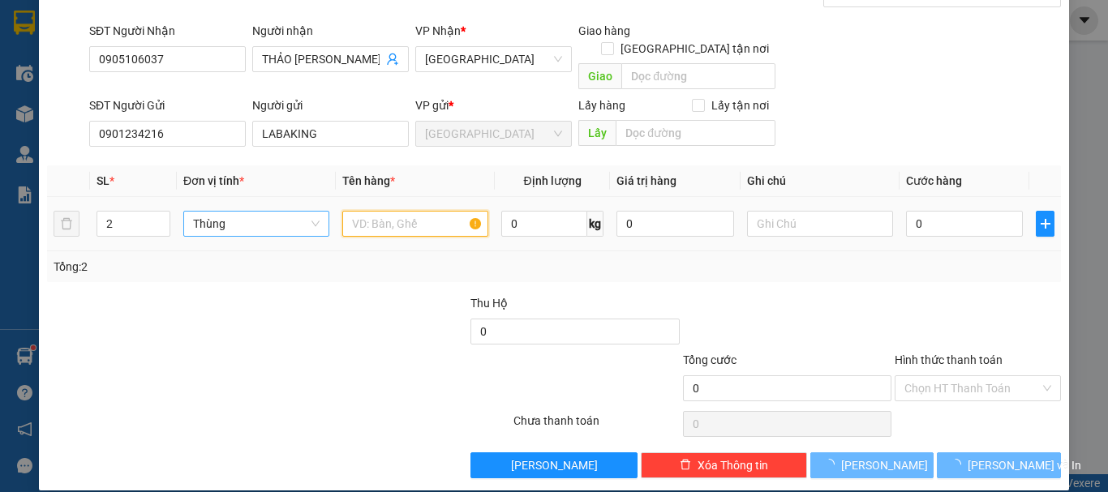
paste input "CHUỐI"
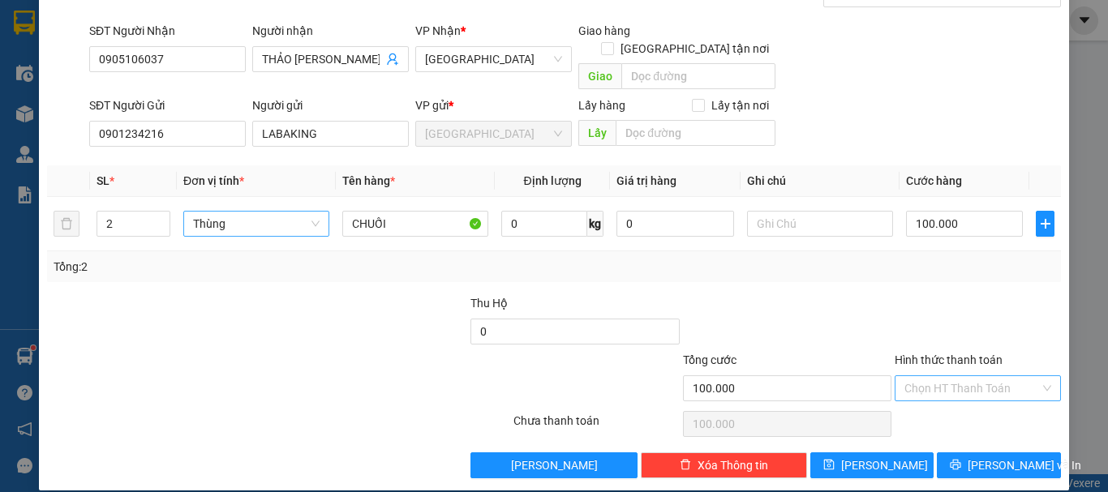
click at [961, 376] on input "Hình thức thanh toán" at bounding box center [972, 388] width 135 height 24
click at [936, 407] on div "Tại văn phòng" at bounding box center [968, 403] width 145 height 18
click at [885, 453] on button "Lưu" at bounding box center [873, 466] width 124 height 26
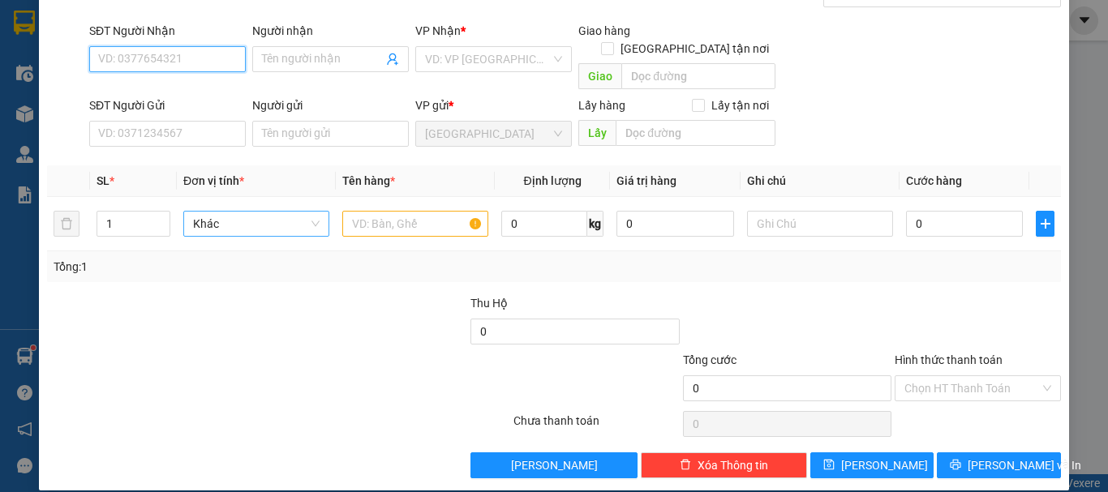
click at [211, 55] on input "SĐT Người Nhận" at bounding box center [167, 59] width 157 height 26
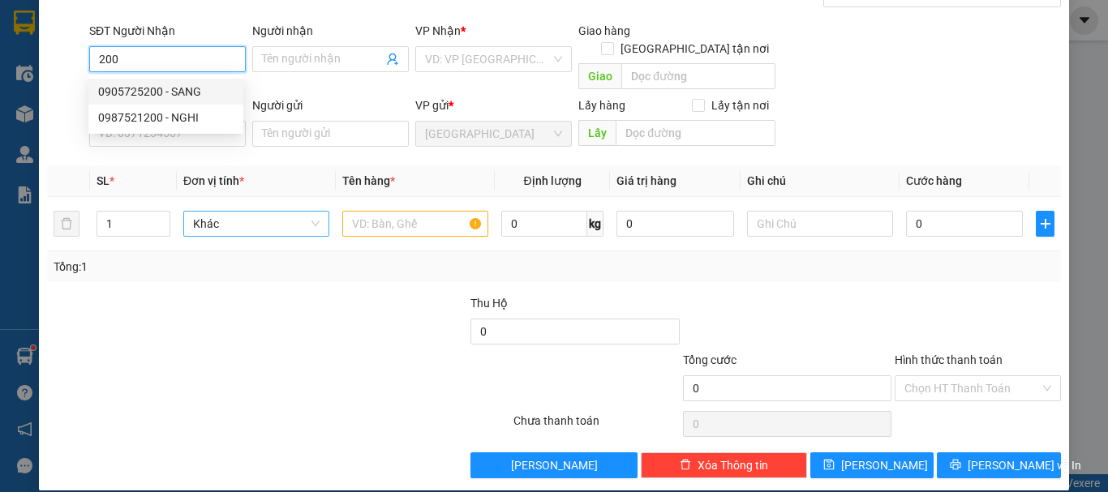
click at [134, 88] on div "0905725200 - SANG" at bounding box center [165, 92] width 135 height 18
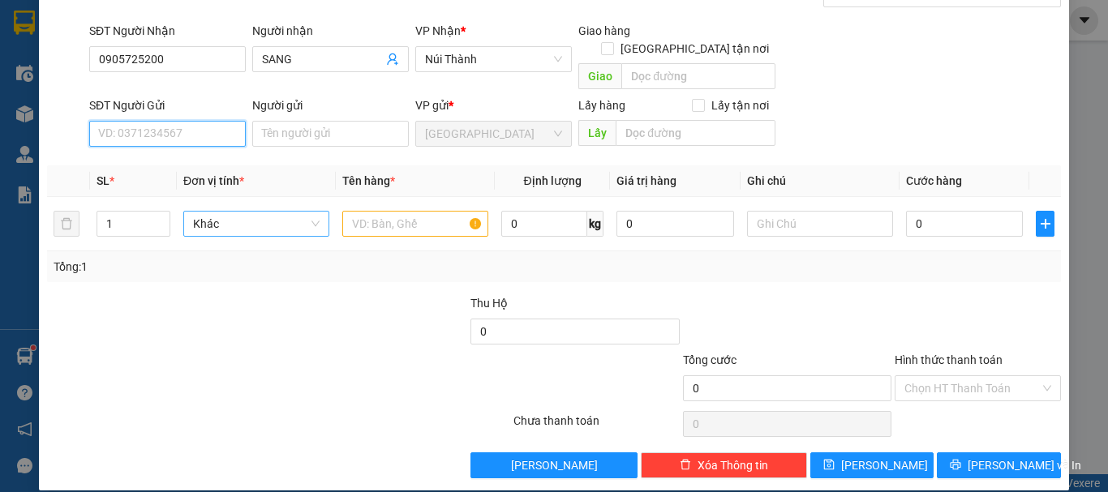
click at [196, 121] on input "SĐT Người Gửi" at bounding box center [167, 134] width 157 height 26
click at [210, 148] on div "0901234216 - LABAKING" at bounding box center [165, 149] width 135 height 18
click at [228, 212] on span "Khác" at bounding box center [256, 224] width 127 height 24
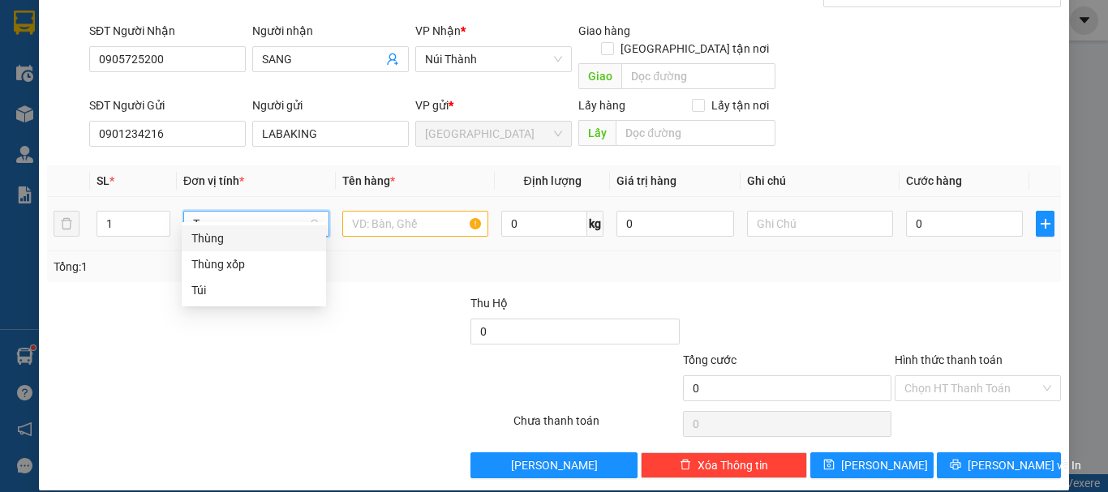
click at [268, 236] on div "Thùng" at bounding box center [253, 239] width 125 height 18
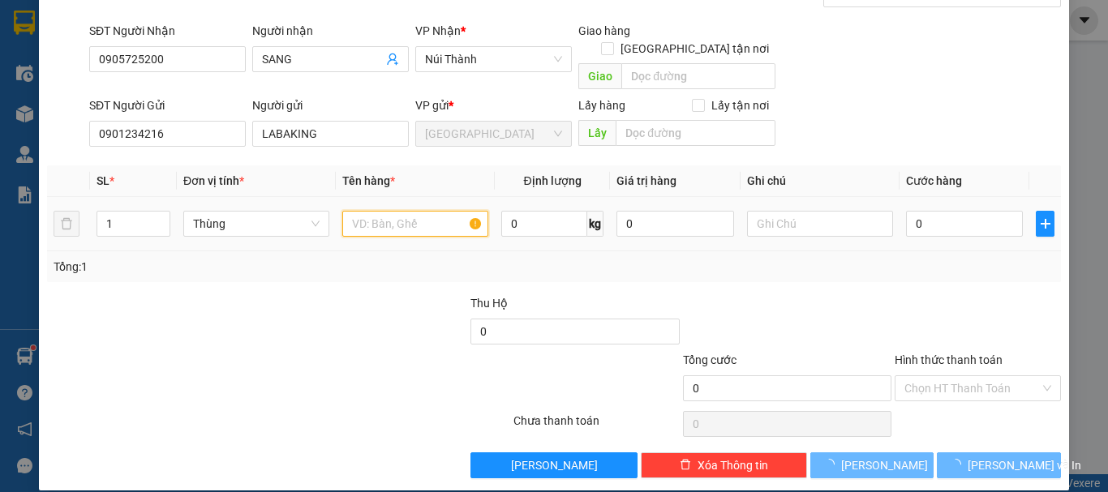
click at [424, 211] on input "text" at bounding box center [415, 224] width 146 height 26
paste input "CHUỐI"
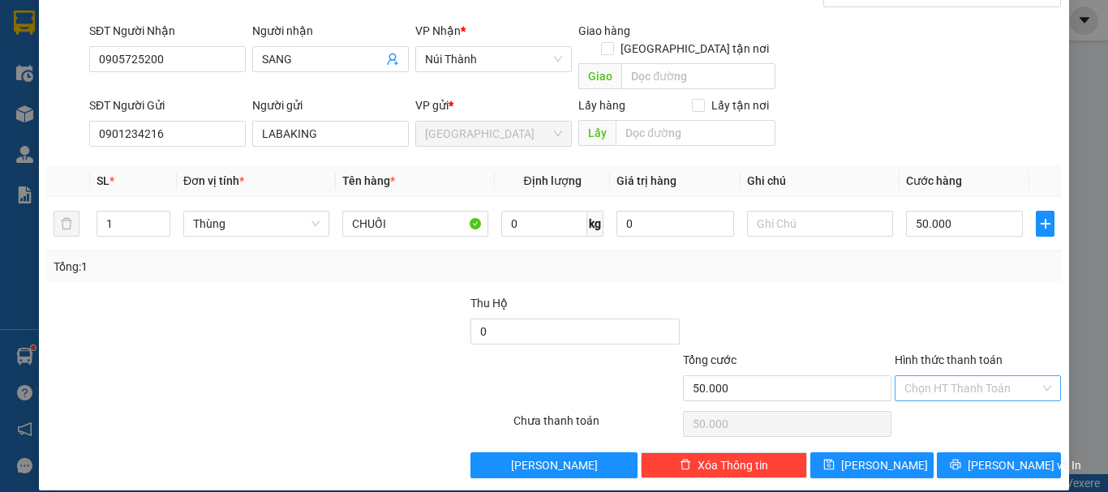
click at [934, 376] on input "Hình thức thanh toán" at bounding box center [972, 388] width 135 height 24
click at [946, 408] on div "Tại văn phòng" at bounding box center [968, 403] width 145 height 18
click at [888, 453] on button "Lưu" at bounding box center [873, 466] width 124 height 26
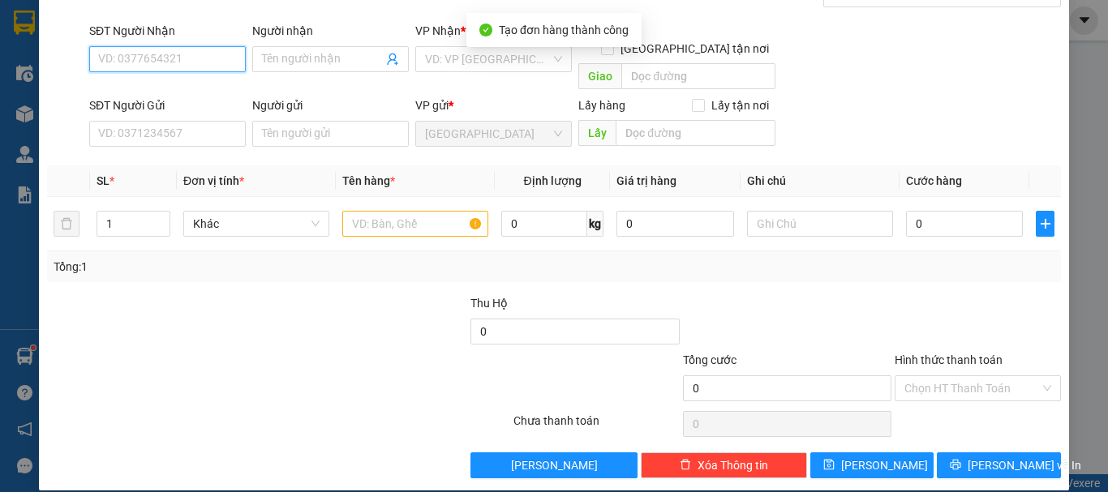
click at [158, 64] on input "SĐT Người Nhận" at bounding box center [167, 59] width 157 height 26
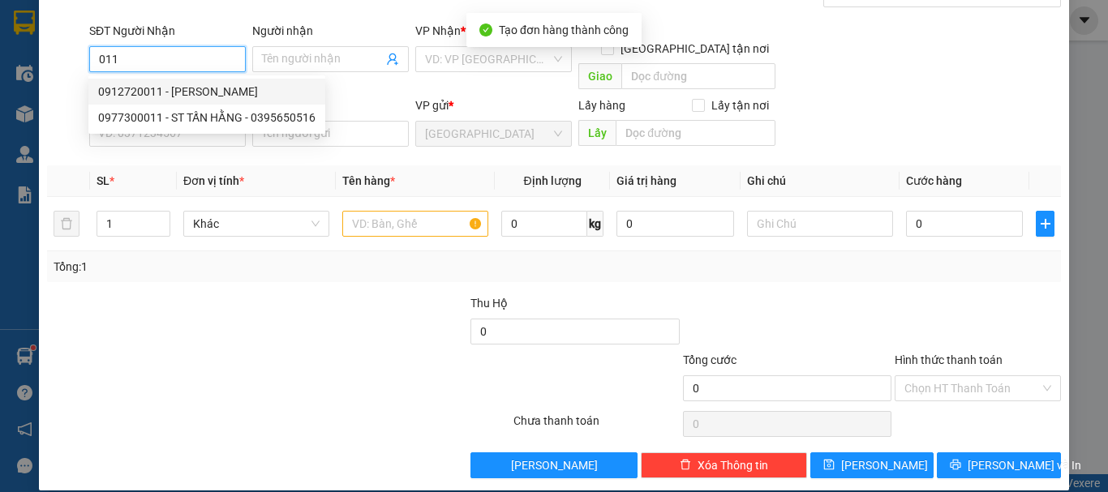
click at [195, 94] on div "0912720011 - VŨ" at bounding box center [206, 92] width 217 height 18
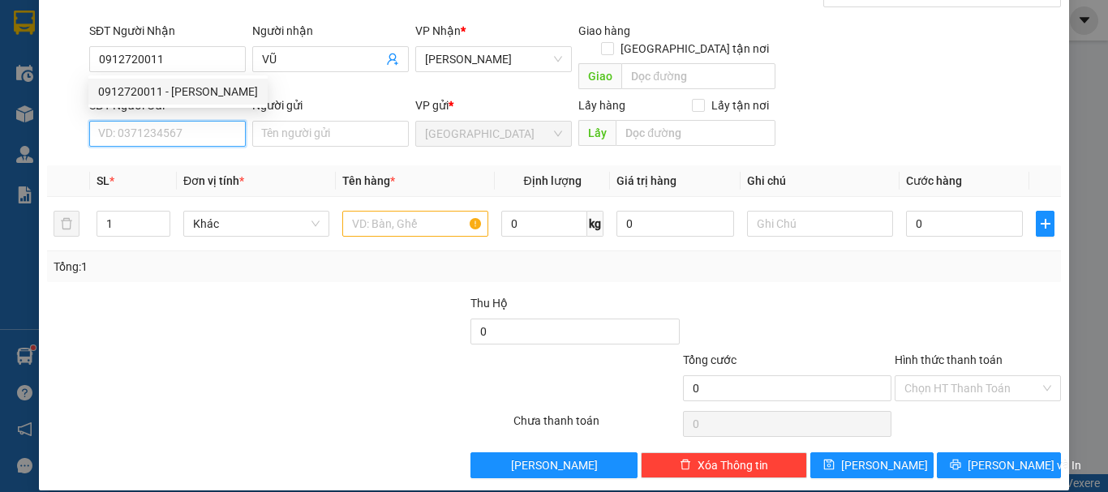
click at [203, 123] on input "SĐT Người Gửi" at bounding box center [167, 134] width 157 height 26
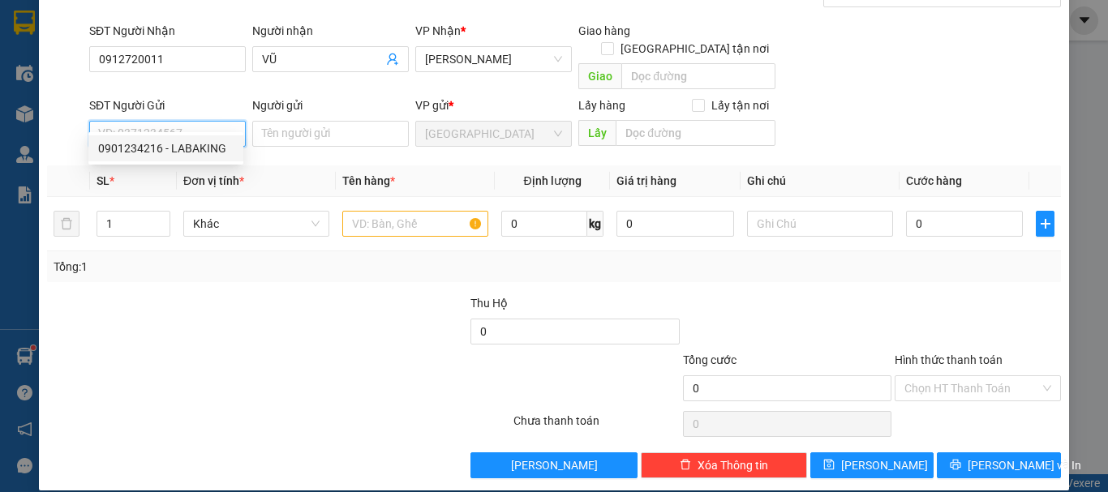
click at [222, 143] on div "0901234216 - LABAKING" at bounding box center [165, 149] width 135 height 18
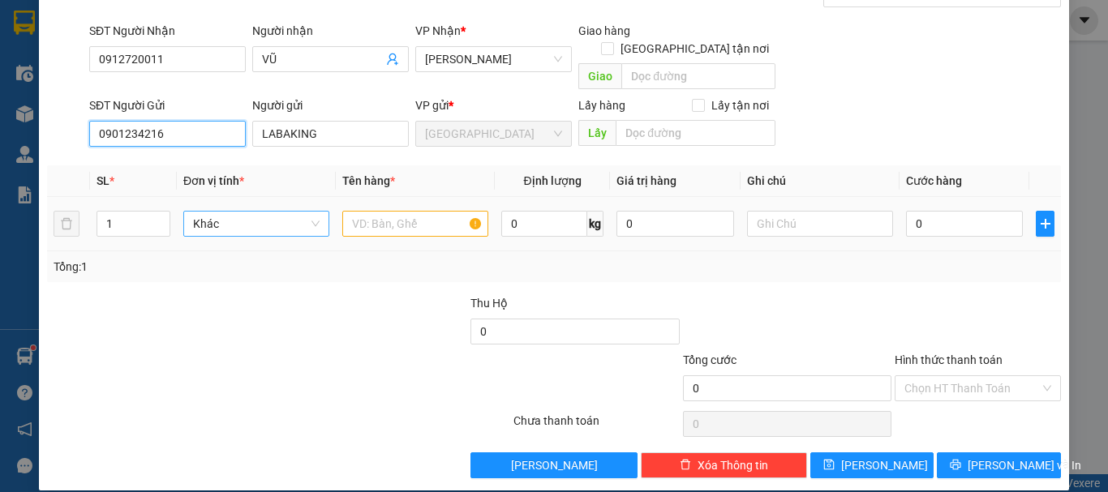
click at [246, 212] on span "Khác" at bounding box center [256, 224] width 127 height 24
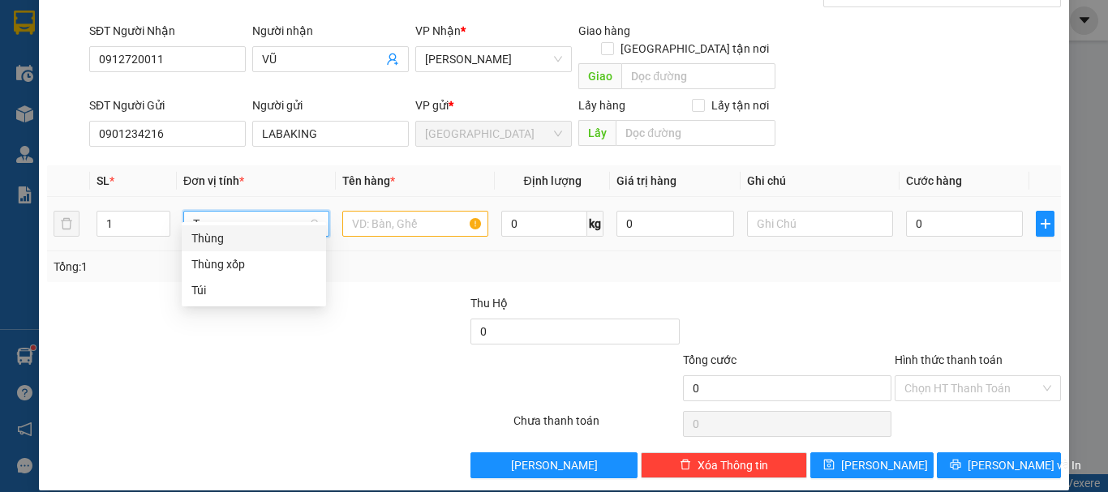
click at [259, 232] on div "Thùng" at bounding box center [253, 239] width 125 height 18
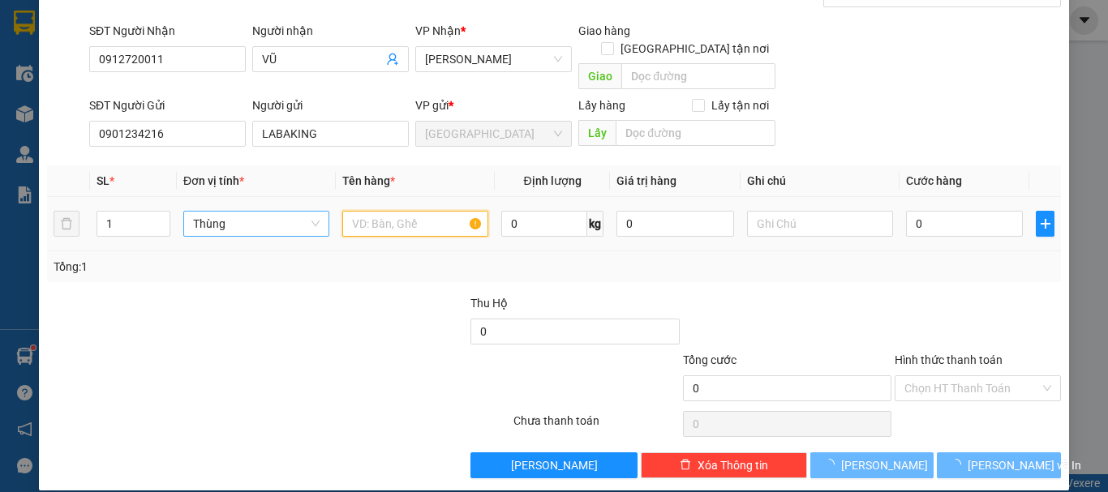
click at [385, 212] on input "text" at bounding box center [415, 224] width 146 height 26
paste input "CHUỐI"
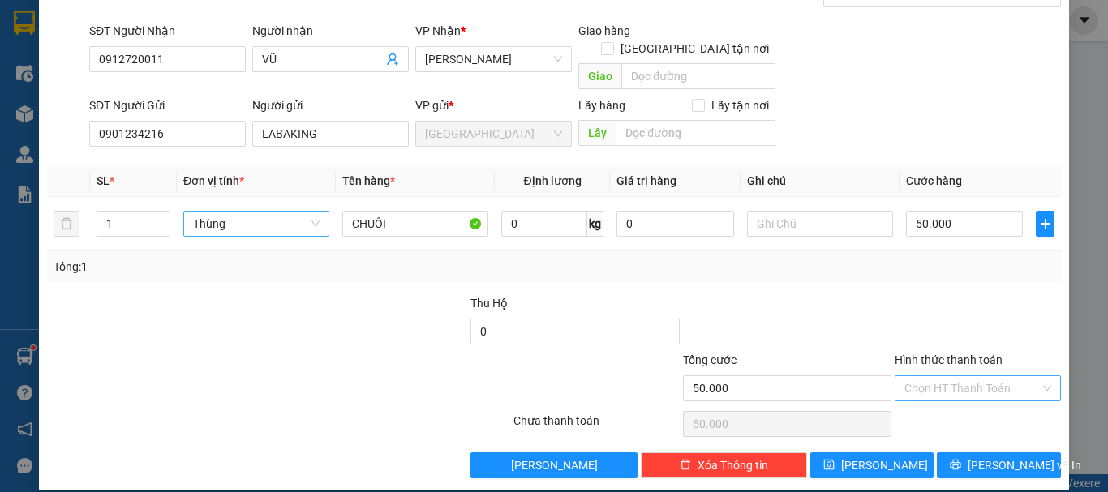
click at [952, 376] on input "Hình thức thanh toán" at bounding box center [972, 388] width 135 height 24
click at [961, 394] on div "Tại văn phòng" at bounding box center [968, 403] width 165 height 26
click at [881, 453] on button "Lưu" at bounding box center [873, 466] width 124 height 26
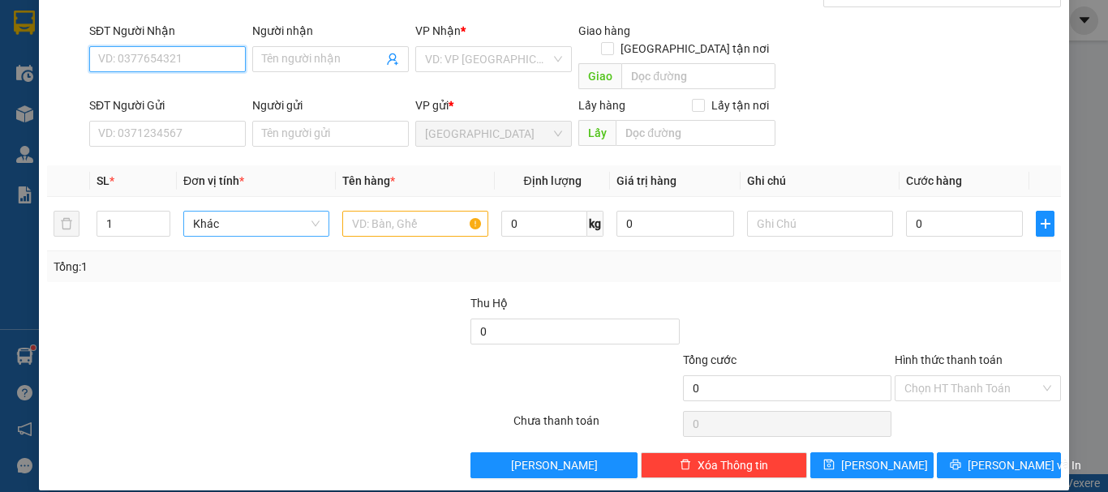
click at [214, 53] on input "SĐT Người Nhận" at bounding box center [167, 59] width 157 height 26
click at [191, 95] on div "0935231241 - THU" at bounding box center [165, 92] width 135 height 18
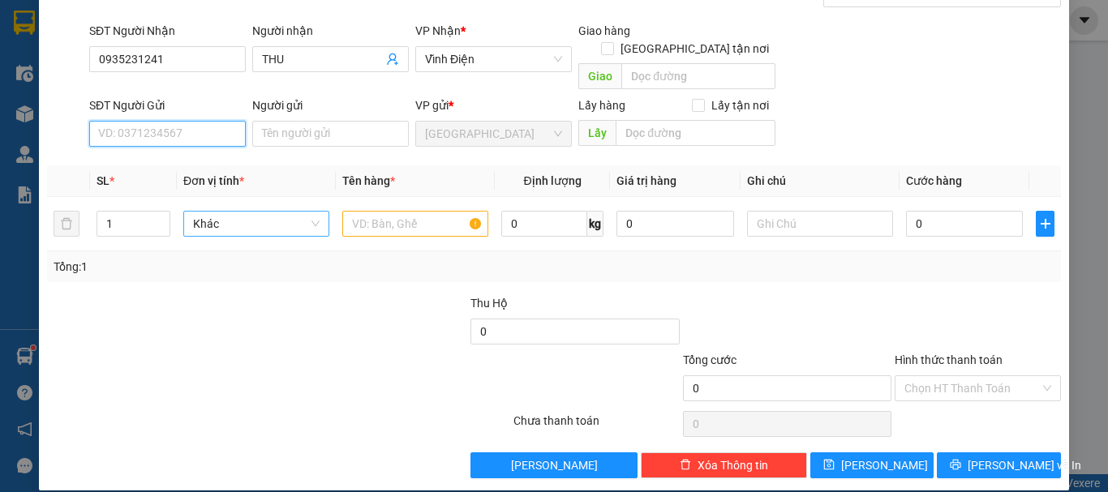
click at [200, 127] on input "SĐT Người Gửi" at bounding box center [167, 134] width 157 height 26
click at [197, 146] on div "0901234216 - LABAKING" at bounding box center [165, 149] width 135 height 18
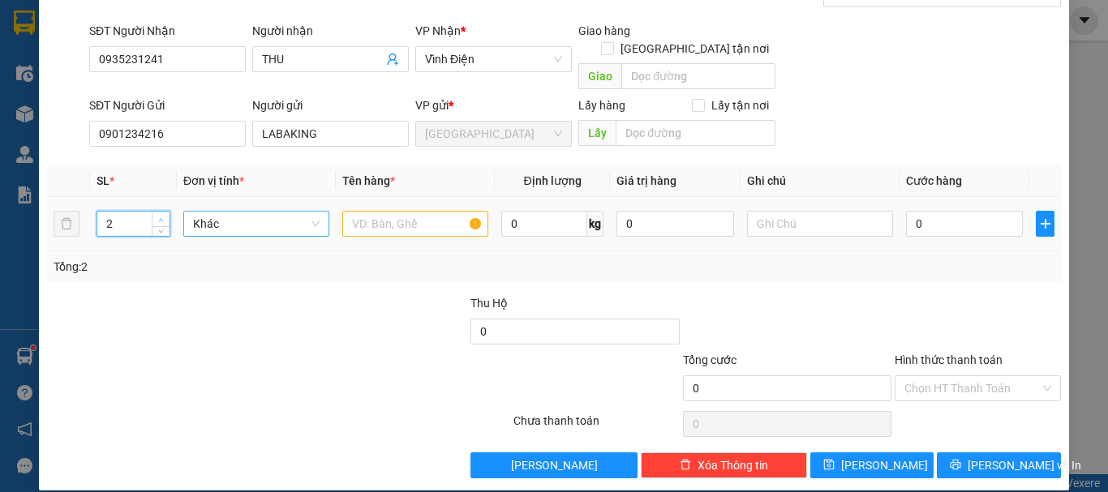
click at [158, 212] on span "Increase Value" at bounding box center [161, 219] width 18 height 15
click at [216, 212] on span "Khác" at bounding box center [256, 224] width 127 height 24
click at [253, 238] on div "Thùng" at bounding box center [253, 239] width 125 height 18
click at [378, 211] on input "text" at bounding box center [415, 224] width 146 height 26
paste input "CHUỐI"
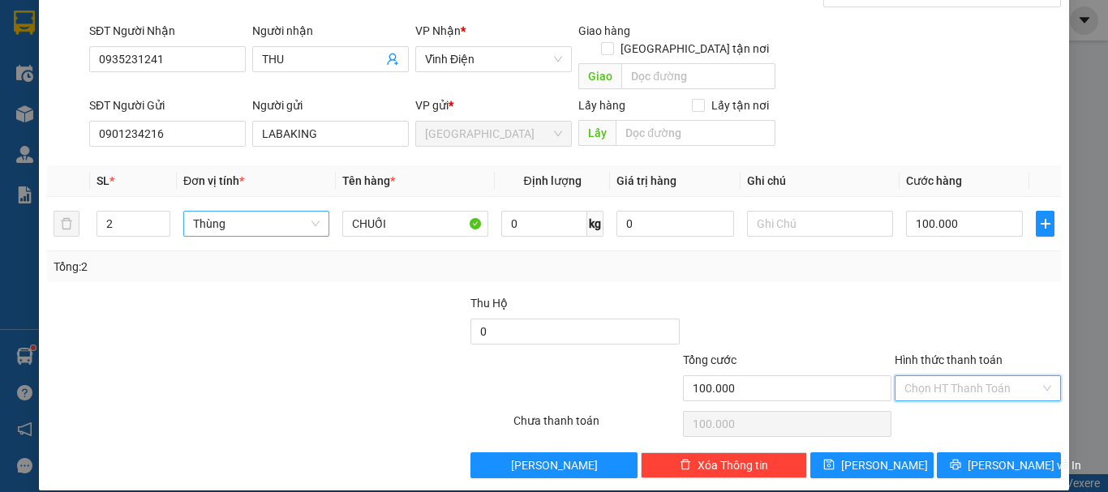
click at [965, 379] on input "Hình thức thanh toán" at bounding box center [972, 388] width 135 height 24
click at [965, 409] on div "Tại văn phòng" at bounding box center [968, 403] width 145 height 18
drag, startPoint x: 878, startPoint y: 445, endPoint x: 800, endPoint y: 382, distance: 99.9
click at [878, 457] on span "Lưu" at bounding box center [884, 466] width 87 height 18
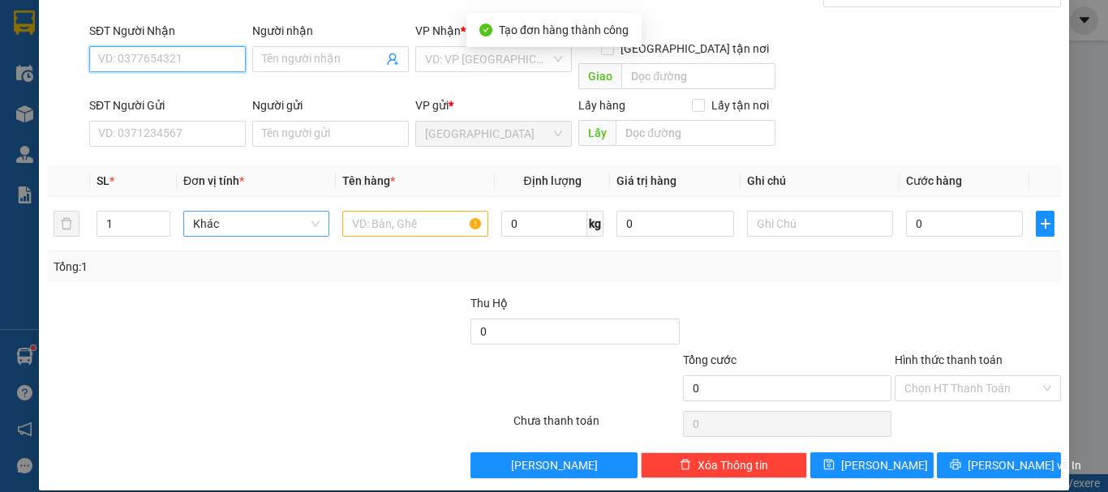
click at [151, 54] on input "SĐT Người Nhận" at bounding box center [167, 59] width 157 height 26
click at [213, 92] on div "0906425667 - NGÂN" at bounding box center [165, 92] width 135 height 18
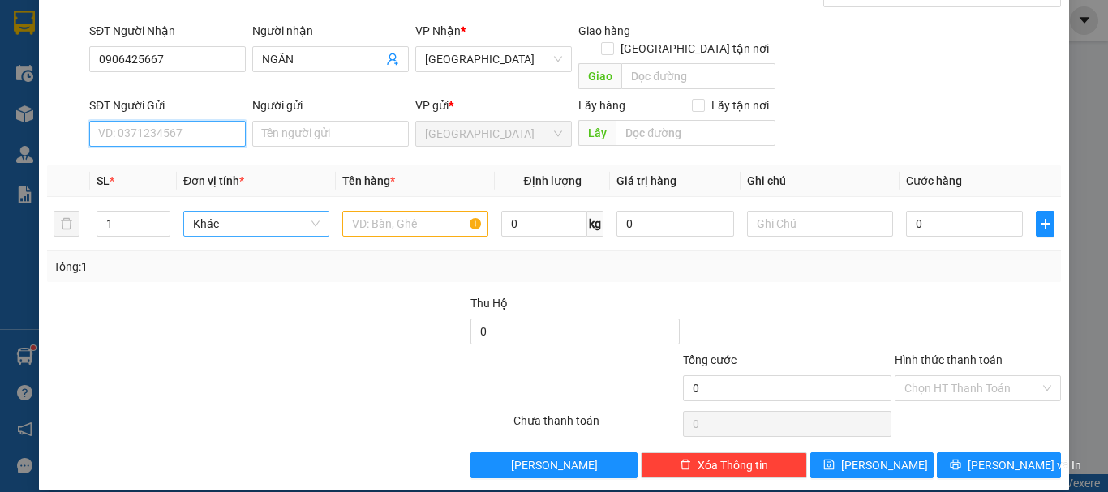
click at [212, 125] on input "SĐT Người Gửi" at bounding box center [167, 134] width 157 height 26
click at [211, 151] on div "0901234216 - LABAKING" at bounding box center [165, 149] width 135 height 18
click at [239, 212] on span "Khác" at bounding box center [256, 224] width 127 height 24
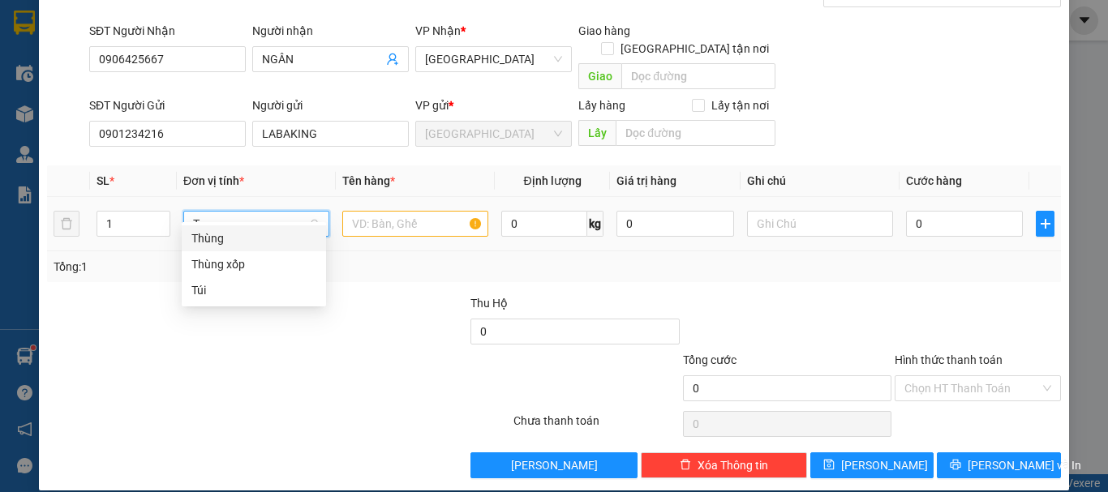
drag, startPoint x: 259, startPoint y: 240, endPoint x: 320, endPoint y: 223, distance: 63.2
click at [260, 240] on div "Thùng" at bounding box center [253, 239] width 125 height 18
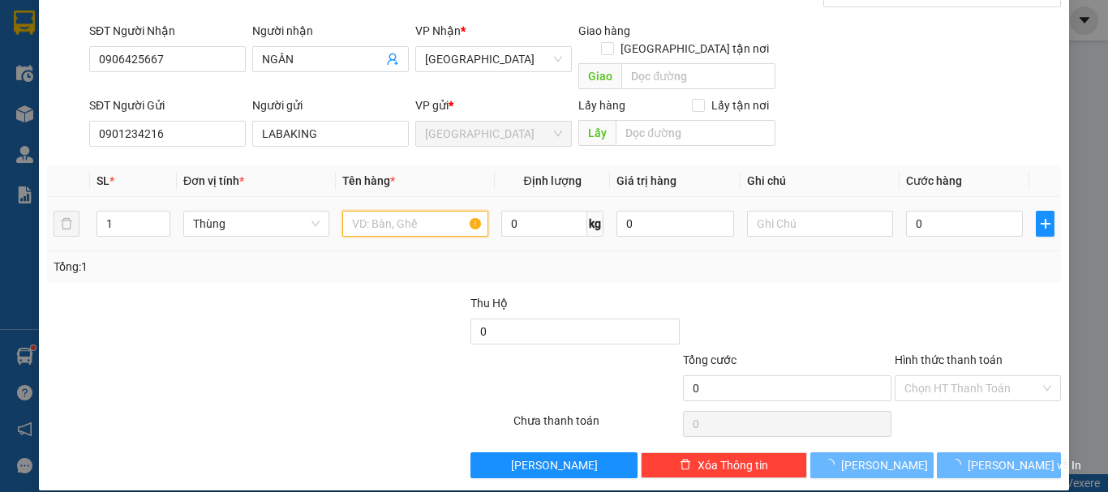
click at [372, 211] on input "text" at bounding box center [415, 224] width 146 height 26
paste input "CHUỐI"
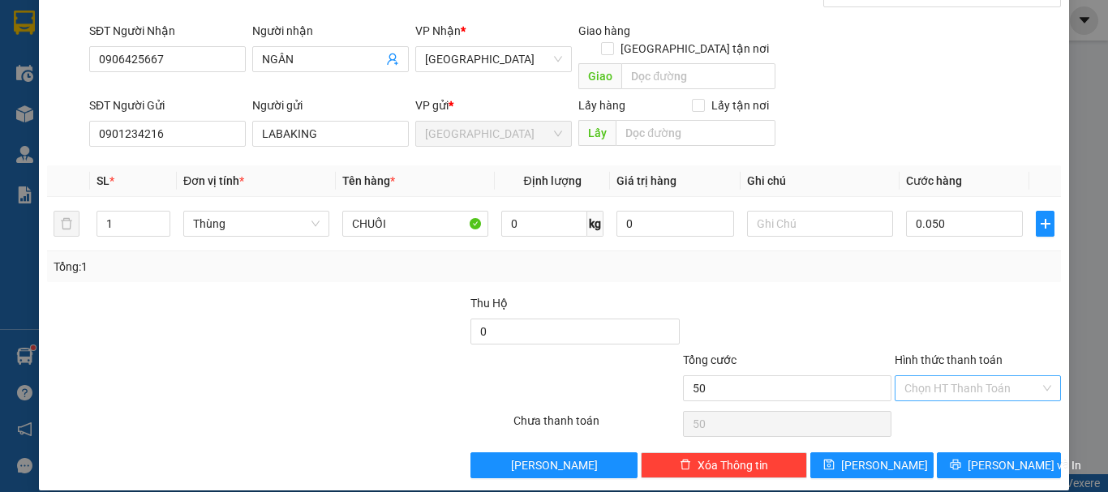
click at [974, 378] on input "Hình thức thanh toán" at bounding box center [972, 388] width 135 height 24
click at [957, 407] on div "Tại văn phòng" at bounding box center [968, 403] width 145 height 18
click at [888, 453] on button "Lưu" at bounding box center [873, 466] width 124 height 26
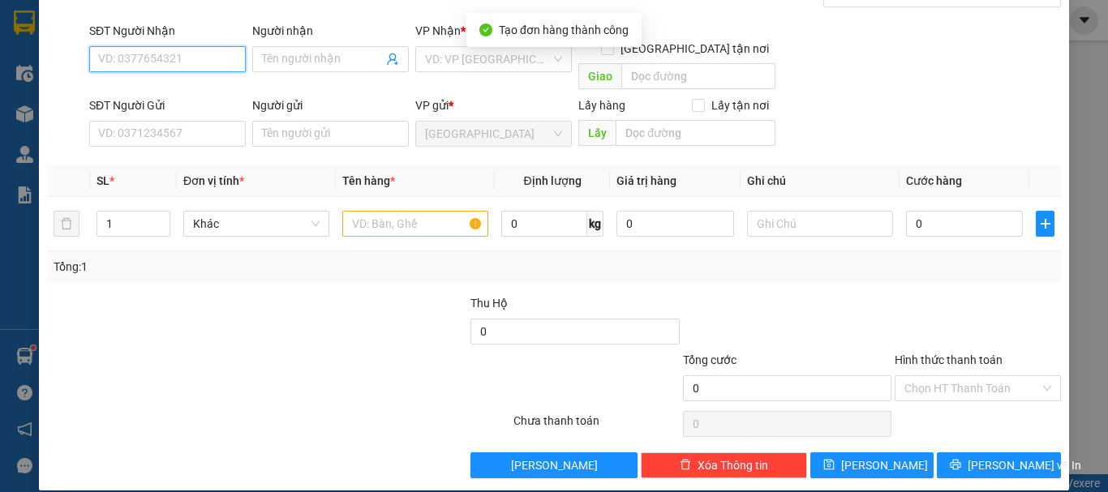
click at [197, 60] on input "SĐT Người Nhận" at bounding box center [167, 59] width 157 height 26
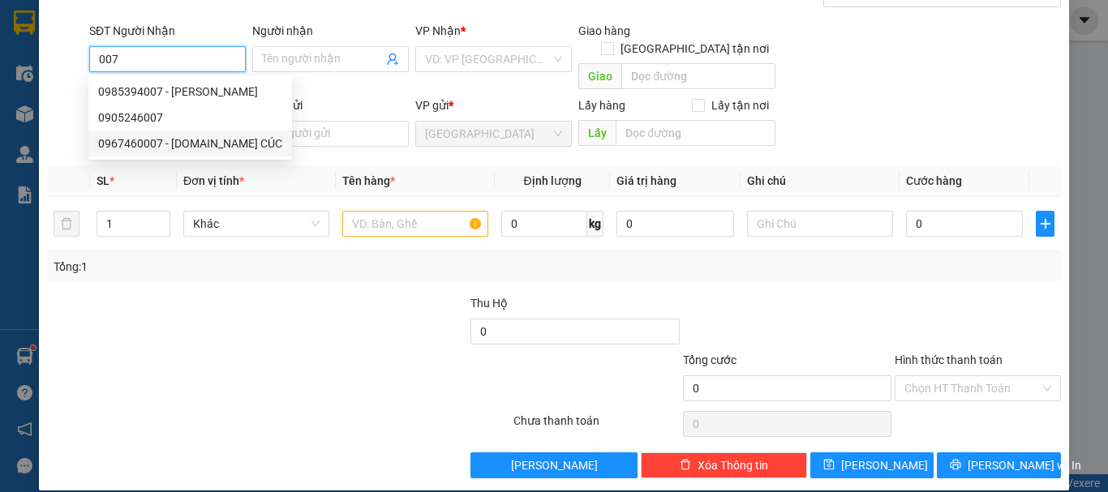
drag, startPoint x: 201, startPoint y: 91, endPoint x: 206, endPoint y: 134, distance: 43.3
click at [206, 134] on div "0985394007 - KIM CÚC 0905246007 0967460007 - MS.KIM CÚC" at bounding box center [190, 118] width 204 height 78
click at [206, 134] on div "0967460007 - MS.KIM CÚC" at bounding box center [190, 144] width 204 height 26
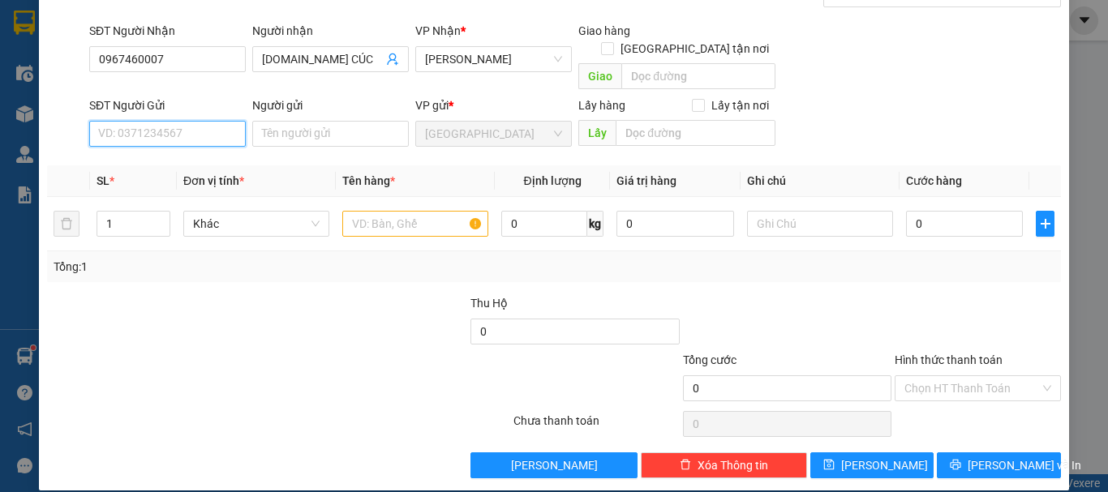
click at [204, 121] on input "SĐT Người Gửi" at bounding box center [167, 134] width 157 height 26
drag, startPoint x: 223, startPoint y: 145, endPoint x: 231, endPoint y: 179, distance: 35.0
click at [222, 146] on div "0901234216 - LABAKING" at bounding box center [165, 149] width 135 height 18
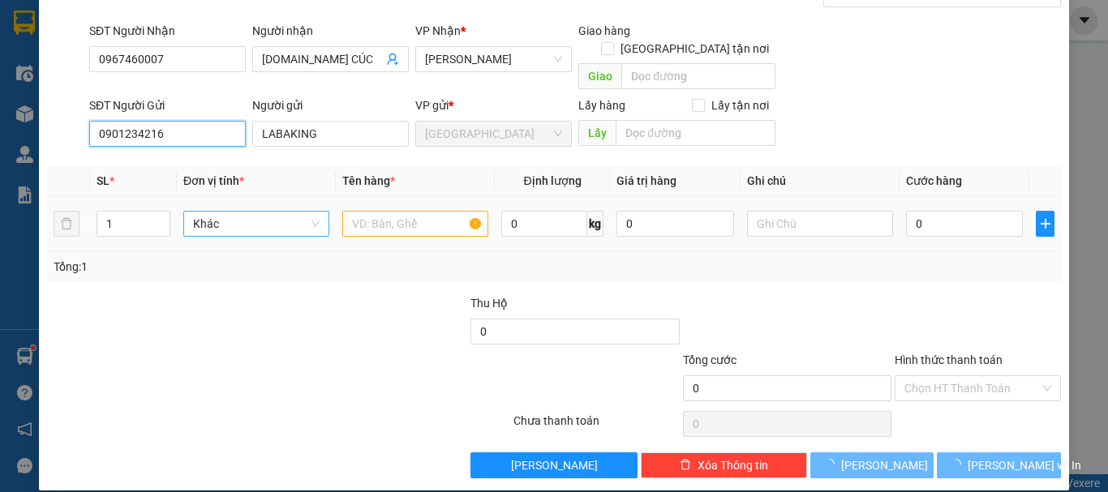
click at [238, 212] on span "Khác" at bounding box center [256, 224] width 127 height 24
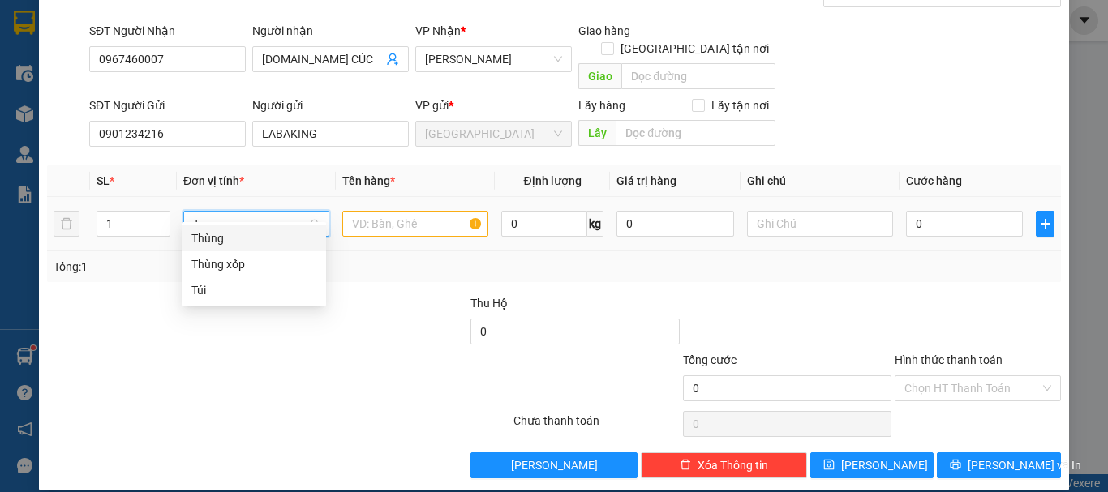
drag, startPoint x: 257, startPoint y: 230, endPoint x: 305, endPoint y: 227, distance: 47.9
click at [259, 230] on div "Thùng" at bounding box center [253, 239] width 125 height 18
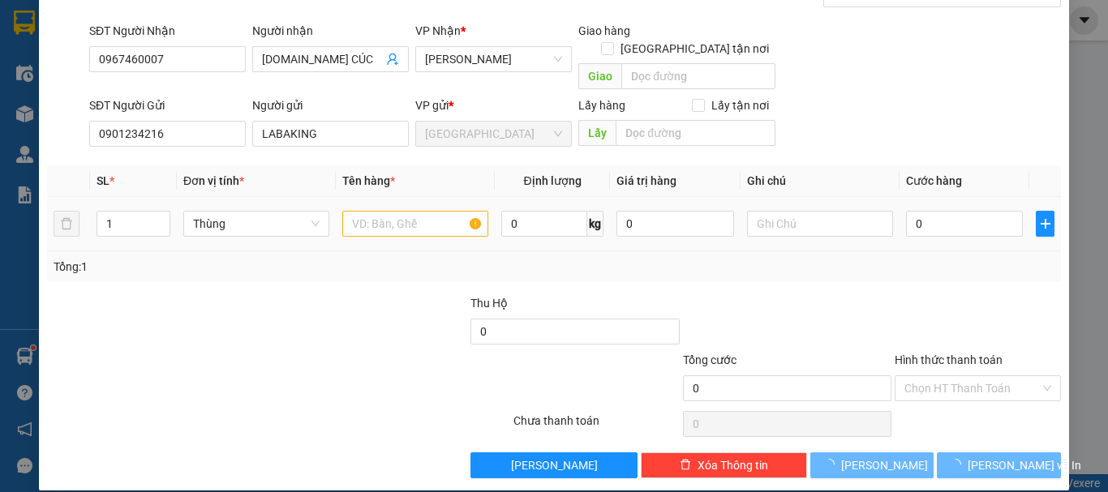
click at [405, 220] on div at bounding box center [415, 224] width 146 height 32
click at [411, 212] on input "text" at bounding box center [415, 224] width 146 height 26
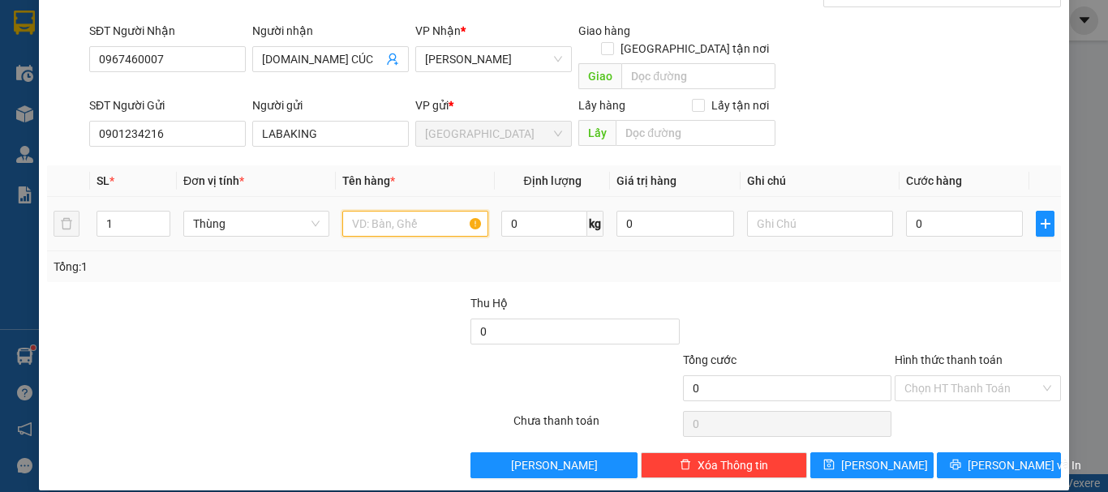
paste input "CHUỐI"
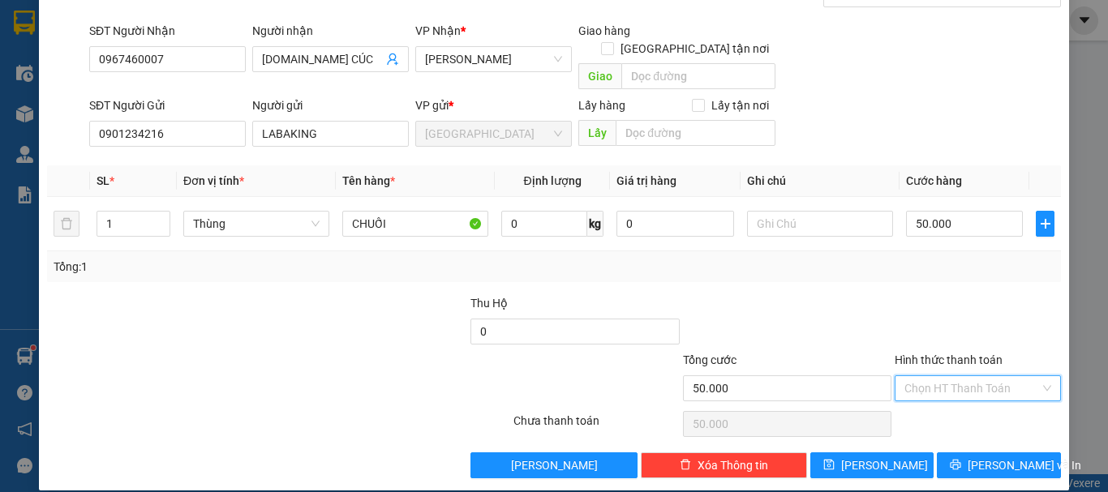
click at [974, 376] on input "Hình thức thanh toán" at bounding box center [972, 388] width 135 height 24
click at [953, 401] on div "Tại văn phòng" at bounding box center [968, 403] width 145 height 18
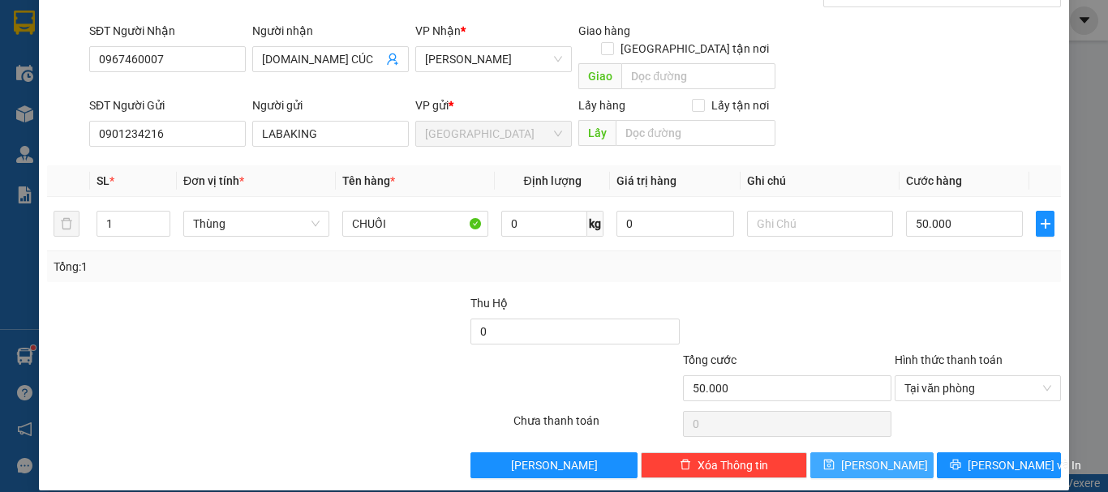
click at [883, 453] on button "Lưu" at bounding box center [873, 466] width 124 height 26
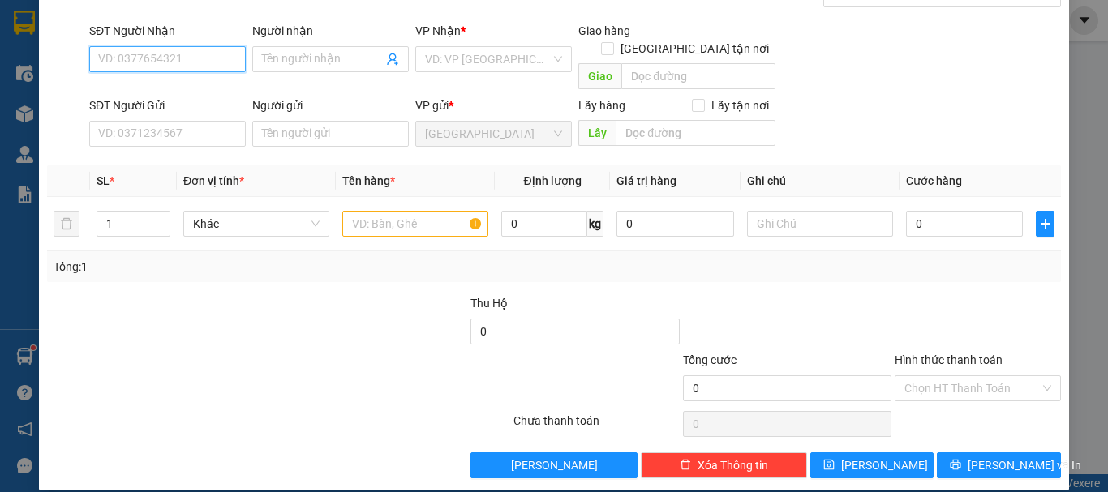
click at [217, 54] on input "SĐT Người Nhận" at bounding box center [167, 59] width 157 height 26
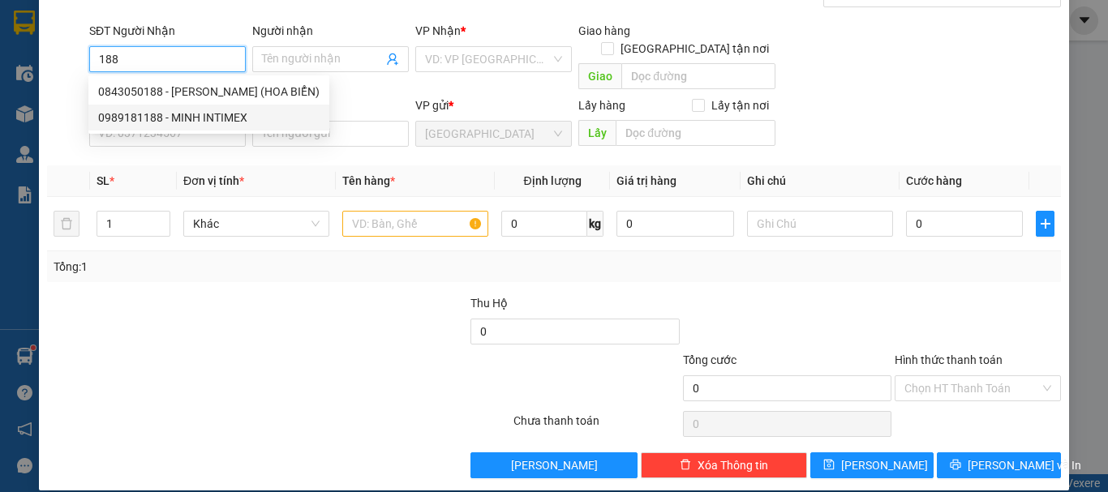
click at [191, 118] on div "0989181188 - MINH INTIMEX" at bounding box center [209, 118] width 222 height 18
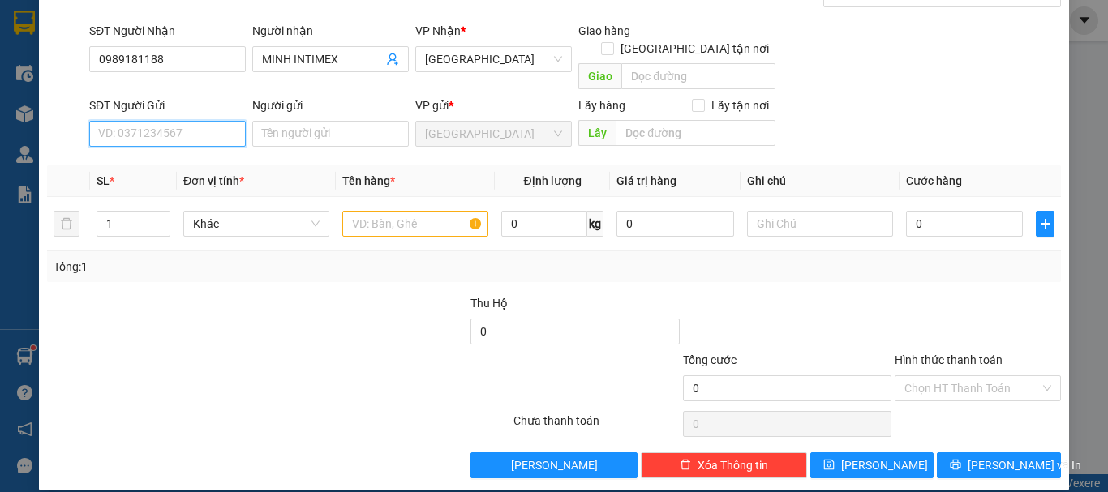
click at [192, 121] on input "SĐT Người Gửi" at bounding box center [167, 134] width 157 height 26
click at [191, 141] on div "0901234216 - LABAKING" at bounding box center [165, 149] width 135 height 18
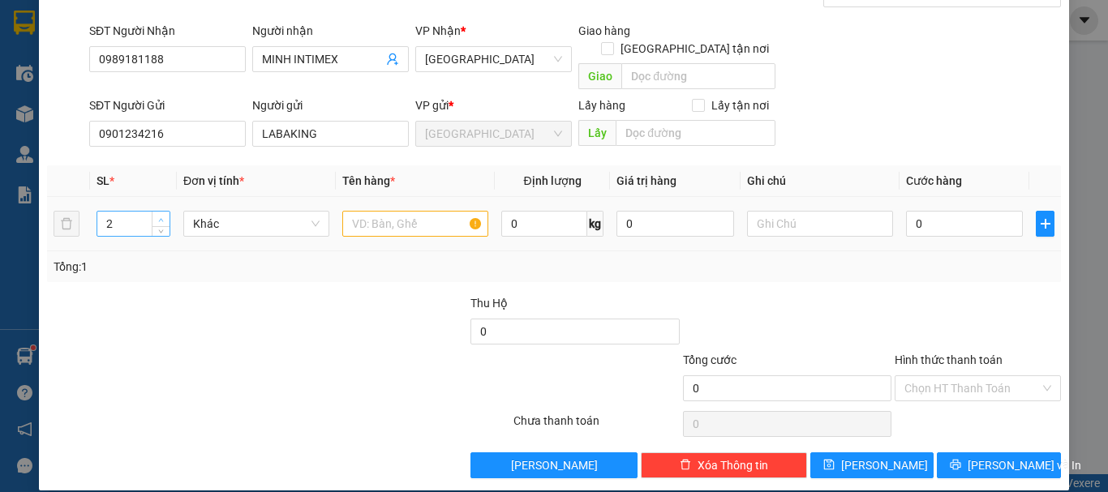
click at [157, 215] on span "up" at bounding box center [162, 220] width 10 height 10
click at [233, 212] on span "Khác" at bounding box center [256, 224] width 127 height 24
drag, startPoint x: 260, startPoint y: 239, endPoint x: 320, endPoint y: 222, distance: 62.4
click at [261, 240] on div "Thùng" at bounding box center [253, 239] width 125 height 18
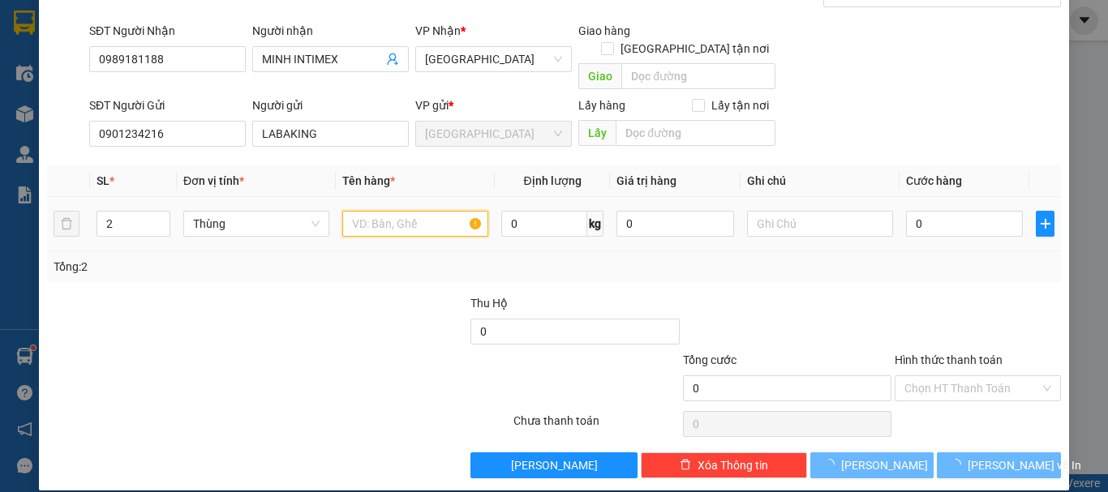
click at [410, 211] on input "text" at bounding box center [415, 224] width 146 height 26
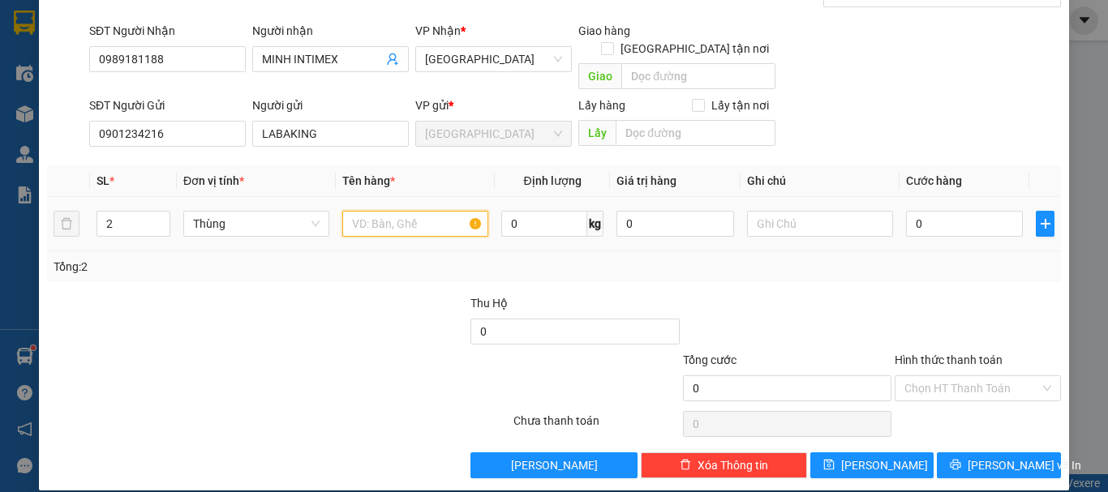
paste input "CHUỐI"
click at [951, 376] on input "Hình thức thanh toán" at bounding box center [972, 388] width 135 height 24
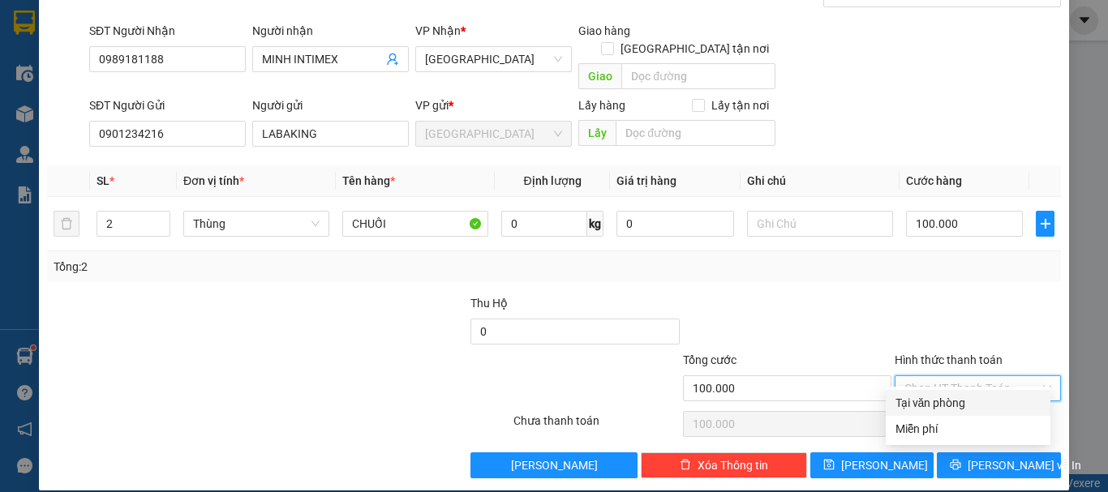
click at [951, 398] on div "Tại văn phòng" at bounding box center [968, 403] width 145 height 18
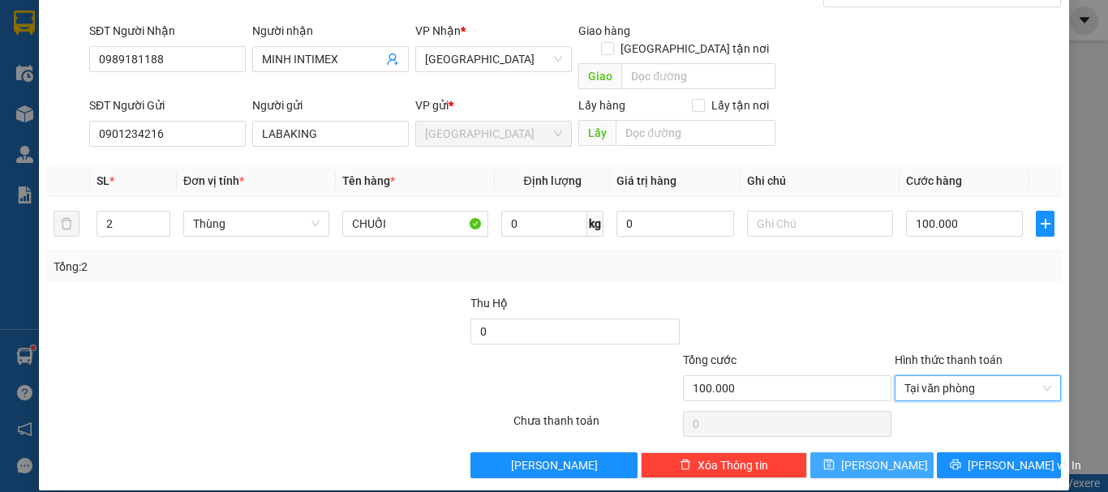
click at [881, 453] on button "Lưu" at bounding box center [873, 466] width 124 height 26
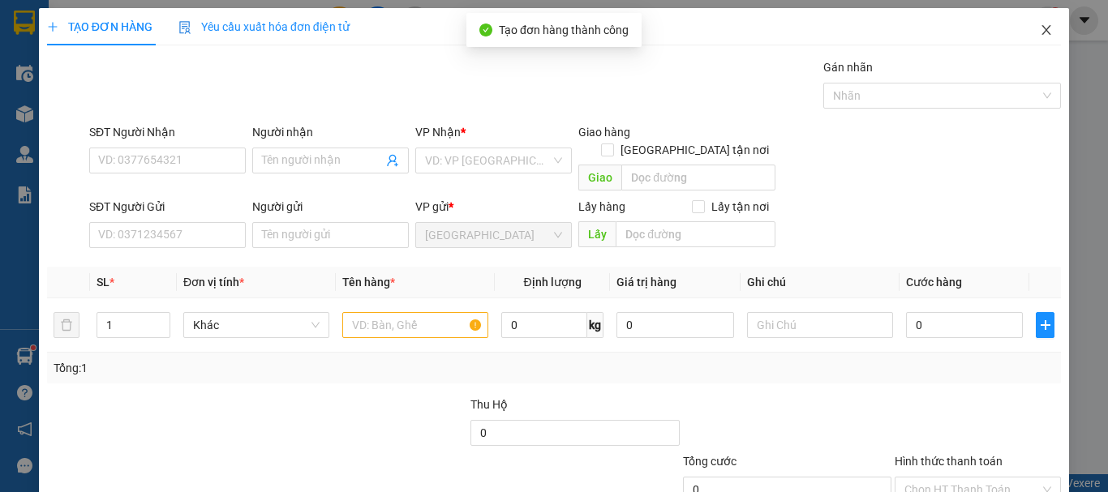
click at [1041, 26] on icon "close" at bounding box center [1046, 30] width 13 height 13
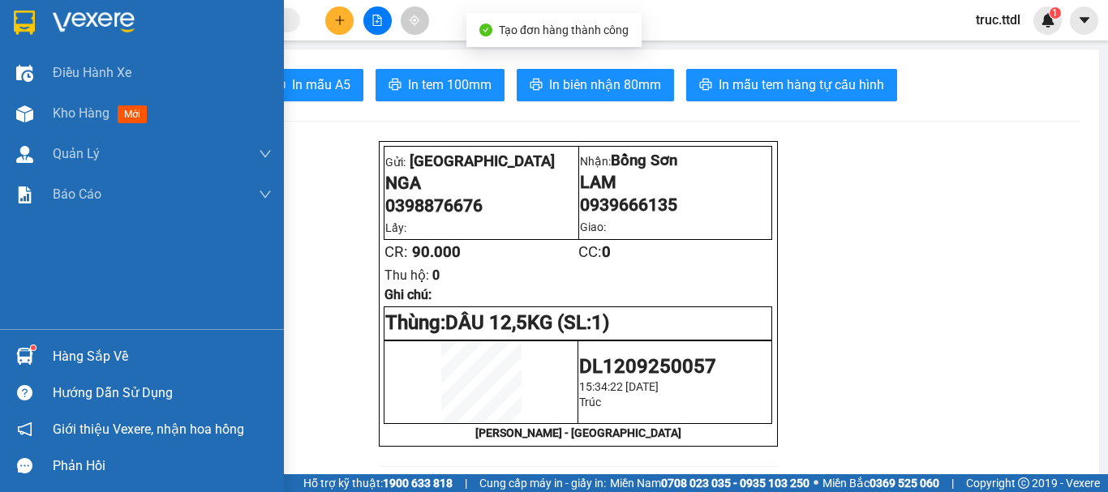
click at [15, 11] on img at bounding box center [24, 23] width 21 height 24
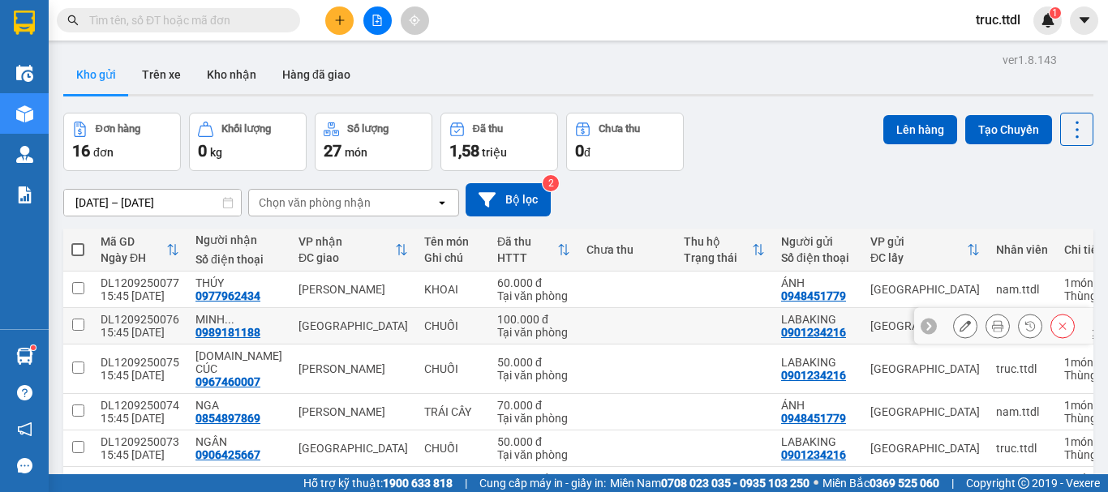
click at [497, 331] on div "Tại văn phòng" at bounding box center [533, 332] width 73 height 13
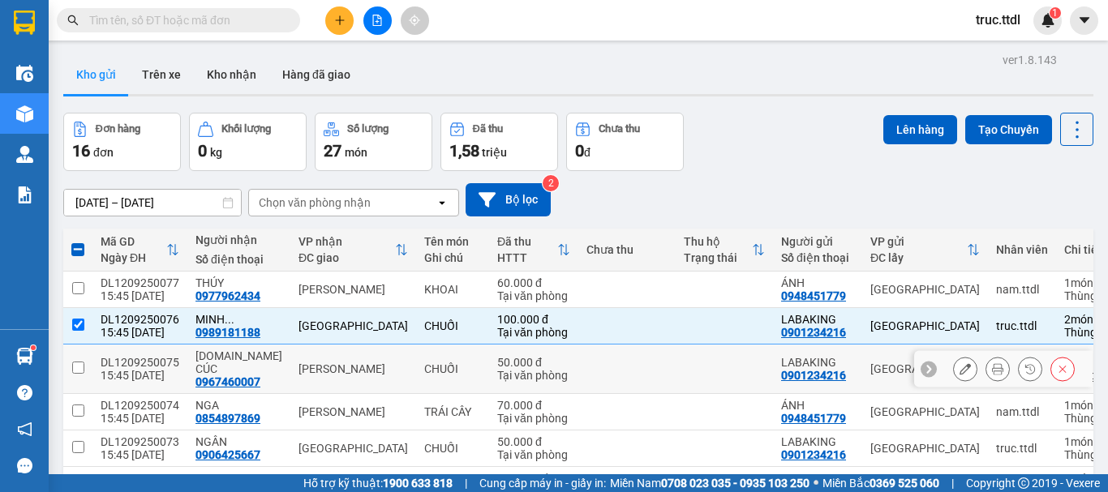
click at [497, 369] on div "Tại văn phòng" at bounding box center [533, 375] width 73 height 13
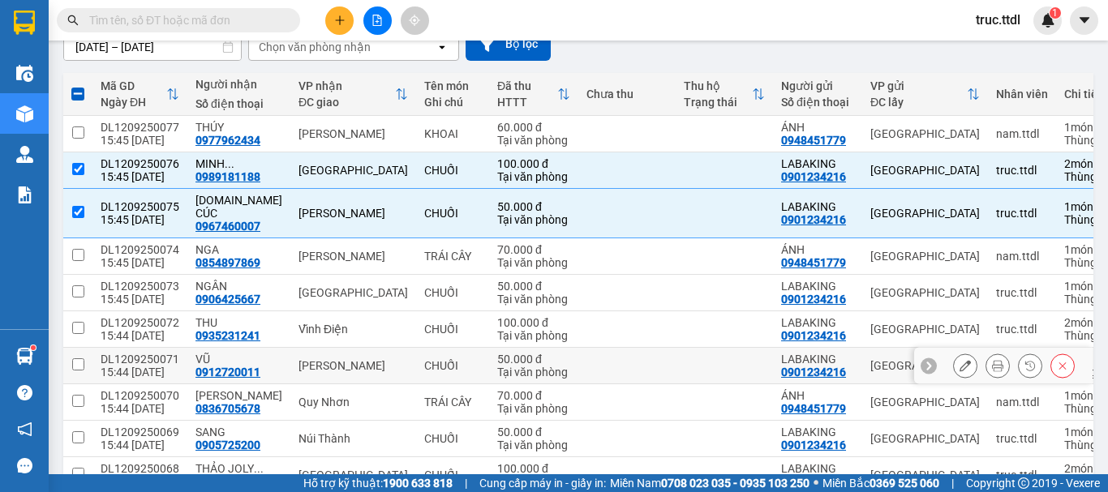
scroll to position [162, 0]
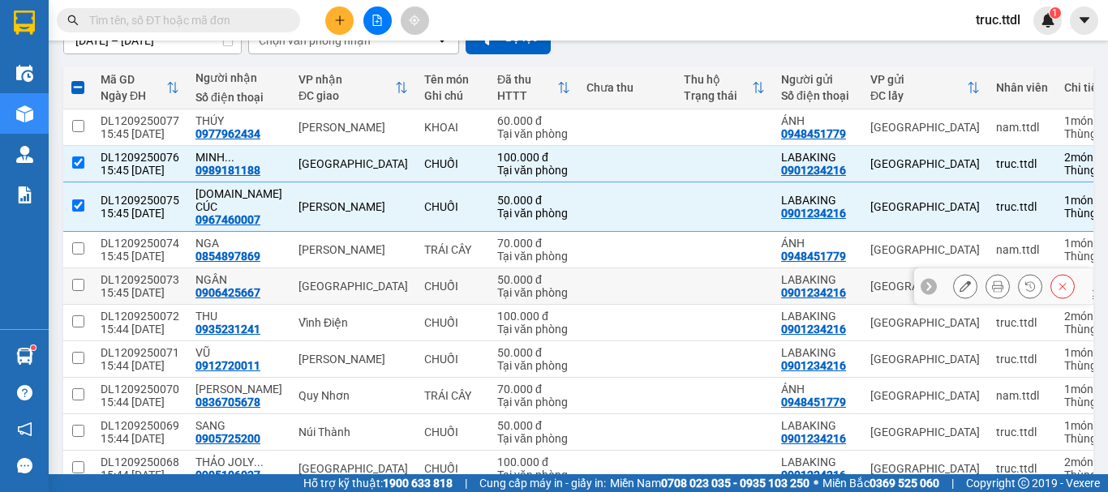
click at [335, 280] on div "Đà Nẵng" at bounding box center [354, 286] width 110 height 13
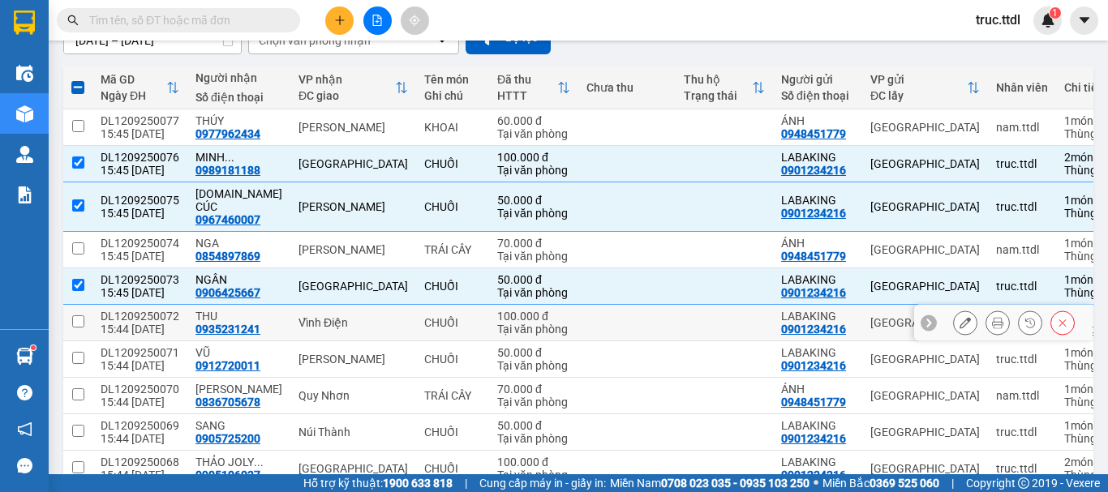
click at [348, 316] on div "Vĩnh Điện" at bounding box center [354, 322] width 110 height 13
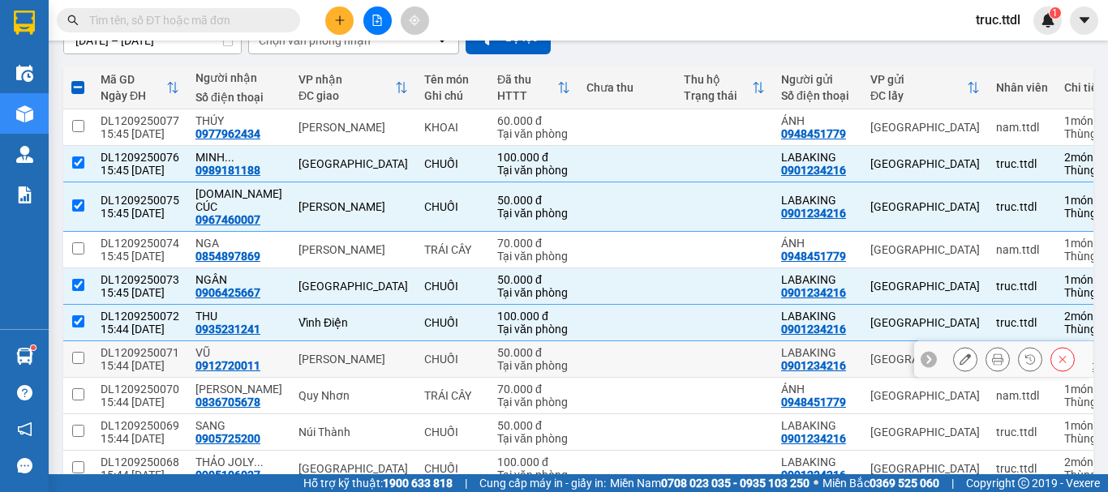
click at [319, 353] on div "Tam Kỳ" at bounding box center [354, 359] width 110 height 13
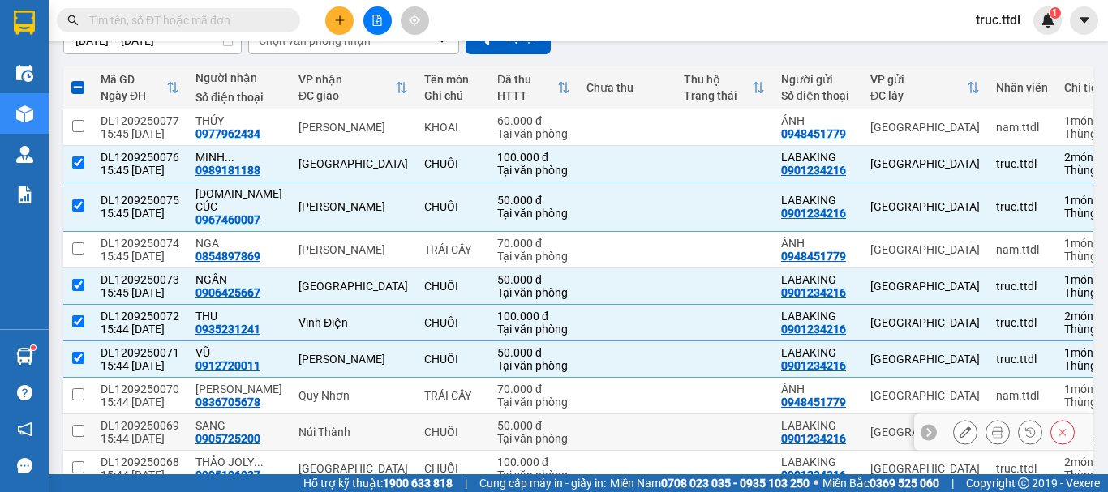
click at [331, 427] on td "Núi Thành" at bounding box center [353, 433] width 126 height 37
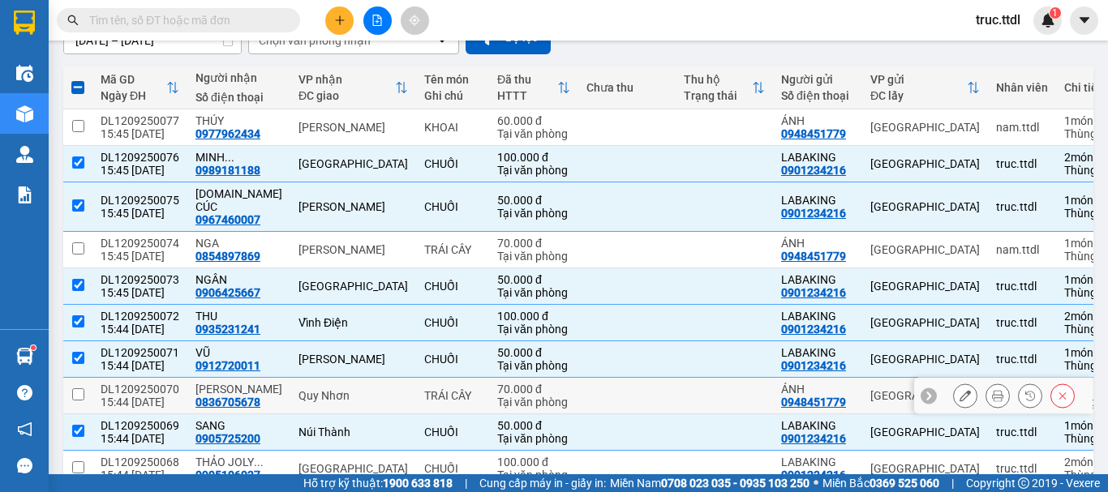
scroll to position [243, 0]
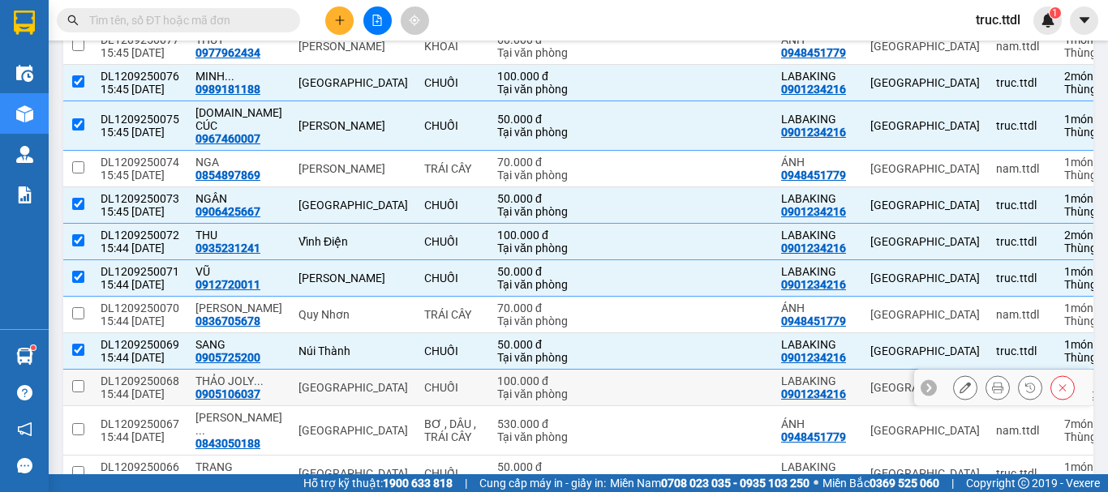
click at [386, 373] on td "Đà Nẵng" at bounding box center [353, 388] width 126 height 37
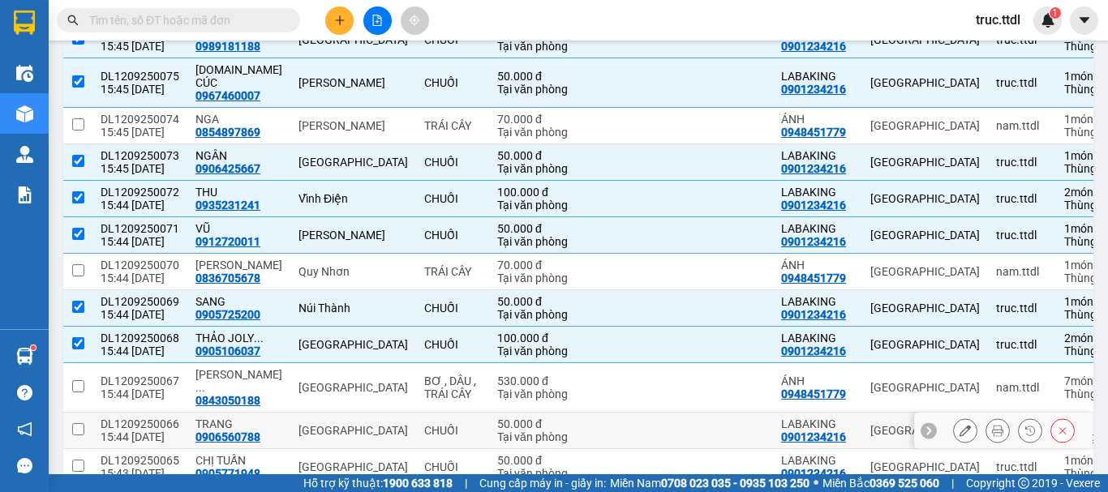
scroll to position [325, 0]
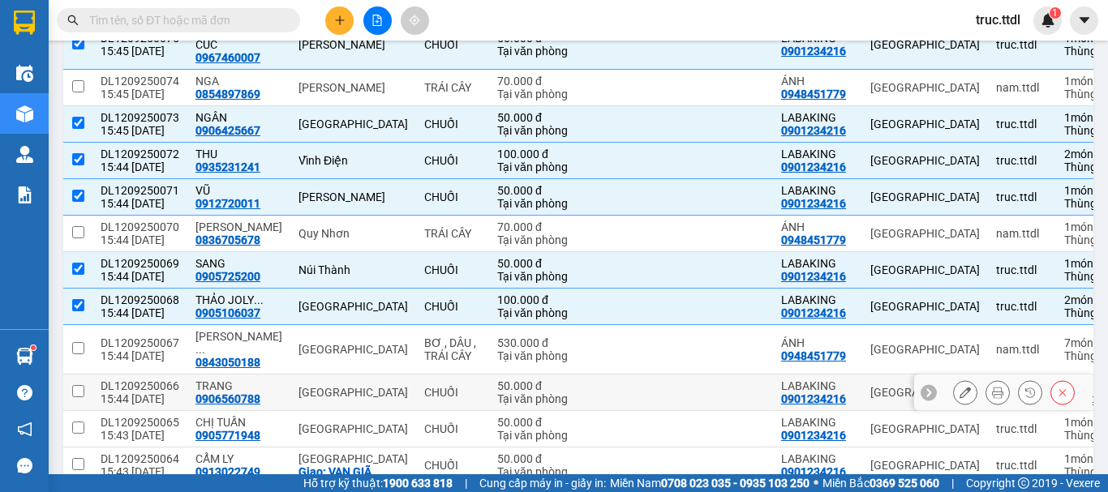
click at [365, 386] on div "Đà Nẵng" at bounding box center [354, 392] width 110 height 13
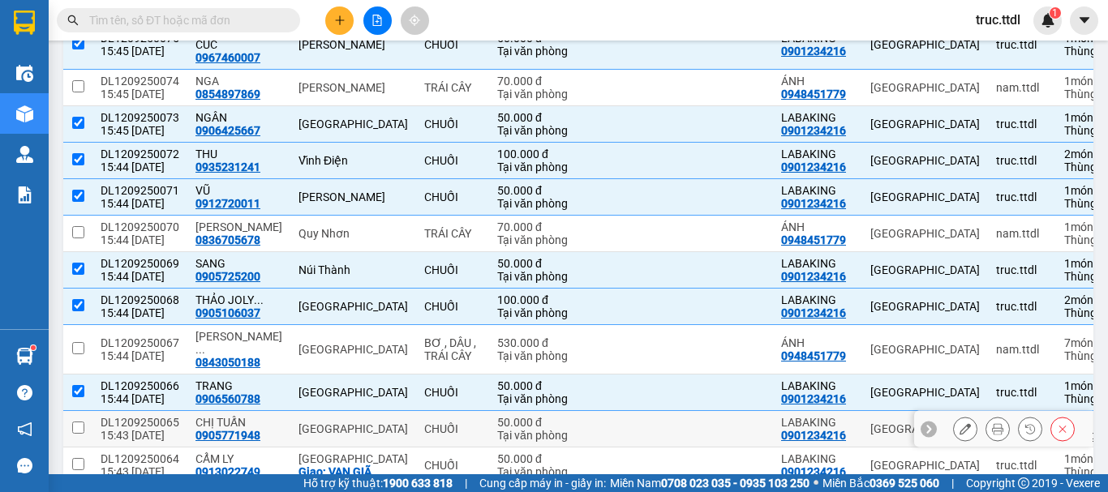
click at [365, 423] on div "Đà Nẵng" at bounding box center [354, 429] width 110 height 13
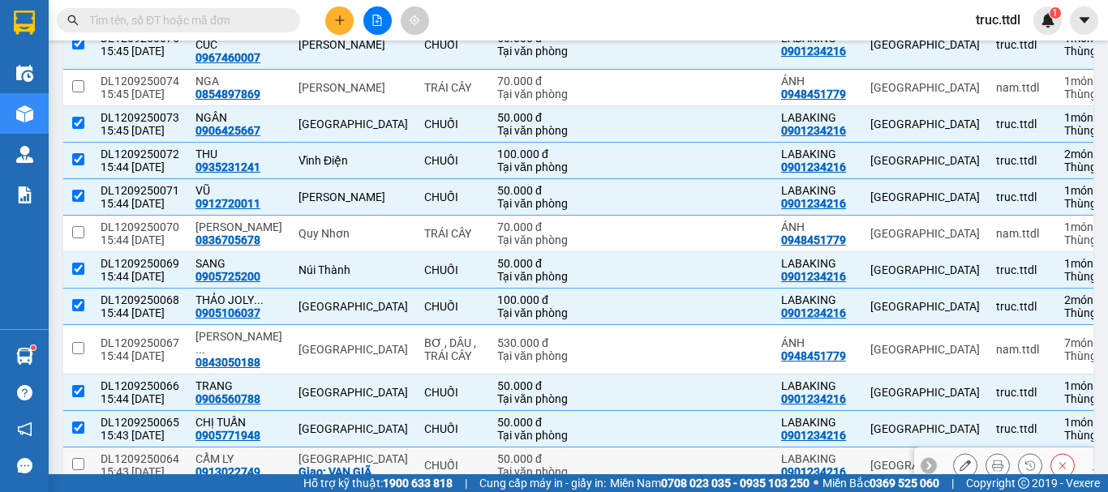
click at [381, 466] on div "Giao: VẠN GIÃ" at bounding box center [354, 472] width 110 height 13
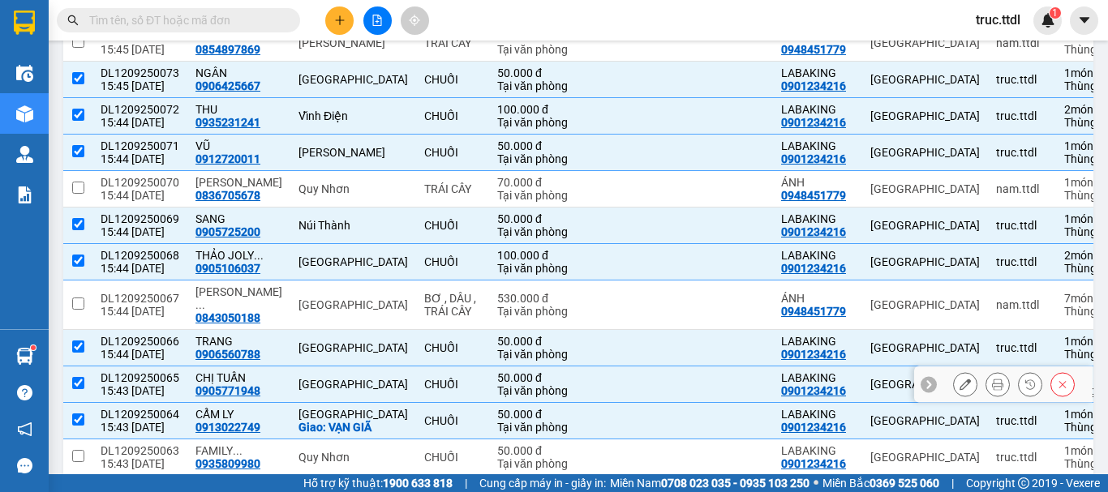
scroll to position [454, 0]
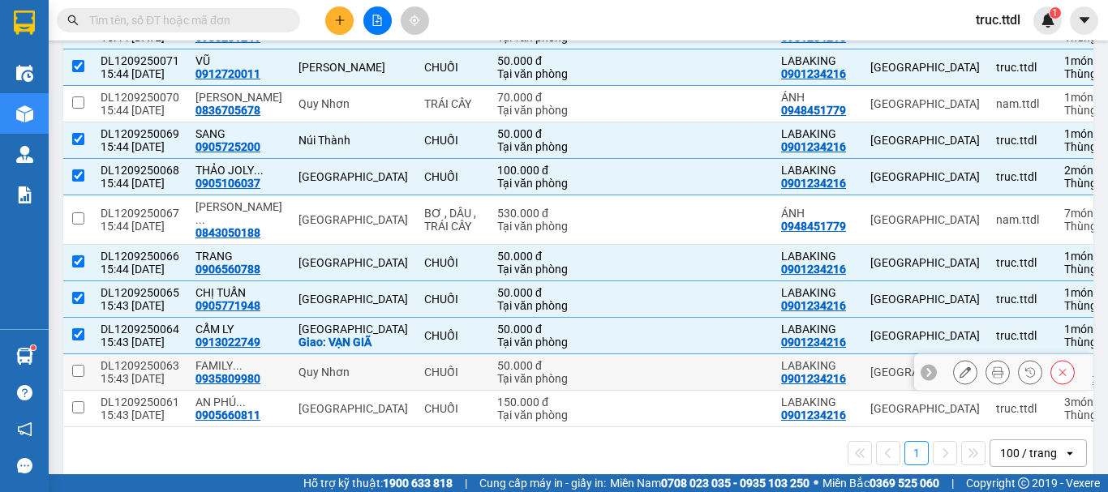
click at [357, 366] on div "Quy Nhơn" at bounding box center [354, 372] width 110 height 13
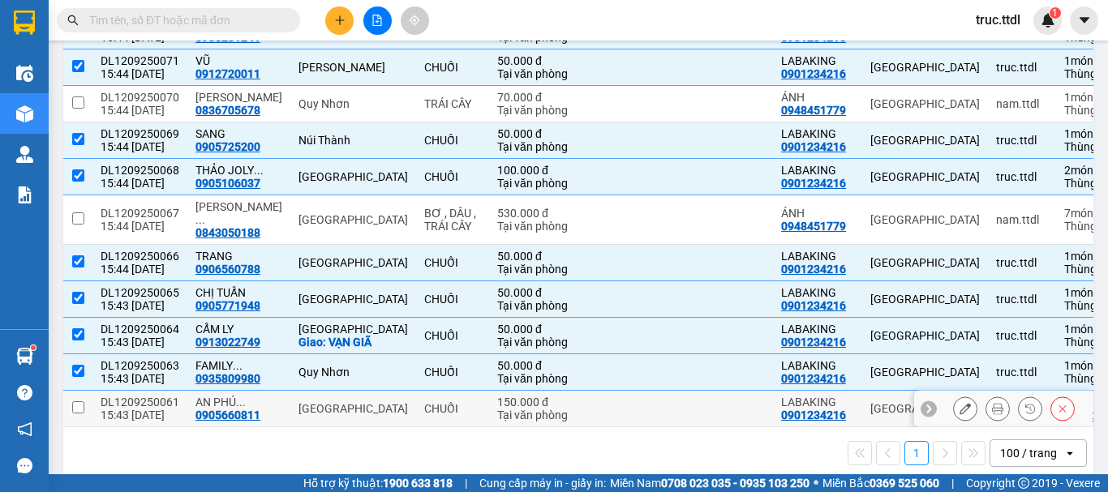
click at [381, 402] on div "Đà Nẵng" at bounding box center [354, 408] width 110 height 13
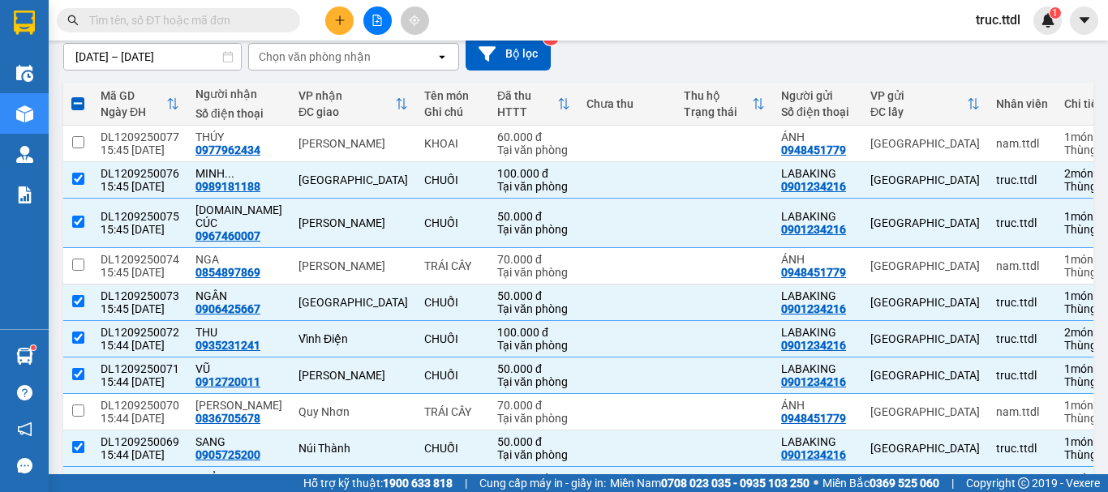
scroll to position [49, 0]
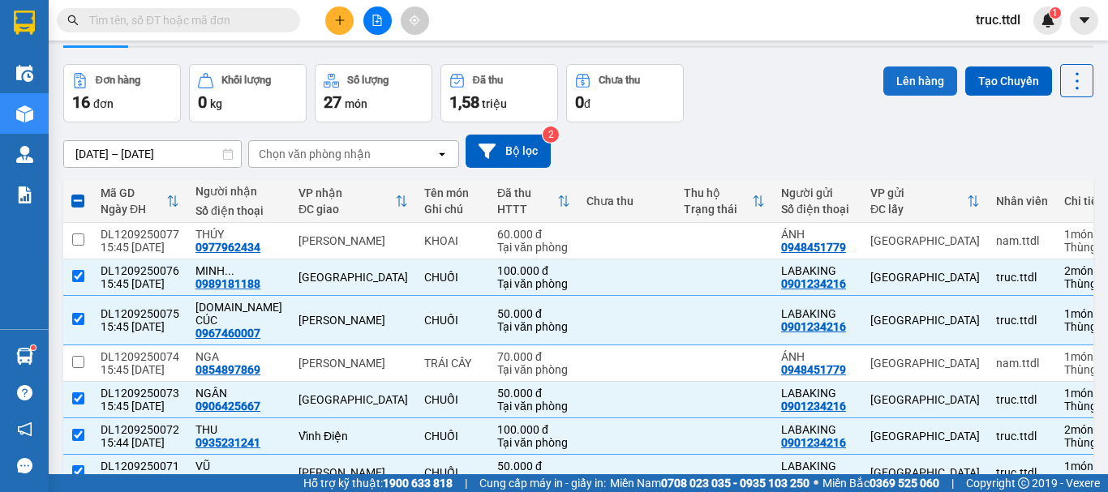
click at [905, 85] on button "Lên hàng" at bounding box center [921, 81] width 74 height 29
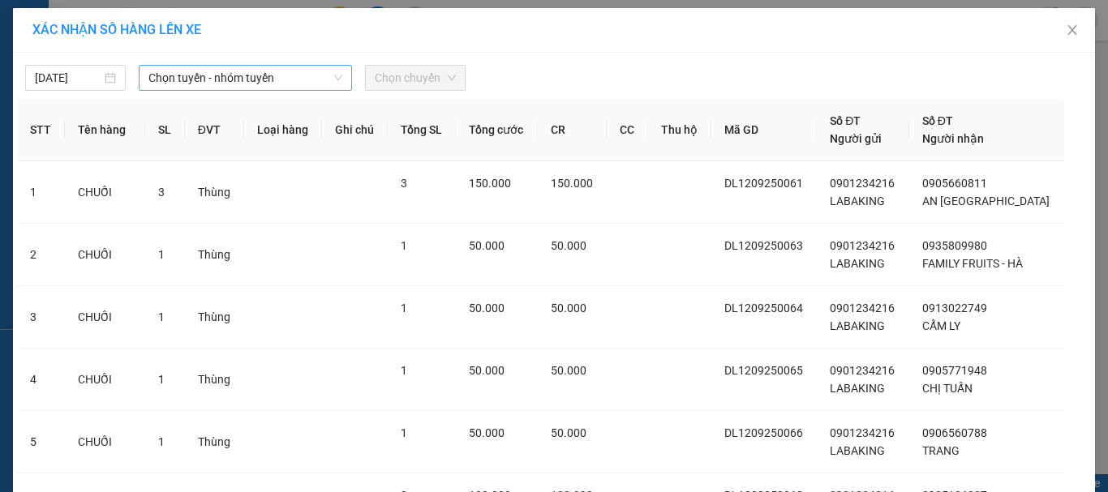
click at [238, 75] on span "Chọn tuyến - nhóm tuyến" at bounding box center [245, 78] width 194 height 24
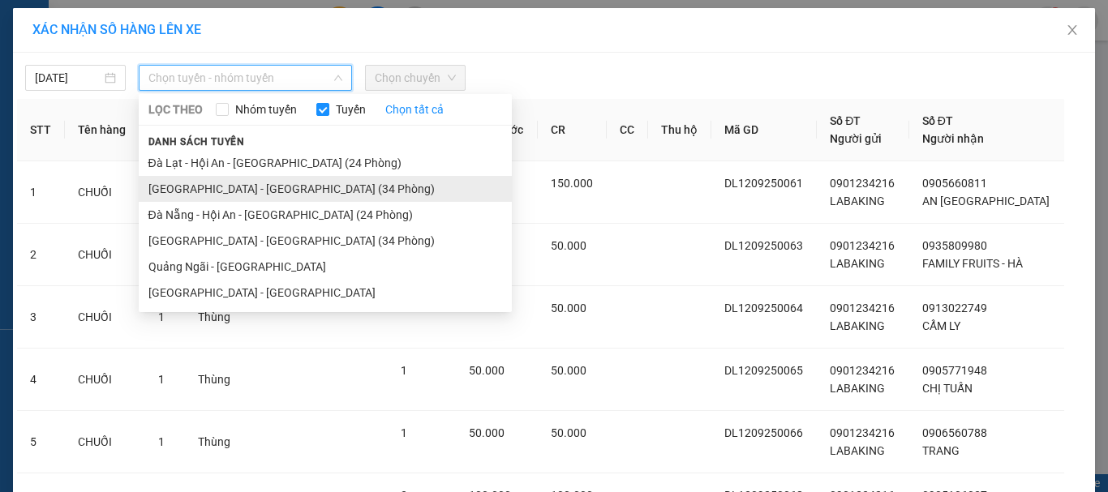
click at [260, 199] on li "Đà Lạt - Đà Nẵng (34 Phòng)" at bounding box center [325, 189] width 373 height 26
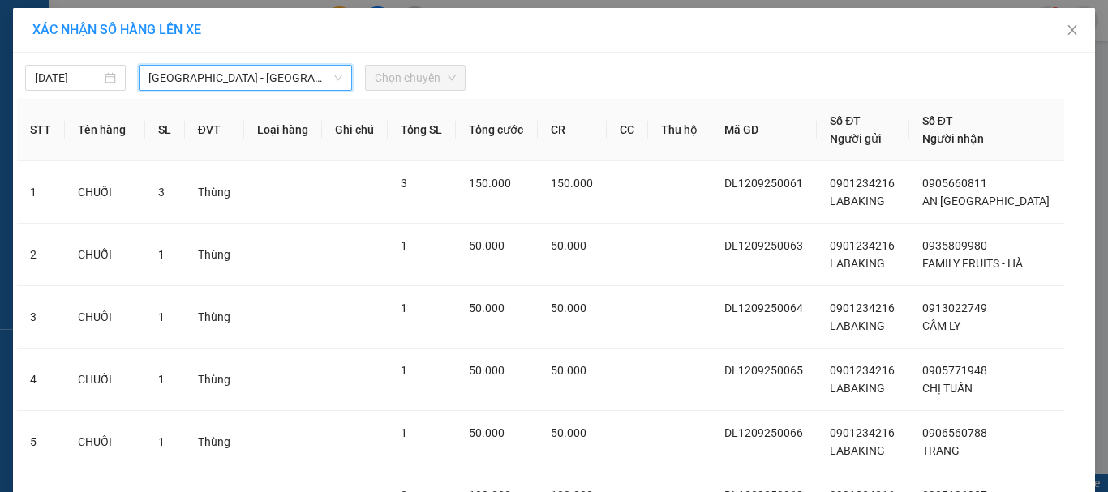
click at [394, 78] on span "Chọn chuyến" at bounding box center [415, 78] width 81 height 24
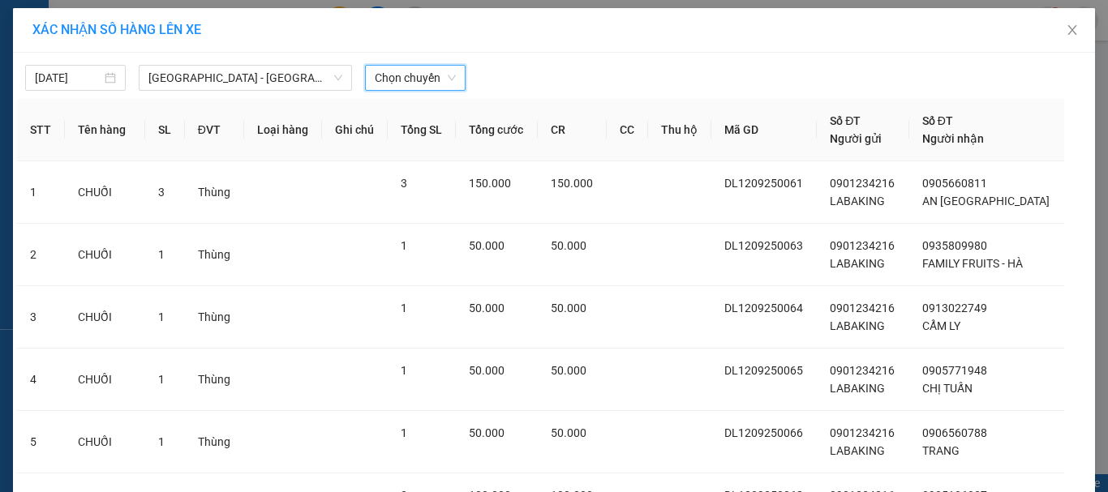
click at [440, 79] on span "Chọn chuyến" at bounding box center [415, 78] width 81 height 24
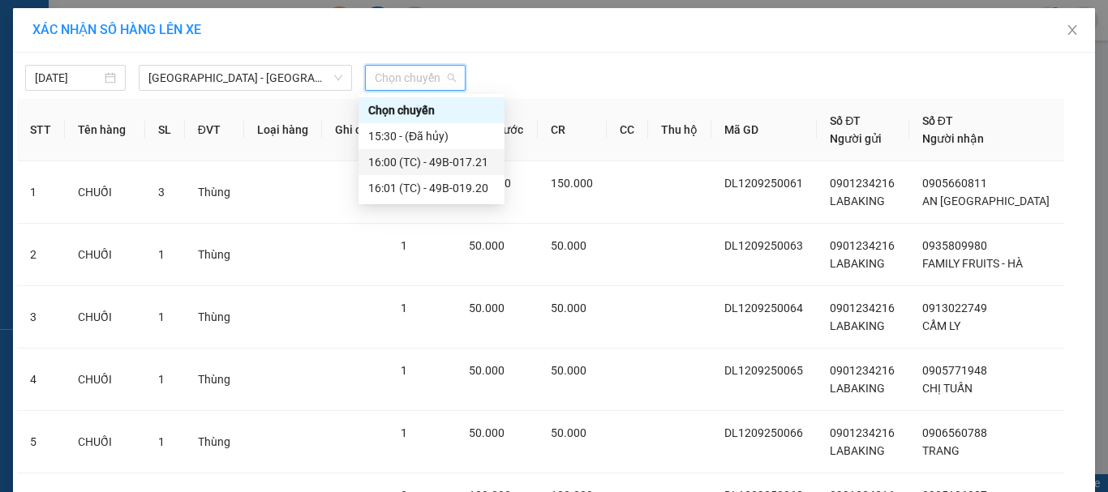
click at [462, 160] on div "16:00 (TC) - 49B-017.21" at bounding box center [431, 162] width 127 height 18
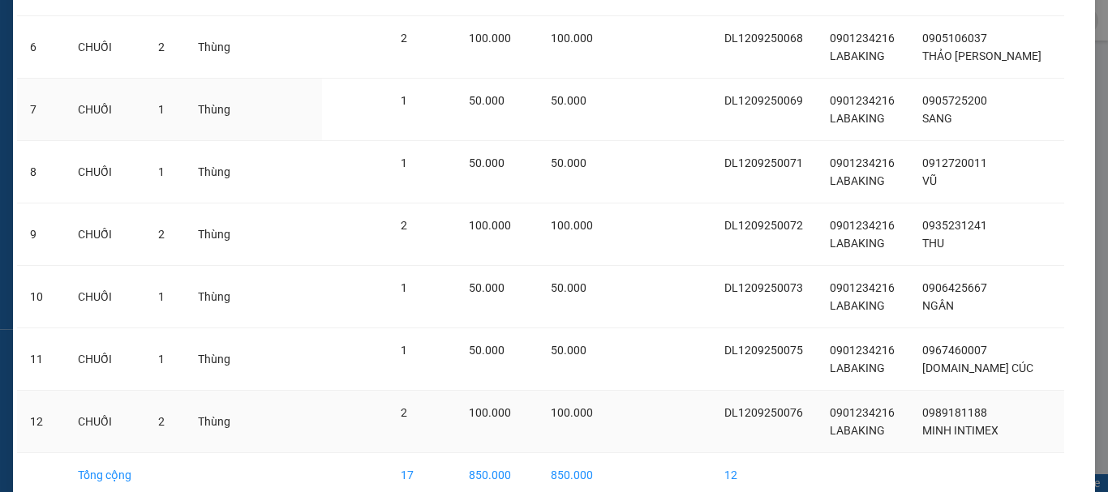
scroll to position [547, 0]
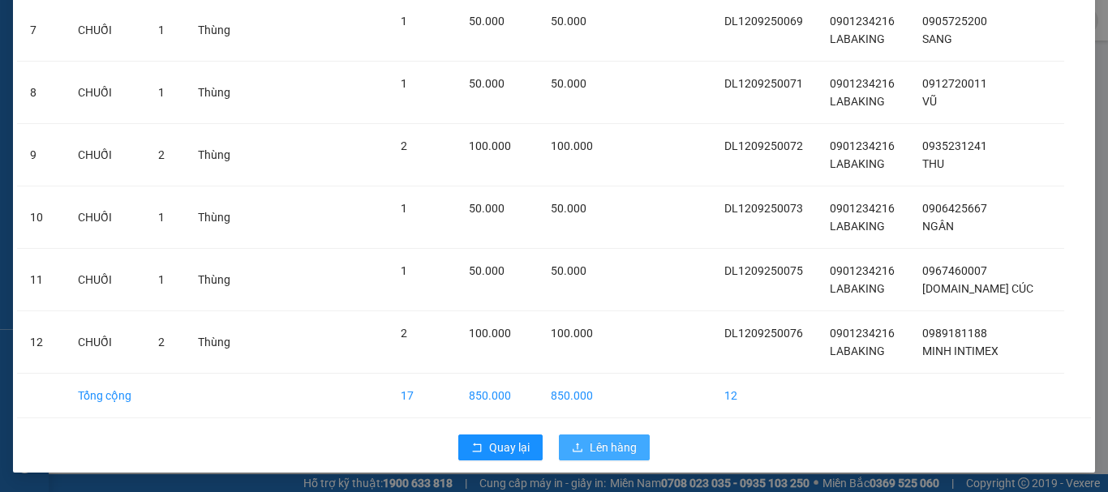
click at [618, 442] on span "Lên hàng" at bounding box center [613, 448] width 47 height 18
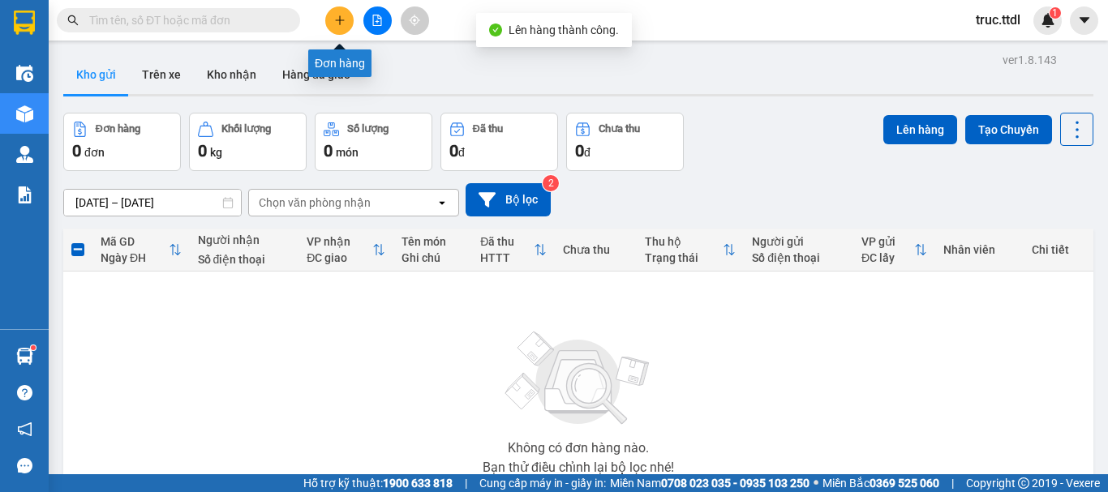
click at [338, 17] on icon "plus" at bounding box center [339, 20] width 11 height 11
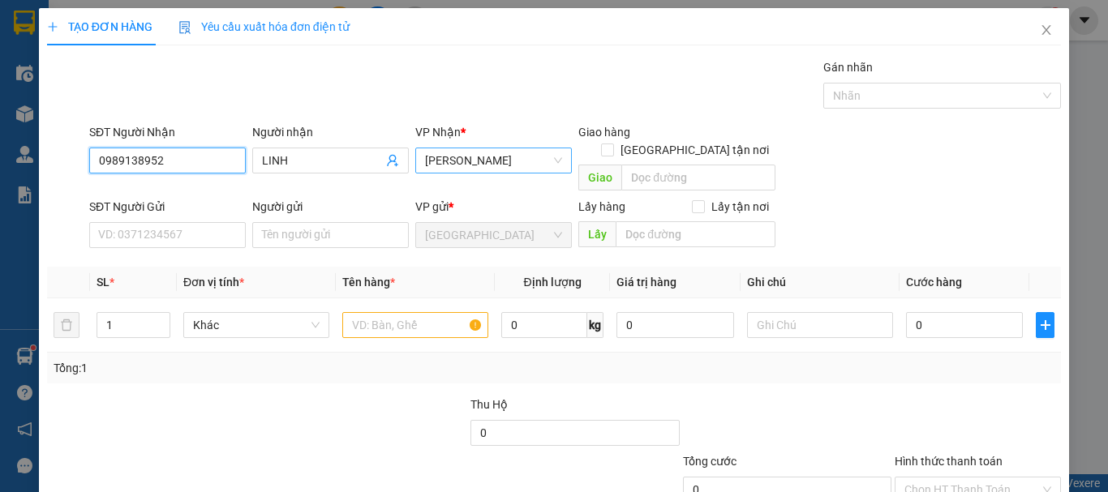
click at [475, 159] on span "Sa Huỳnh" at bounding box center [493, 160] width 137 height 24
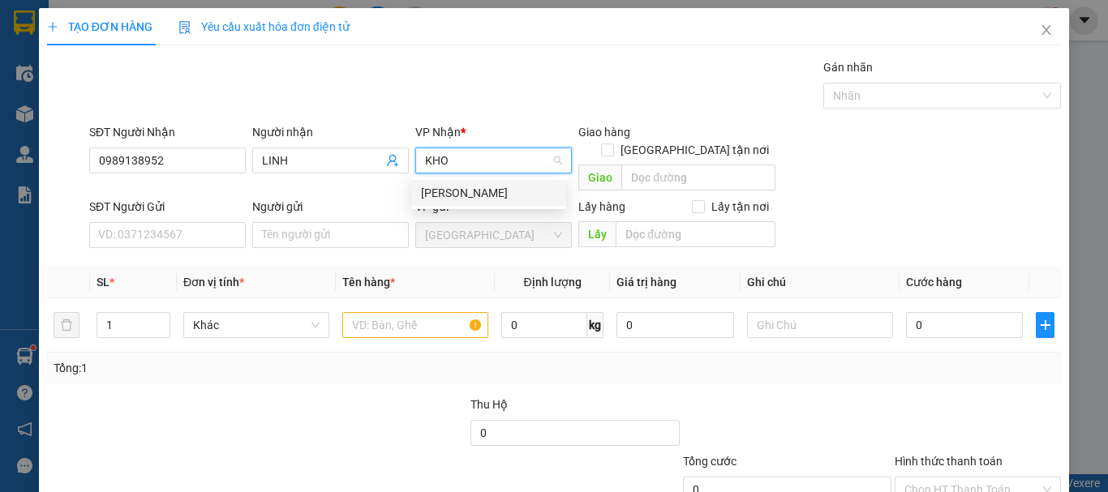
click at [472, 191] on div "Kho Kiệt" at bounding box center [488, 193] width 135 height 18
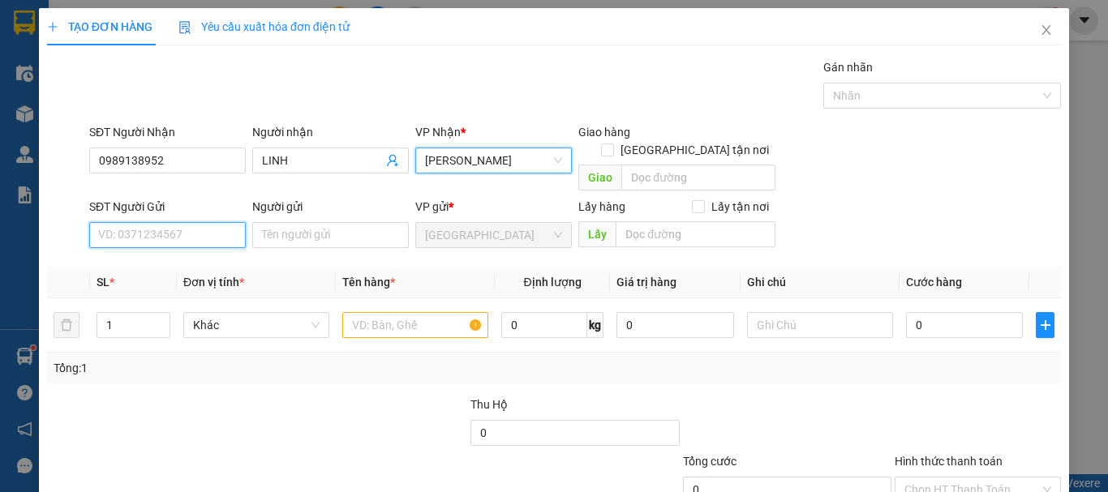
click at [213, 222] on input "SĐT Người Gửi" at bounding box center [167, 235] width 157 height 26
click at [208, 222] on input "0915167223" at bounding box center [167, 235] width 157 height 26
click at [191, 244] on div "0915167223 - LUÂN" at bounding box center [165, 250] width 135 height 18
click at [226, 313] on span "Khác" at bounding box center [256, 325] width 127 height 24
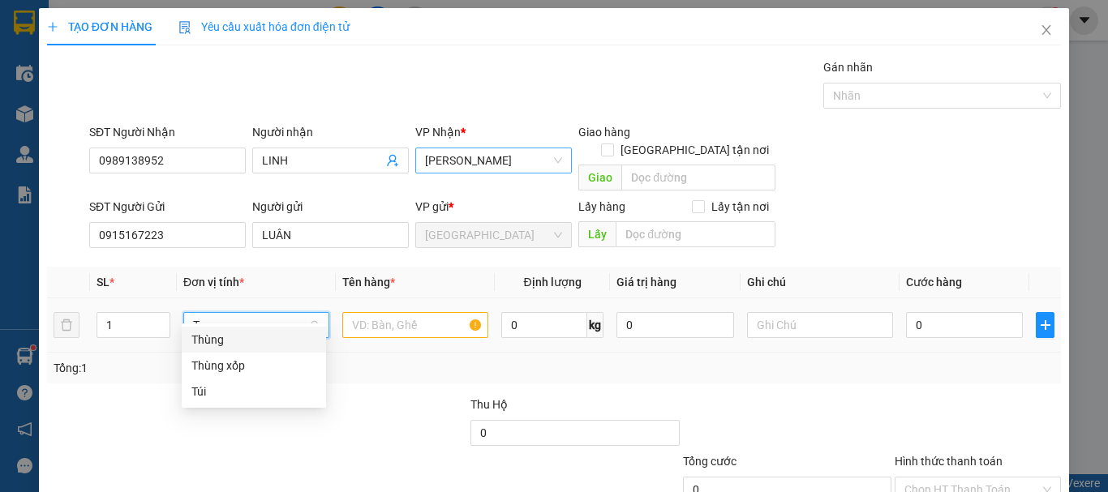
click at [246, 333] on div "Thùng" at bounding box center [253, 340] width 125 height 18
click at [372, 312] on input "text" at bounding box center [415, 325] width 146 height 26
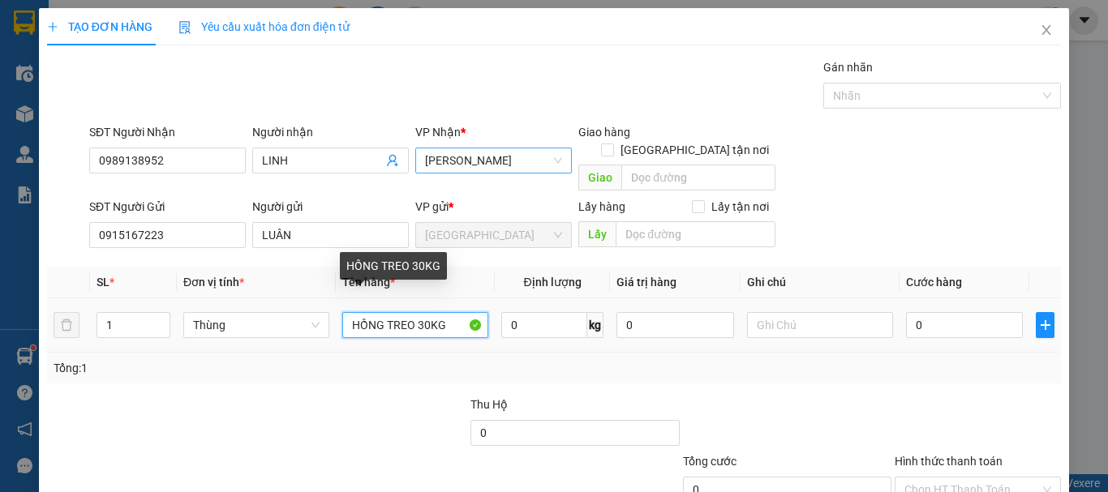
drag, startPoint x: 412, startPoint y: 304, endPoint x: 384, endPoint y: 303, distance: 28.4
click at [384, 312] on input "HỒNG TREO 30KG" at bounding box center [415, 325] width 146 height 26
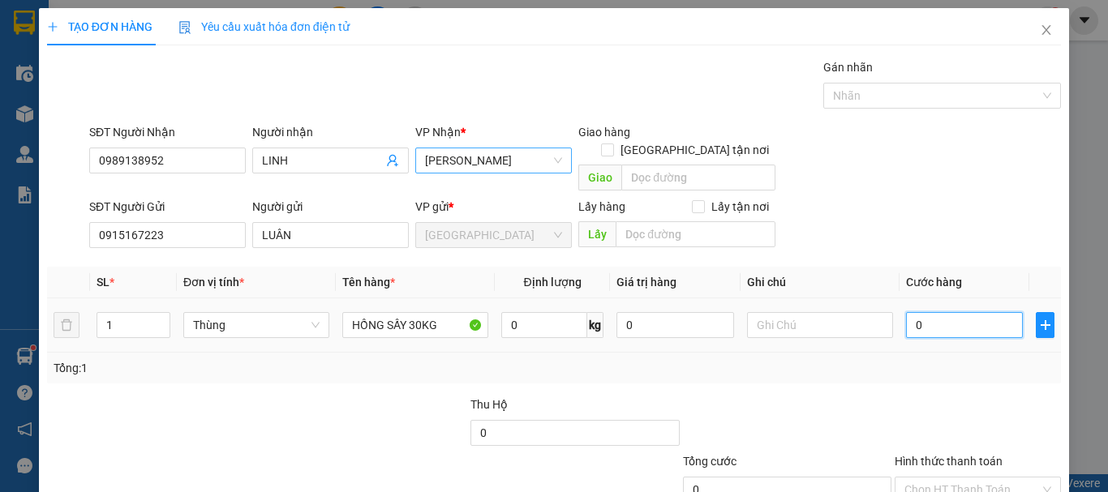
click at [957, 312] on input "0" at bounding box center [964, 325] width 117 height 26
click at [933, 368] on div "Transit Pickup Surcharge Ids Transit Deliver Surcharge Ids Transit Deliver Surc…" at bounding box center [554, 319] width 1014 height 522
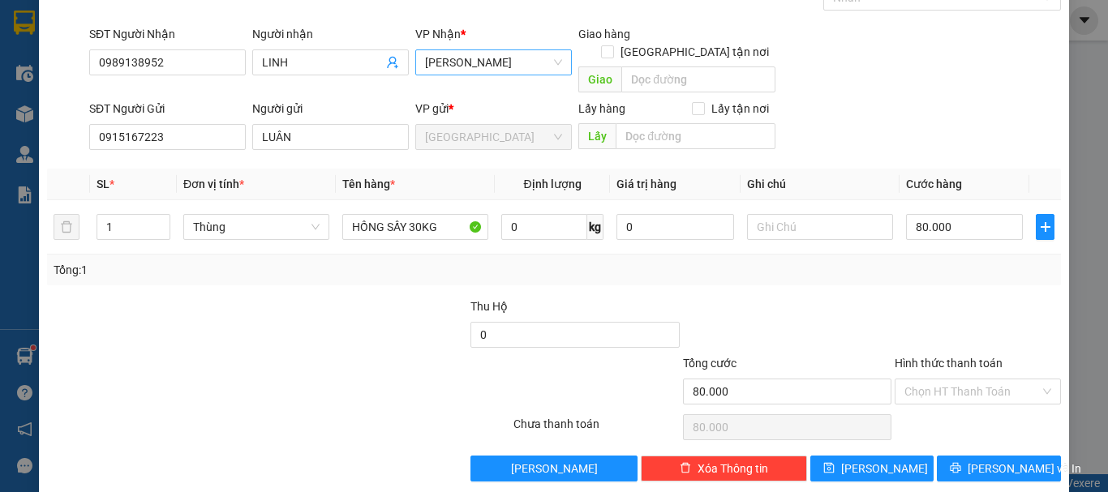
scroll to position [101, 0]
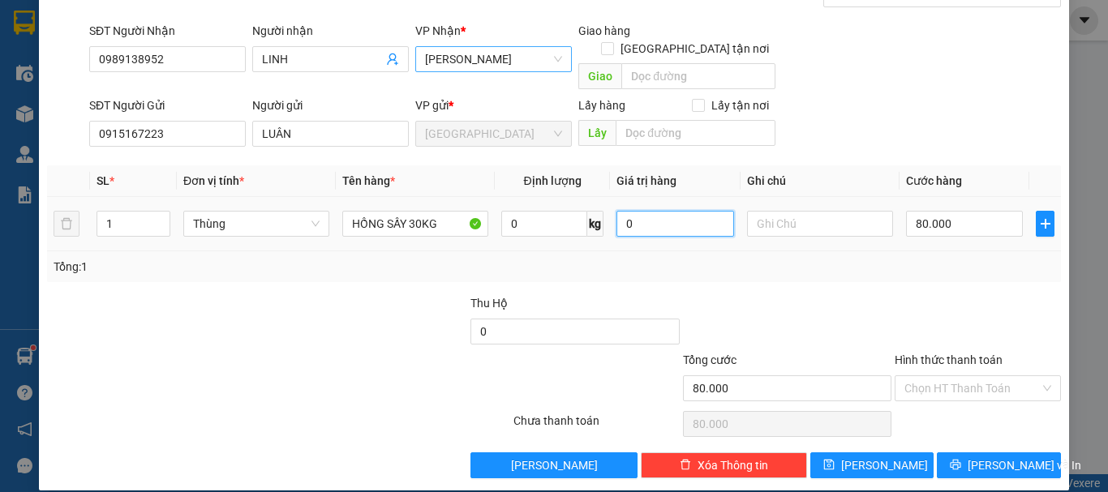
click at [601, 217] on tr "1 Thùng HỒNG SẤY 30KG 0 kg 0 80.000" at bounding box center [554, 224] width 1014 height 54
click at [633, 258] on div "Tổng: 1" at bounding box center [554, 267] width 1001 height 18
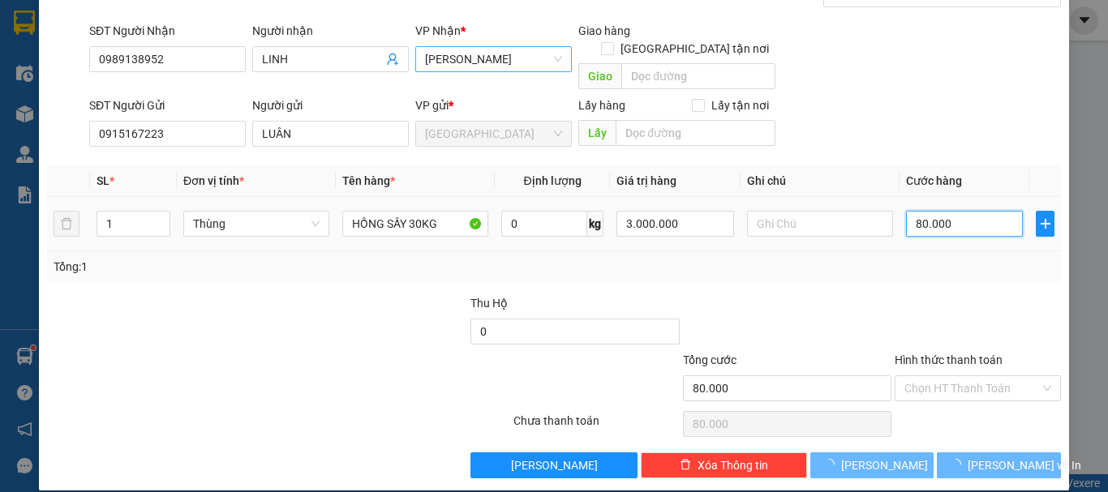
click at [977, 211] on input "80.000" at bounding box center [964, 224] width 117 height 26
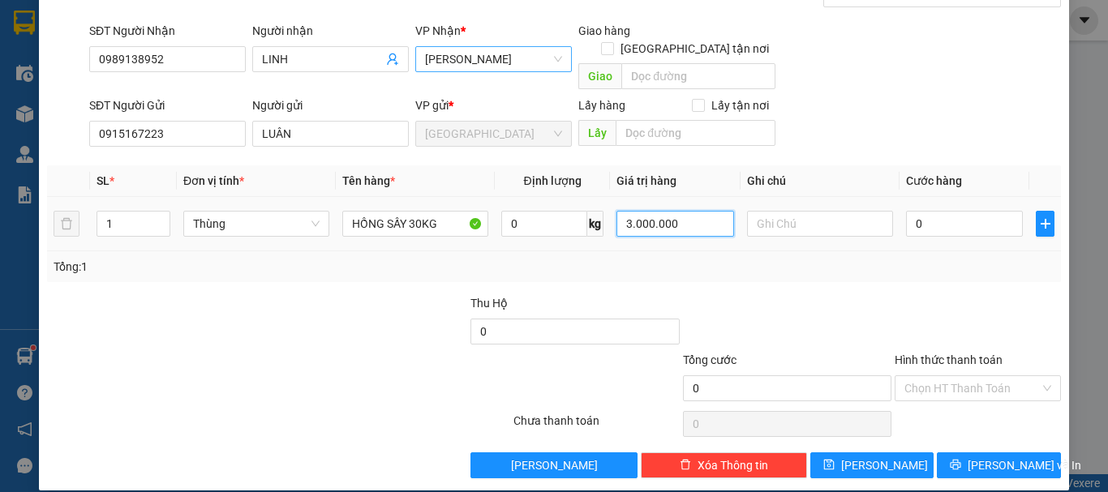
click at [634, 211] on input "3.000.000" at bounding box center [675, 224] width 117 height 26
drag, startPoint x: 683, startPoint y: 200, endPoint x: 484, endPoint y: 275, distance: 213.1
click at [484, 275] on div "Transit Pickup Surcharge Ids Transit Deliver Surcharge Ids Transit Deliver Surc…" at bounding box center [554, 218] width 1014 height 522
click at [729, 277] on div "Transit Pickup Surcharge Ids Transit Deliver Surcharge Ids Transit Deliver Surc…" at bounding box center [554, 218] width 1014 height 522
click at [698, 211] on input "2.000.000" at bounding box center [675, 224] width 117 height 26
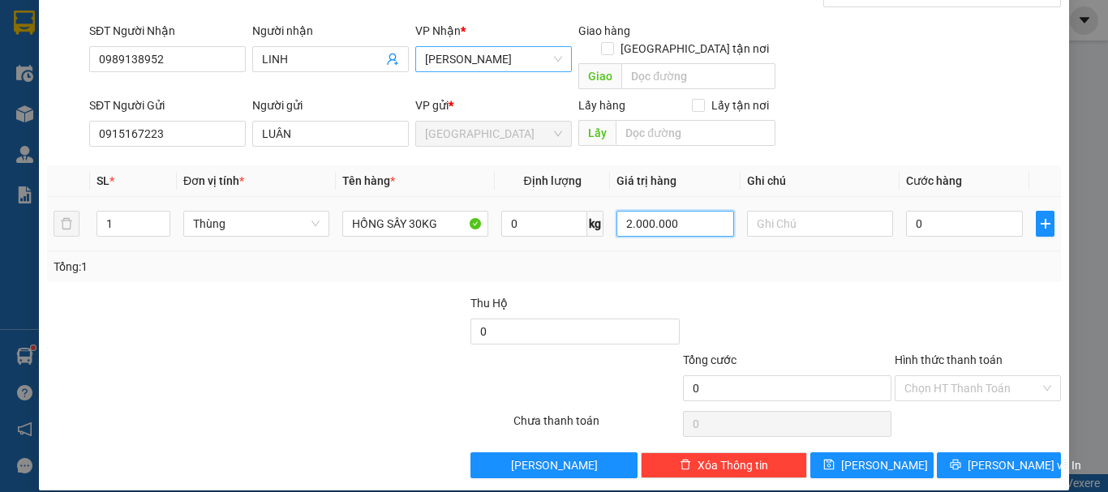
click at [701, 211] on input "2.000.000" at bounding box center [675, 224] width 117 height 26
click at [941, 211] on input "0" at bounding box center [964, 224] width 117 height 26
click at [643, 211] on input "0" at bounding box center [675, 224] width 117 height 26
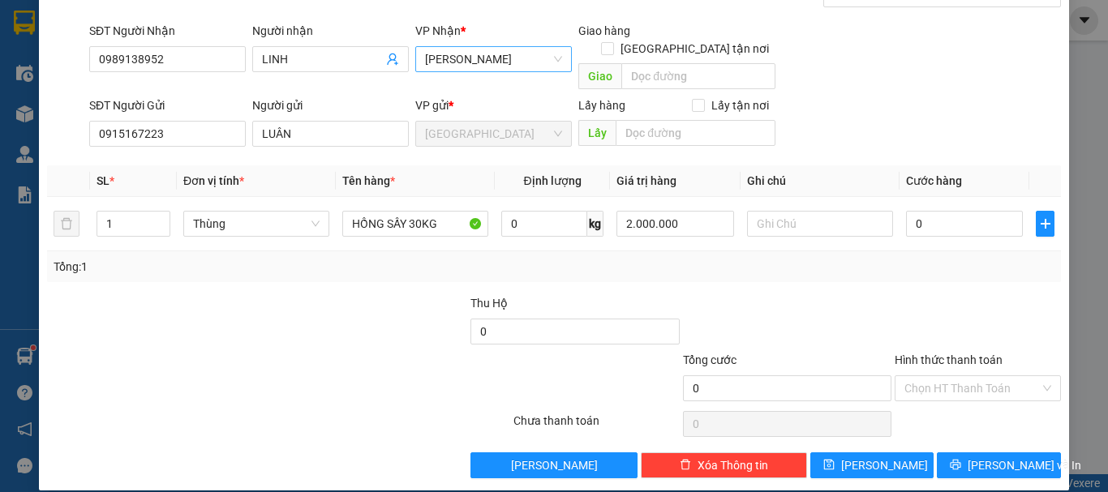
click at [736, 258] on div "Tổng: 1" at bounding box center [554, 267] width 1001 height 18
click at [963, 211] on input "0" at bounding box center [964, 224] width 117 height 26
click at [869, 295] on div at bounding box center [788, 323] width 212 height 57
click at [953, 376] on input "Hình thức thanh toán" at bounding box center [972, 388] width 135 height 24
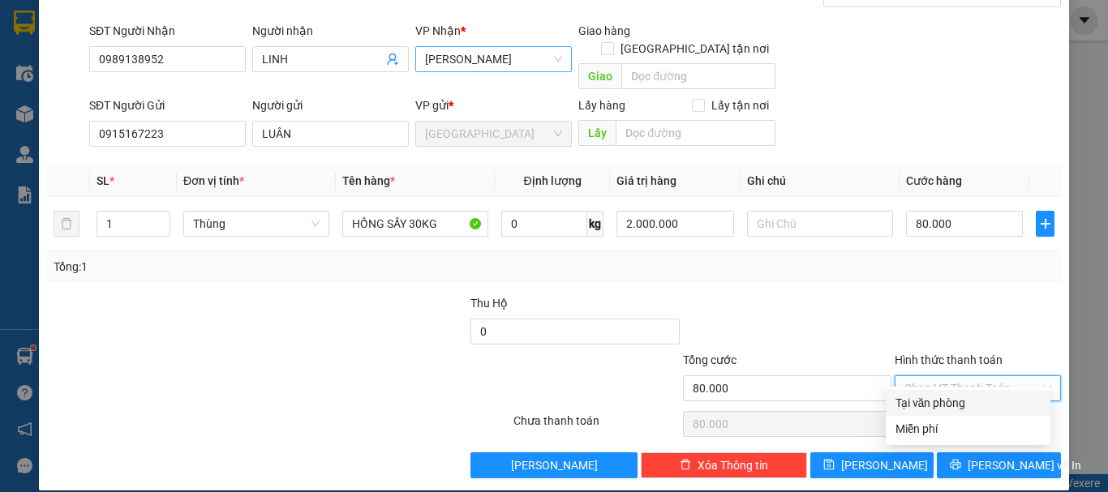
click at [995, 412] on div "Tại văn phòng" at bounding box center [968, 403] width 165 height 26
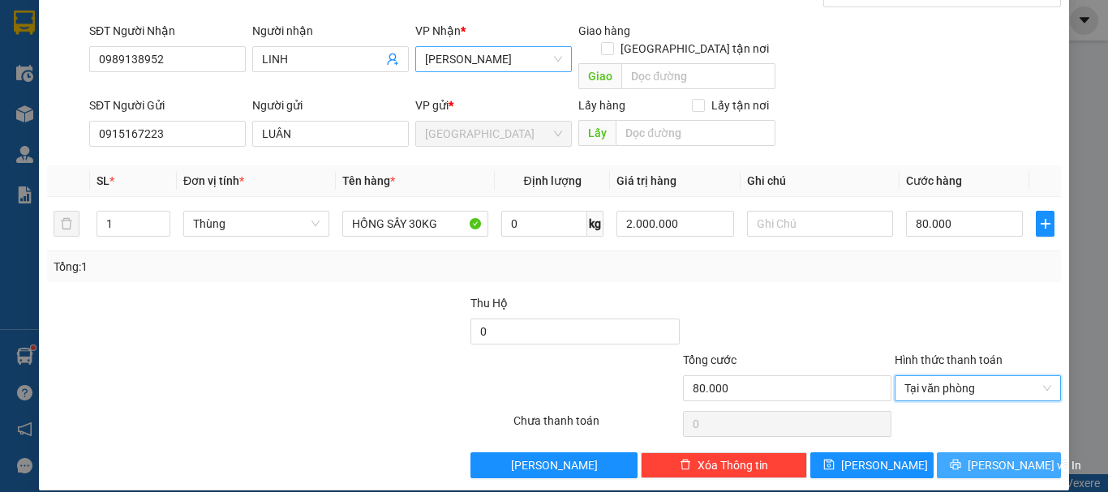
click at [1007, 457] on span "Lưu và In" at bounding box center [1025, 466] width 114 height 18
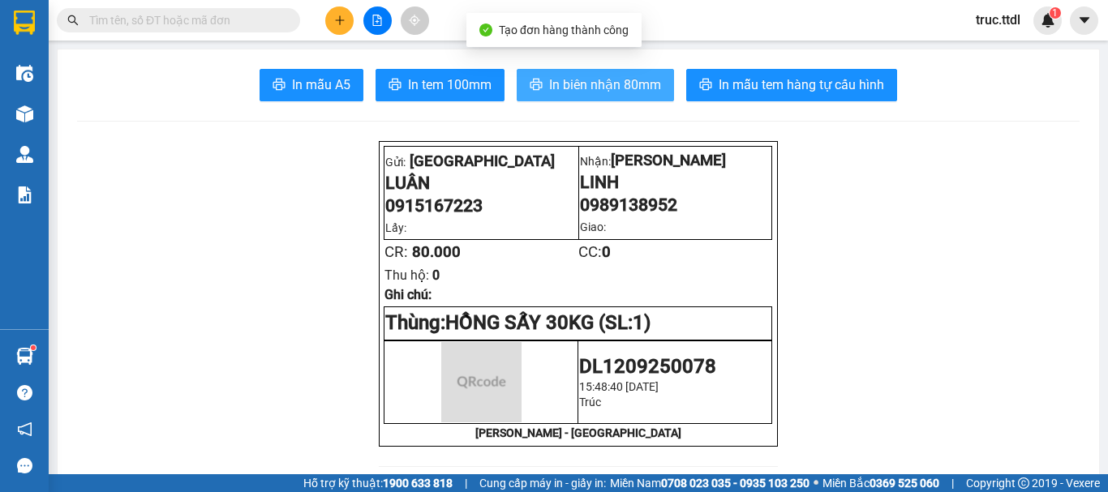
click at [621, 95] on span "In biên nhận 80mm" at bounding box center [605, 85] width 112 height 20
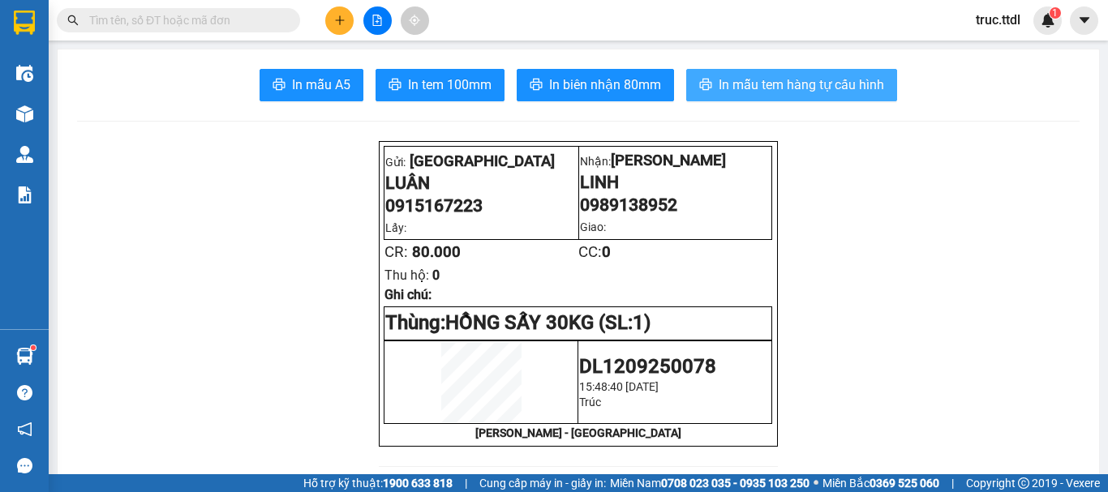
click at [814, 90] on span "In mẫu tem hàng tự cấu hình" at bounding box center [802, 85] width 166 height 20
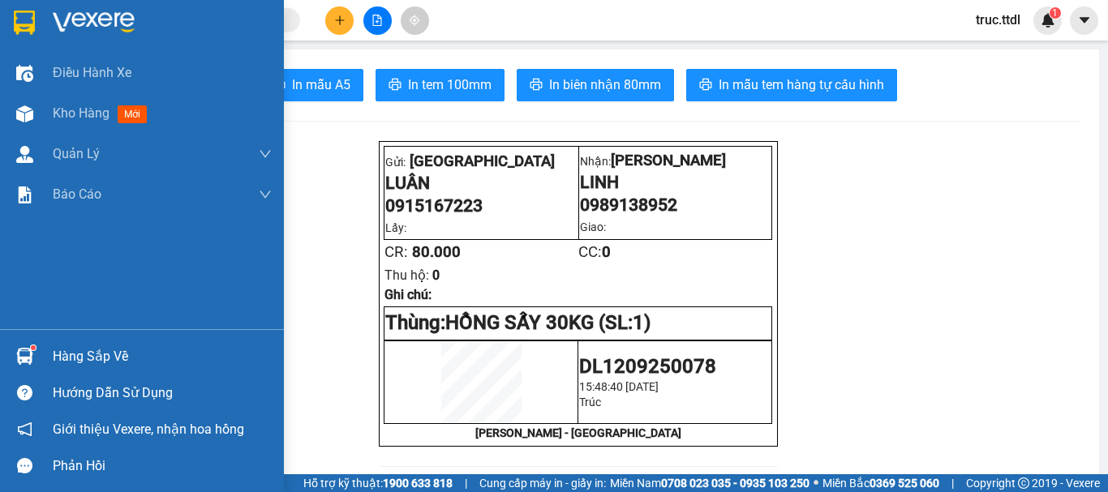
click at [22, 23] on img at bounding box center [24, 23] width 21 height 24
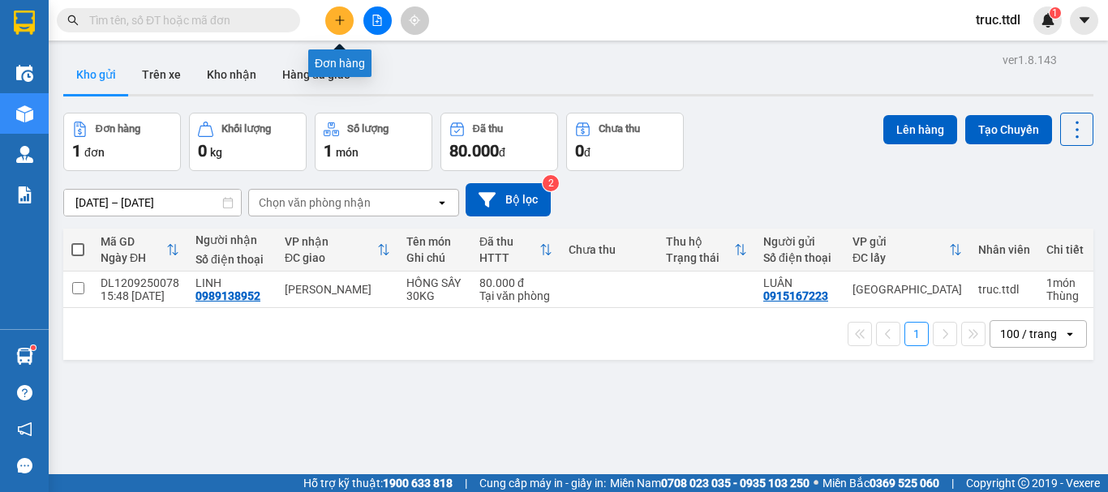
click at [340, 22] on icon "plus" at bounding box center [339, 19] width 1 height 9
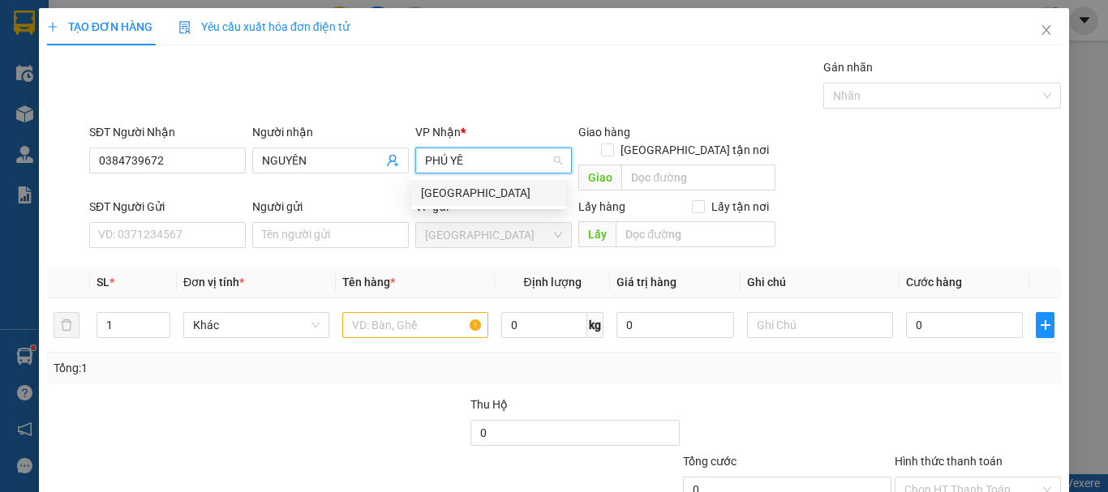
click at [517, 200] on div "Phú Yên" at bounding box center [488, 193] width 135 height 18
click at [613, 144] on input "Giao tận nơi" at bounding box center [606, 149] width 11 height 11
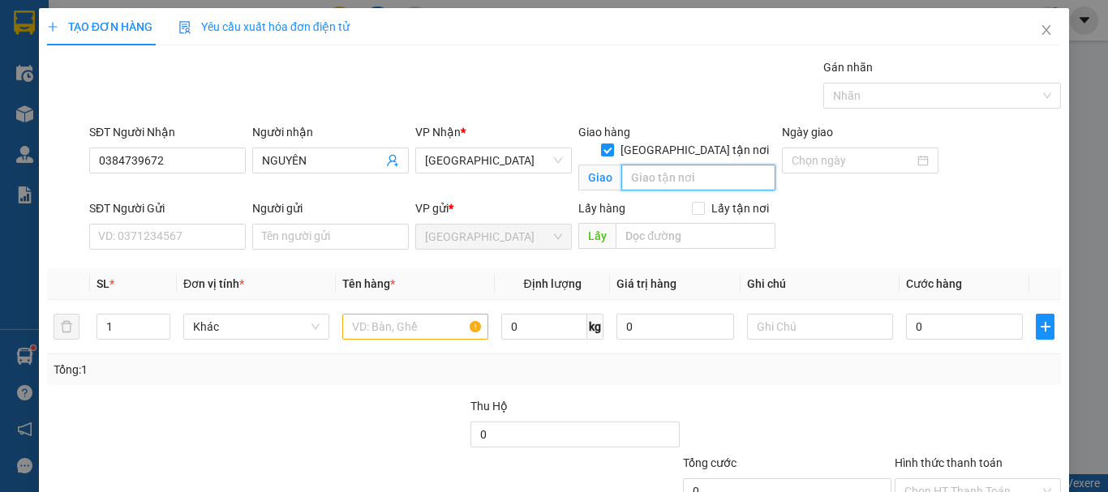
click at [683, 165] on input "text" at bounding box center [699, 178] width 154 height 26
drag, startPoint x: 722, startPoint y: 157, endPoint x: 618, endPoint y: 159, distance: 103.9
click at [622, 165] on input "CHẠNH CHẨM" at bounding box center [699, 178] width 154 height 26
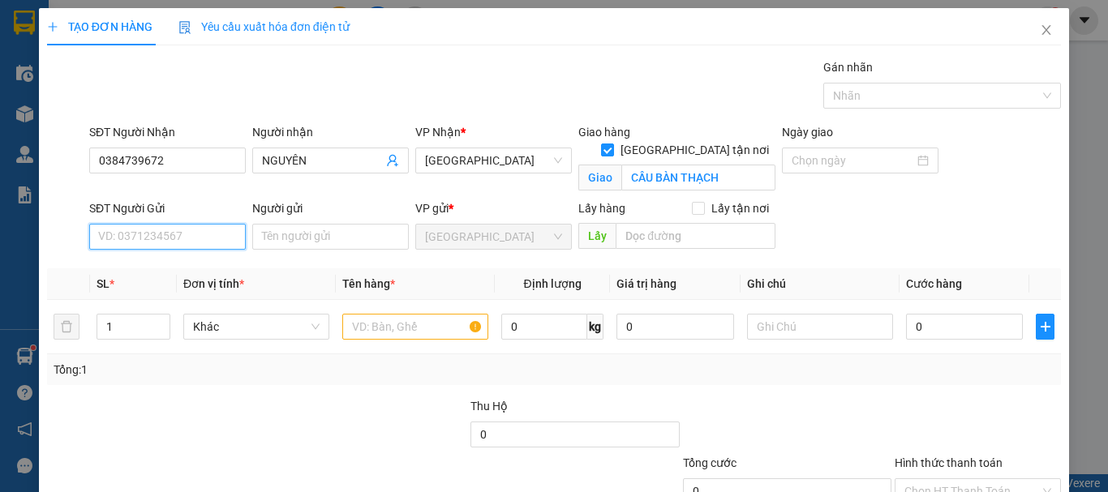
click at [194, 243] on input "SĐT Người Gửi" at bounding box center [167, 237] width 157 height 26
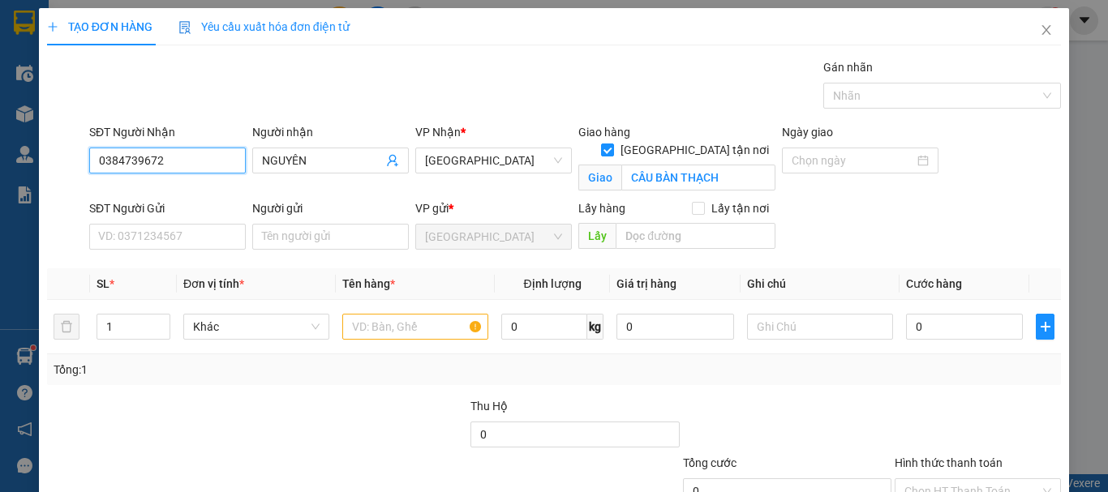
drag, startPoint x: 196, startPoint y: 159, endPoint x: 0, endPoint y: 166, distance: 196.5
click at [0, 166] on div "TẠO ĐƠN HÀNG Yêu cầu xuất hóa đơn điện tử Transit Pickup Surcharge Ids Transit …" at bounding box center [554, 246] width 1108 height 492
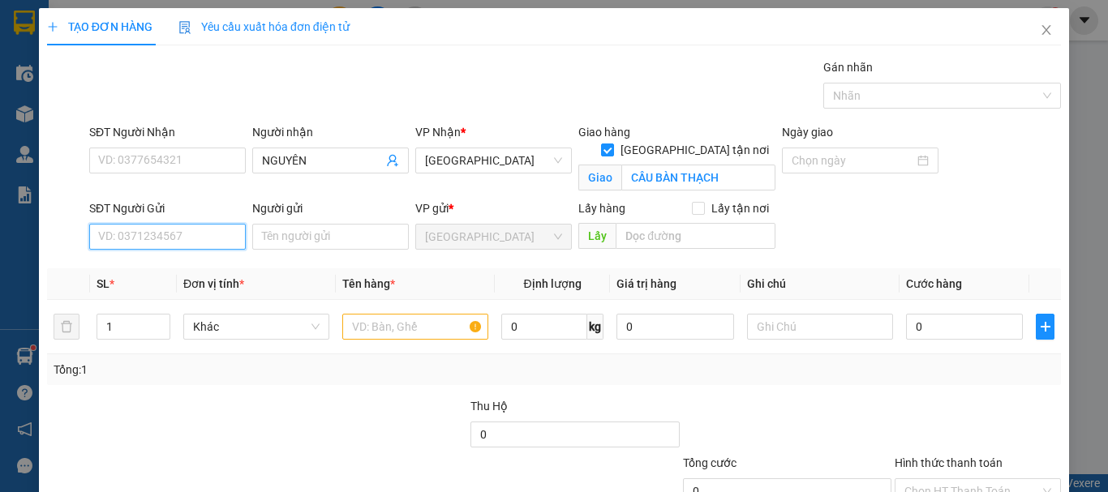
click at [198, 234] on input "SĐT Người Gửi" at bounding box center [167, 237] width 157 height 26
paste input "0384739672"
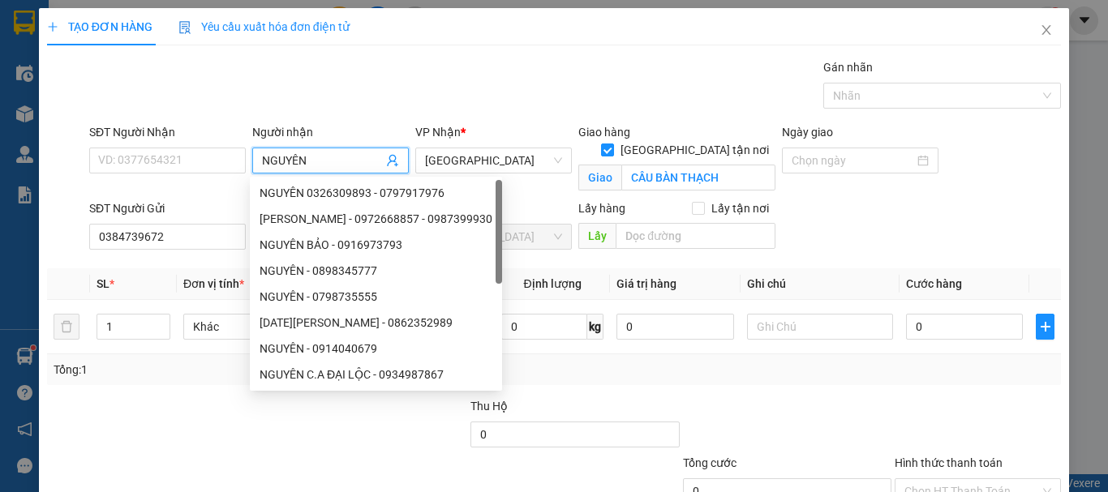
drag, startPoint x: 320, startPoint y: 170, endPoint x: 260, endPoint y: 166, distance: 61.0
click at [260, 166] on span "NGUYÊN" at bounding box center [330, 161] width 157 height 26
drag, startPoint x: 302, startPoint y: 161, endPoint x: 227, endPoint y: 151, distance: 75.3
click at [227, 151] on div "SĐT Người Nhận VD: 0377654321 Người nhận NGUYÊN VP Nhận * Phú Yên Giao hàng Gia…" at bounding box center [575, 161] width 979 height 76
click at [194, 237] on input "0384739672" at bounding box center [167, 237] width 157 height 26
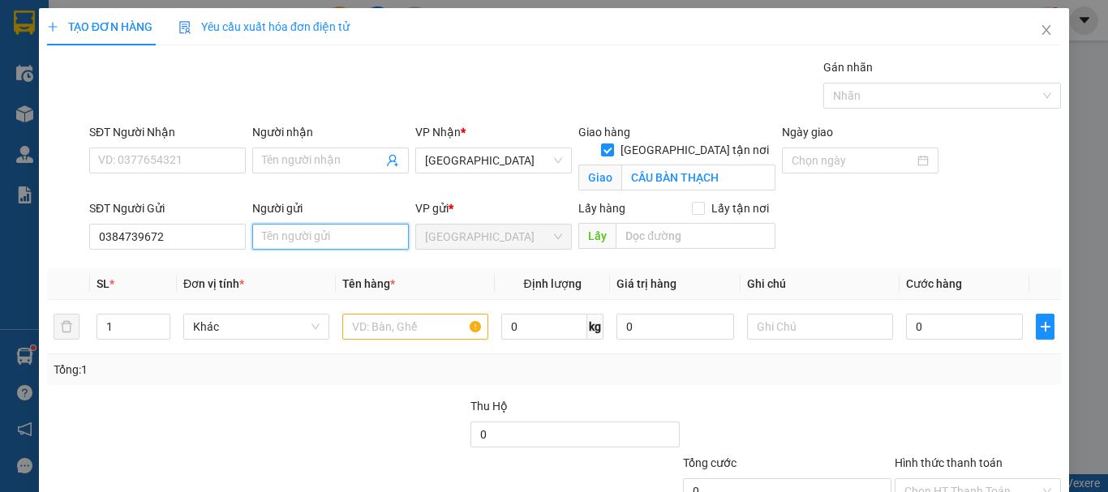
click at [291, 235] on input "Người gửi" at bounding box center [330, 237] width 157 height 26
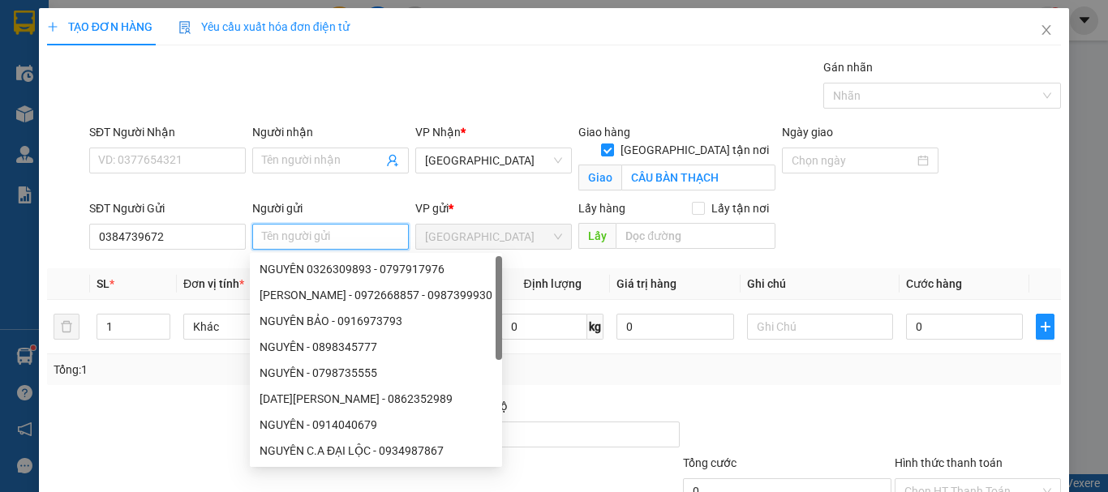
paste input "NGUYÊN"
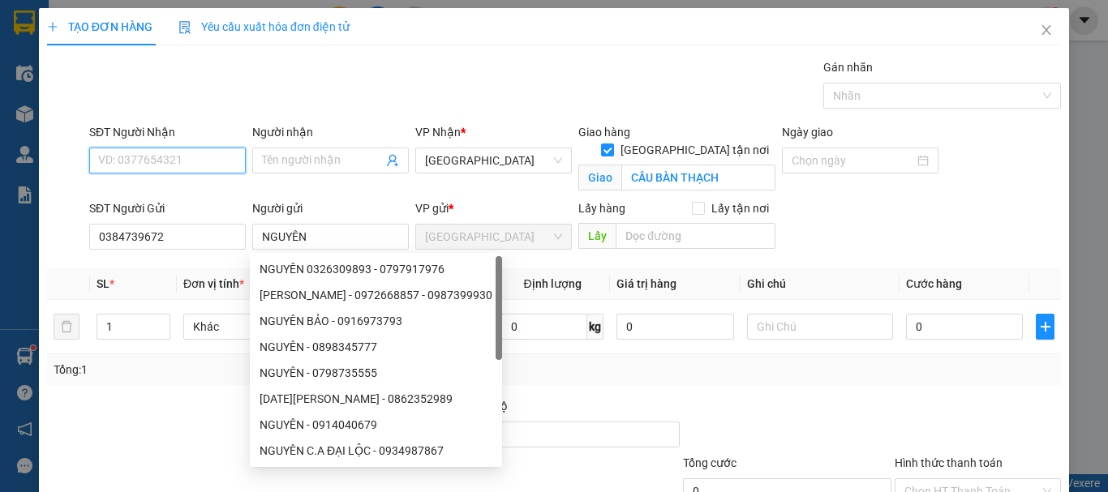
click at [188, 163] on input "SĐT Người Nhận" at bounding box center [167, 161] width 157 height 26
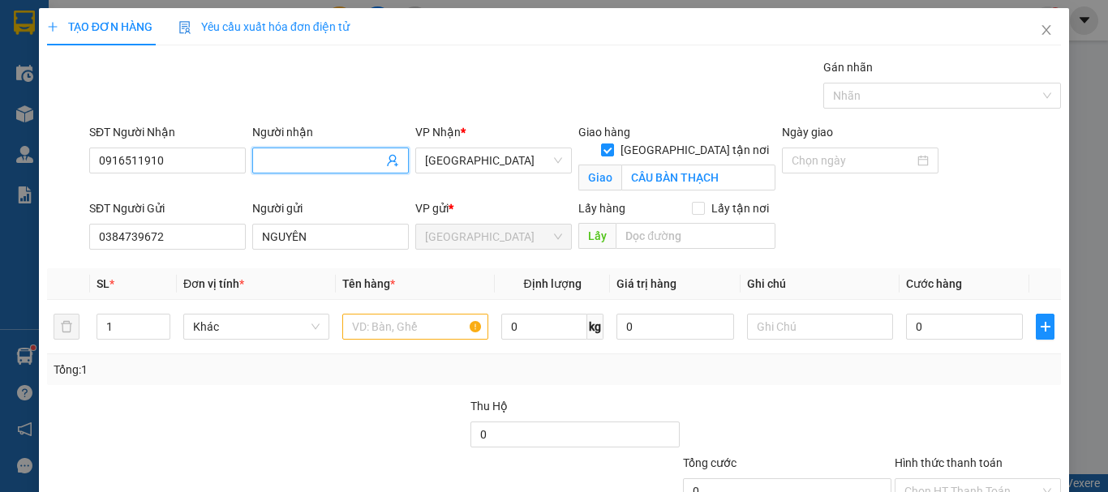
click at [352, 161] on input "Người nhận" at bounding box center [322, 161] width 121 height 18
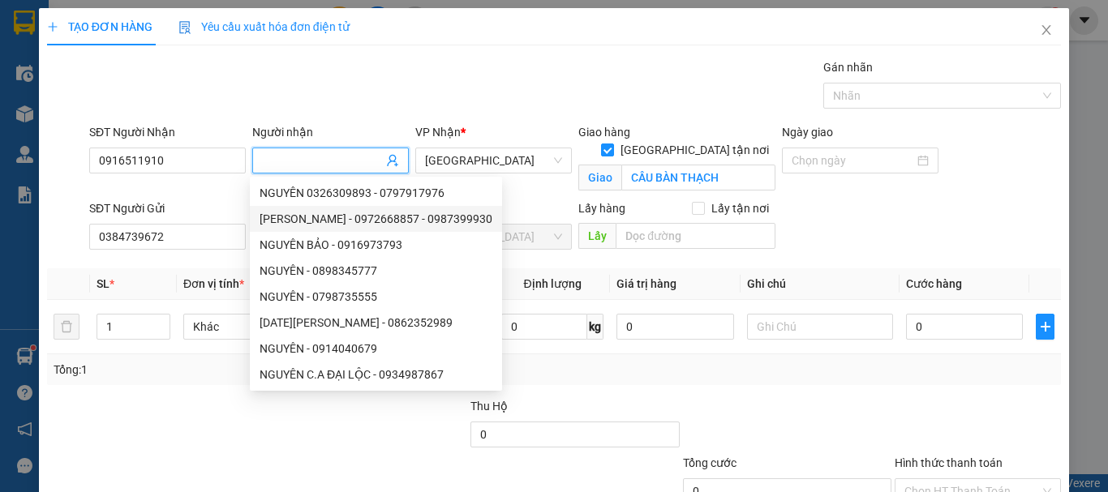
click at [190, 208] on div "SĐT Người Gửi" at bounding box center [167, 209] width 157 height 18
click at [190, 224] on input "0384739672" at bounding box center [167, 237] width 157 height 26
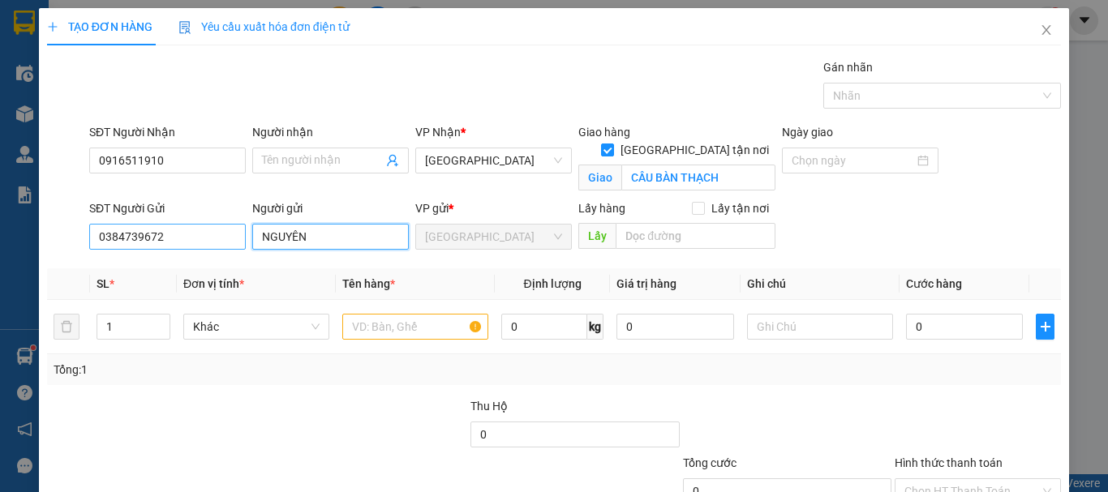
drag, startPoint x: 320, startPoint y: 234, endPoint x: 226, endPoint y: 244, distance: 94.6
click at [226, 244] on div "SĐT Người Gửi 0384739672 Người gửi NGUYÊN NGUYÊN VP gửi * Đà Lạt Lấy hàng Lấy t…" at bounding box center [575, 228] width 979 height 57
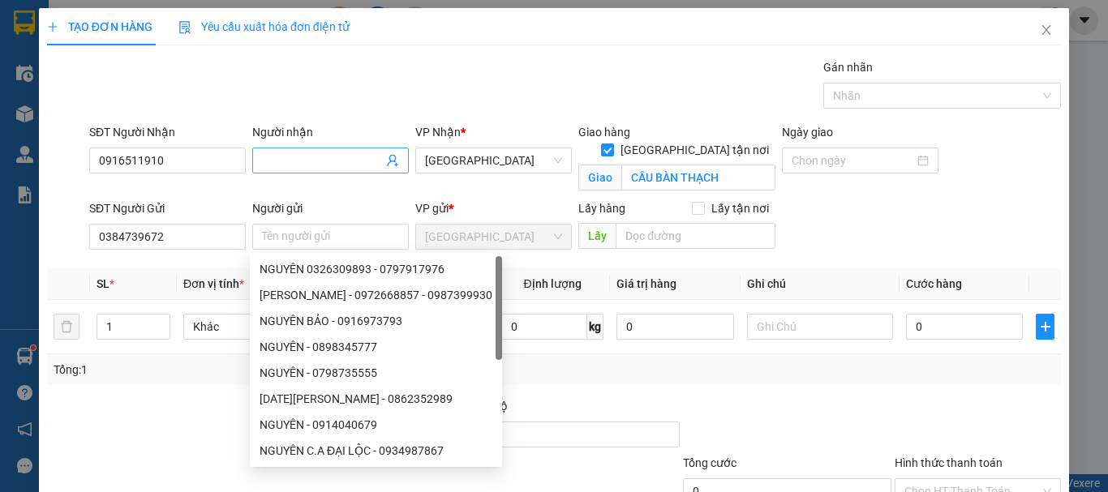
click at [310, 161] on input "Người nhận" at bounding box center [322, 161] width 121 height 18
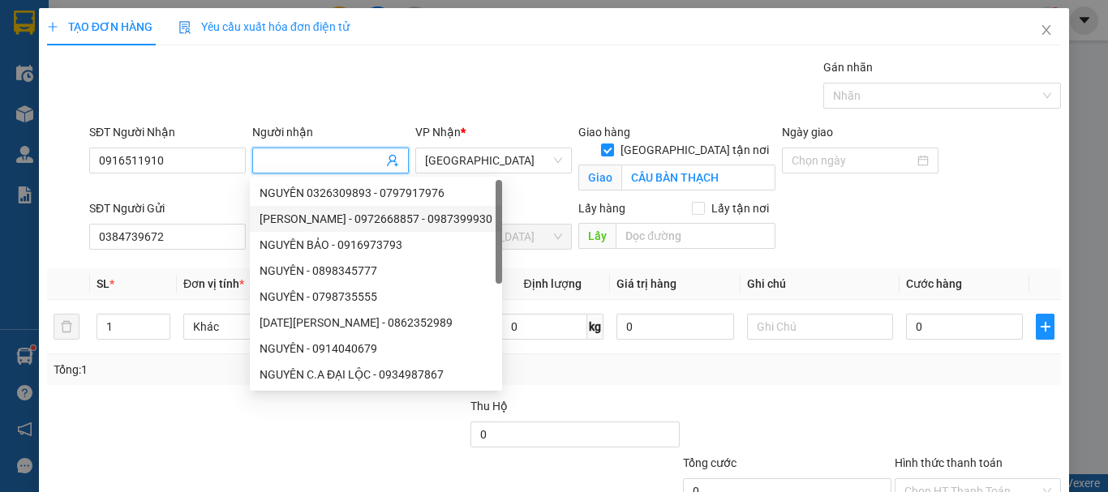
paste input "NGUYÊN"
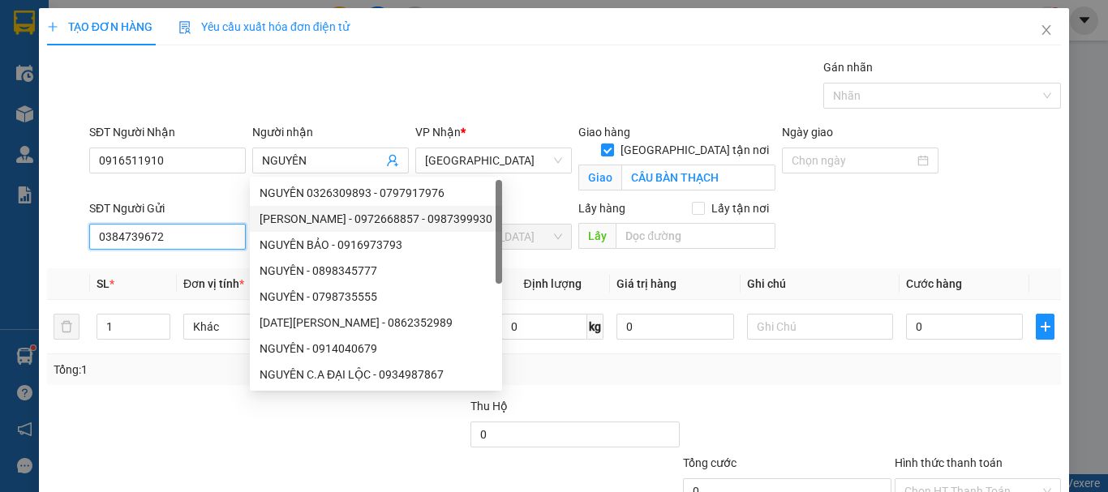
click at [209, 231] on input "0384739672" at bounding box center [167, 237] width 157 height 26
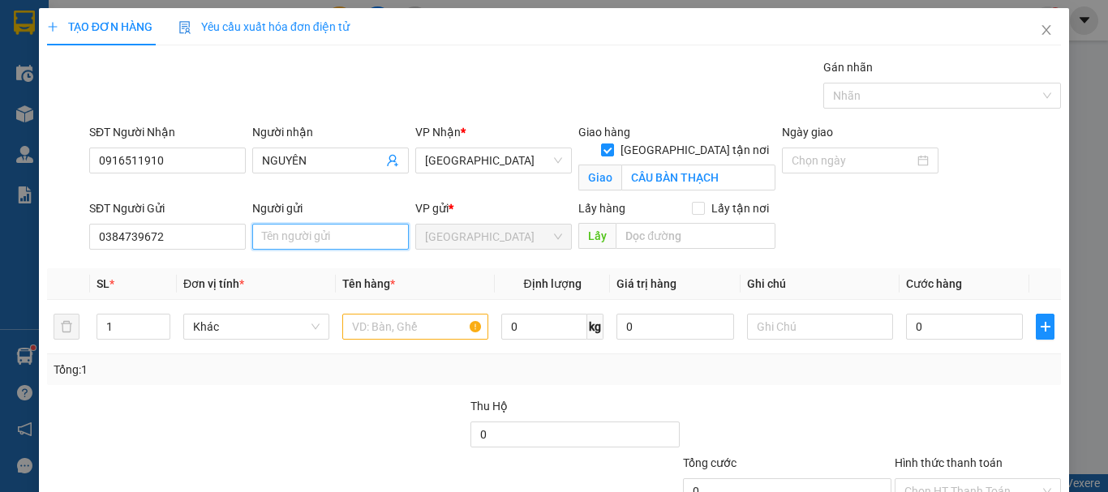
click at [291, 237] on input "Người gửi" at bounding box center [330, 237] width 157 height 26
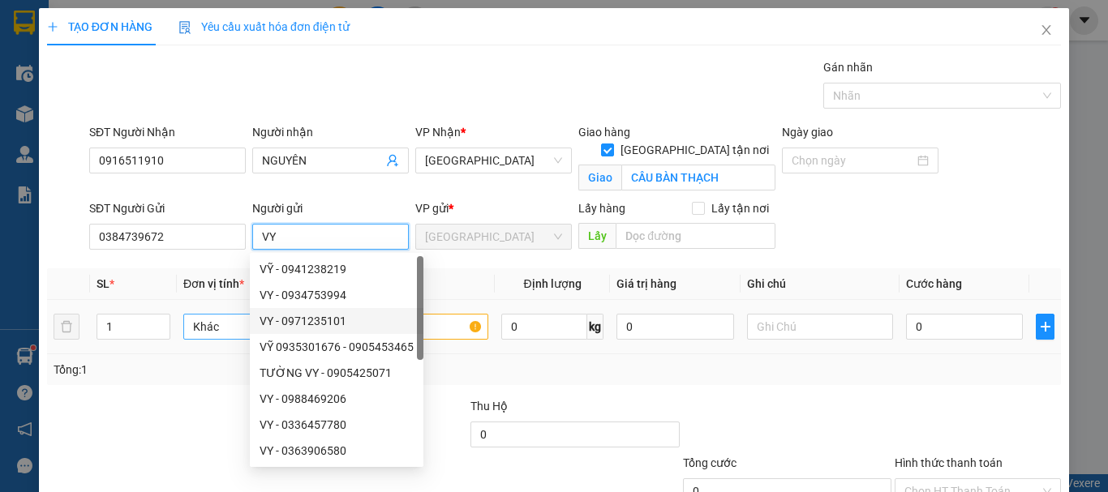
click at [211, 323] on span "Khác" at bounding box center [256, 327] width 127 height 24
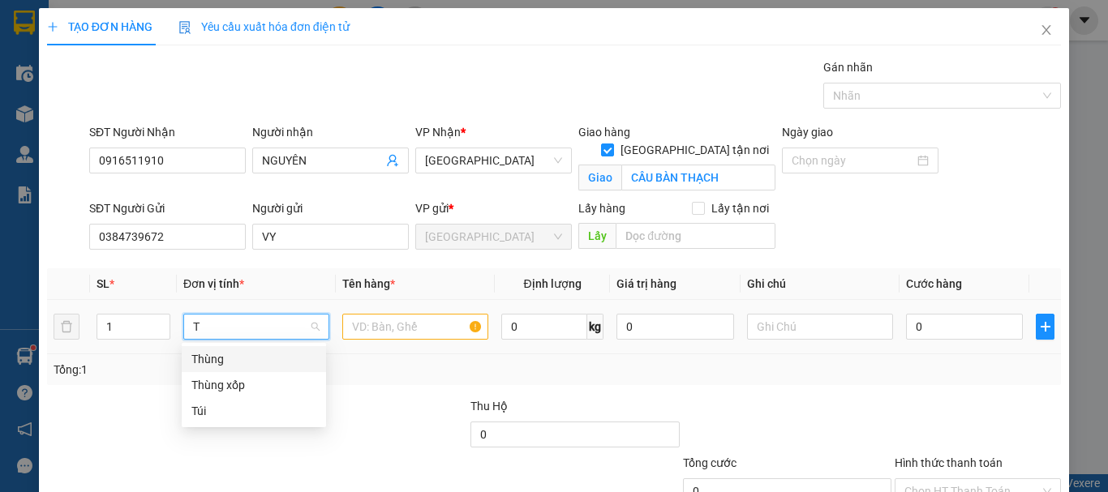
click at [123, 342] on tr "1 T 0 kg 0 0" at bounding box center [554, 327] width 1014 height 54
click at [204, 386] on div "Khác" at bounding box center [253, 385] width 125 height 18
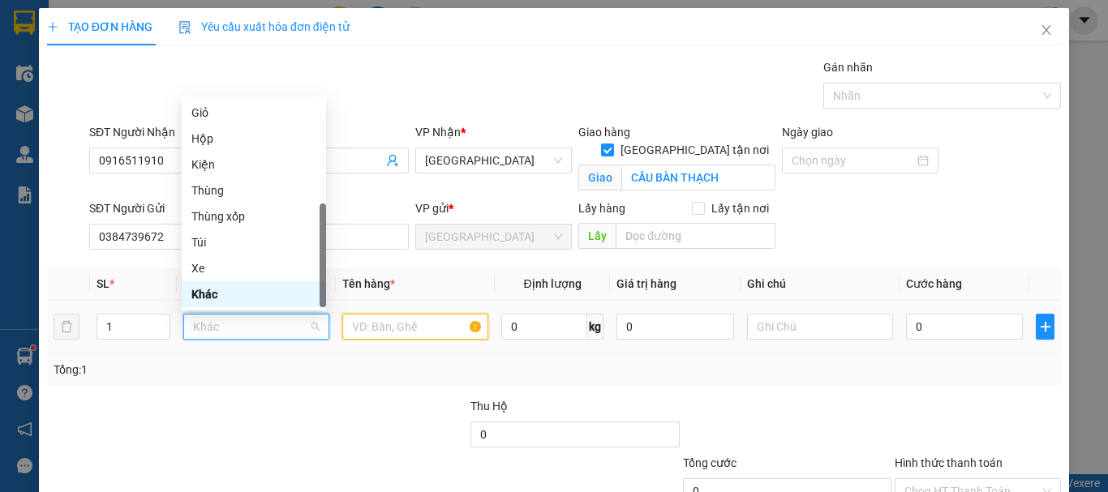
click at [419, 334] on input "text" at bounding box center [415, 327] width 146 height 26
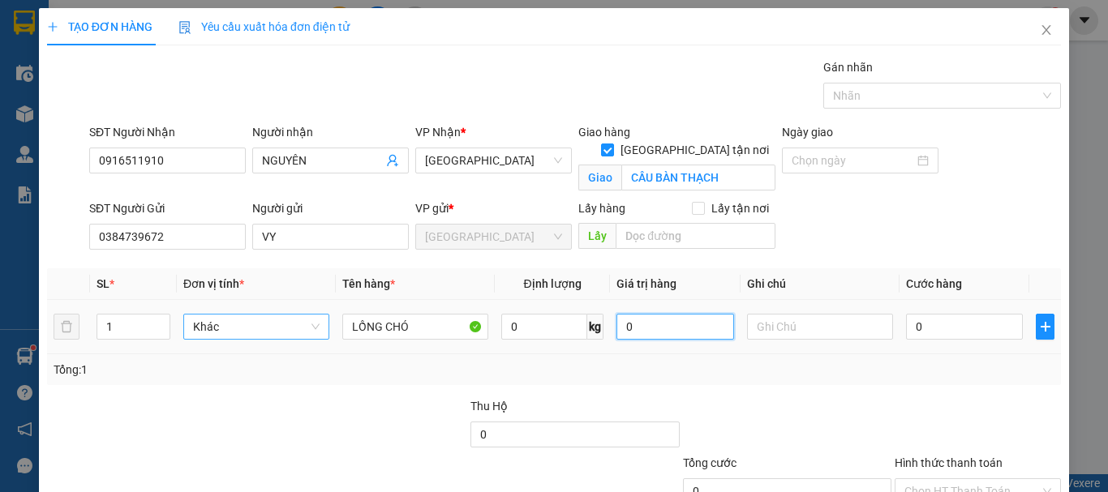
click at [647, 328] on input "0" at bounding box center [675, 327] width 117 height 26
click at [906, 328] on input "0" at bounding box center [964, 327] width 117 height 26
drag, startPoint x: 877, startPoint y: 327, endPoint x: 796, endPoint y: 344, distance: 82.9
click at [796, 343] on tr "1 Khác LỒNG CHÓ 0 kg 0 00" at bounding box center [554, 327] width 1014 height 54
click at [639, 316] on input "0" at bounding box center [675, 327] width 117 height 26
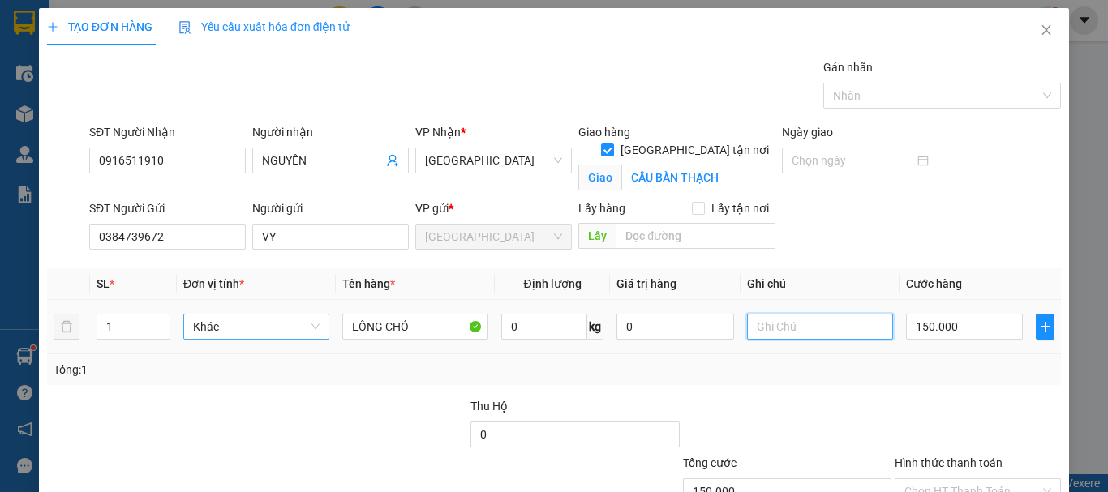
click at [781, 336] on input "text" at bounding box center [820, 327] width 146 height 26
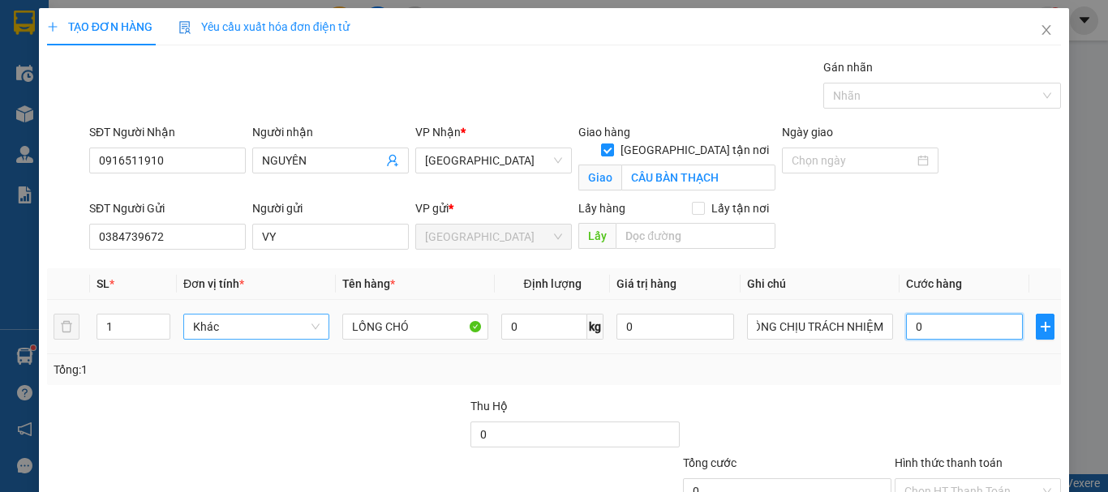
drag, startPoint x: 934, startPoint y: 327, endPoint x: 924, endPoint y: 315, distance: 15.6
click at [935, 327] on input "0" at bounding box center [964, 327] width 117 height 26
click at [911, 388] on div "Transit Pickup Surcharge Ids Transit Deliver Surcharge Ids Transit Deliver Surc…" at bounding box center [554, 319] width 1014 height 523
click at [932, 331] on input "150.000" at bounding box center [964, 327] width 117 height 26
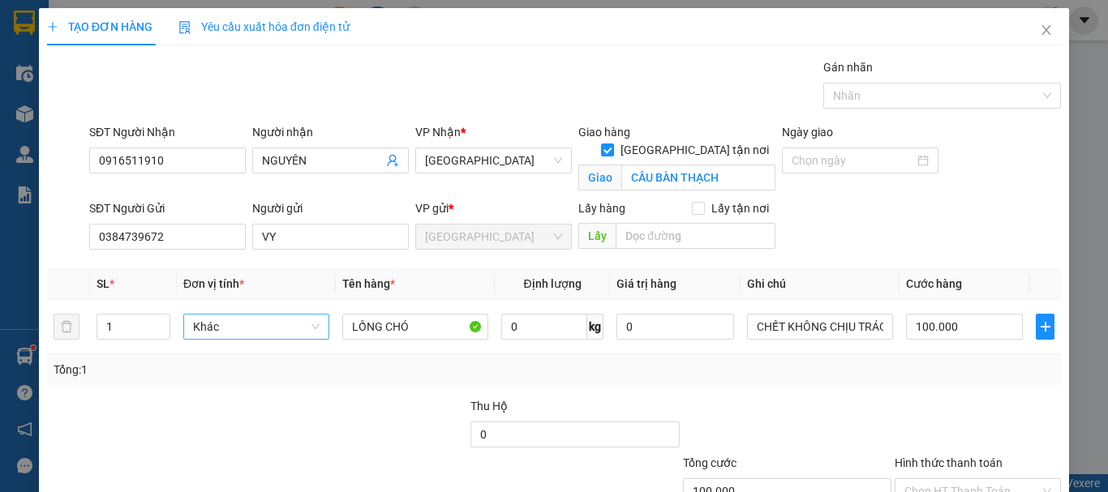
click at [931, 256] on div "SĐT Người Gửi 0384739672 Người gửi VY VP gửi * Đà Lạt Lấy hàng Lấy tận nơi Lấy" at bounding box center [575, 228] width 979 height 57
click at [935, 231] on div "SĐT Người Gửi 0384739672 Người gửi VY VP gửi * Đà Lạt Lấy hàng Lấy tận nơi Lấy" at bounding box center [575, 228] width 979 height 57
click at [413, 321] on input "LỒNG CHÓ" at bounding box center [415, 327] width 146 height 26
click at [669, 328] on input "0" at bounding box center [675, 327] width 117 height 26
click at [947, 326] on input "100.000" at bounding box center [964, 327] width 117 height 26
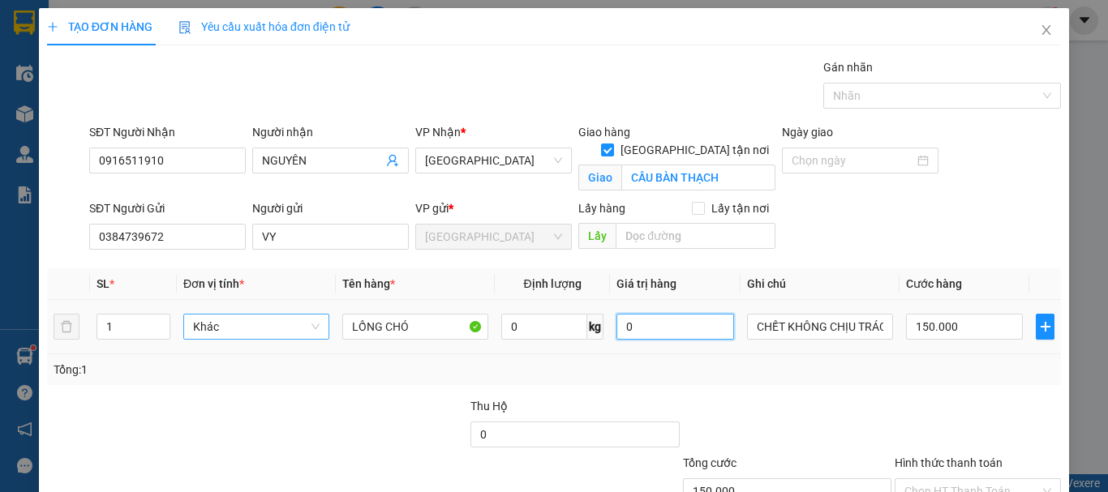
drag, startPoint x: 627, startPoint y: 327, endPoint x: 606, endPoint y: 331, distance: 21.5
click at [610, 331] on td "0" at bounding box center [675, 327] width 130 height 54
click at [743, 385] on div "Tổng: 1" at bounding box center [554, 370] width 1014 height 31
click at [984, 331] on input "0" at bounding box center [964, 327] width 117 height 26
click at [965, 385] on div "Transit Pickup Surcharge Ids Transit Deliver Surcharge Ids Transit Deliver Surc…" at bounding box center [554, 319] width 1014 height 523
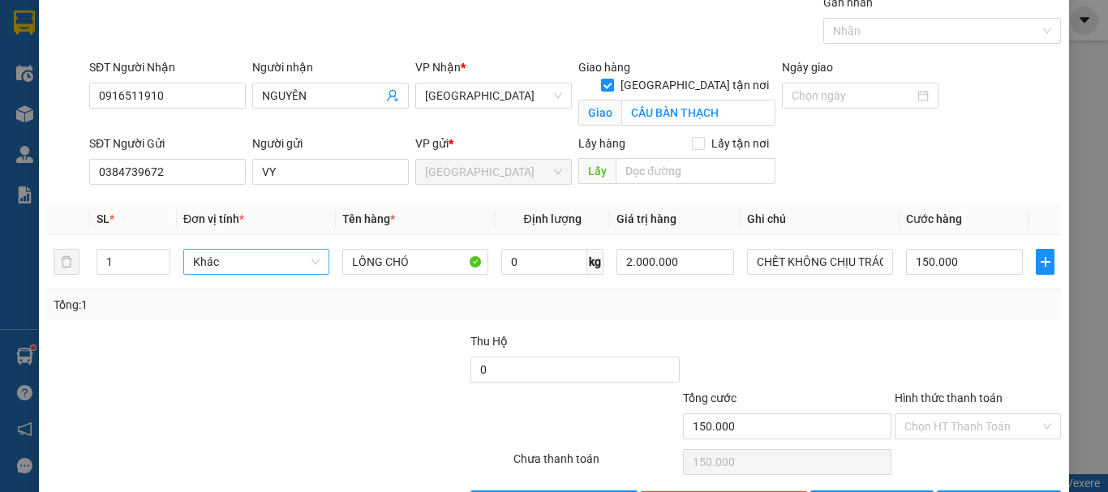
scroll to position [121, 0]
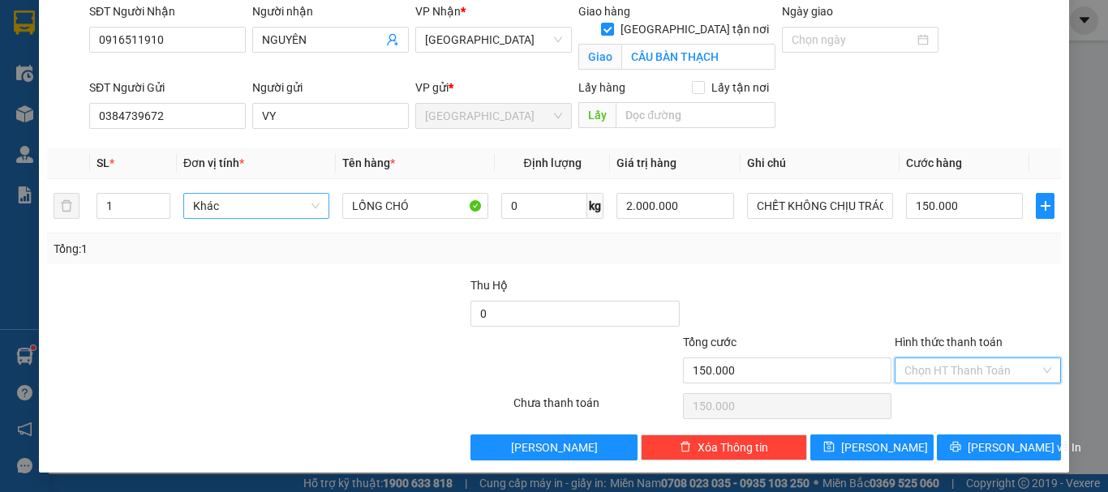
click at [949, 372] on input "Hình thức thanh toán" at bounding box center [972, 371] width 135 height 24
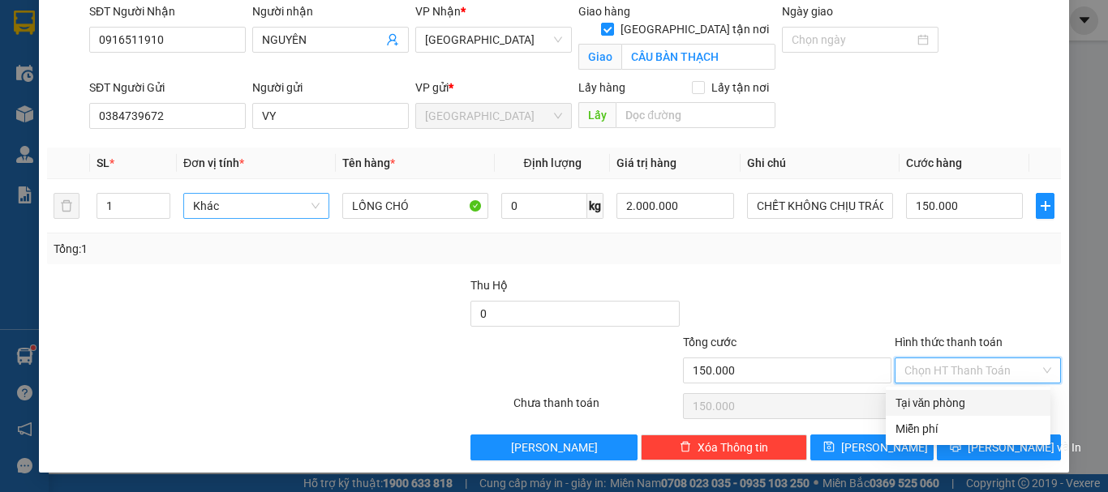
click at [952, 402] on div "Tại văn phòng" at bounding box center [968, 403] width 145 height 18
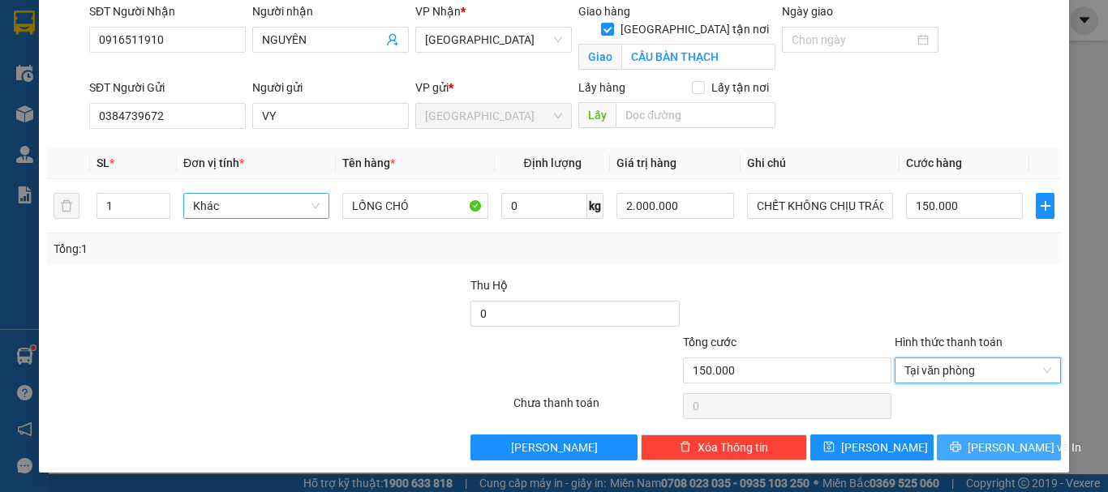
click at [978, 459] on button "Lưu và In" at bounding box center [999, 448] width 124 height 26
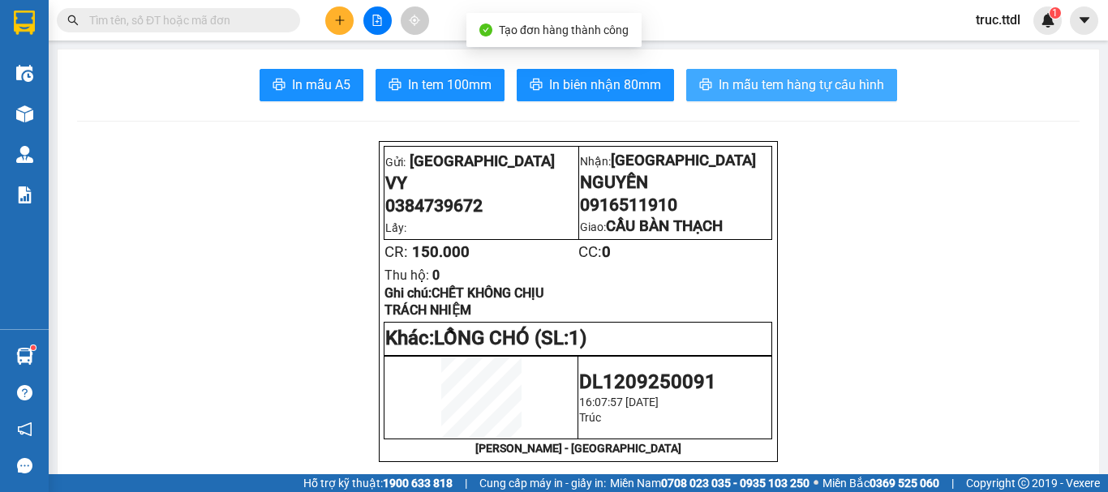
click at [720, 89] on span "In mẫu tem hàng tự cấu hình" at bounding box center [802, 85] width 166 height 20
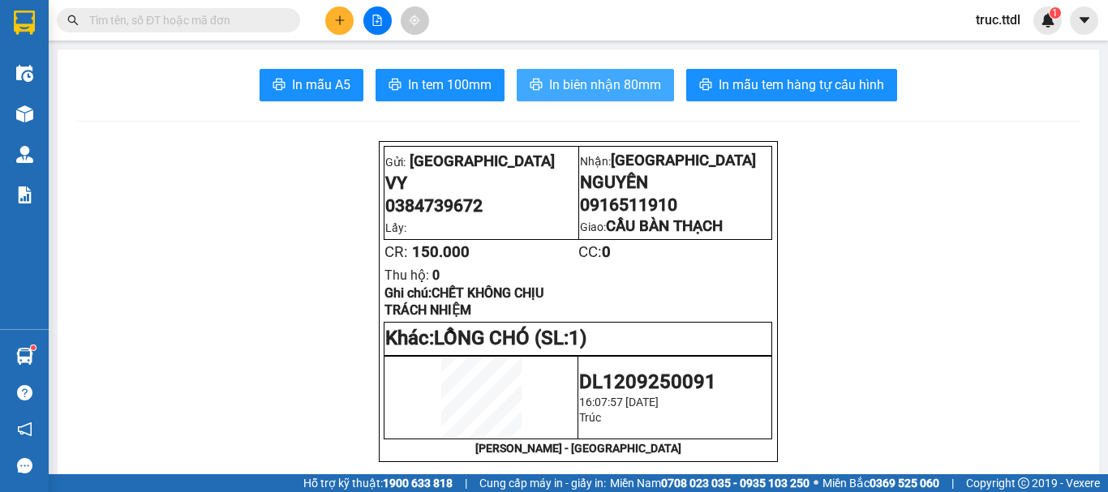
click at [622, 90] on span "In biên nhận 80mm" at bounding box center [605, 85] width 112 height 20
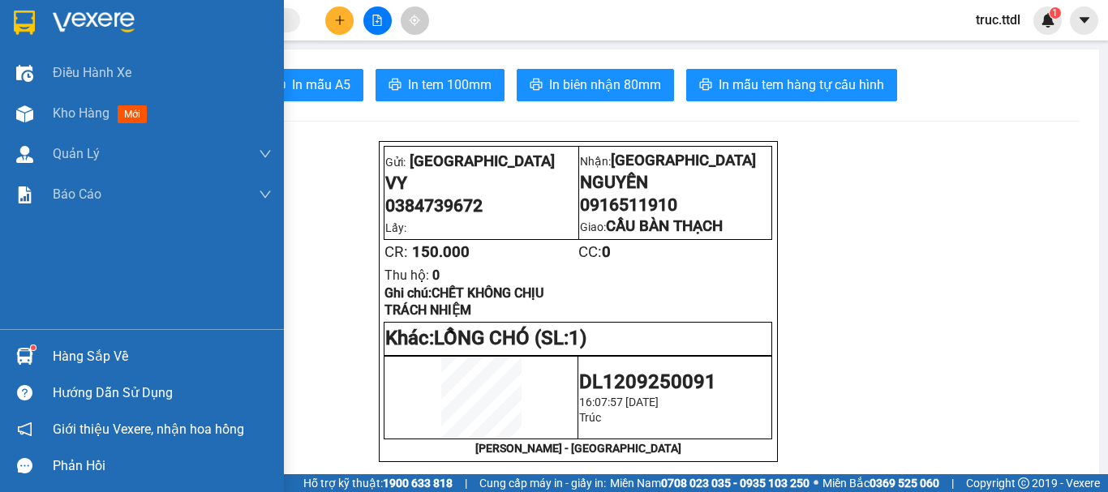
click at [55, 23] on img at bounding box center [94, 23] width 82 height 24
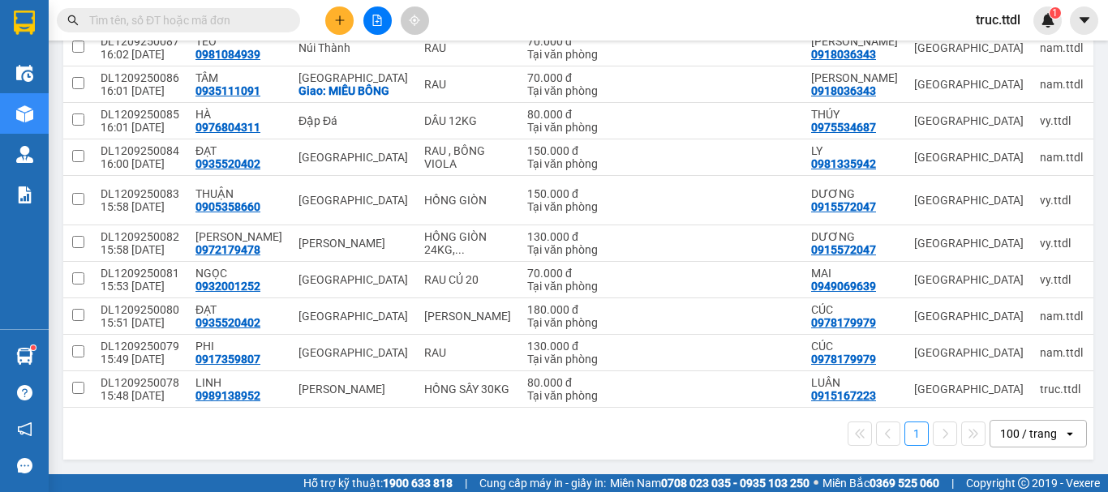
scroll to position [498, 0]
click at [335, 20] on icon "plus" at bounding box center [339, 20] width 11 height 11
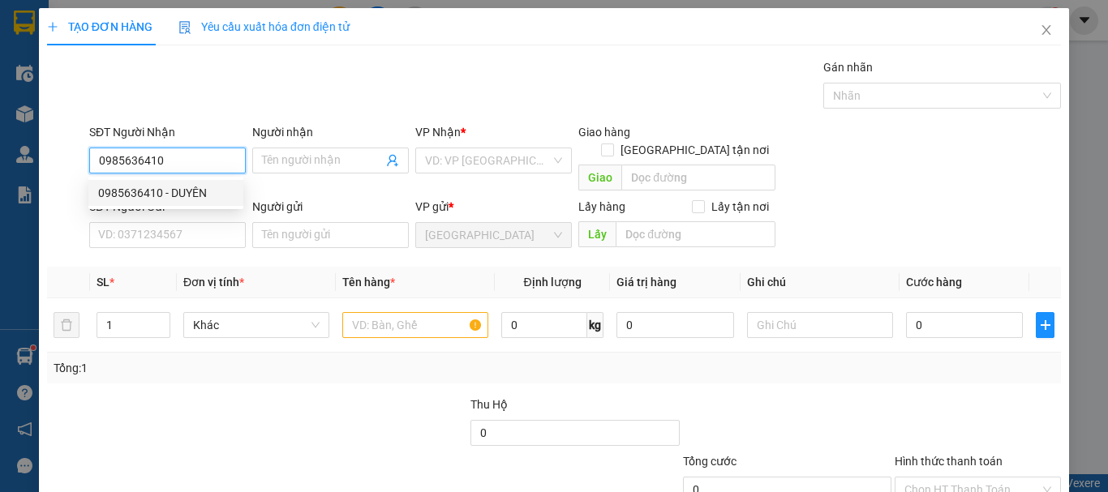
click at [191, 201] on div "0985636410 - DUYÊN" at bounding box center [165, 193] width 135 height 18
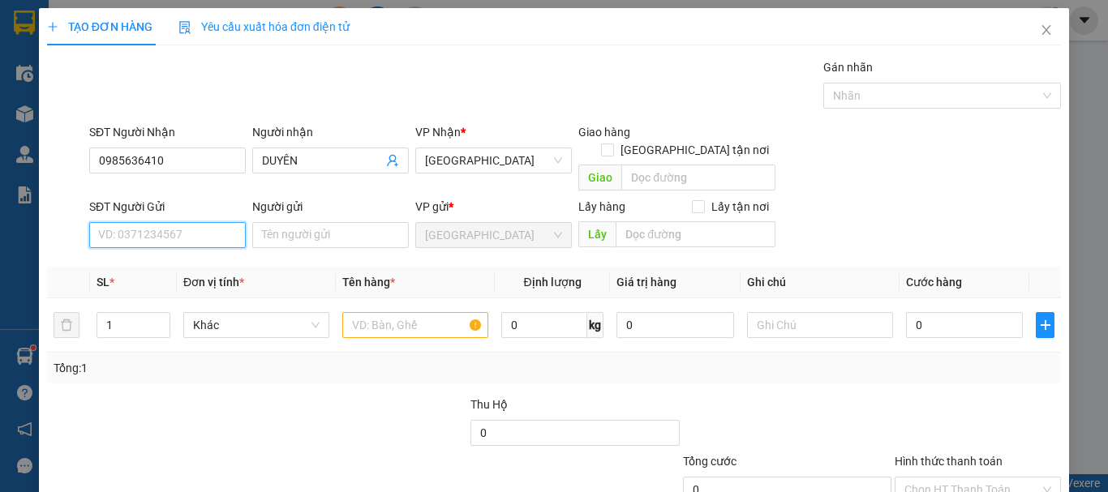
click at [204, 226] on input "SĐT Người Gửi" at bounding box center [167, 235] width 157 height 26
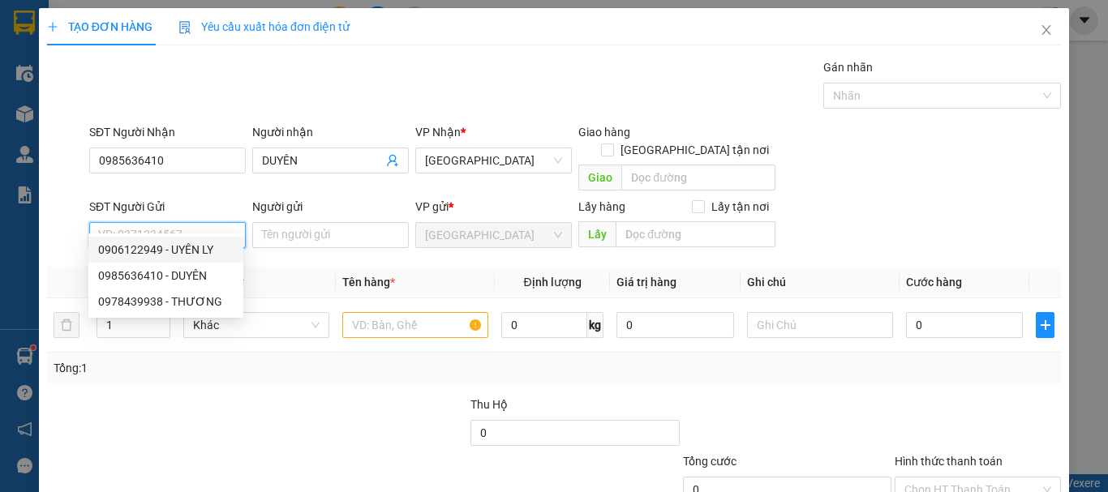
click at [204, 249] on div "0906122949 - UYÊN LY" at bounding box center [165, 250] width 135 height 18
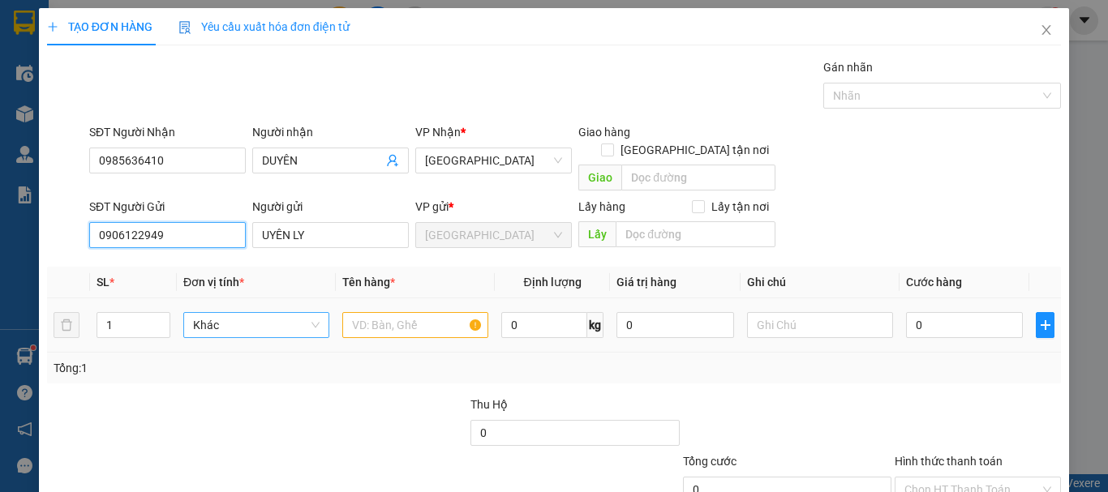
click at [239, 313] on span "Khác" at bounding box center [256, 325] width 127 height 24
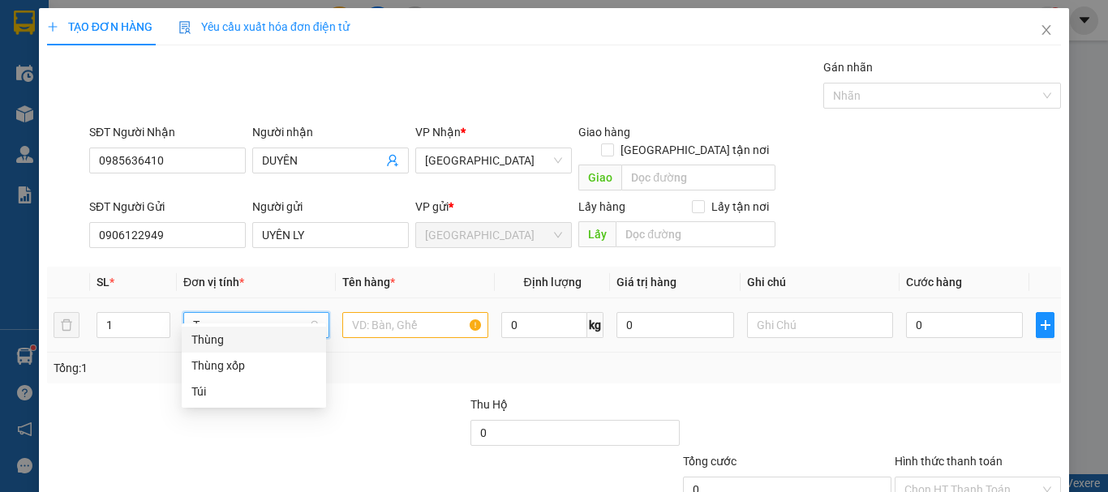
click at [230, 339] on div "Thùng" at bounding box center [253, 340] width 125 height 18
click at [372, 316] on input "text" at bounding box center [415, 325] width 146 height 26
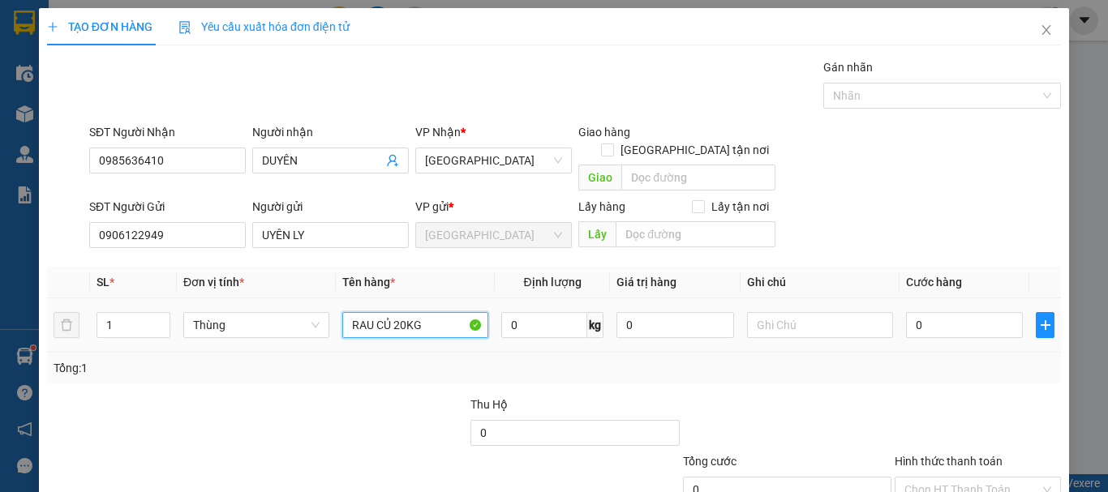
click at [398, 312] on input "RAU CỦ 20KG" at bounding box center [415, 325] width 146 height 26
click at [936, 317] on input "0" at bounding box center [964, 325] width 117 height 26
click at [1022, 372] on div "Transit Pickup Surcharge Ids Transit Deliver Surcharge Ids Transit Deliver Surc…" at bounding box center [554, 319] width 1014 height 522
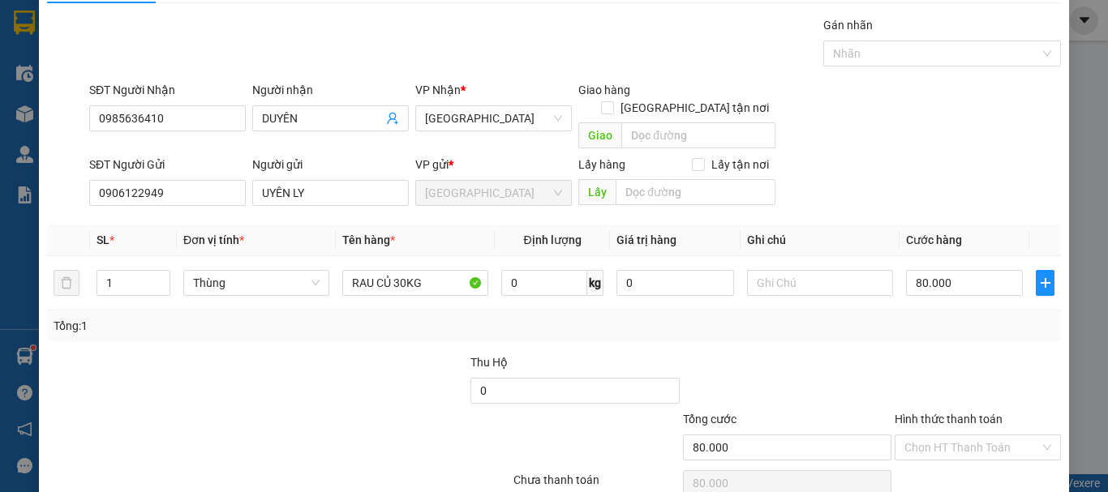
scroll to position [101, 0]
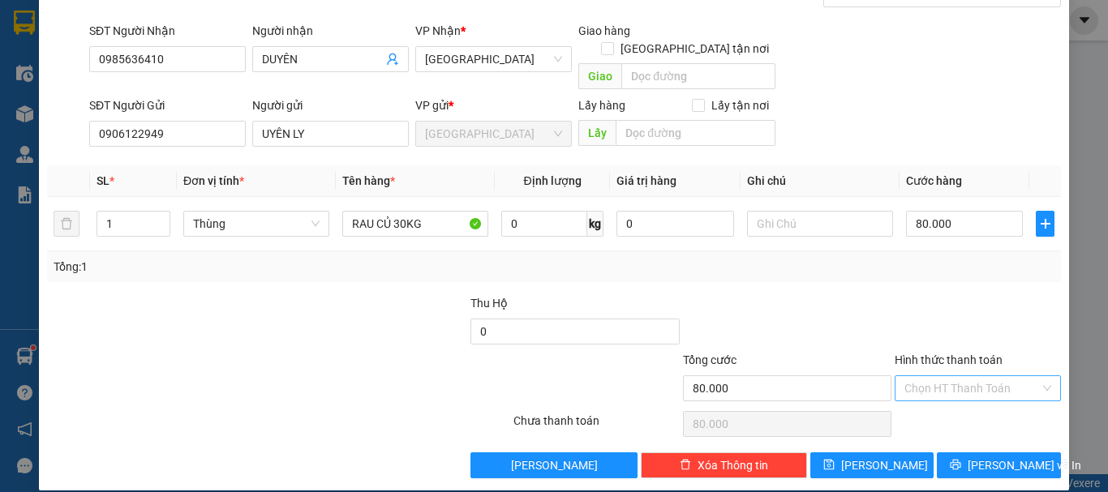
click at [989, 376] on input "Hình thức thanh toán" at bounding box center [972, 388] width 135 height 24
click at [981, 398] on div "Tại văn phòng" at bounding box center [968, 403] width 145 height 18
click at [991, 457] on span "Lưu và In" at bounding box center [1025, 466] width 114 height 18
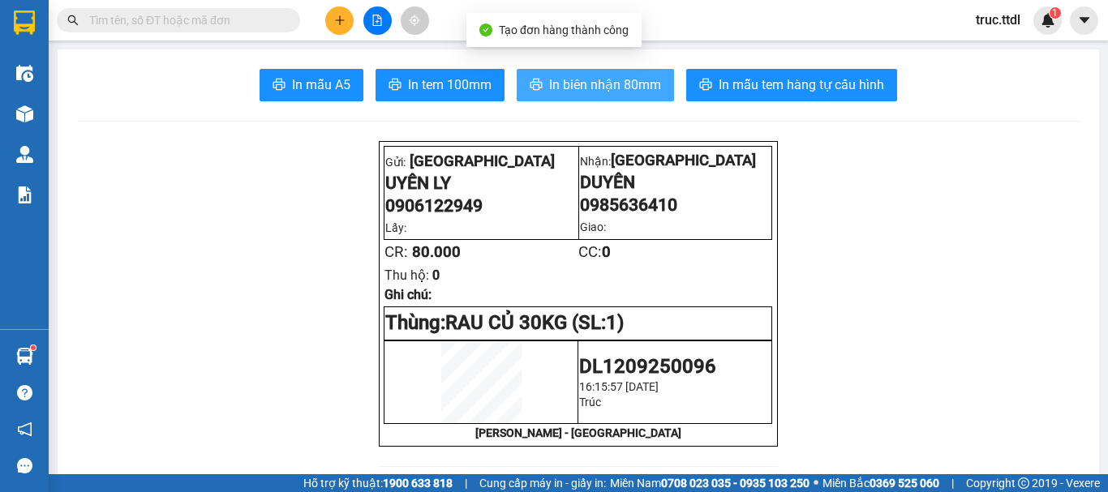
click at [586, 85] on span "In biên nhận 80mm" at bounding box center [605, 85] width 112 height 20
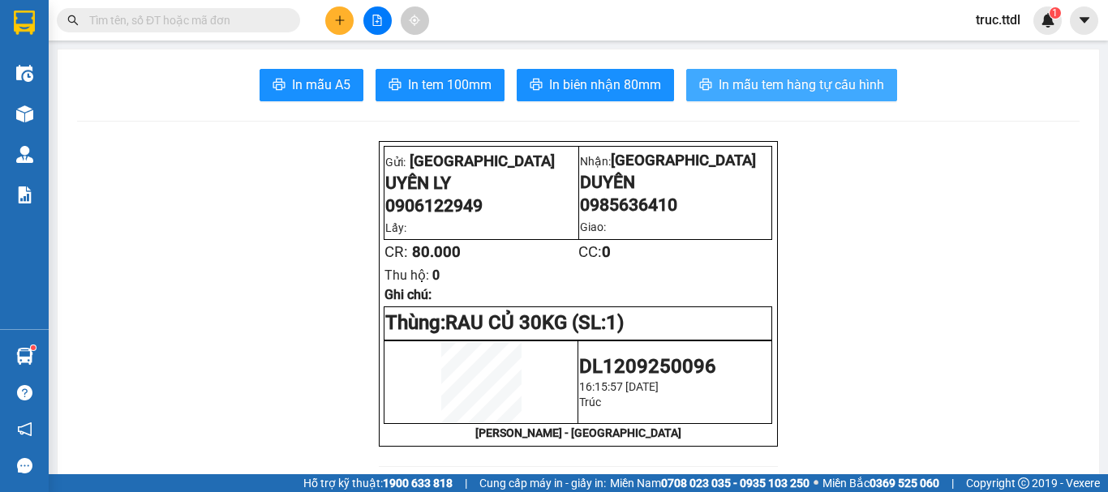
click at [836, 88] on span "In mẫu tem hàng tự cấu hình" at bounding box center [802, 85] width 166 height 20
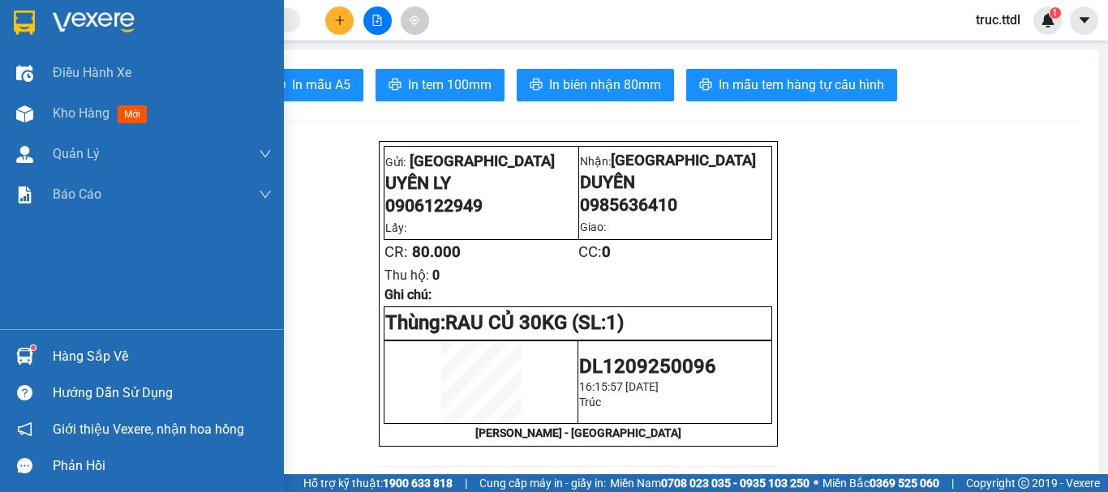
click at [133, 15] on img at bounding box center [94, 23] width 82 height 24
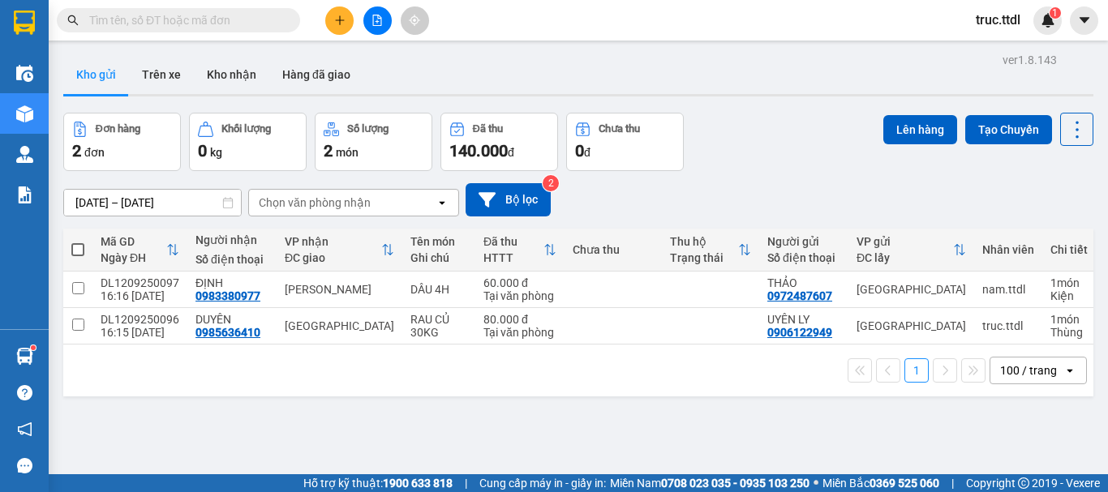
click at [345, 7] on button at bounding box center [339, 20] width 28 height 28
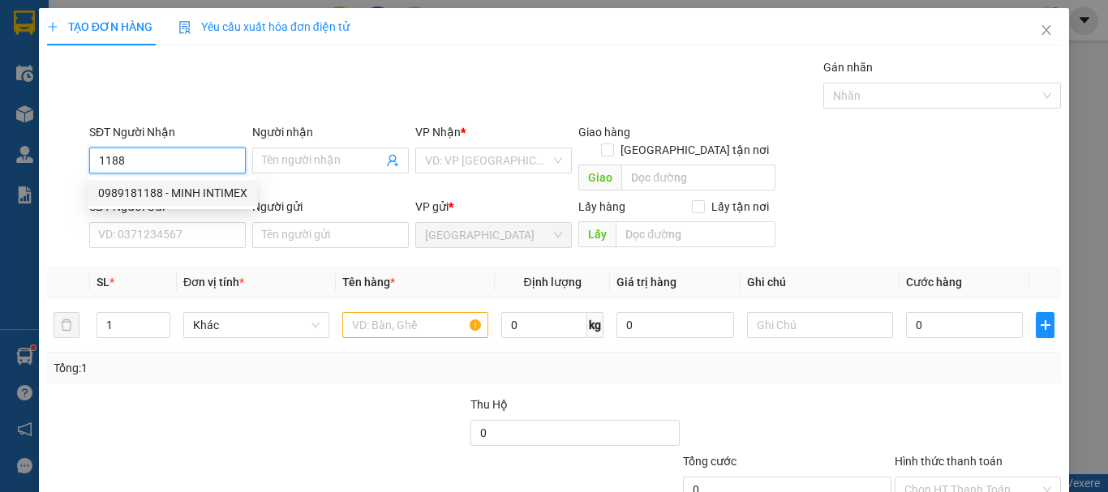
click at [198, 196] on div "0989181188 - MINH INTIMEX" at bounding box center [172, 193] width 149 height 18
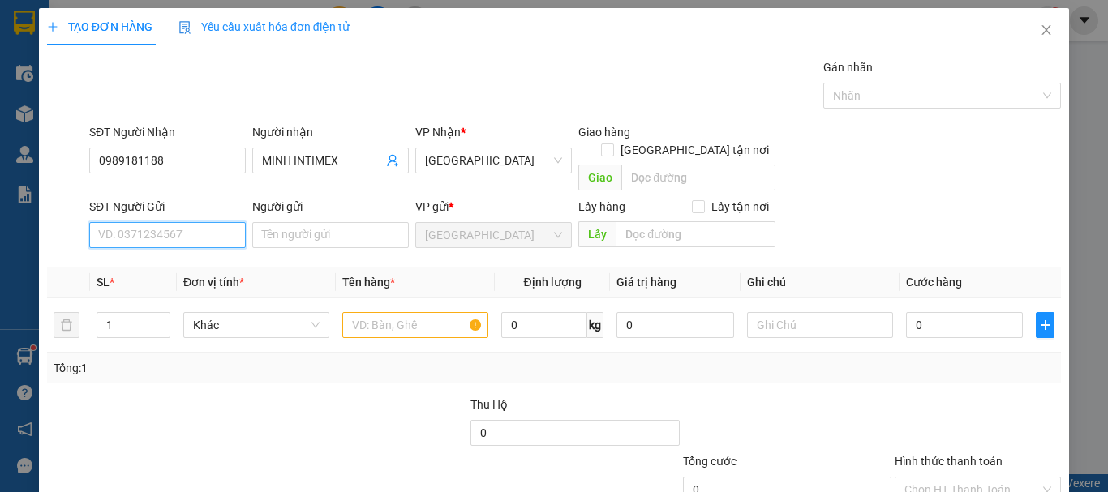
click at [209, 222] on input "SĐT Người Gửi" at bounding box center [167, 235] width 157 height 26
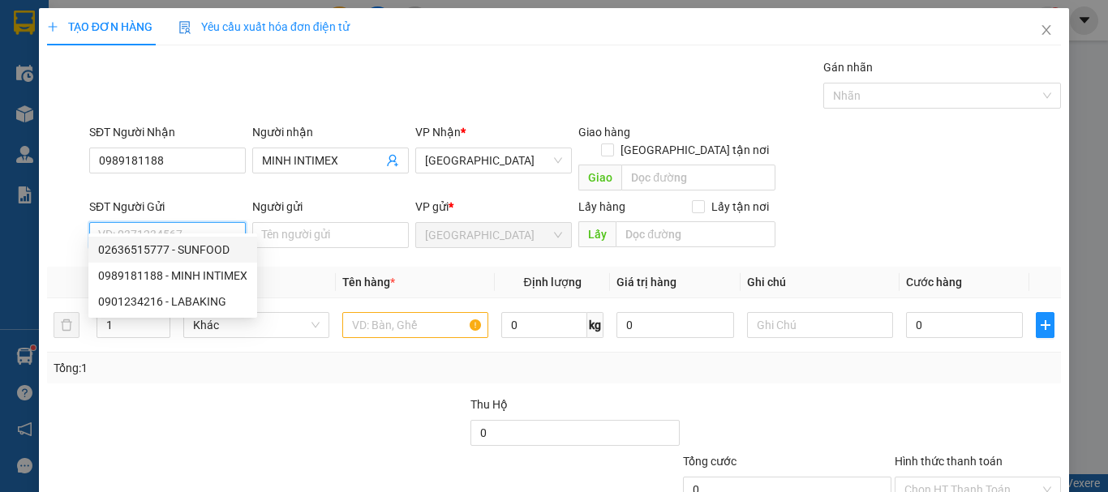
click at [217, 247] on div "02636515777 - SUNFOOD" at bounding box center [172, 250] width 149 height 18
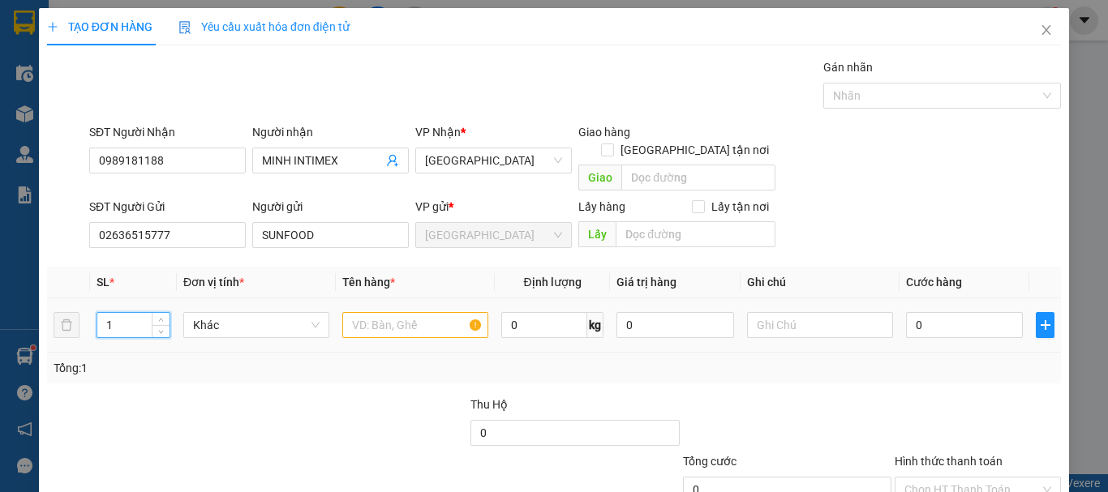
drag, startPoint x: 133, startPoint y: 299, endPoint x: 90, endPoint y: 314, distance: 45.4
click at [91, 314] on td "1" at bounding box center [133, 326] width 87 height 54
click at [234, 313] on span "Khác" at bounding box center [256, 325] width 127 height 24
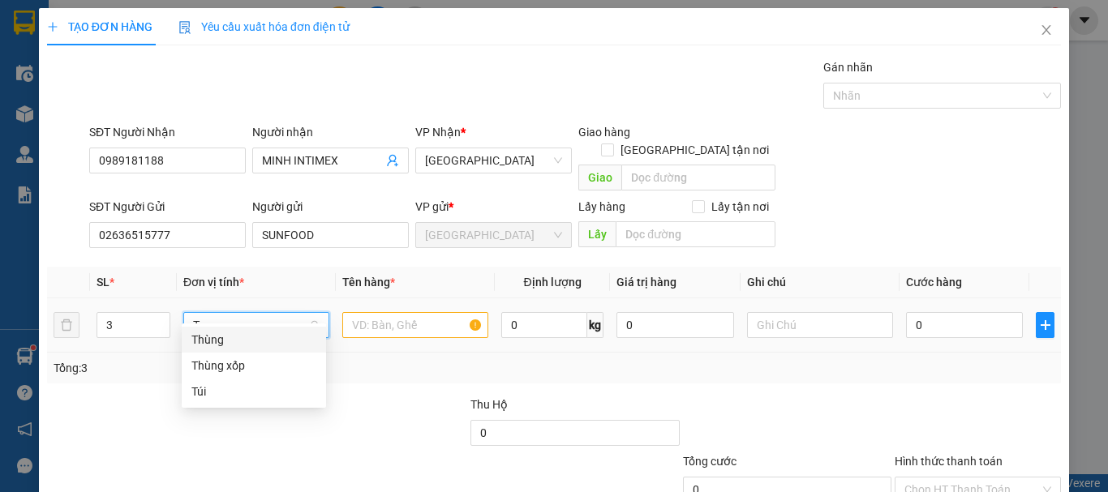
click at [245, 340] on div "Thùng" at bounding box center [253, 340] width 125 height 18
click at [375, 313] on input "text" at bounding box center [415, 325] width 146 height 26
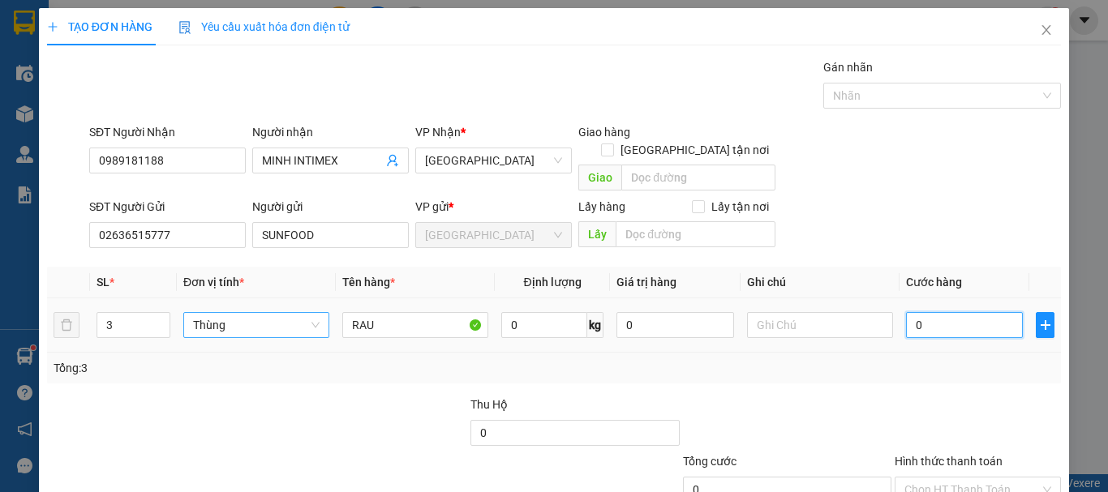
click at [941, 312] on input "0" at bounding box center [964, 325] width 117 height 26
click at [932, 396] on div at bounding box center [978, 424] width 170 height 57
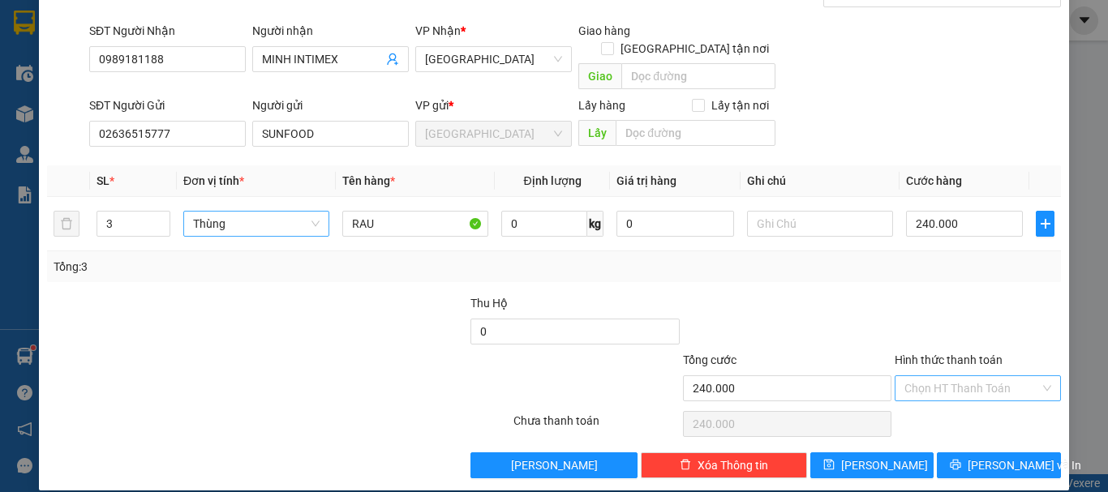
click at [958, 376] on input "Hình thức thanh toán" at bounding box center [972, 388] width 135 height 24
click at [954, 404] on div "Tại văn phòng" at bounding box center [968, 403] width 145 height 18
click at [868, 457] on span "Lưu" at bounding box center [884, 466] width 87 height 18
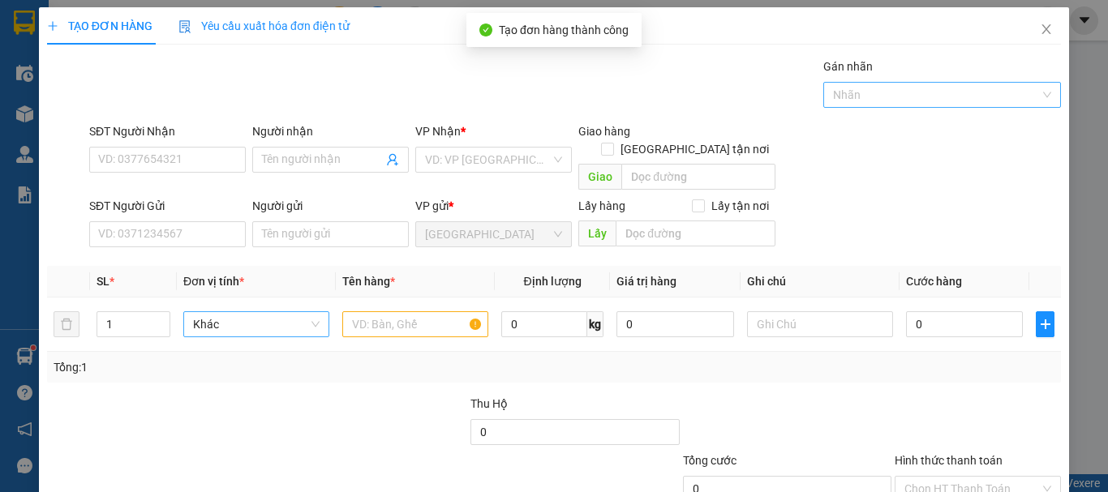
scroll to position [0, 0]
click at [1040, 31] on icon "close" at bounding box center [1046, 30] width 13 height 13
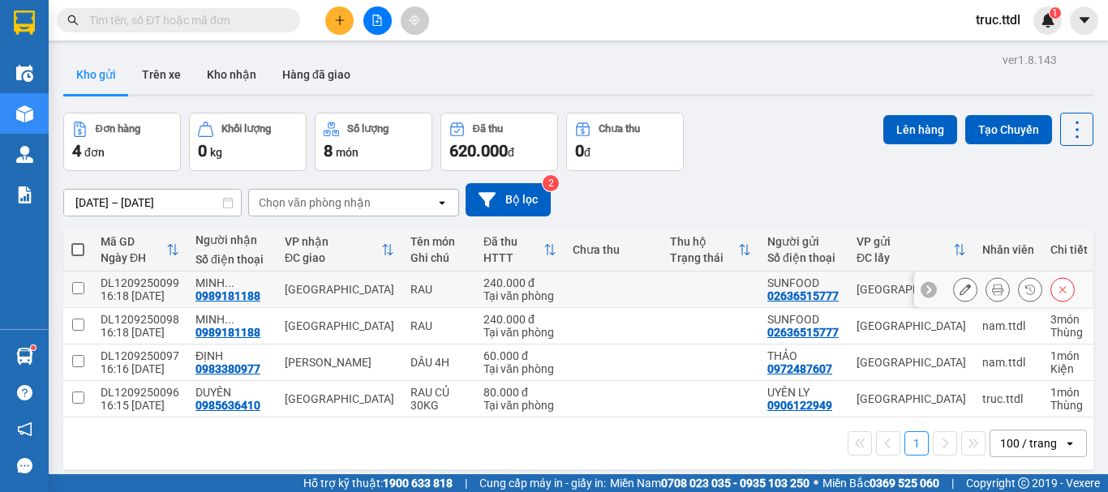
click at [1057, 295] on icon at bounding box center [1062, 289] width 11 height 11
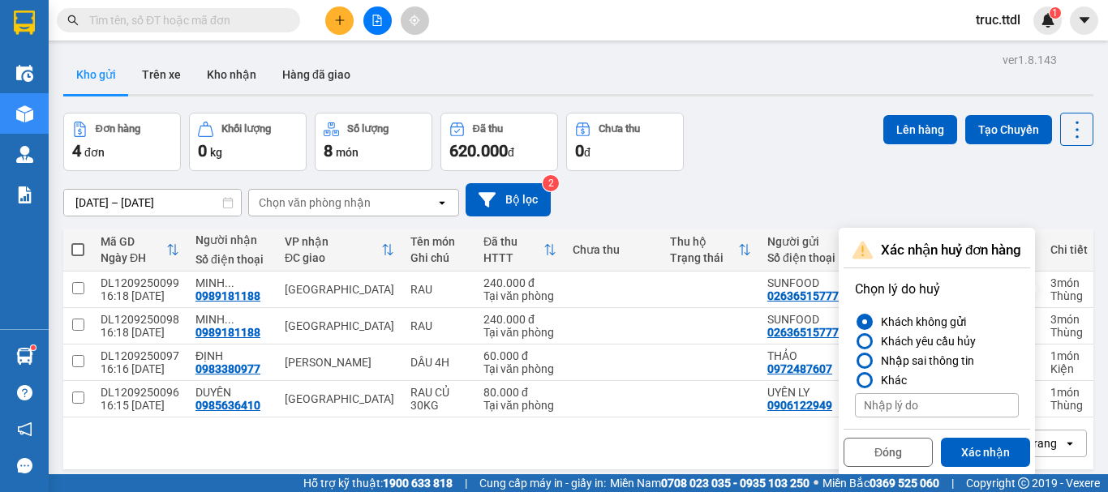
click at [923, 408] on input at bounding box center [937, 406] width 164 height 24
click at [1009, 458] on button "Xác nhận" at bounding box center [985, 452] width 89 height 29
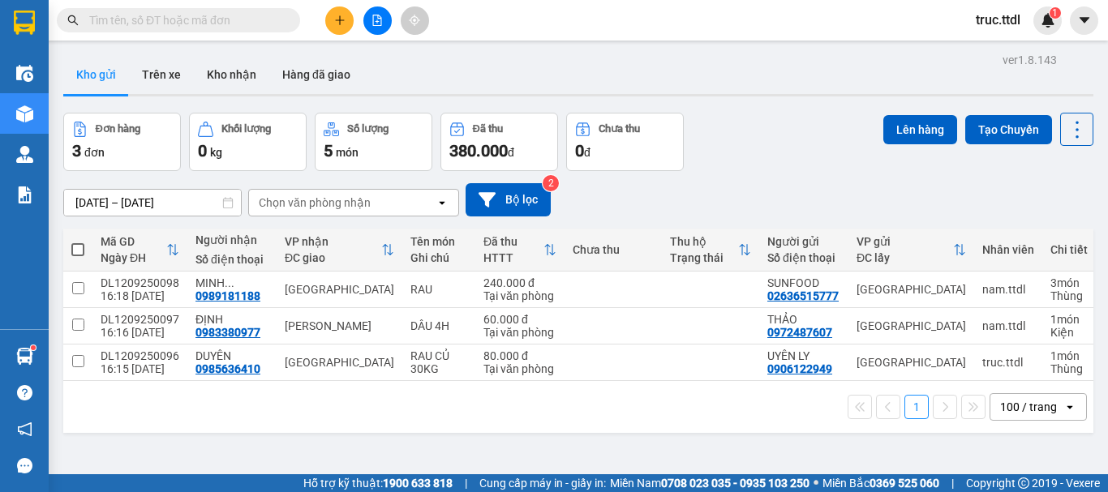
click at [236, 22] on input "text" at bounding box center [184, 20] width 191 height 18
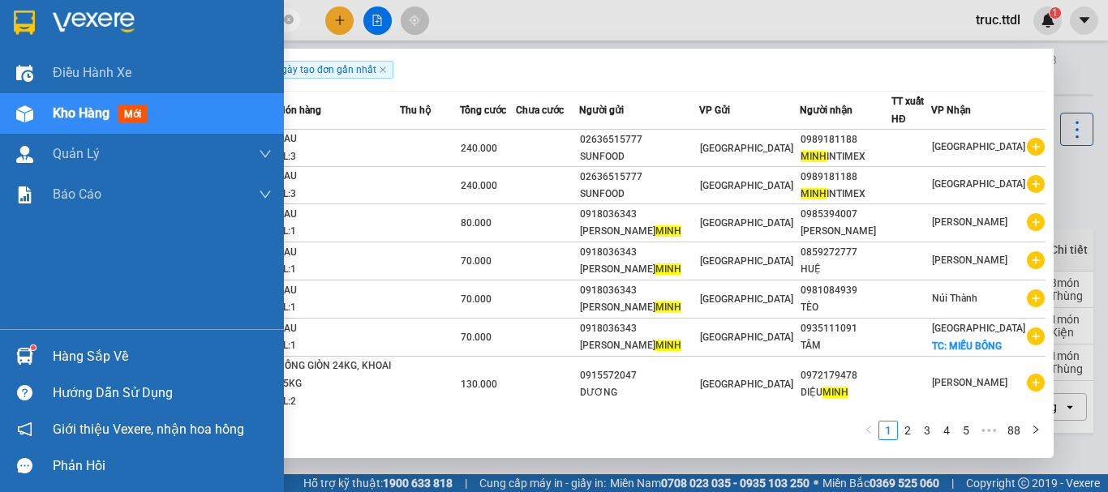
click at [21, 28] on img at bounding box center [24, 23] width 21 height 24
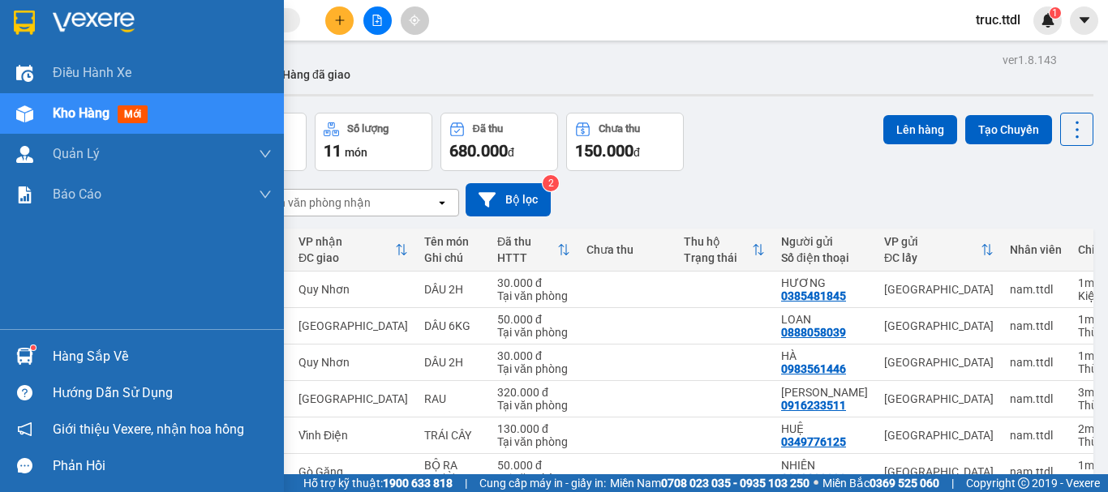
click at [26, 22] on img at bounding box center [24, 23] width 21 height 24
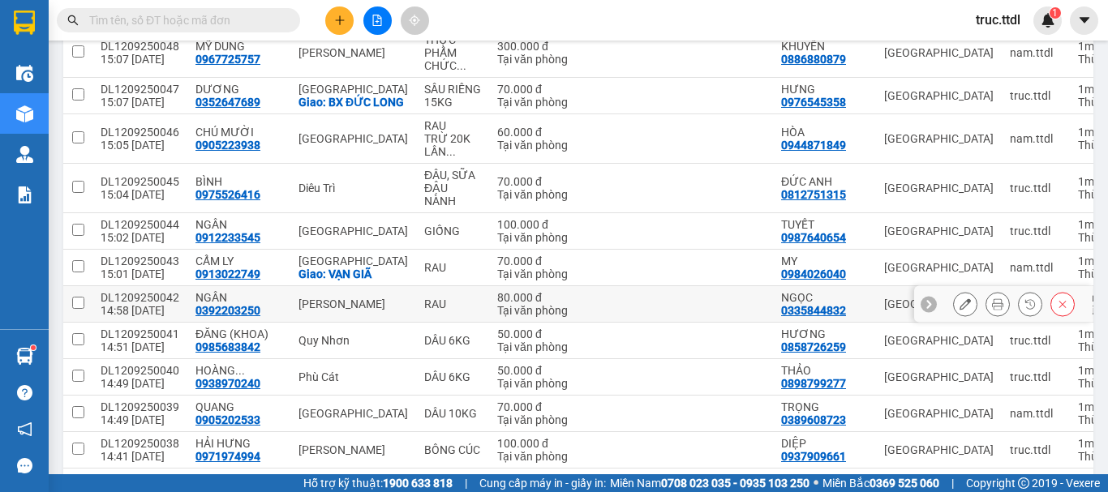
scroll to position [162, 0]
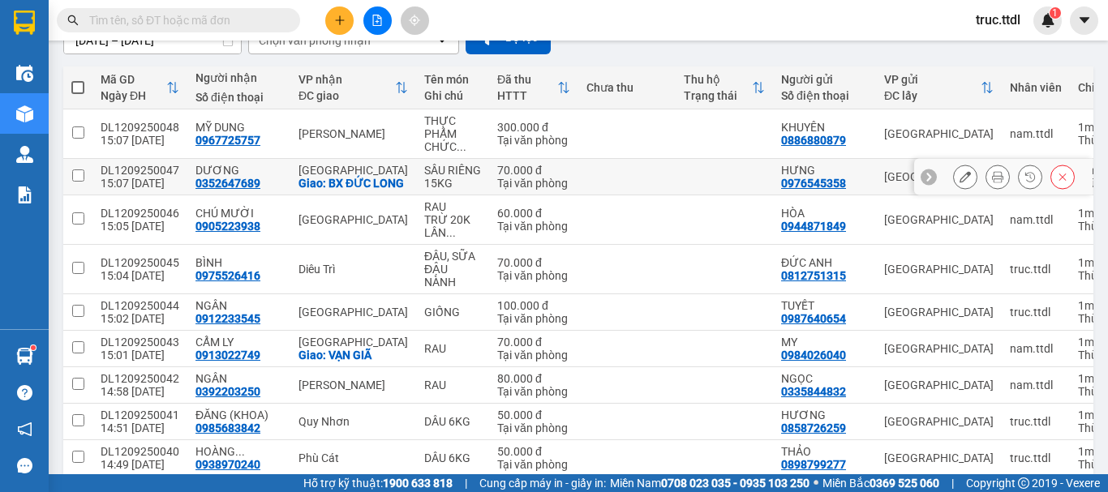
click at [601, 196] on td at bounding box center [627, 177] width 97 height 37
checkbox input "true"
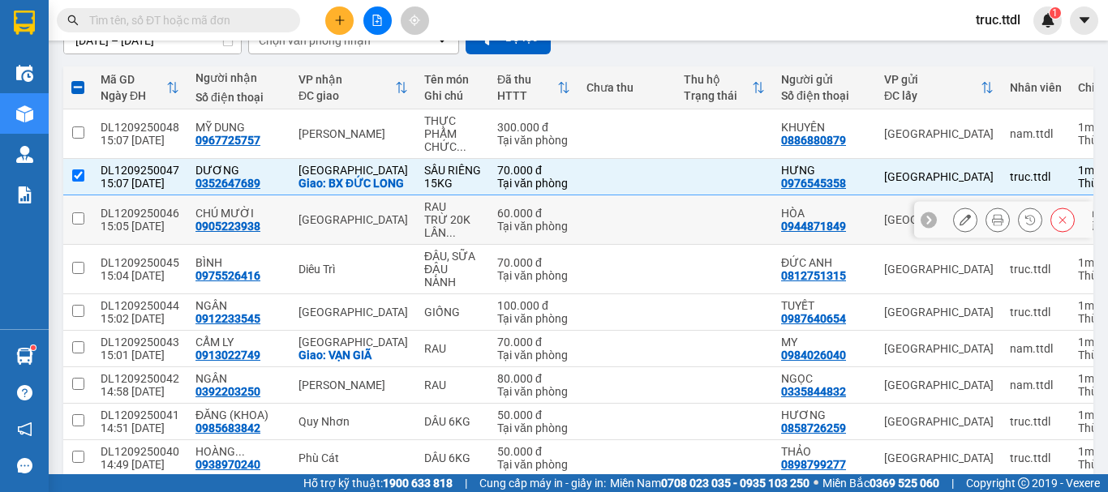
click at [620, 237] on td at bounding box center [627, 220] width 97 height 49
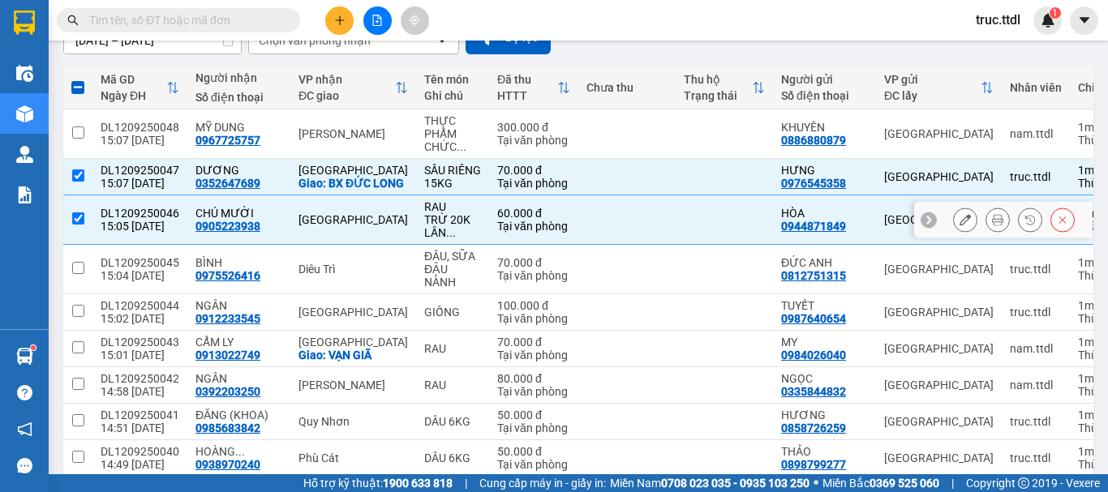
click at [634, 245] on td at bounding box center [627, 220] width 97 height 49
checkbox input "false"
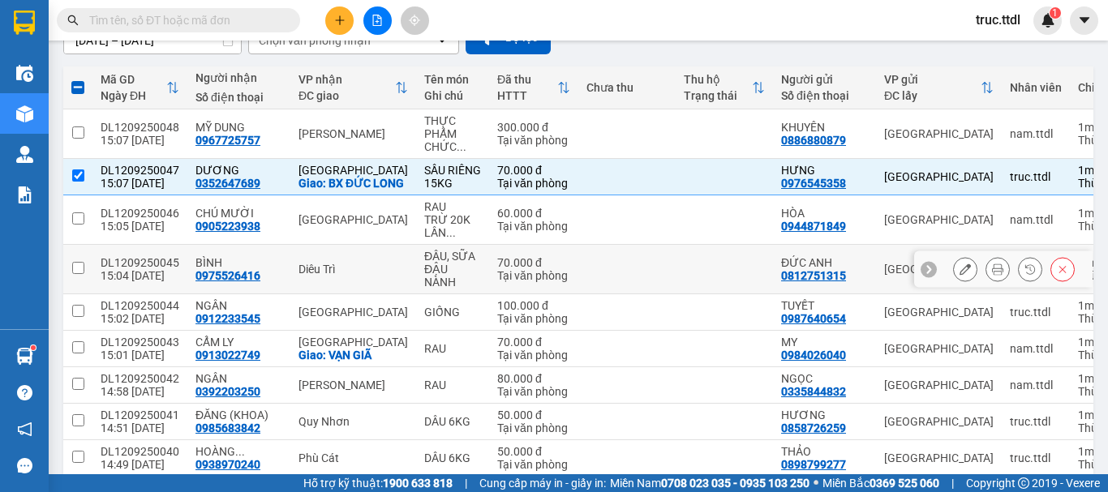
click at [626, 295] on td at bounding box center [627, 269] width 97 height 49
checkbox input "true"
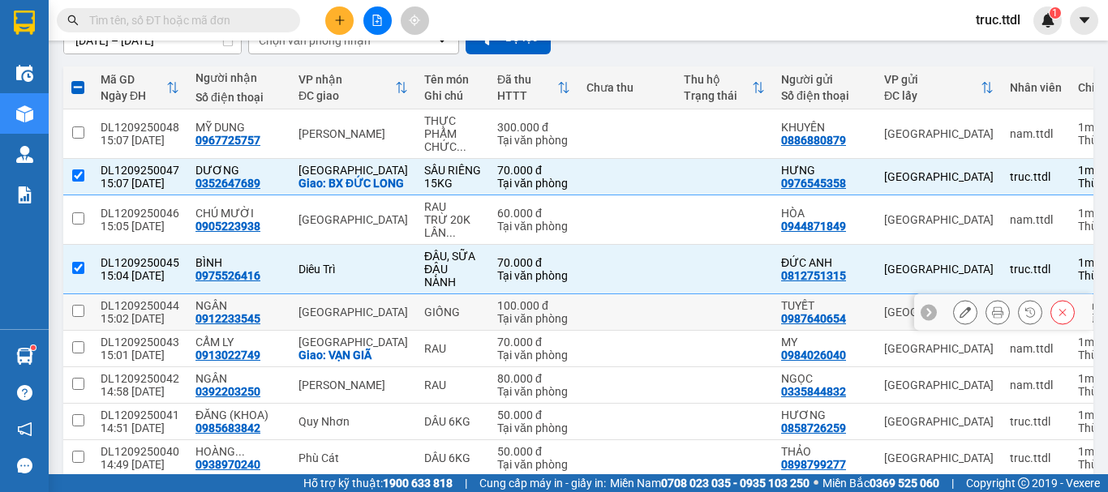
click at [682, 331] on td at bounding box center [724, 313] width 97 height 37
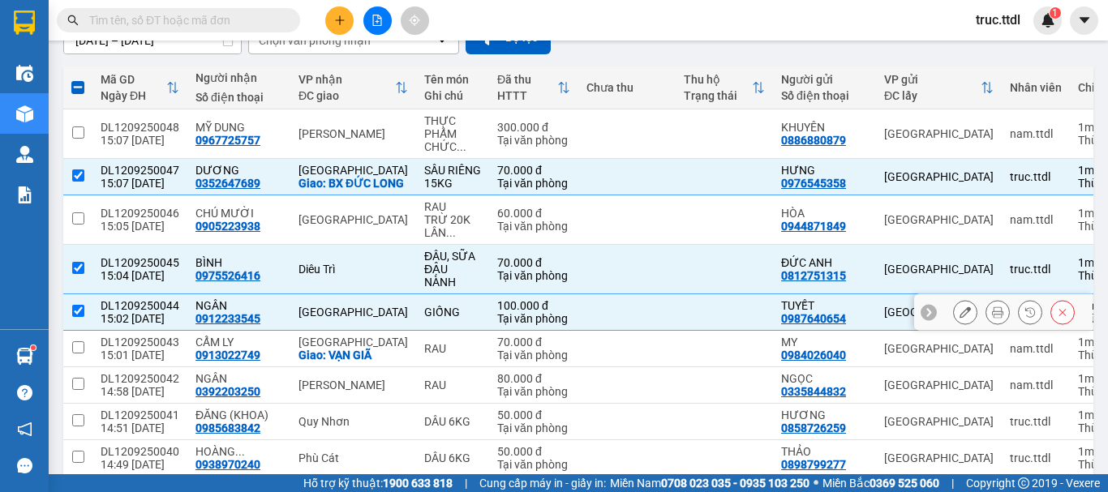
click at [682, 331] on td at bounding box center [724, 313] width 97 height 37
checkbox input "false"
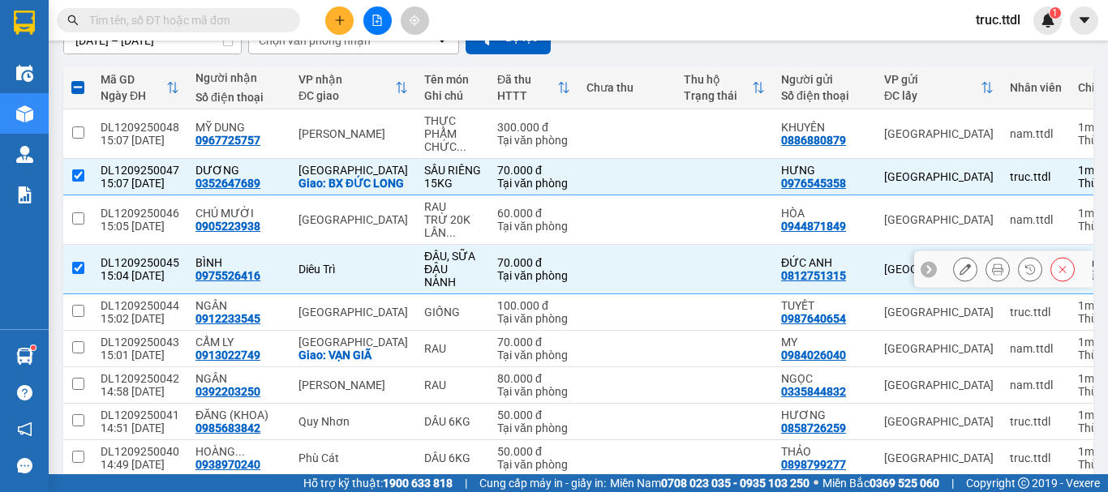
drag, startPoint x: 670, startPoint y: 287, endPoint x: 677, endPoint y: 158, distance: 129.2
click at [676, 270] on td at bounding box center [724, 269] width 97 height 49
checkbox input "false"
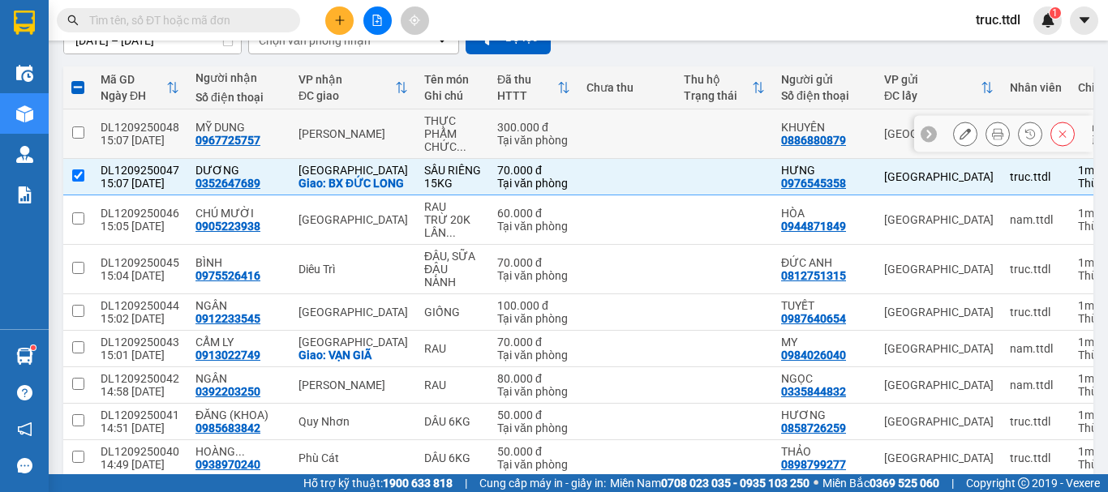
click at [677, 157] on td at bounding box center [724, 134] width 97 height 49
checkbox input "true"
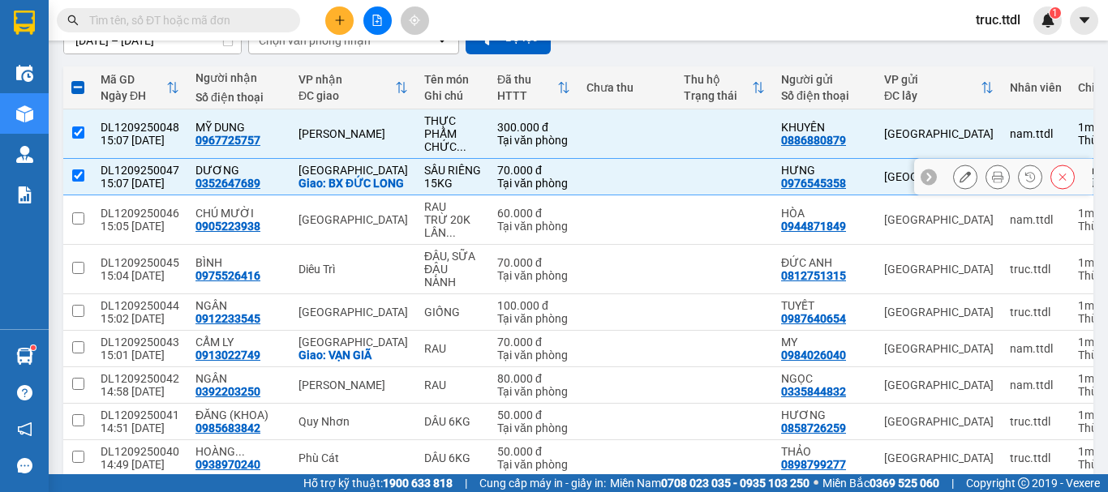
click at [632, 176] on td at bounding box center [627, 177] width 97 height 37
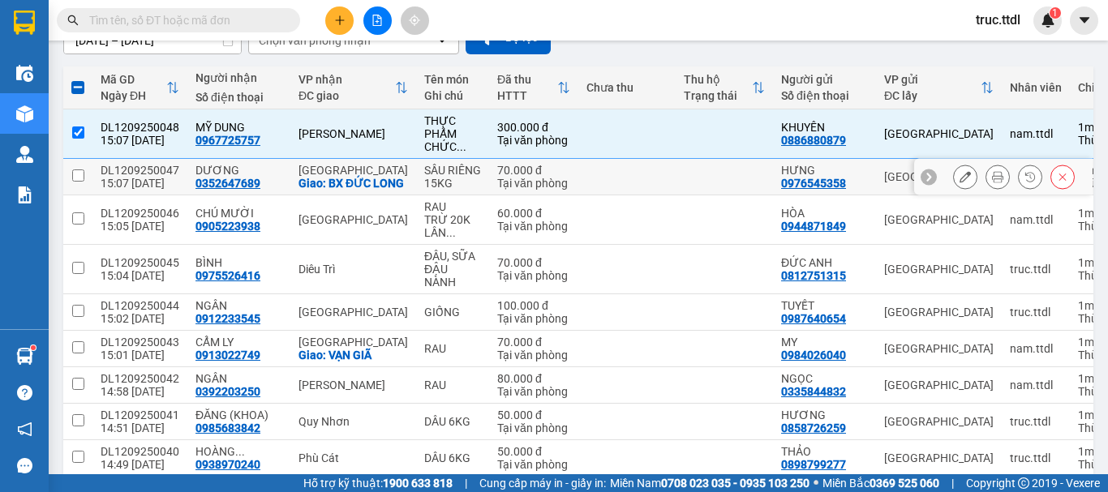
click at [631, 187] on td at bounding box center [627, 177] width 97 height 37
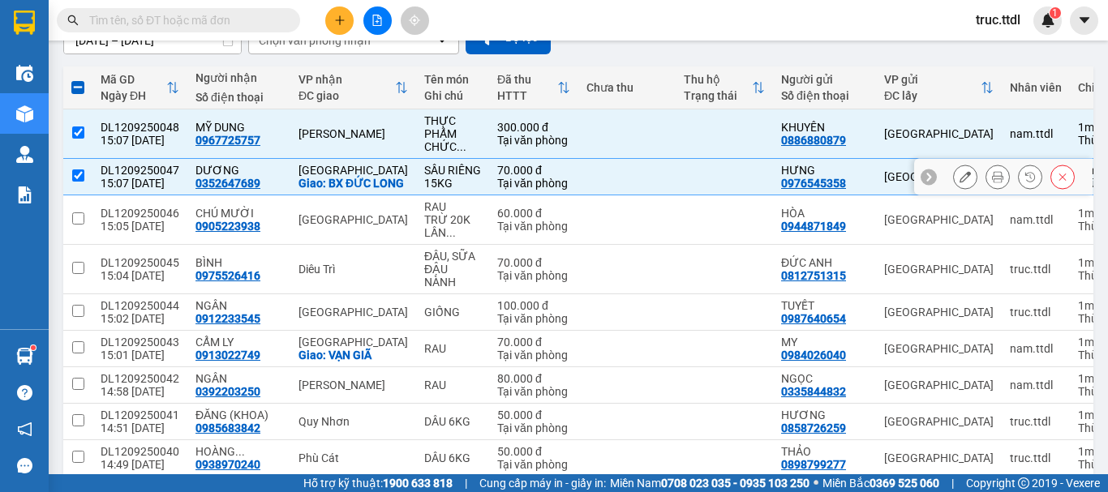
drag, startPoint x: 636, startPoint y: 194, endPoint x: 641, endPoint y: 148, distance: 45.7
click at [636, 190] on td at bounding box center [627, 177] width 97 height 37
checkbox input "false"
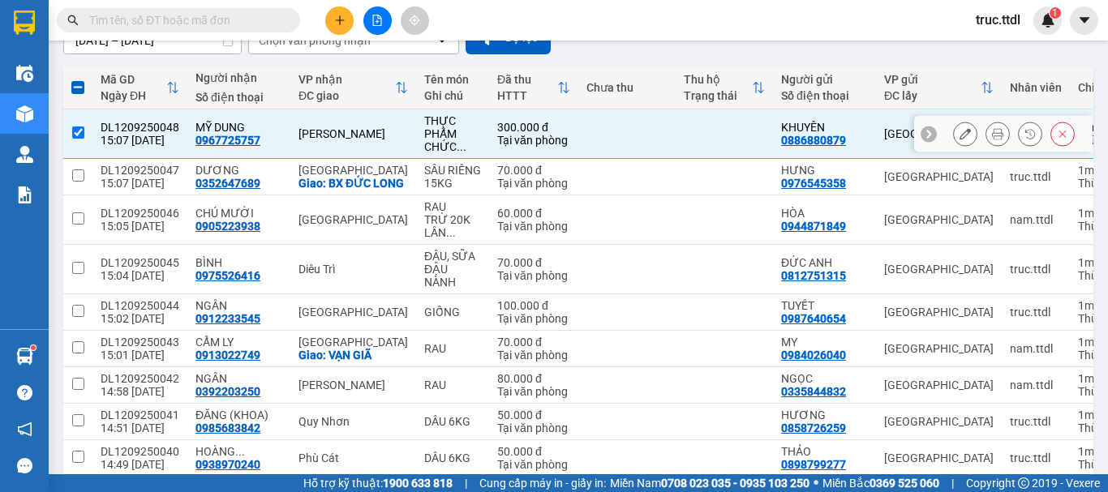
click at [644, 135] on td at bounding box center [627, 134] width 97 height 49
checkbox input "false"
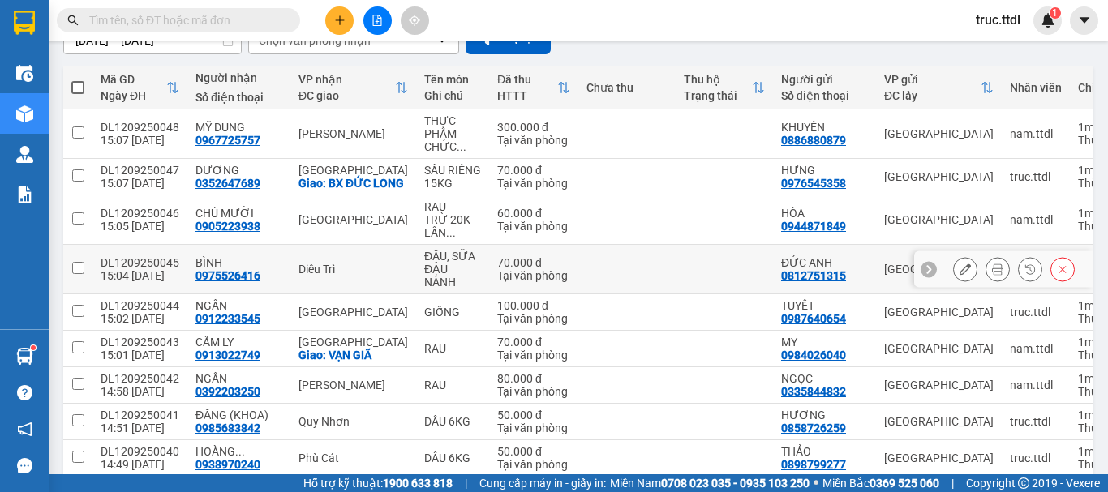
click at [509, 282] on div "Tại văn phòng" at bounding box center [533, 275] width 73 height 13
checkbox input "true"
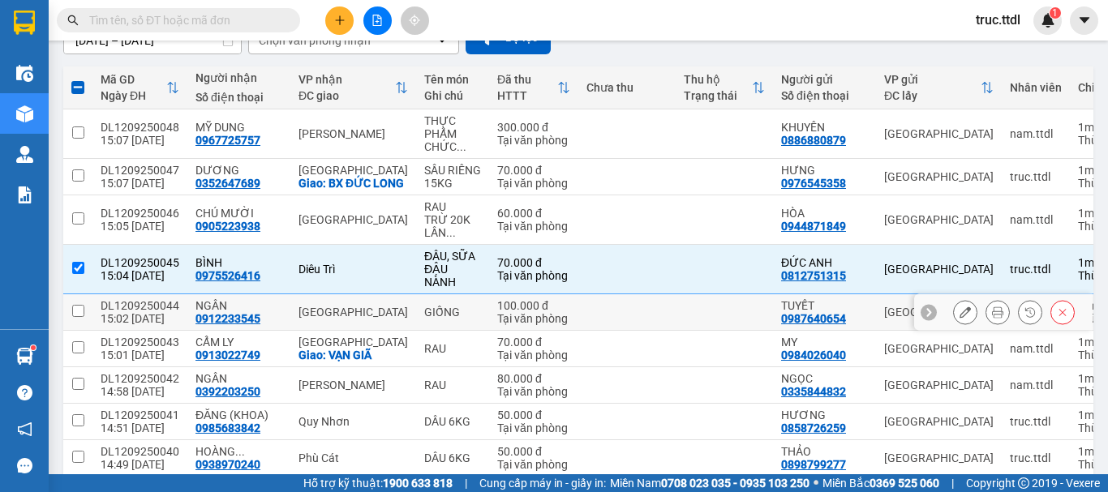
click at [582, 331] on td at bounding box center [627, 313] width 97 height 37
checkbox input "true"
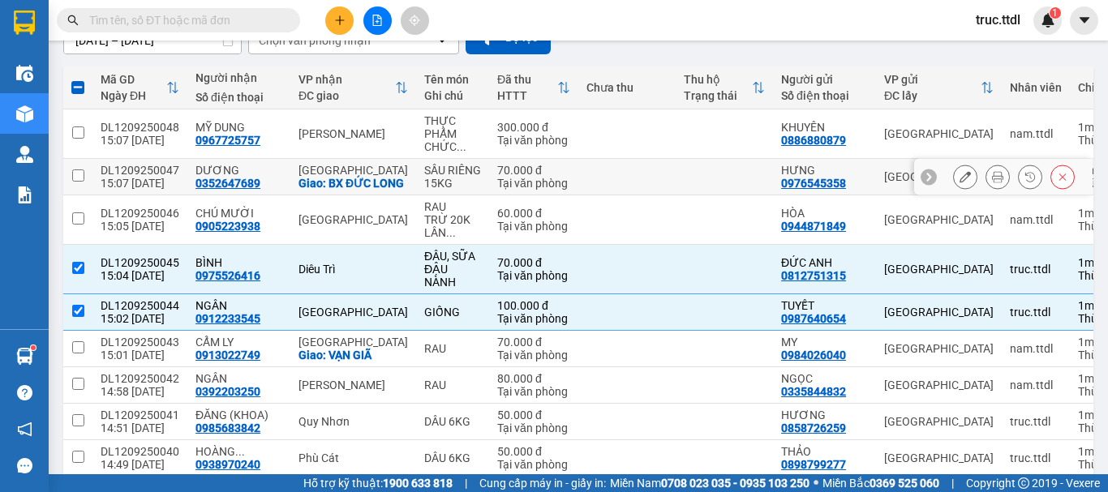
click at [634, 191] on td at bounding box center [627, 177] width 97 height 37
checkbox input "true"
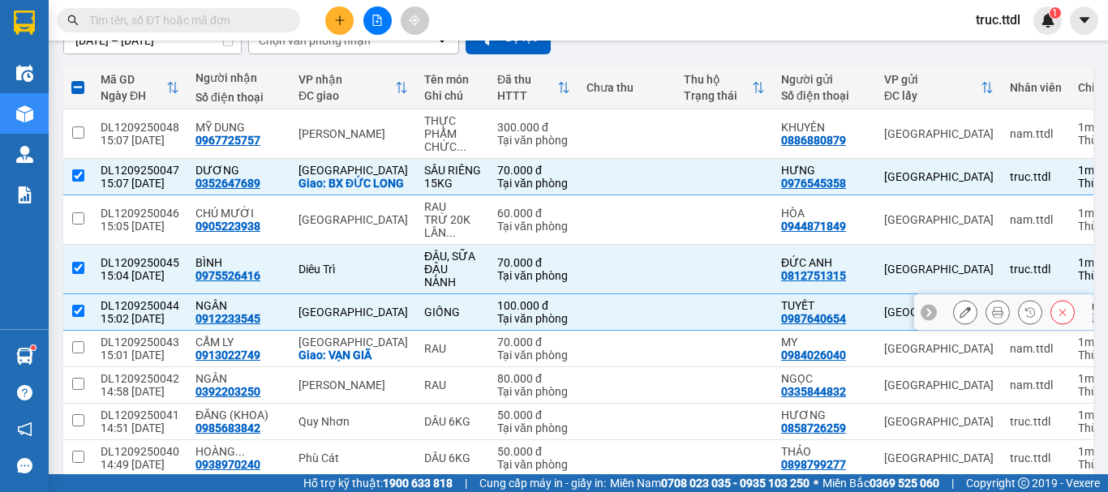
drag, startPoint x: 647, startPoint y: 332, endPoint x: 647, endPoint y: 286, distance: 46.3
click at [646, 331] on td at bounding box center [627, 313] width 97 height 37
checkbox input "false"
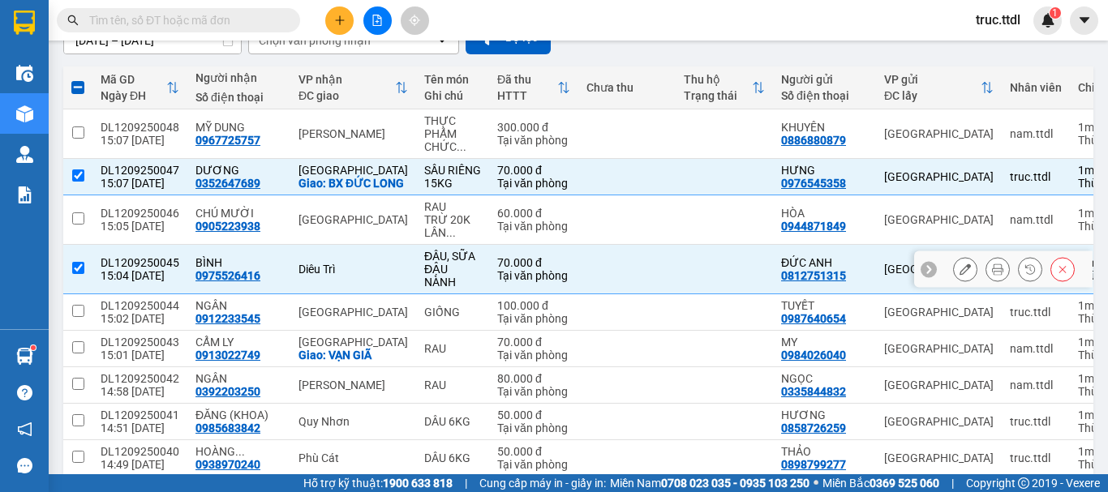
drag, startPoint x: 647, startPoint y: 286, endPoint x: 660, endPoint y: 230, distance: 56.7
click at [648, 286] on td at bounding box center [627, 269] width 97 height 49
checkbox input "false"
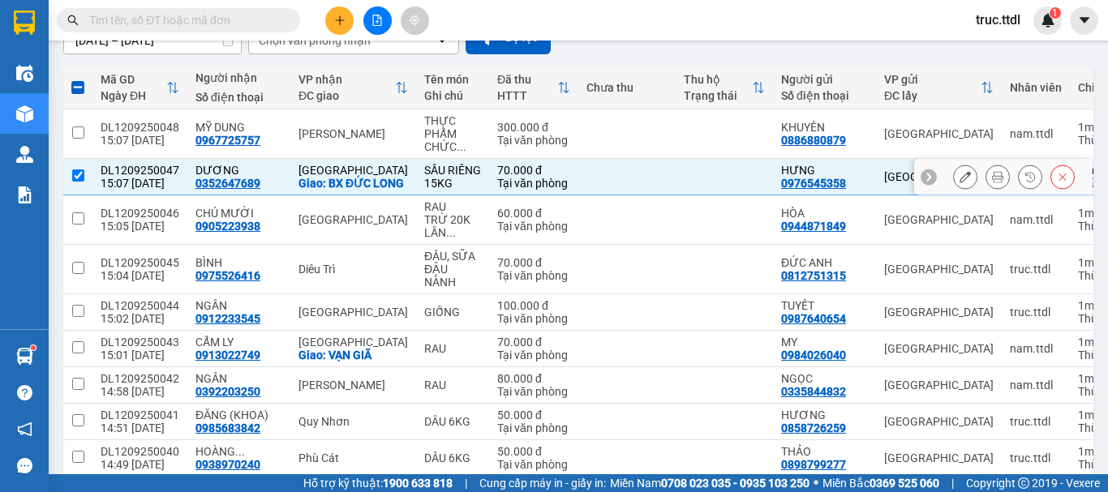
click at [676, 196] on td at bounding box center [724, 177] width 97 height 37
checkbox input "false"
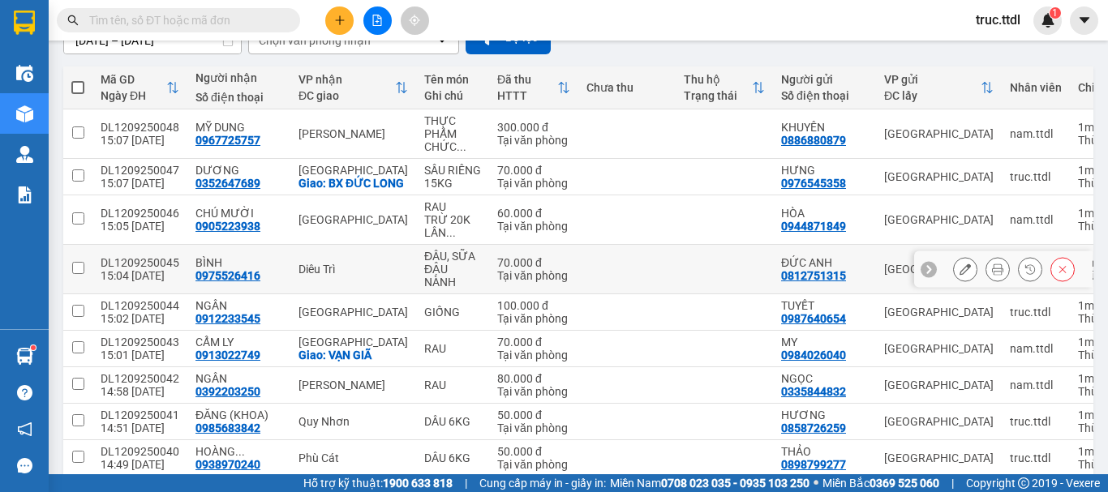
click at [680, 292] on td at bounding box center [724, 269] width 97 height 49
checkbox input "true"
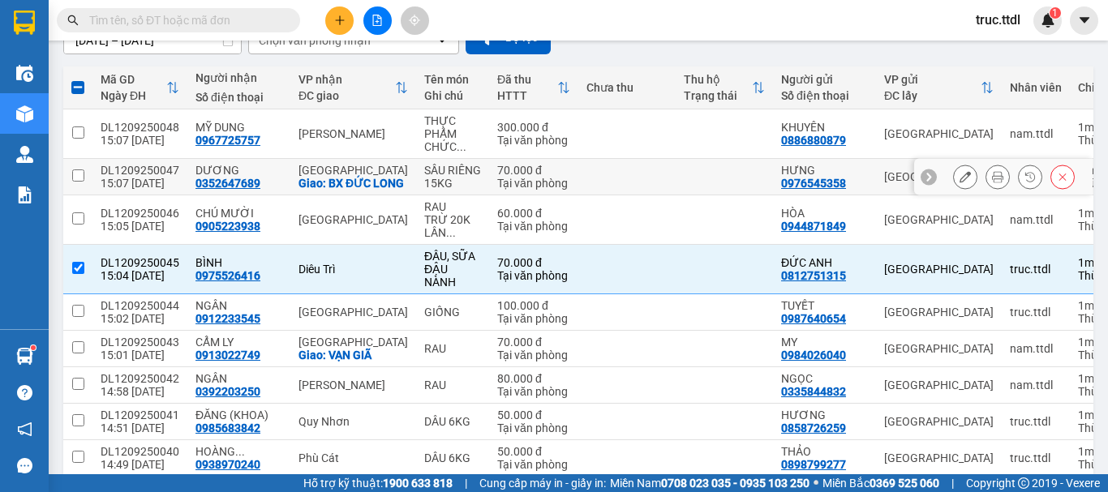
click at [676, 192] on td at bounding box center [724, 177] width 97 height 37
checkbox input "true"
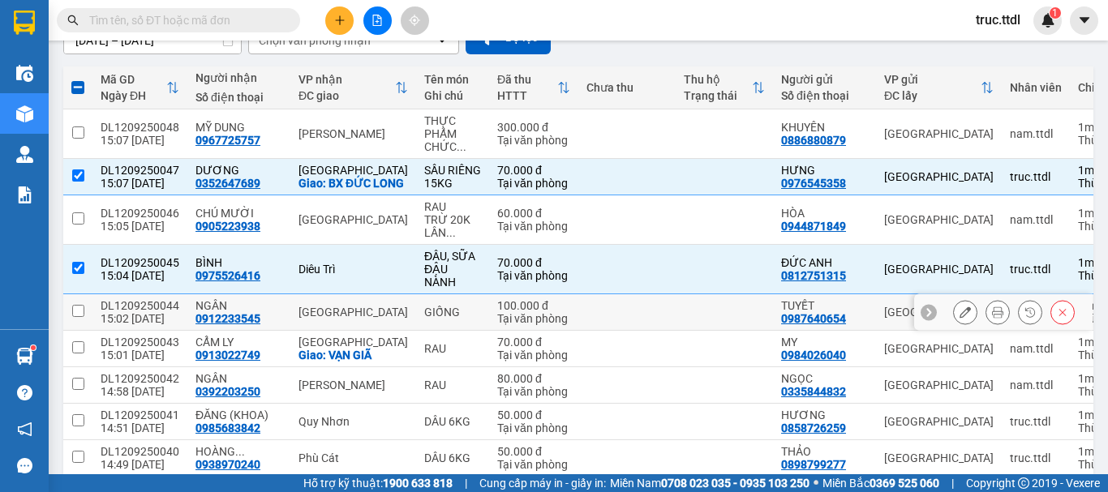
click at [652, 329] on td at bounding box center [627, 313] width 97 height 37
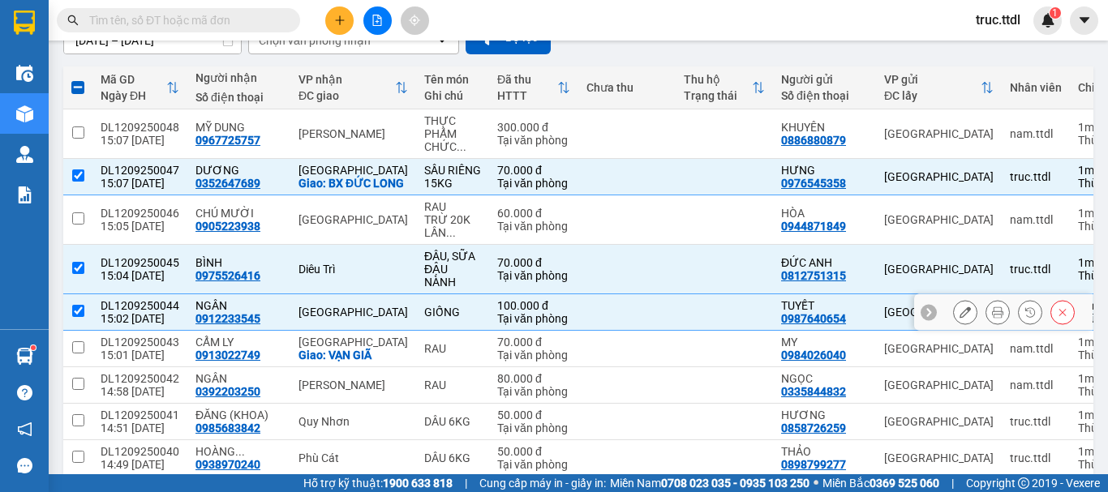
click at [579, 320] on td at bounding box center [627, 313] width 97 height 37
checkbox input "false"
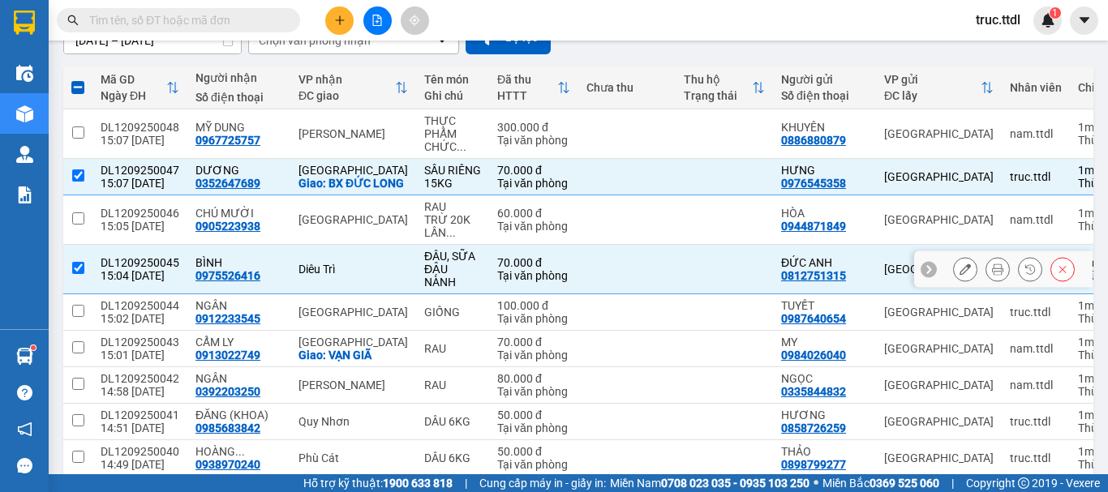
click at [591, 283] on td at bounding box center [627, 269] width 97 height 49
checkbox input "false"
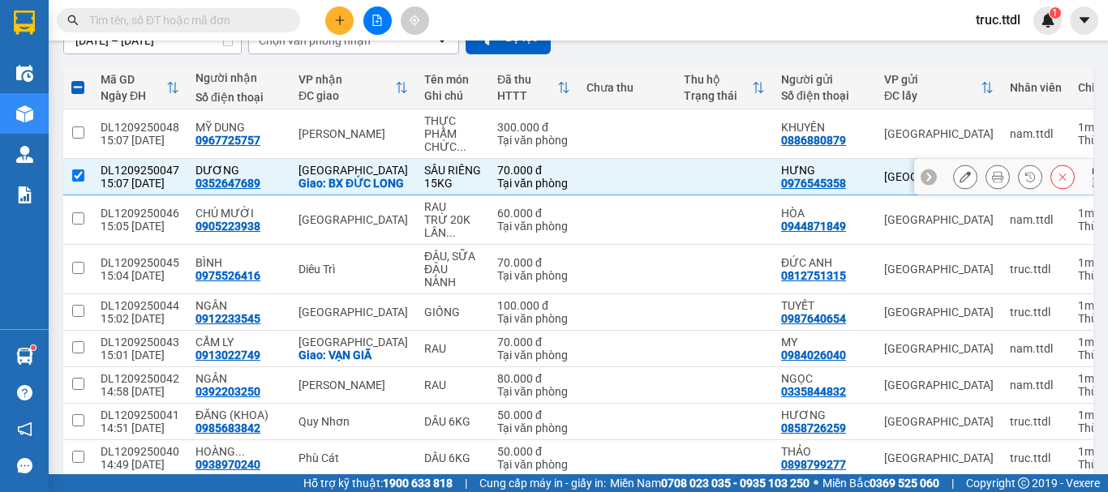
click at [611, 187] on td at bounding box center [627, 177] width 97 height 37
checkbox input "false"
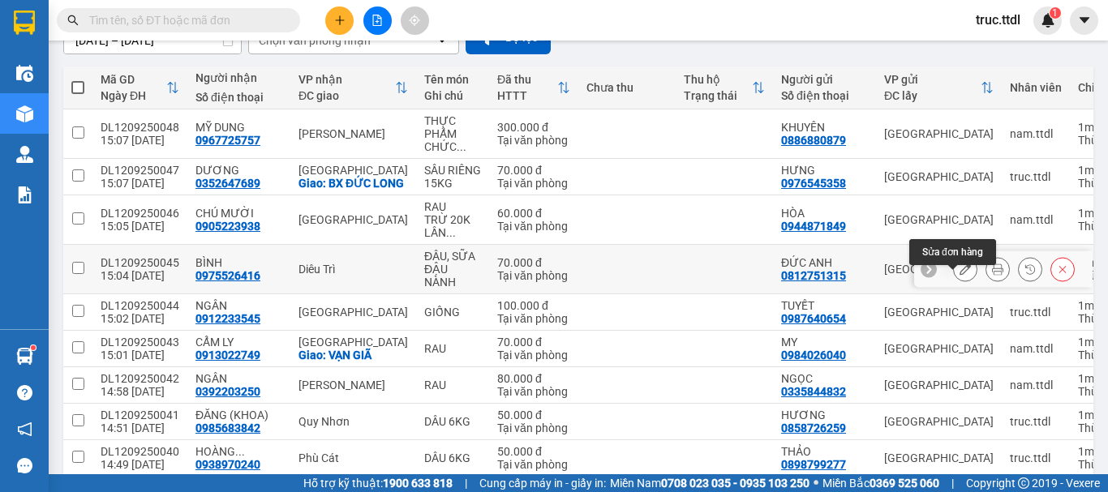
click at [960, 275] on icon at bounding box center [965, 269] width 11 height 11
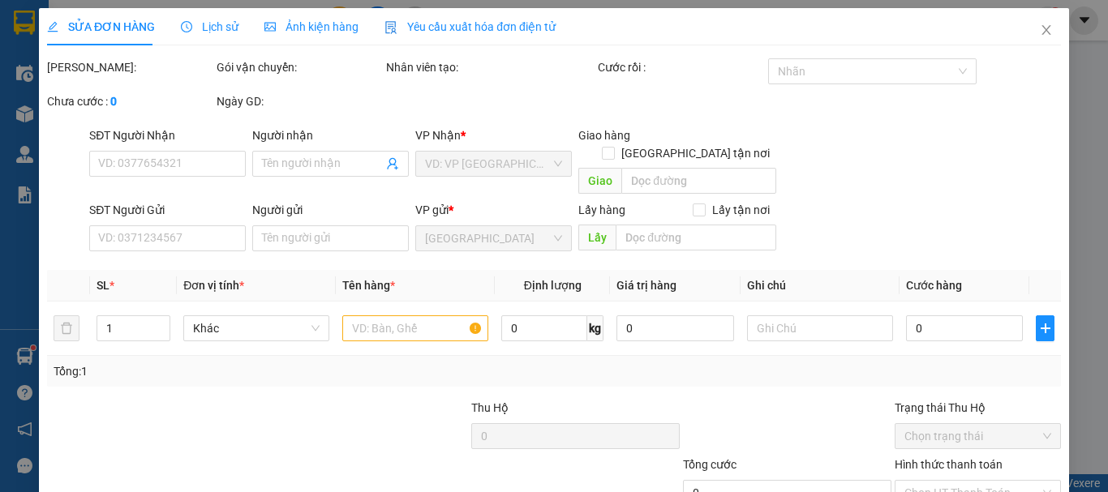
type input "0975526416"
type input "BÌNH"
type input "0812751315"
type input "ĐỨC ANH"
type input "70.000"
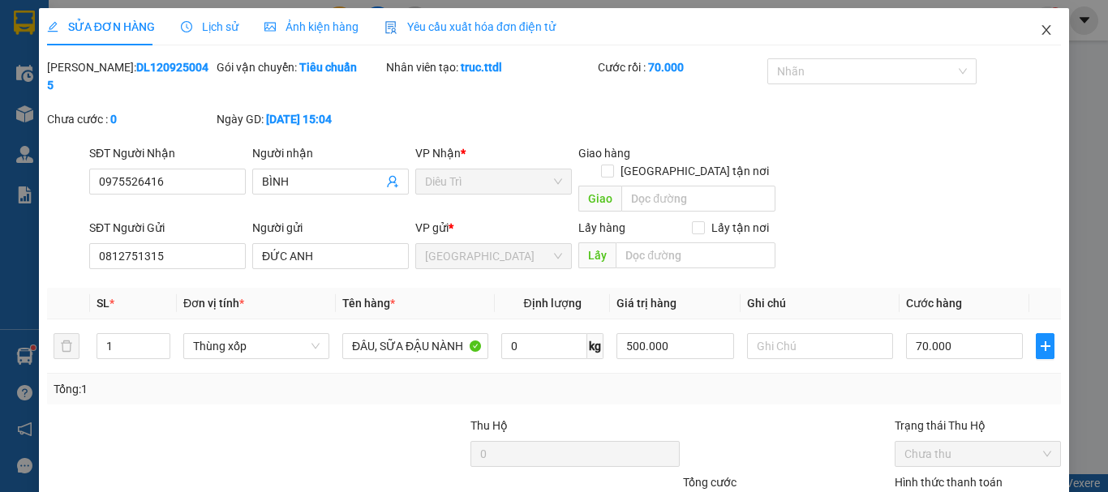
click at [1040, 34] on icon "close" at bounding box center [1046, 30] width 13 height 13
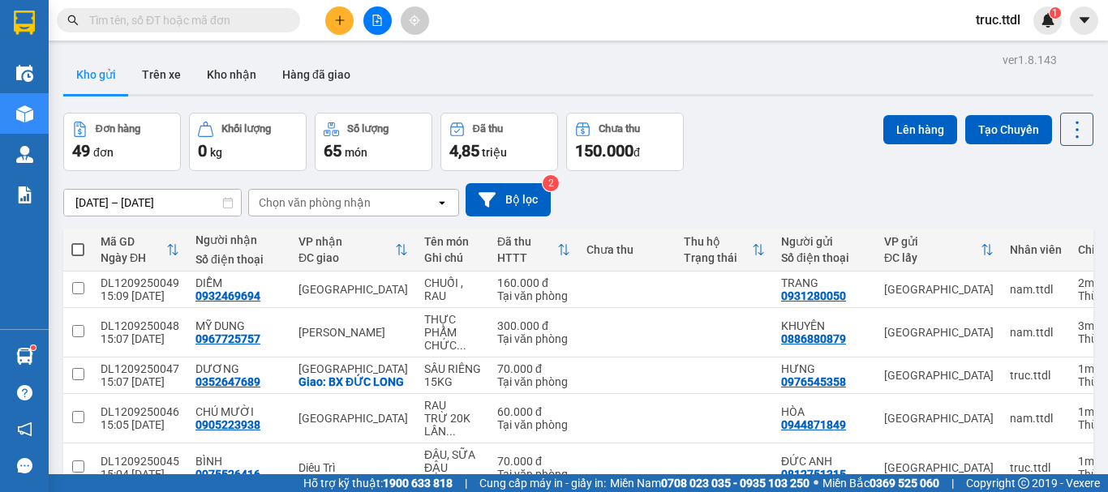
click at [253, 20] on input "text" at bounding box center [184, 20] width 191 height 18
paste input "0362924436"
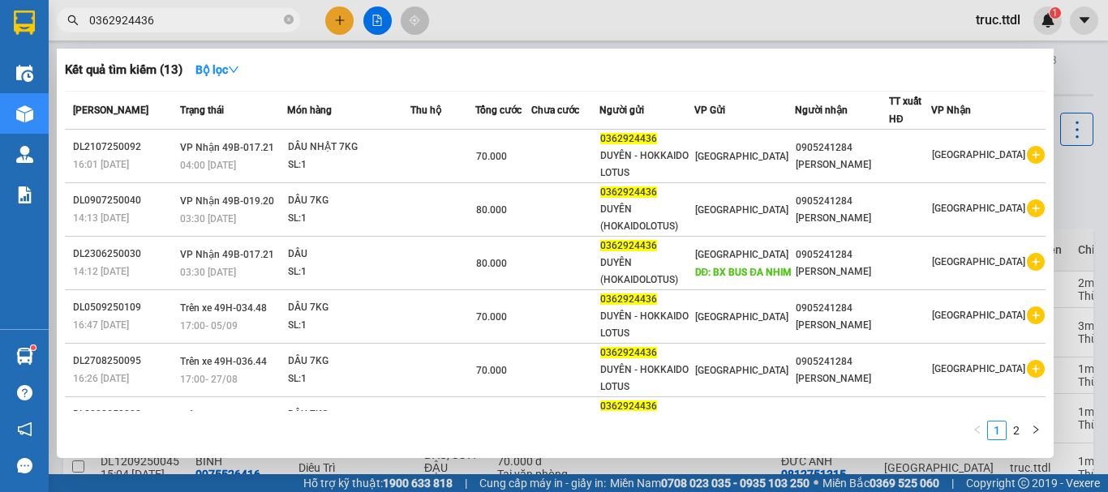
type input "0362924436"
click at [289, 21] on icon "close-circle" at bounding box center [289, 20] width 10 height 10
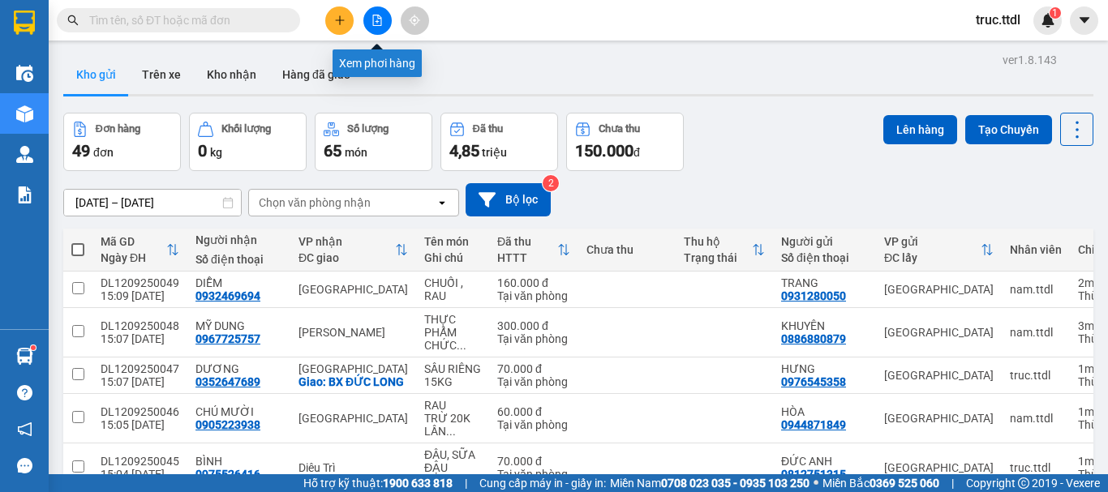
click at [375, 21] on icon "file-add" at bounding box center [377, 20] width 11 height 11
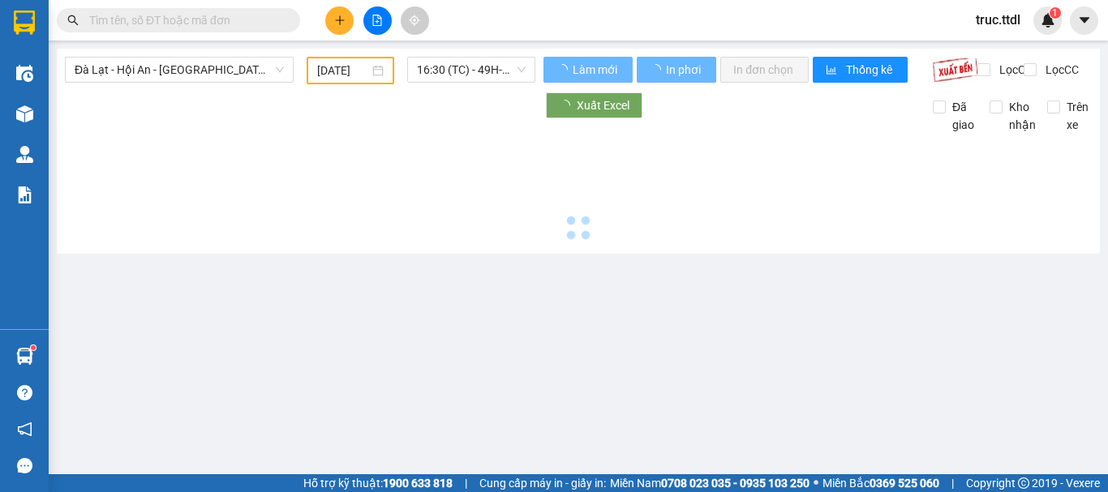
type input "12/09/2025"
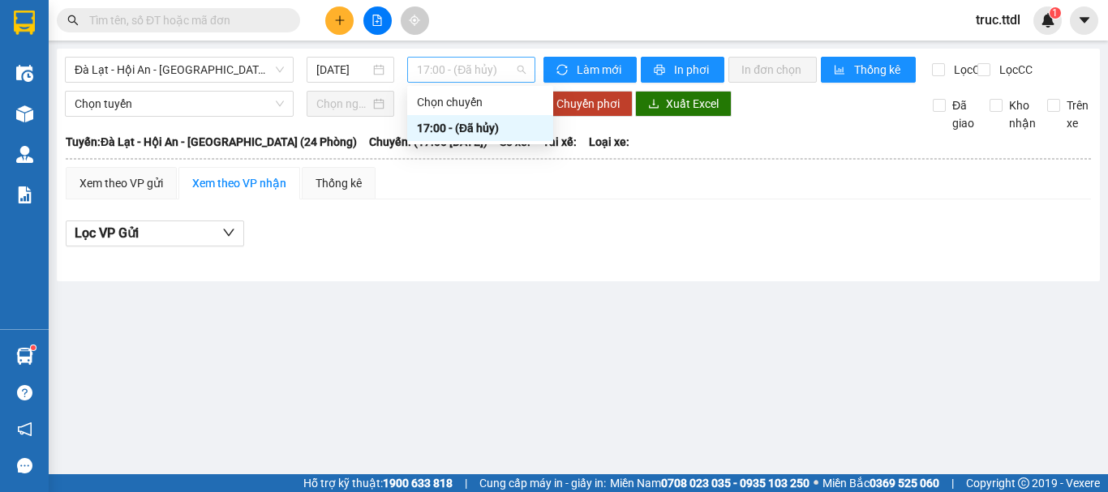
click at [490, 72] on span "17:00 - (Đã hủy)" at bounding box center [471, 70] width 109 height 24
click at [252, 80] on span "Đà Lạt - Hội An - Đà Nẵng (24 Phòng)" at bounding box center [179, 70] width 209 height 24
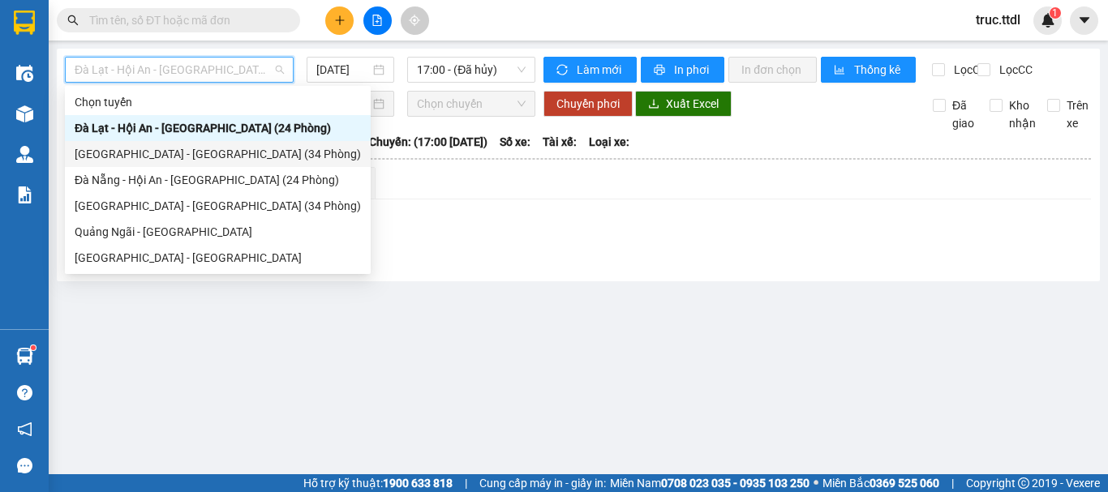
click at [241, 148] on div "Đà Lạt - Đà Nẵng (34 Phòng)" at bounding box center [218, 154] width 286 height 18
type input "12/09/2025"
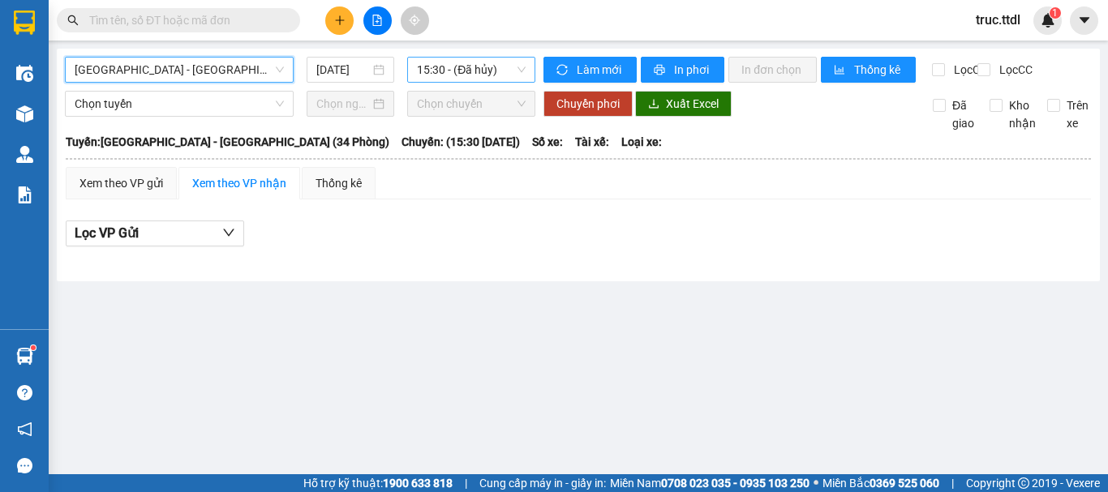
click at [488, 73] on span "15:30 - (Đã hủy)" at bounding box center [471, 70] width 109 height 24
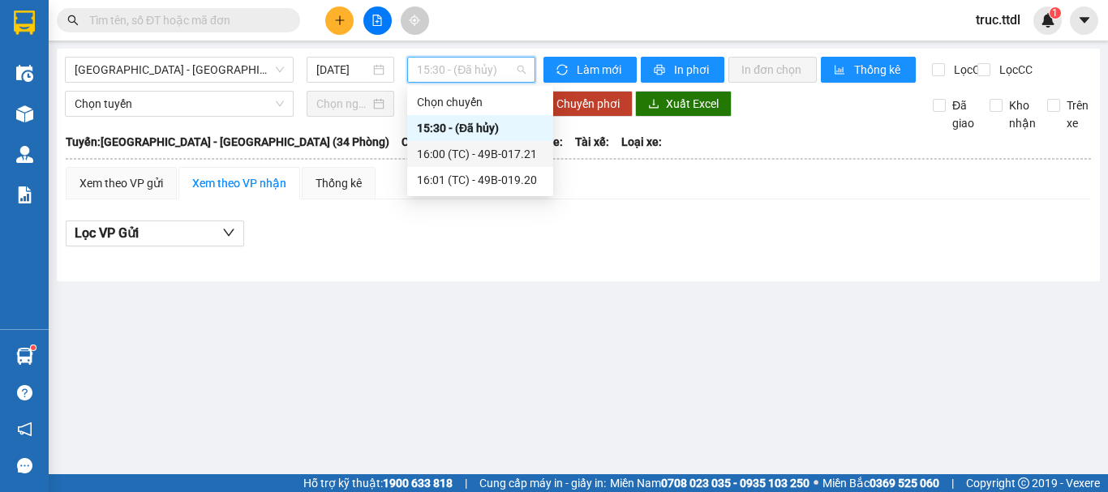
click at [486, 156] on div "16:00 (TC) - 49B-017.21" at bounding box center [480, 154] width 127 height 18
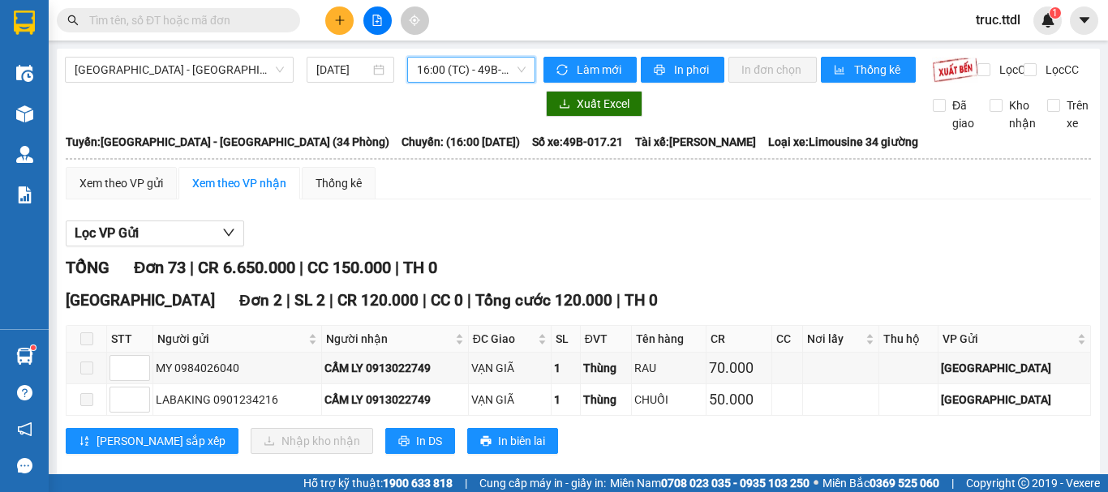
click at [491, 74] on span "16:00 (TC) - 49B-017.21" at bounding box center [471, 70] width 109 height 24
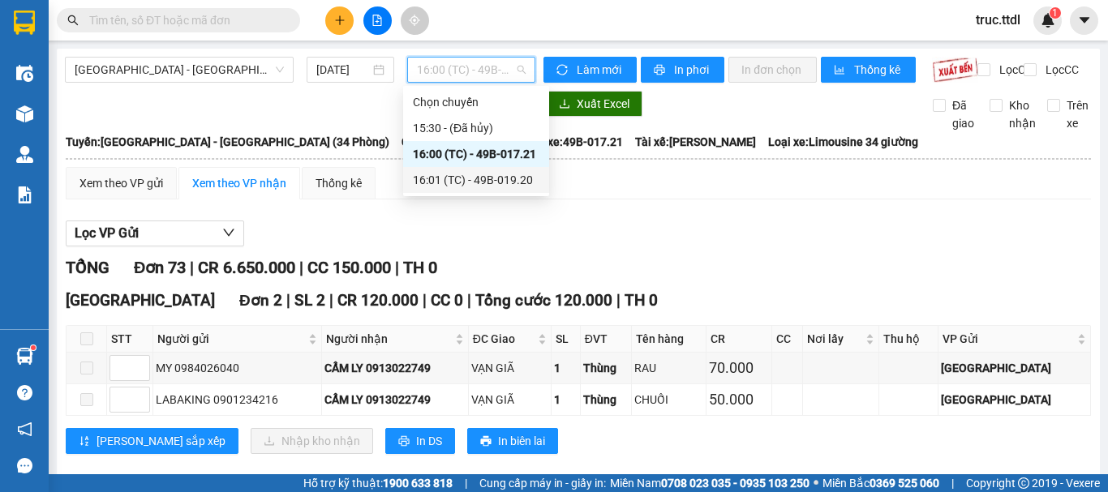
click at [505, 182] on div "16:01 (TC) - 49B-019.20" at bounding box center [476, 180] width 127 height 18
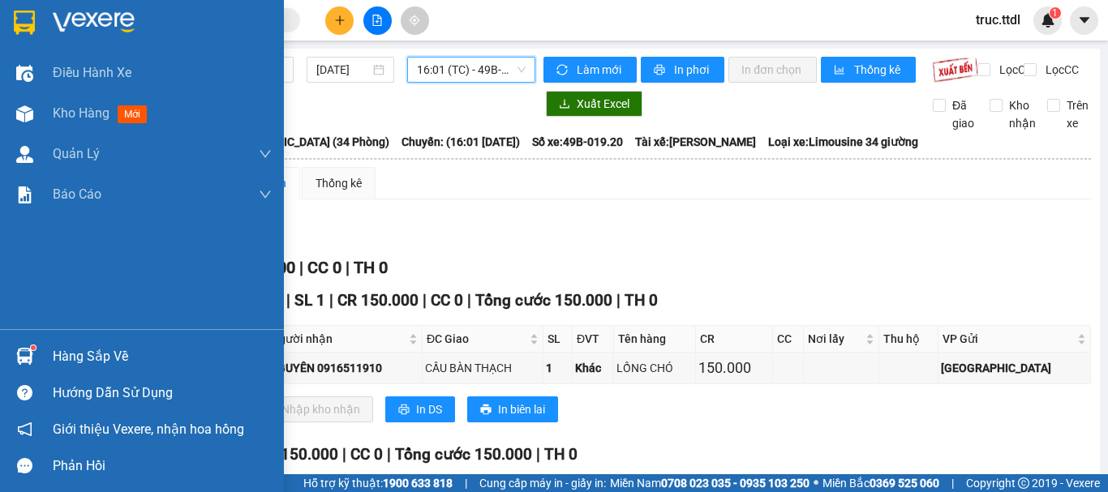
click at [25, 20] on img at bounding box center [24, 23] width 21 height 24
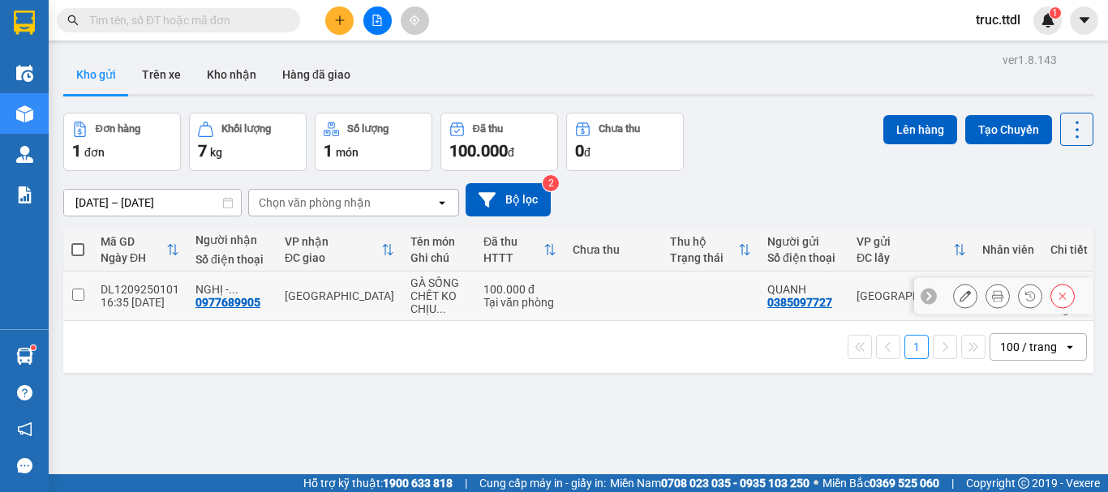
click at [662, 287] on td at bounding box center [710, 296] width 97 height 49
checkbox input "true"
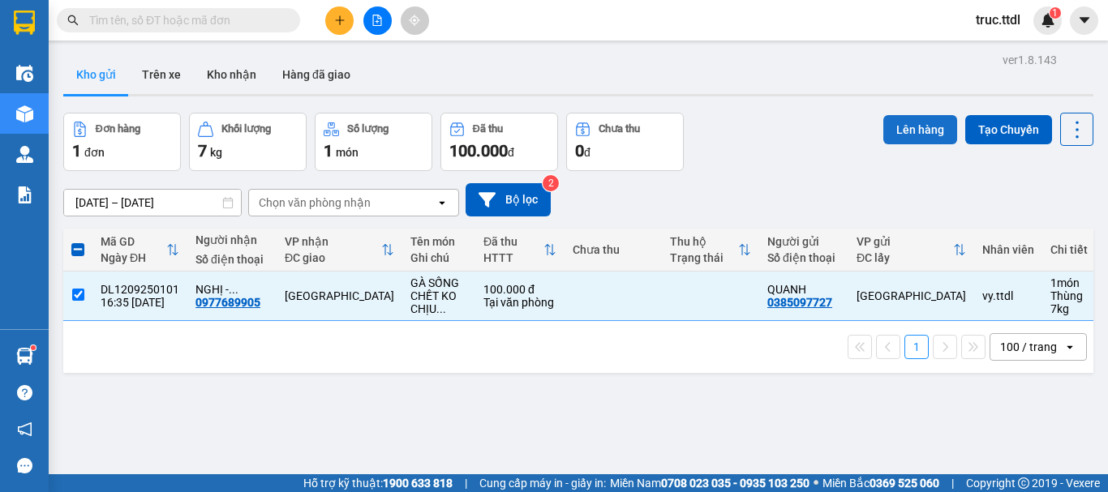
click at [919, 132] on button "Lên hàng" at bounding box center [921, 129] width 74 height 29
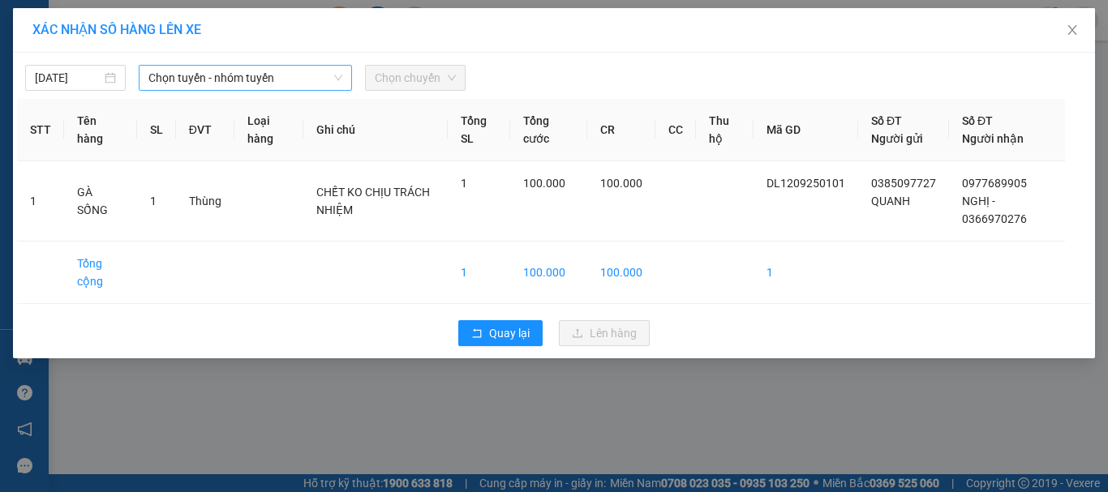
click at [211, 82] on span "Chọn tuyến - nhóm tuyến" at bounding box center [245, 78] width 194 height 24
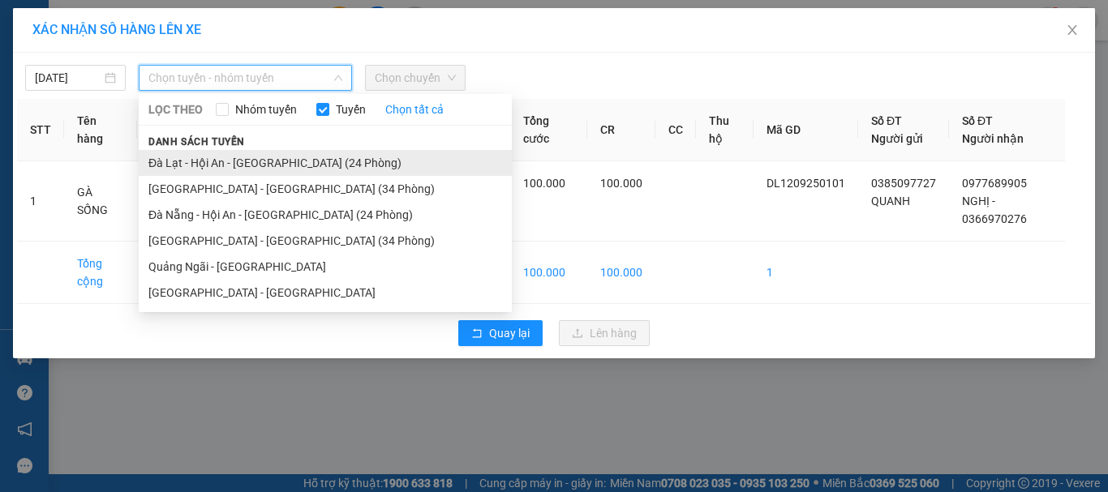
click at [276, 165] on li "Đà Lạt - Hội An - Đà Nẵng (24 Phòng)" at bounding box center [325, 163] width 373 height 26
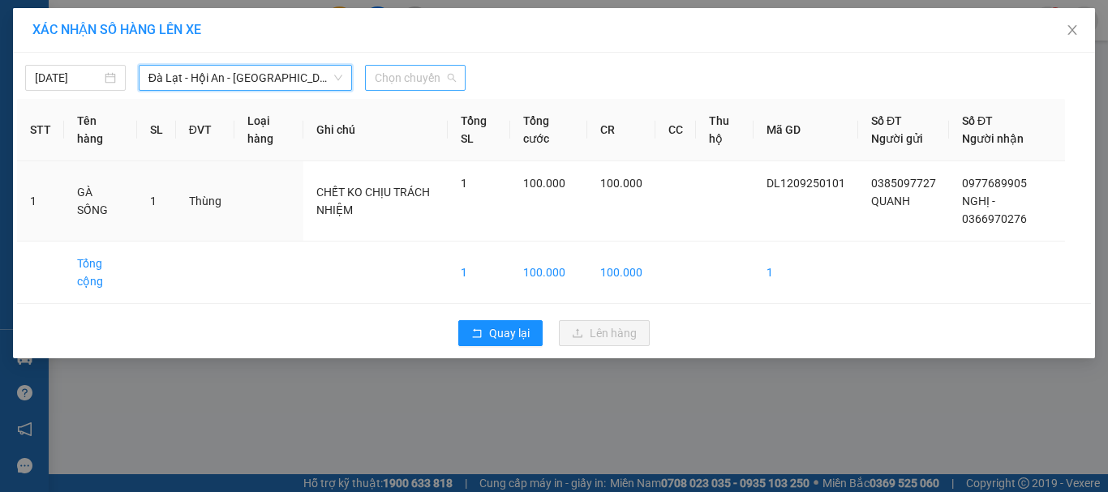
click at [404, 84] on span "Chọn chuyến" at bounding box center [415, 78] width 81 height 24
click at [296, 87] on span "Đà Lạt - Hội An - Đà Nẵng (24 Phòng)" at bounding box center [245, 78] width 194 height 24
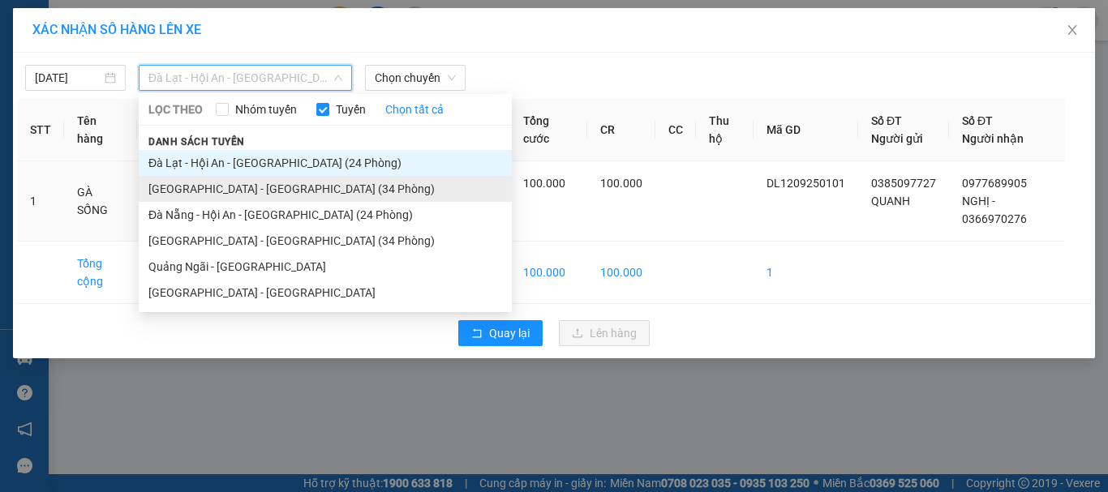
click at [249, 191] on li "Đà Lạt - Đà Nẵng (34 Phòng)" at bounding box center [325, 189] width 373 height 26
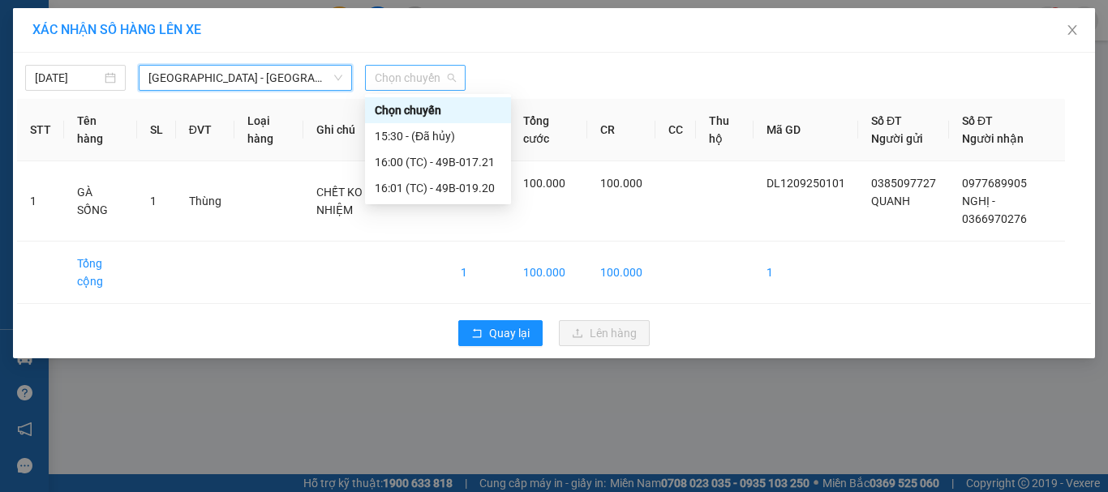
click at [431, 80] on span "Chọn chuyến" at bounding box center [415, 78] width 81 height 24
click at [464, 196] on div "16:01 (TC) - 49B-019.20" at bounding box center [438, 188] width 127 height 18
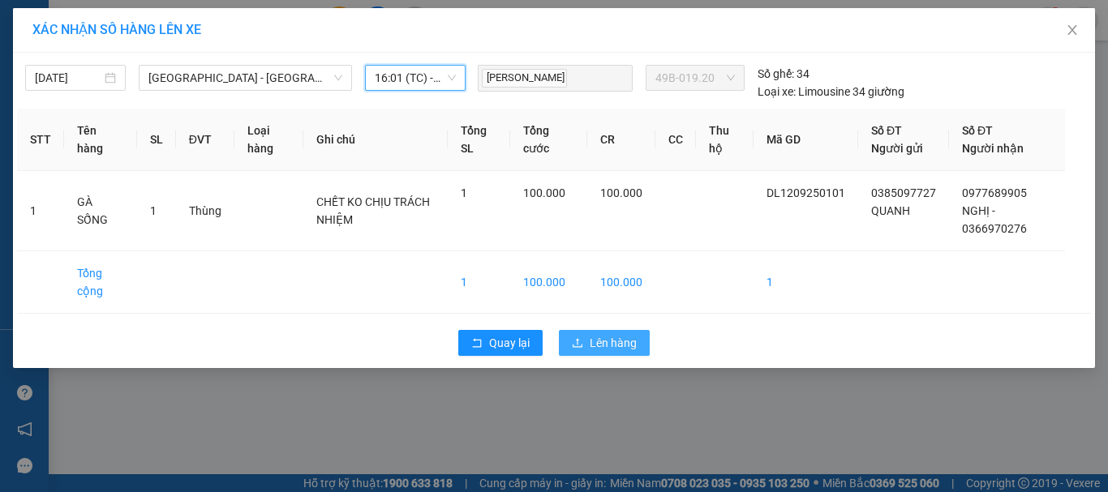
click at [591, 354] on button "Lên hàng" at bounding box center [604, 343] width 91 height 26
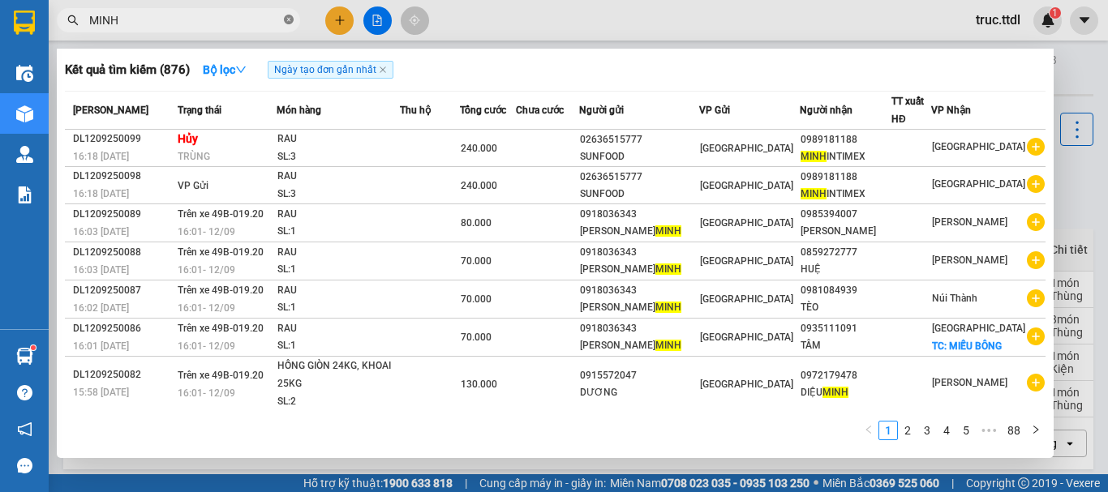
click at [292, 24] on icon "close-circle" at bounding box center [289, 20] width 10 height 10
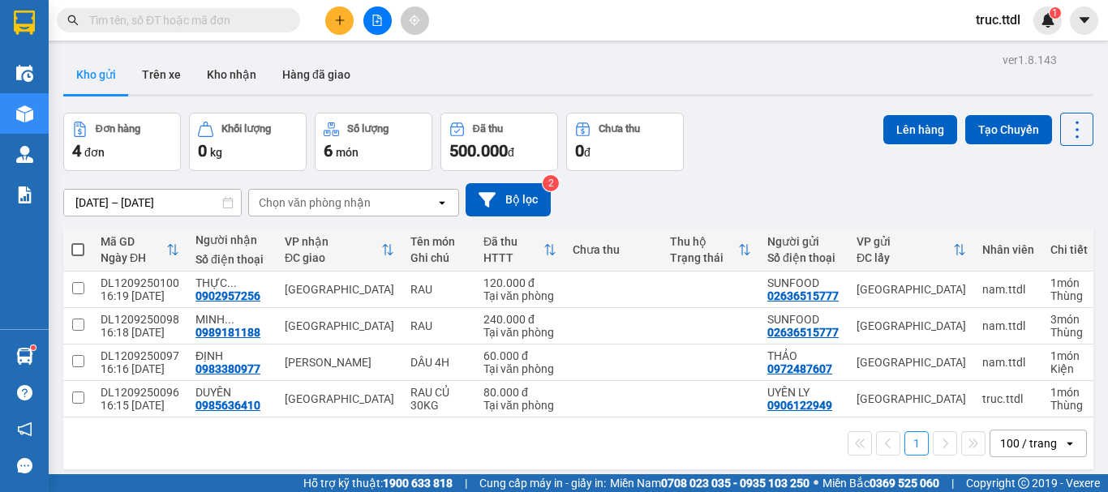
click at [218, 16] on input "text" at bounding box center [184, 20] width 191 height 18
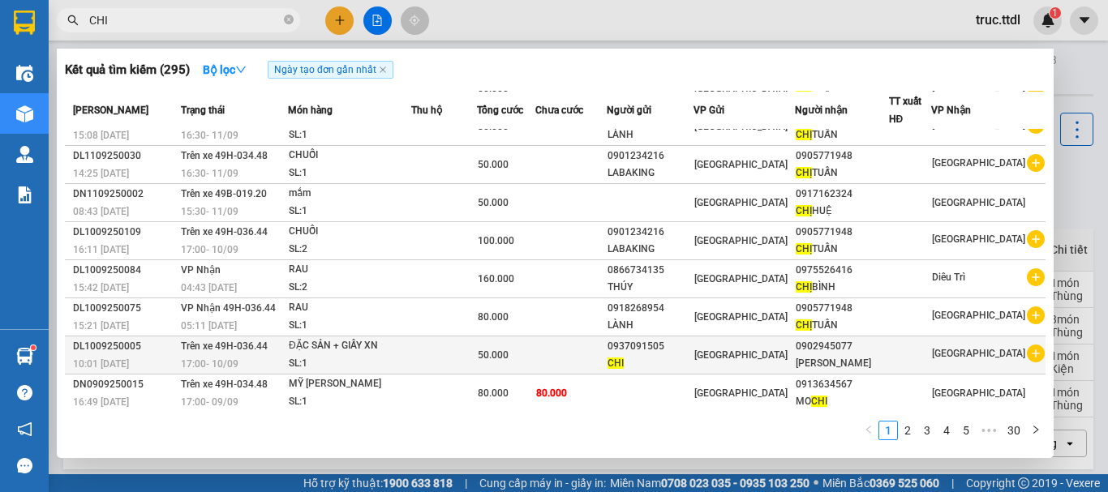
scroll to position [100, 0]
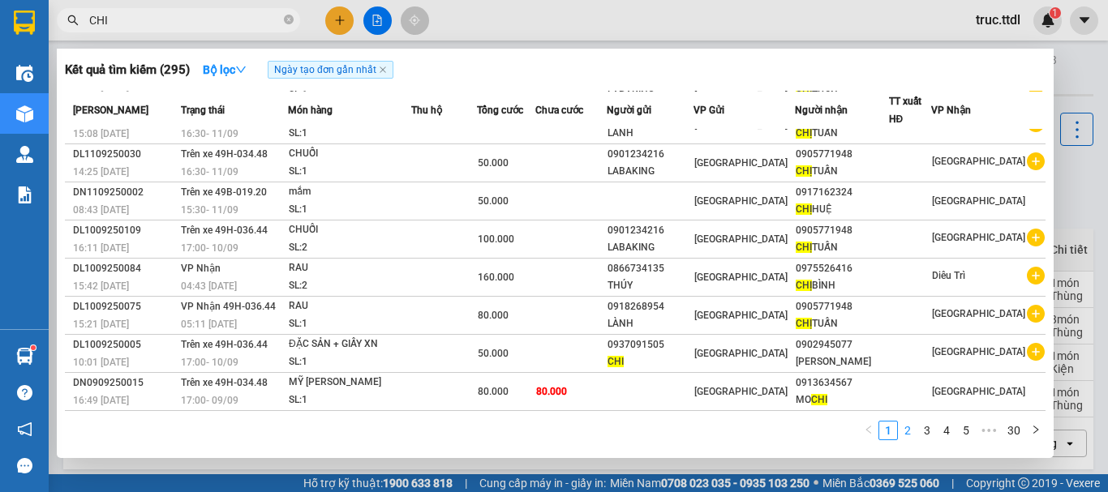
type input "CHI"
click at [910, 430] on link "2" at bounding box center [908, 431] width 18 height 18
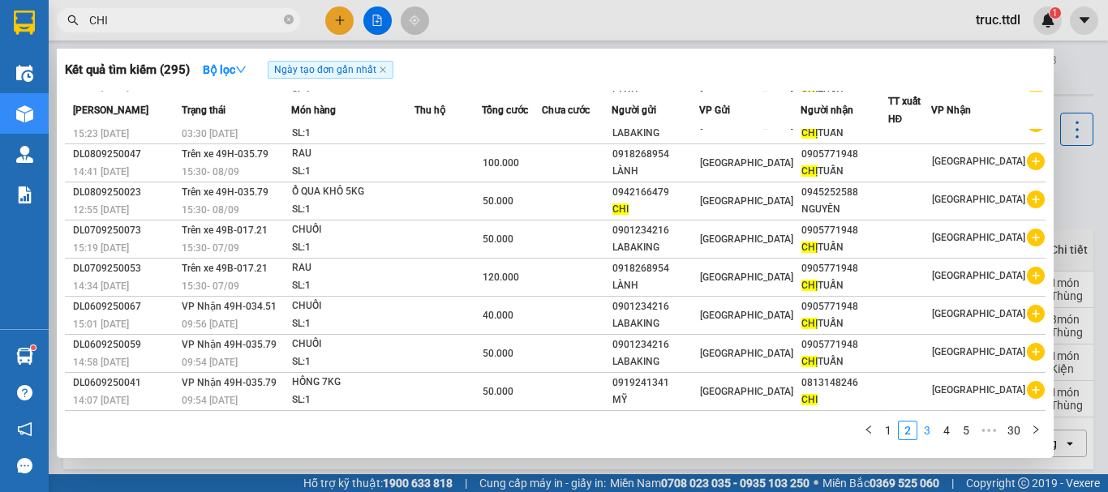
click at [925, 432] on link "3" at bounding box center [927, 431] width 18 height 18
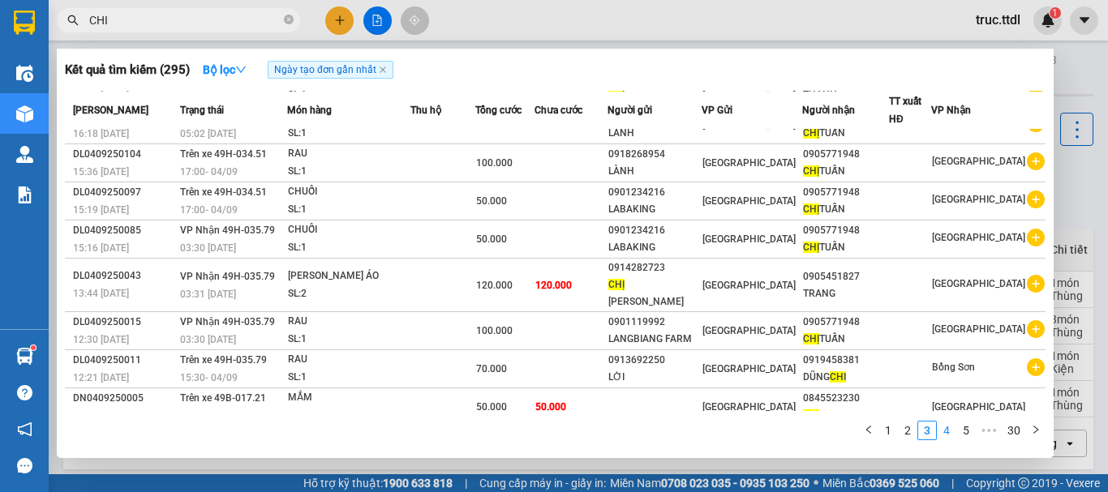
click at [946, 430] on link "4" at bounding box center [947, 431] width 18 height 18
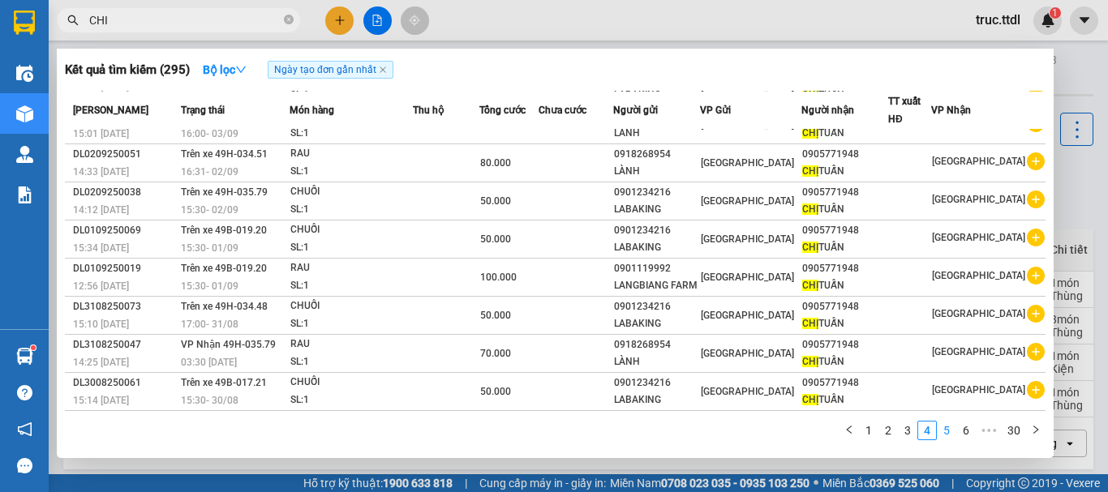
click at [950, 430] on link "5" at bounding box center [947, 431] width 18 height 18
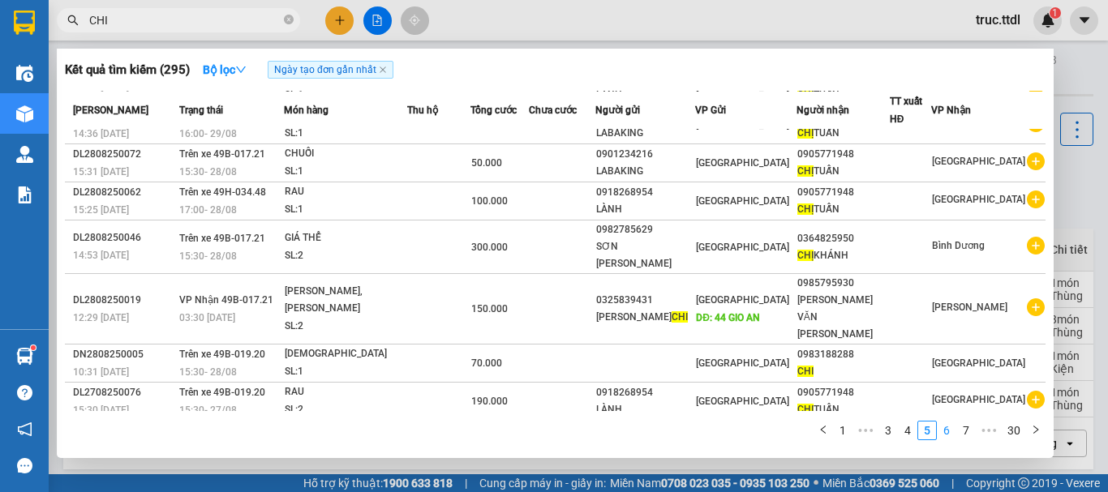
click at [952, 432] on link "6" at bounding box center [947, 431] width 18 height 18
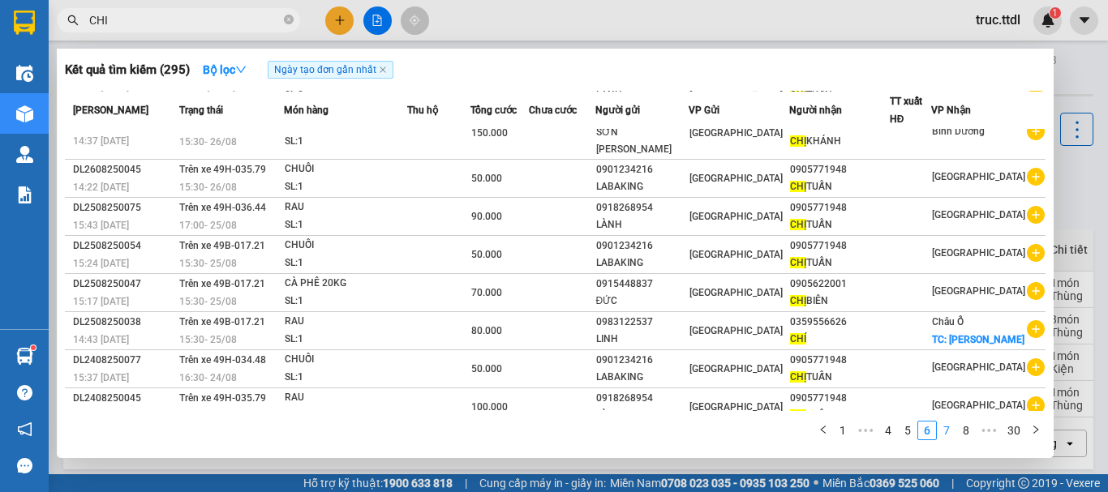
click at [951, 432] on link "7" at bounding box center [947, 431] width 18 height 18
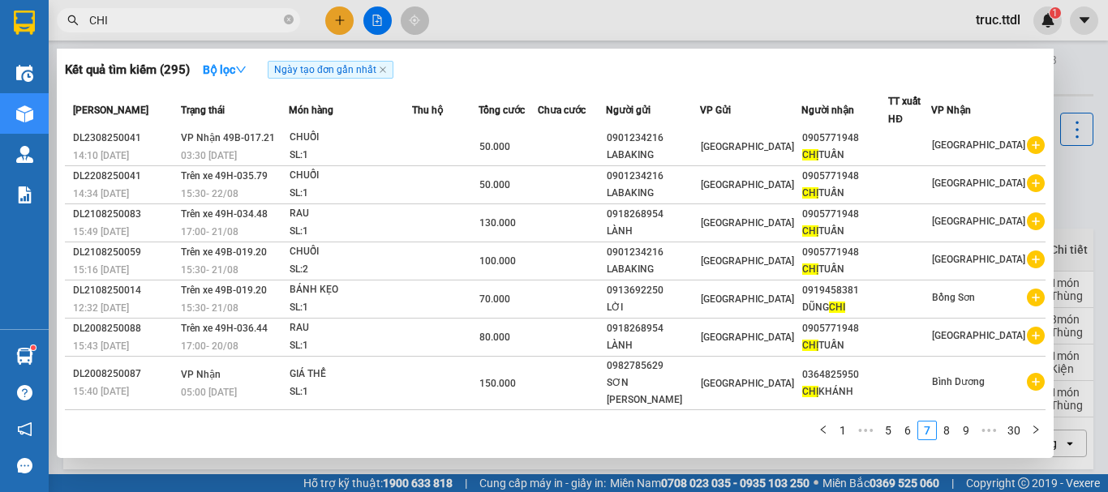
scroll to position [0, 0]
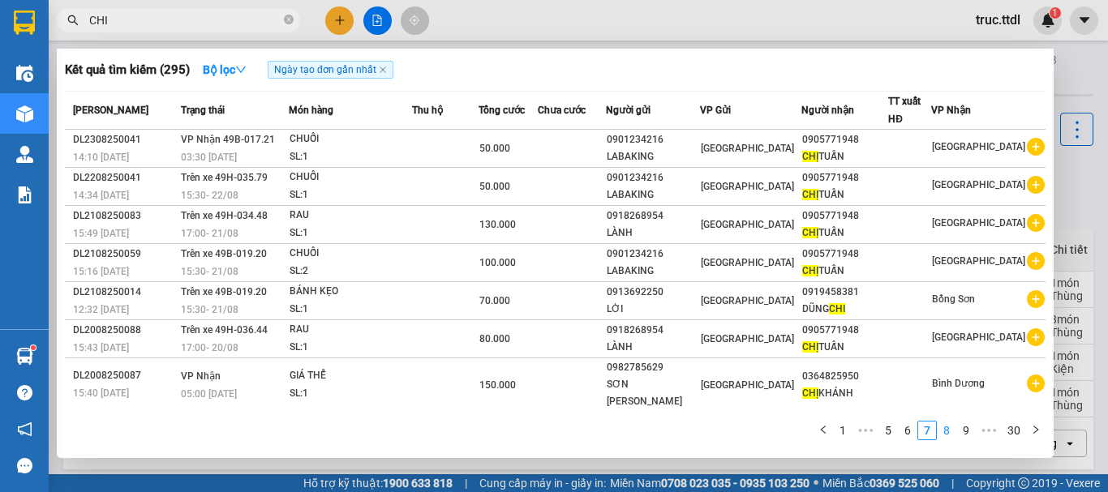
click at [947, 433] on link "8" at bounding box center [947, 431] width 18 height 18
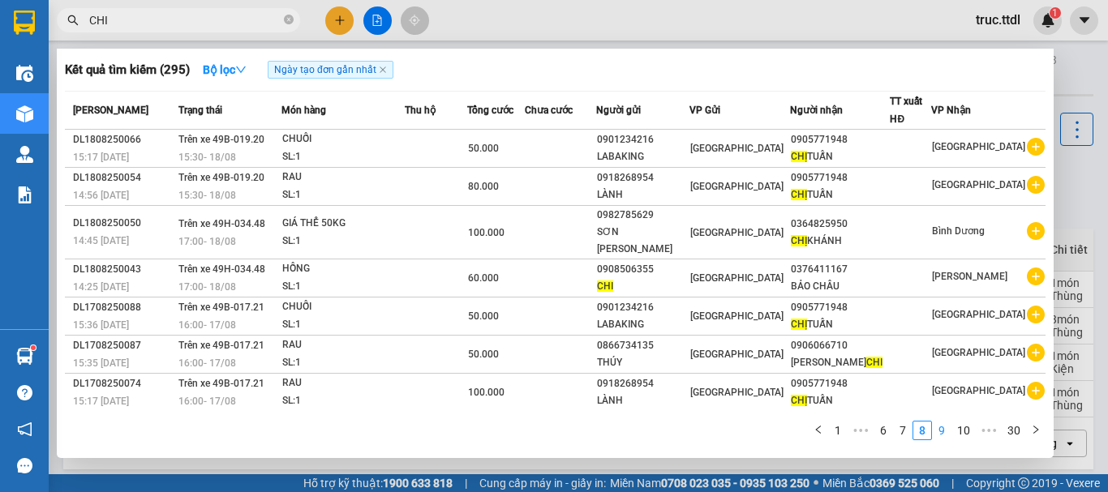
click at [942, 433] on link "9" at bounding box center [942, 431] width 18 height 18
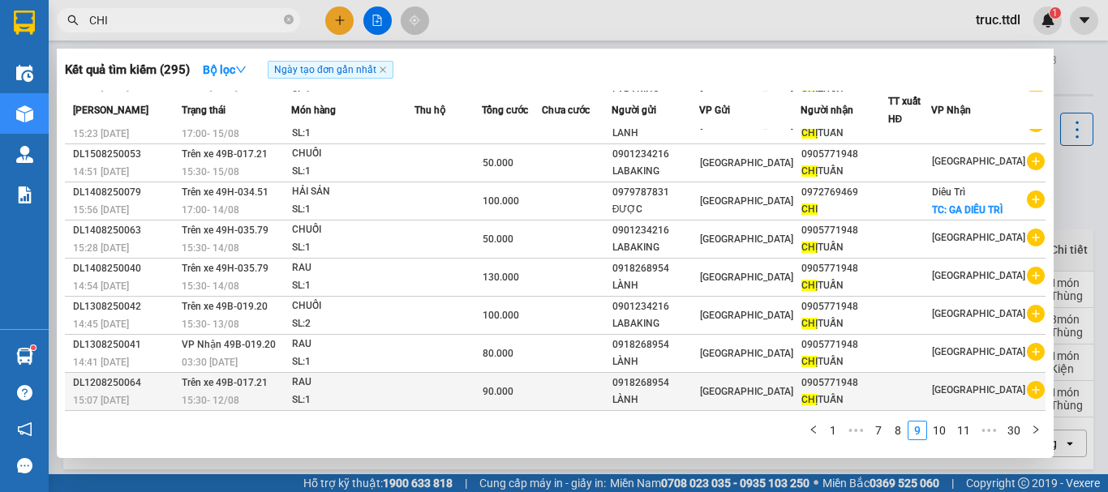
scroll to position [118, 0]
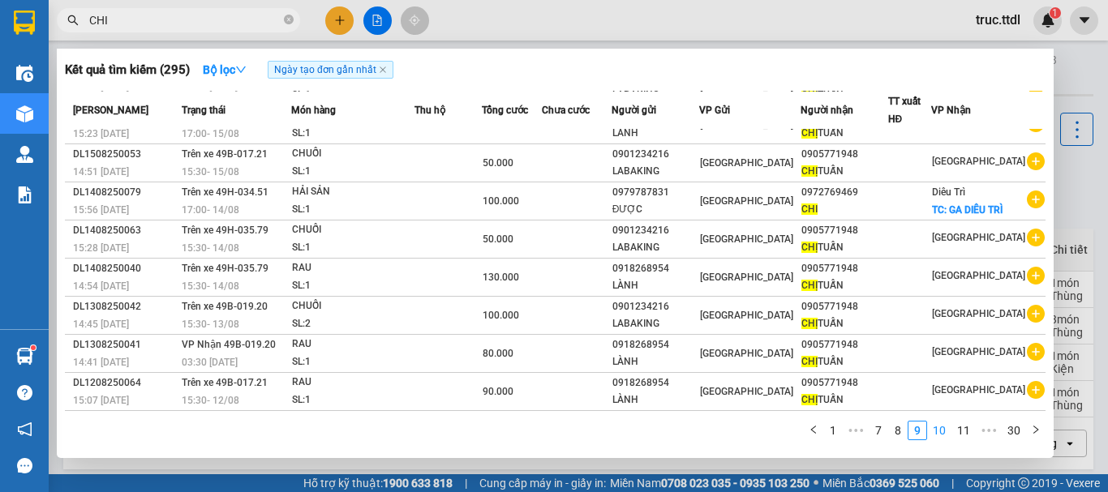
click at [940, 432] on link "10" at bounding box center [939, 431] width 23 height 18
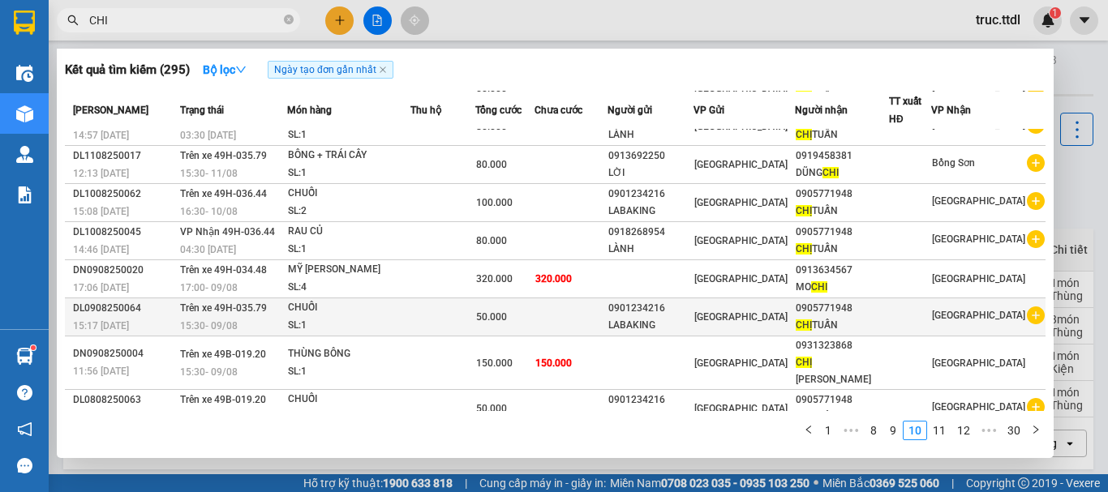
scroll to position [100, 0]
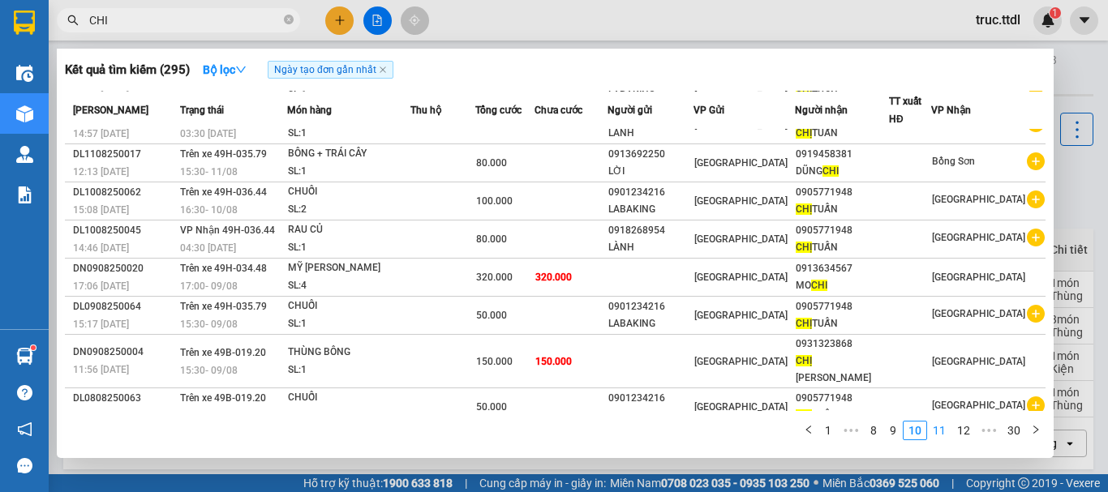
click at [941, 431] on link "11" at bounding box center [939, 431] width 23 height 18
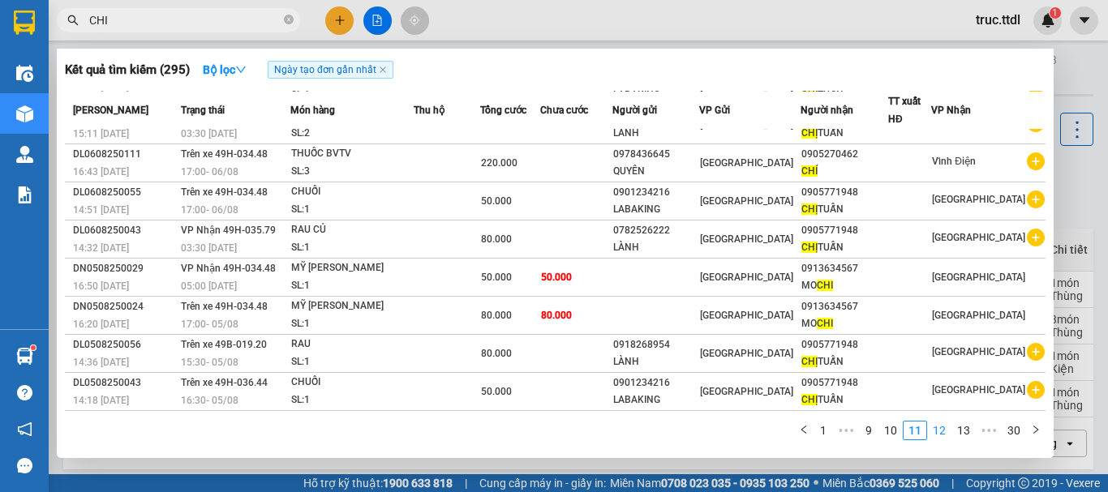
click at [946, 428] on link "12" at bounding box center [939, 431] width 23 height 18
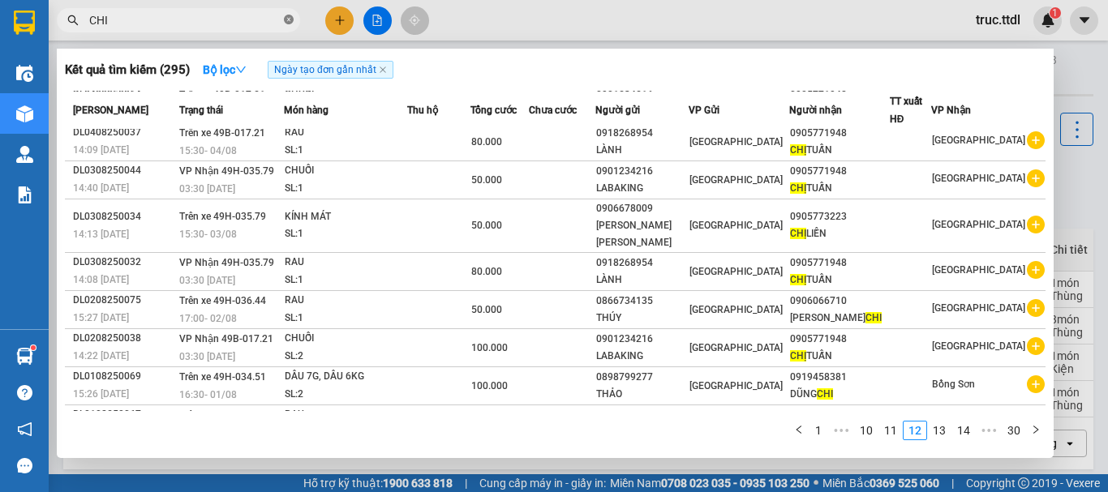
click at [290, 21] on icon "close-circle" at bounding box center [289, 20] width 10 height 10
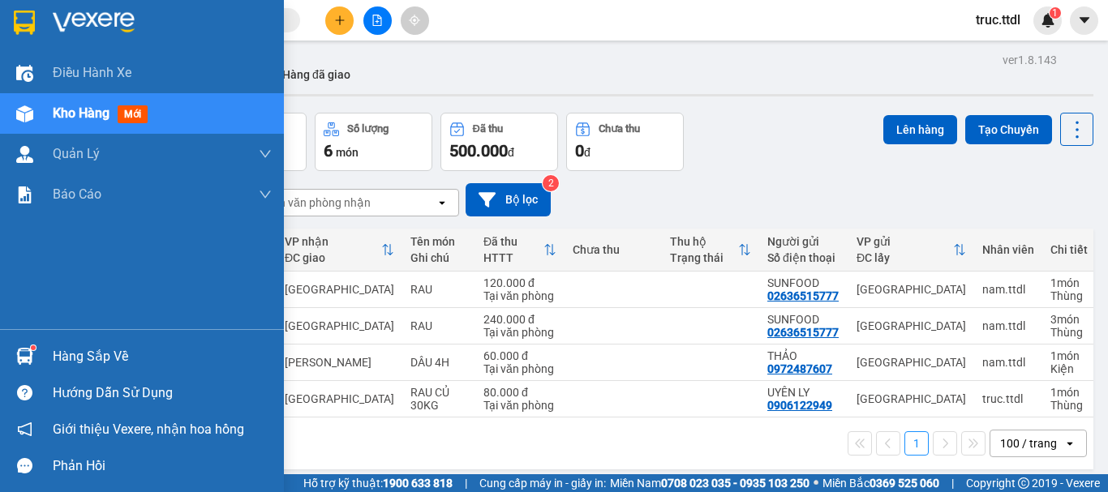
click at [23, 23] on img at bounding box center [24, 23] width 21 height 24
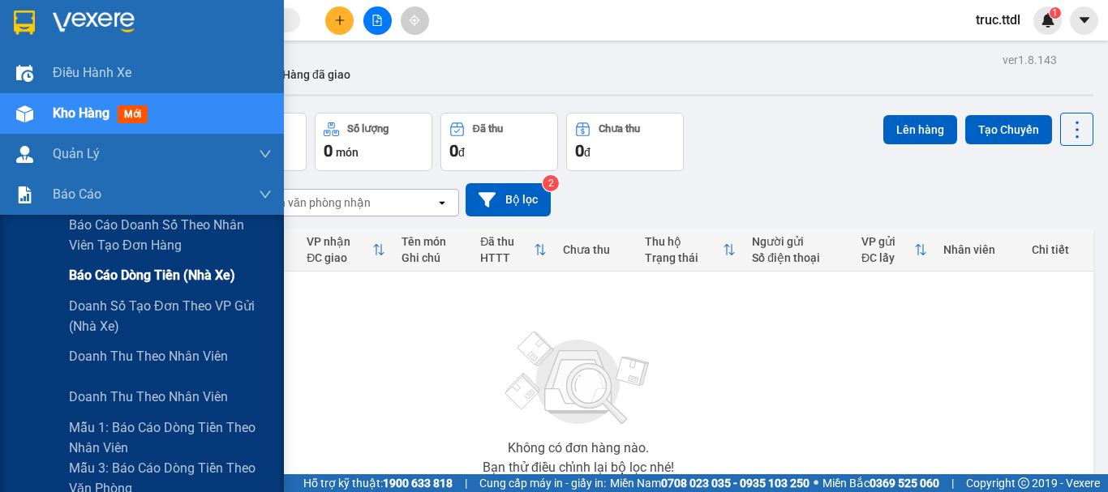
click at [162, 281] on span "Báo cáo dòng tiền (nhà xe)" at bounding box center [152, 275] width 166 height 20
